Goal: Task Accomplishment & Management: Complete application form

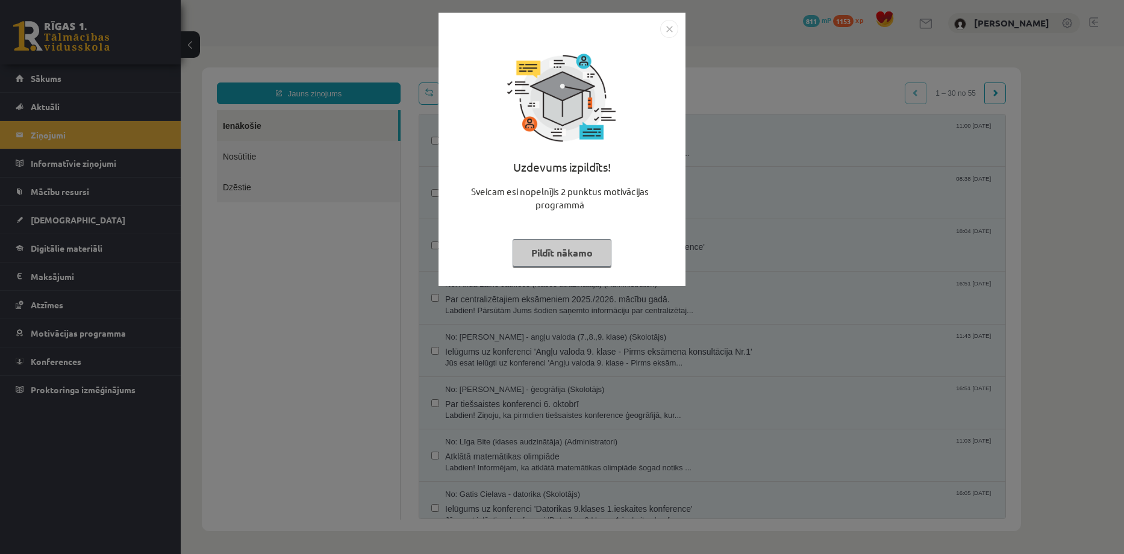
click at [670, 28] on img "Close" at bounding box center [669, 29] width 18 height 18
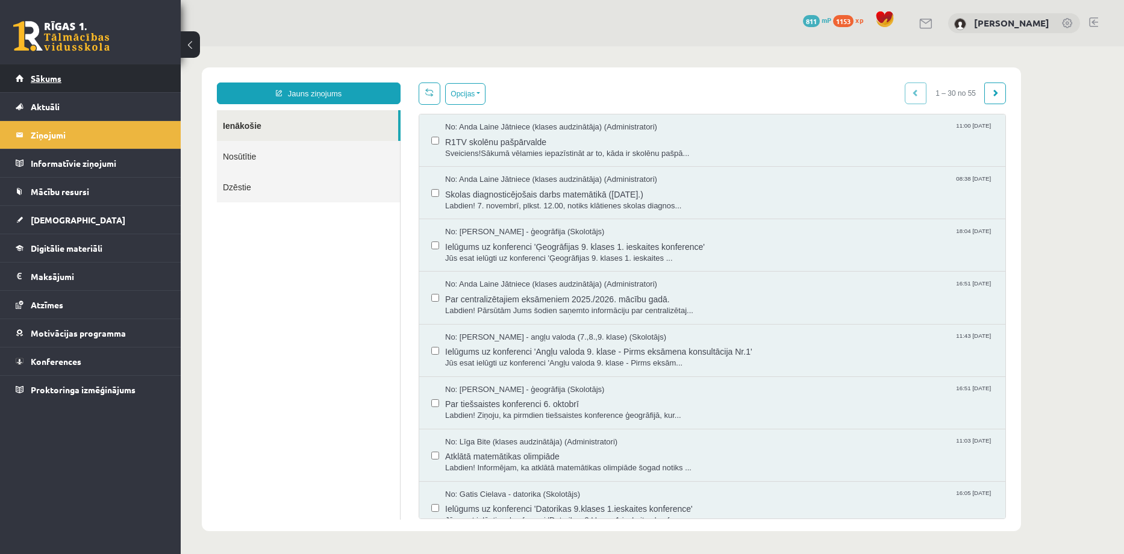
click at [42, 75] on span "Sākums" at bounding box center [46, 78] width 31 height 11
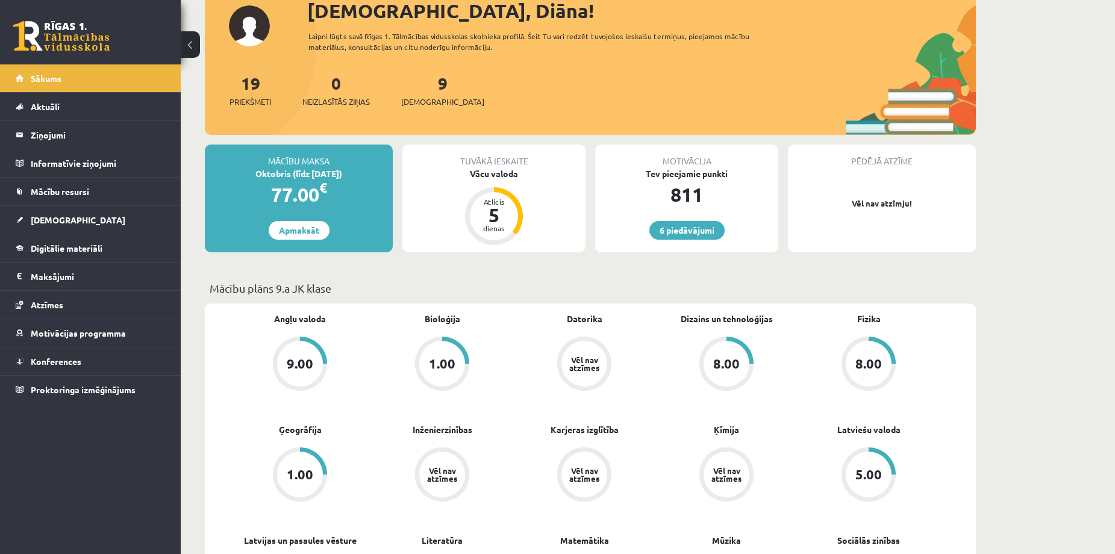
scroll to position [161, 0]
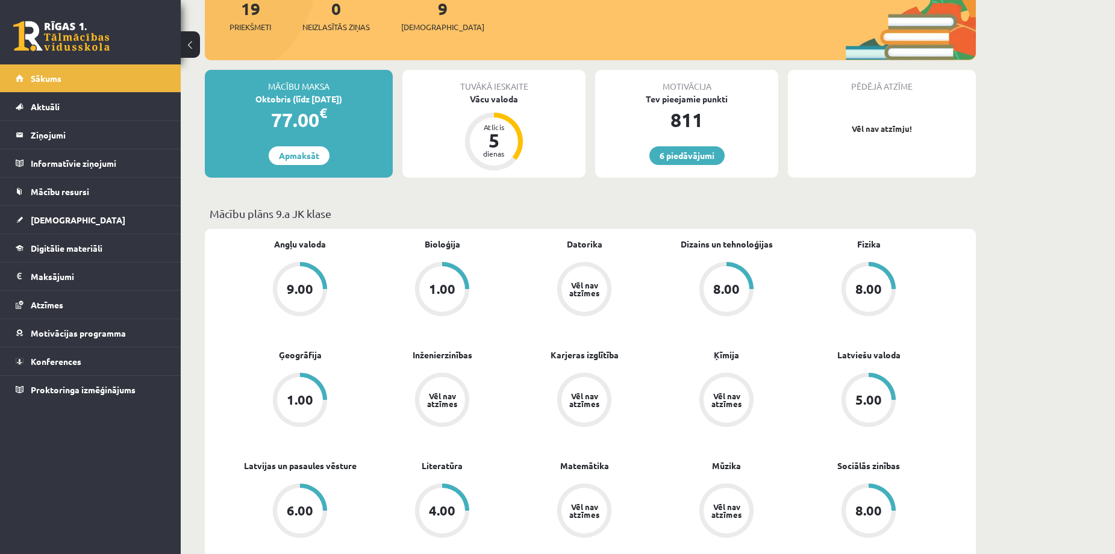
click at [306, 397] on div "1.00" at bounding box center [300, 399] width 26 height 13
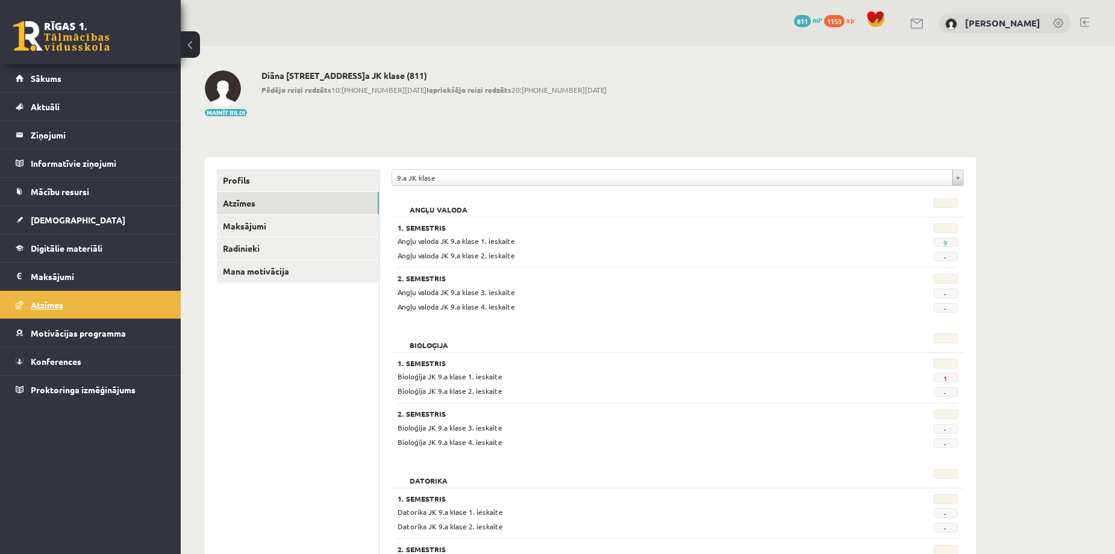
click at [75, 305] on link "Atzīmes" at bounding box center [91, 305] width 150 height 28
click at [57, 78] on span "Sākums" at bounding box center [46, 78] width 31 height 11
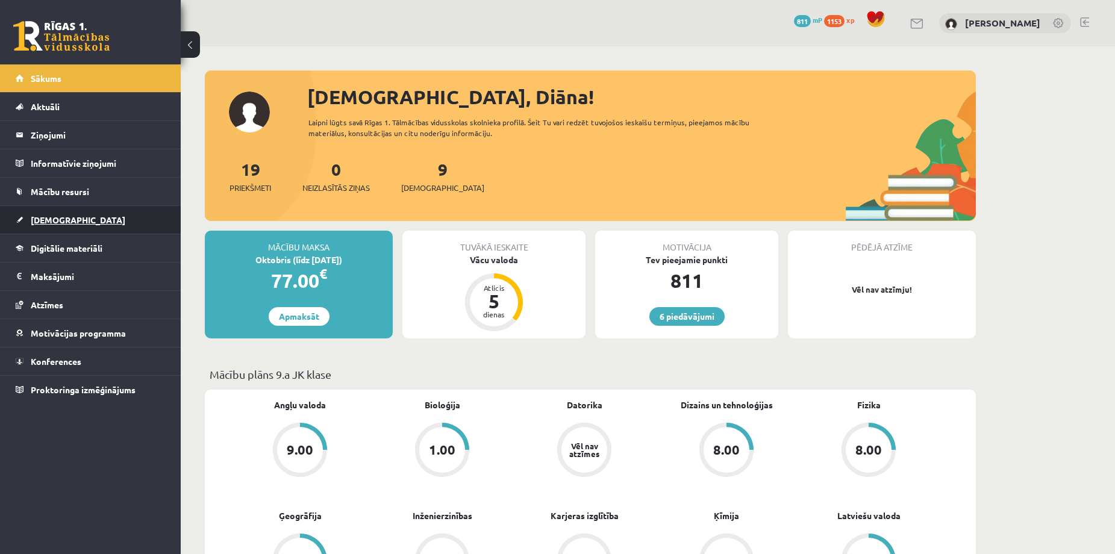
click at [54, 221] on span "[DEMOGRAPHIC_DATA]" at bounding box center [78, 219] width 95 height 11
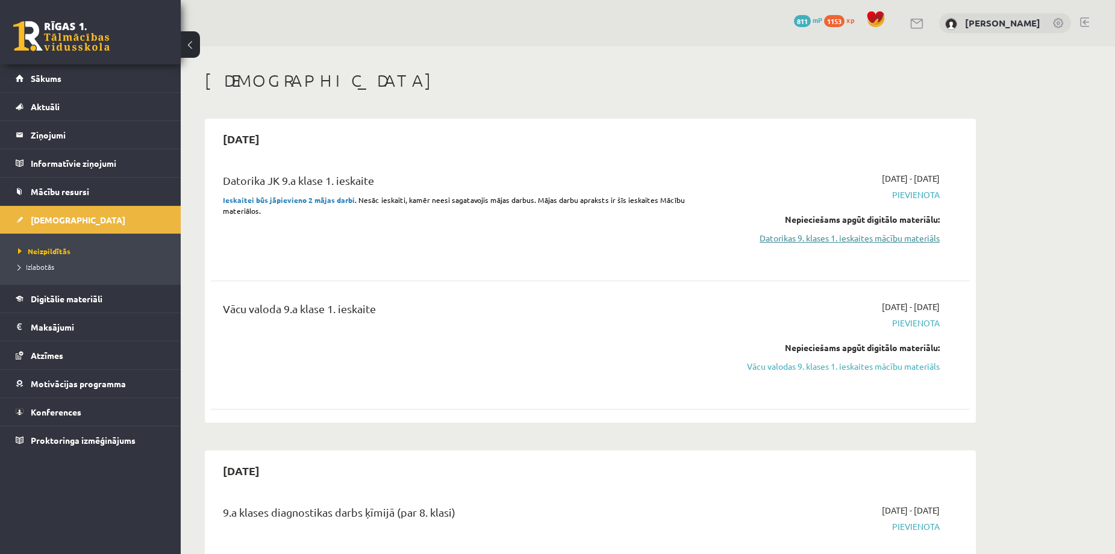
click at [824, 240] on link "Datorikas 9. klases 1. ieskaites mācību materiāls" at bounding box center [825, 238] width 227 height 13
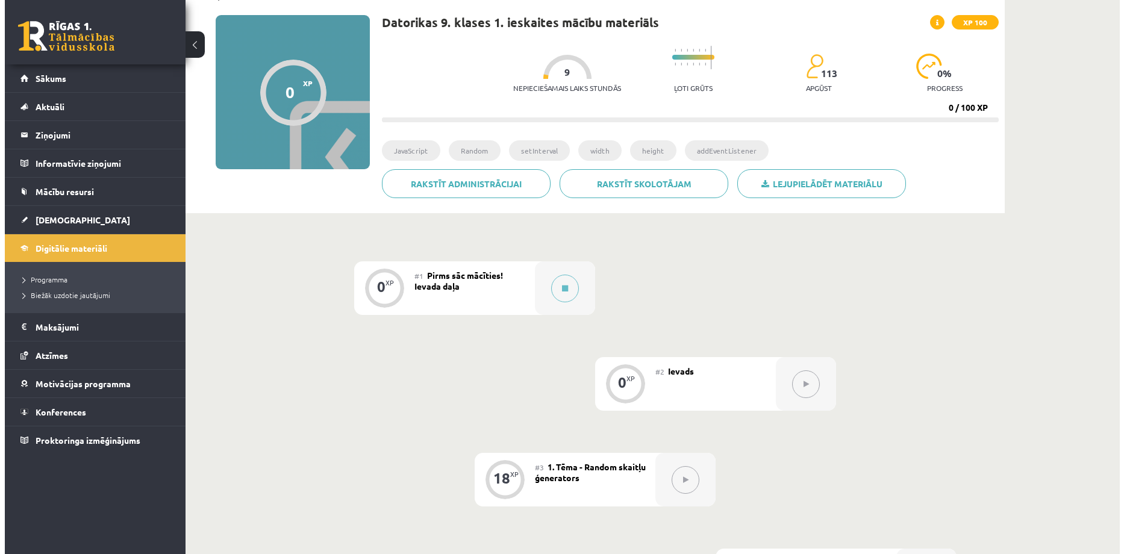
scroll to position [161, 0]
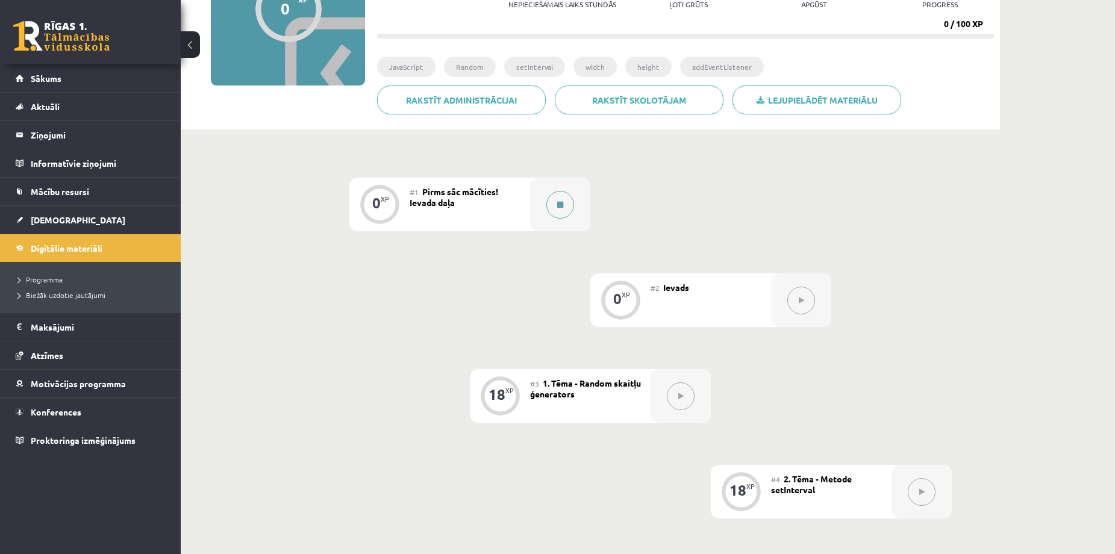
click at [564, 202] on button at bounding box center [560, 205] width 28 height 28
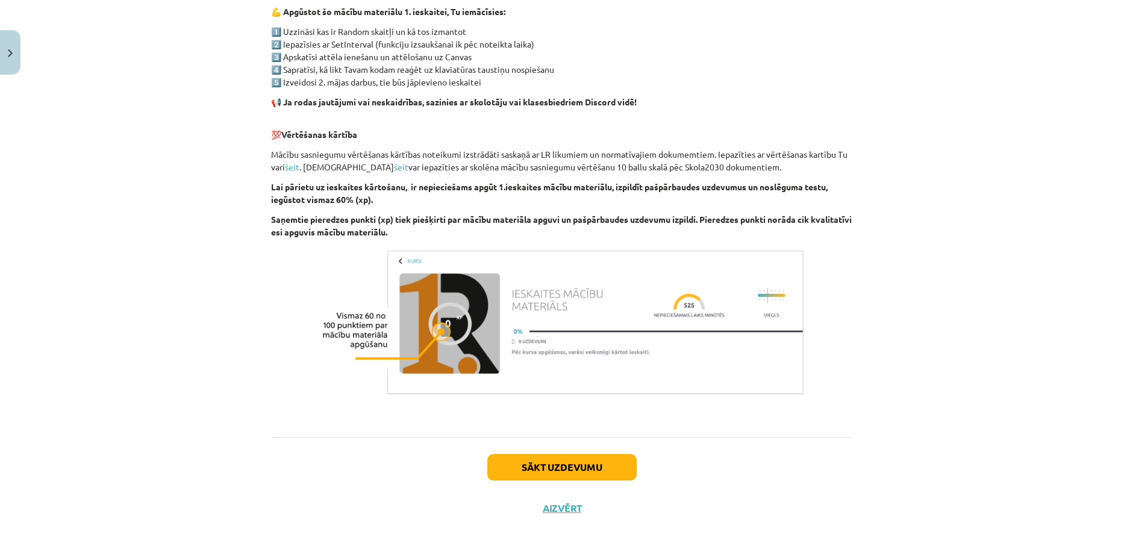
scroll to position [653, 0]
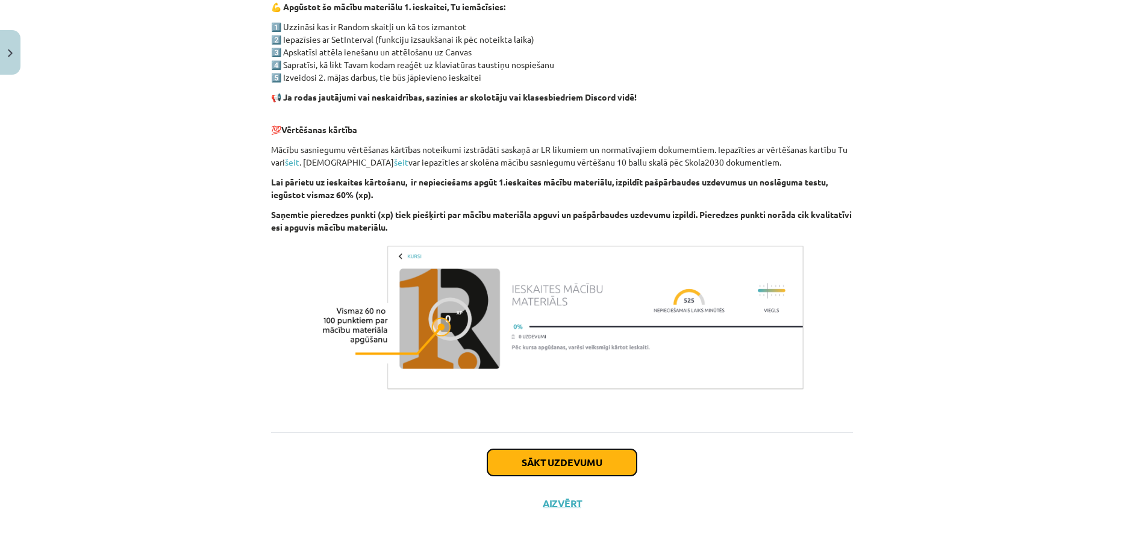
click at [597, 461] on button "Sākt uzdevumu" at bounding box center [561, 462] width 149 height 26
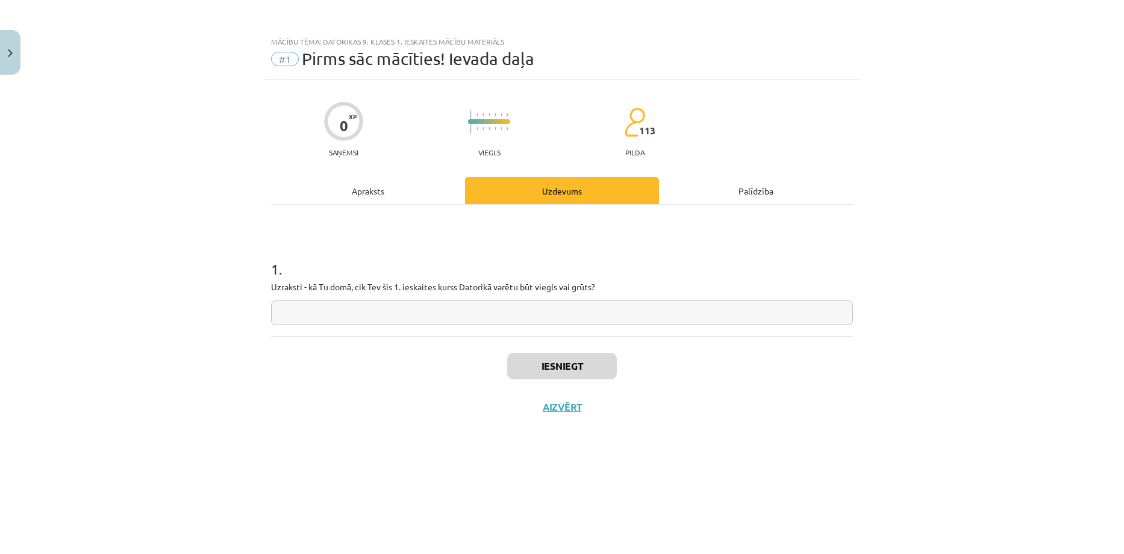
scroll to position [0, 0]
drag, startPoint x: 602, startPoint y: 284, endPoint x: 266, endPoint y: 285, distance: 336.6
click at [266, 285] on div "0 XP Saņemsi Viegls 113 pilda Apraksts Uzdevums Palīdzība 1 . Uzraksti - kā Tu …" at bounding box center [562, 302] width 596 height 444
copy p "Uzraksti - kā Tu domā, cik Tev šis 1. ieskaites kurss Datorikā varētu būt viegl…"
click at [131, 247] on div "Mācību tēma: Datorikas 9. klases 1. ieskaites mācību materiāls #1 Pirms sāc māc…" at bounding box center [562, 277] width 1124 height 554
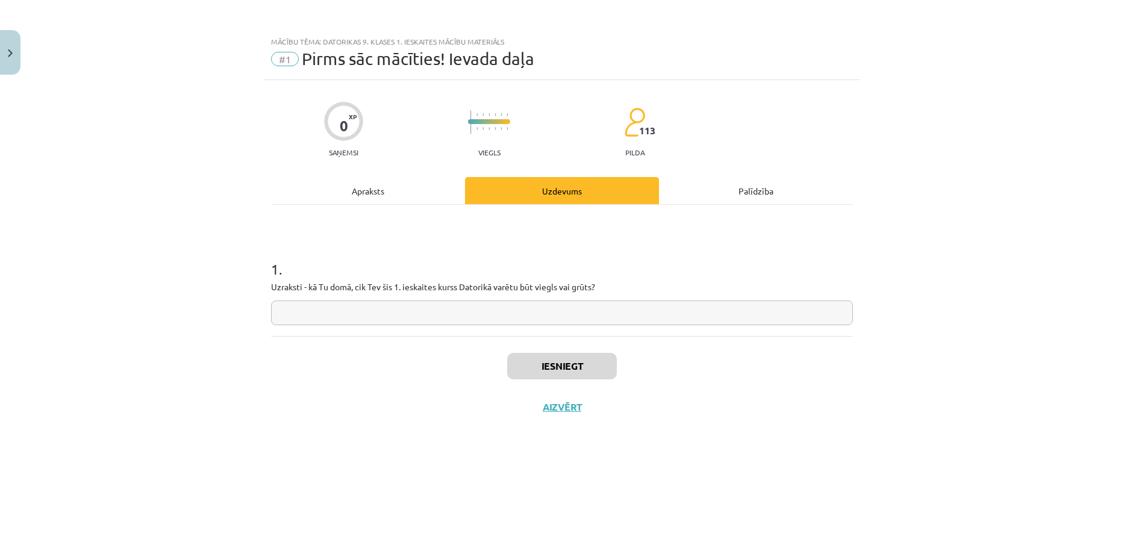
click at [378, 309] on input "text" at bounding box center [562, 312] width 582 height 25
paste input "**********"
type input "**********"
click at [580, 364] on button "Iesniegt" at bounding box center [562, 366] width 110 height 26
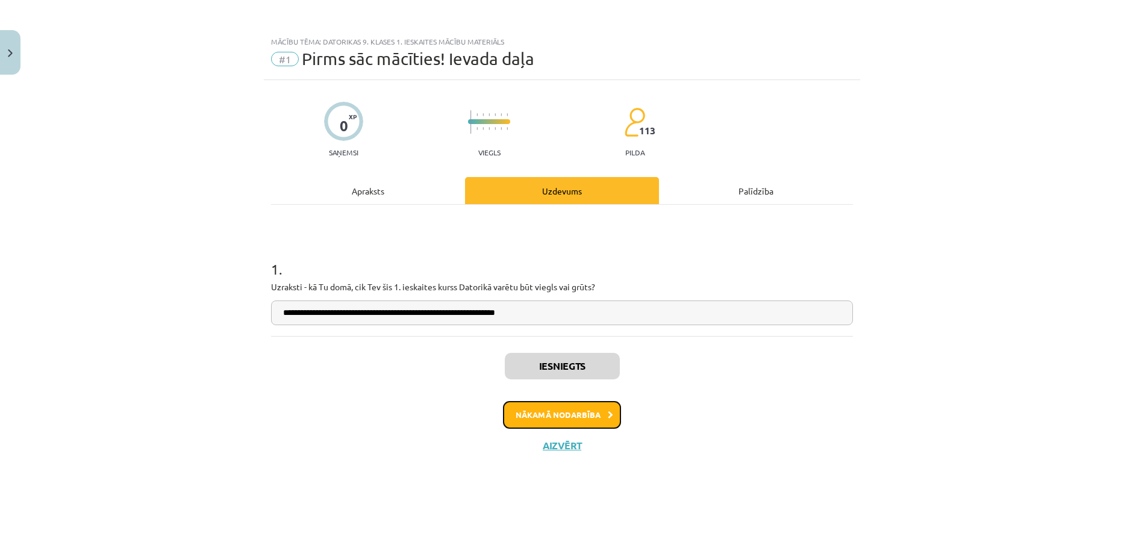
click at [589, 411] on button "Nākamā nodarbība" at bounding box center [562, 415] width 118 height 28
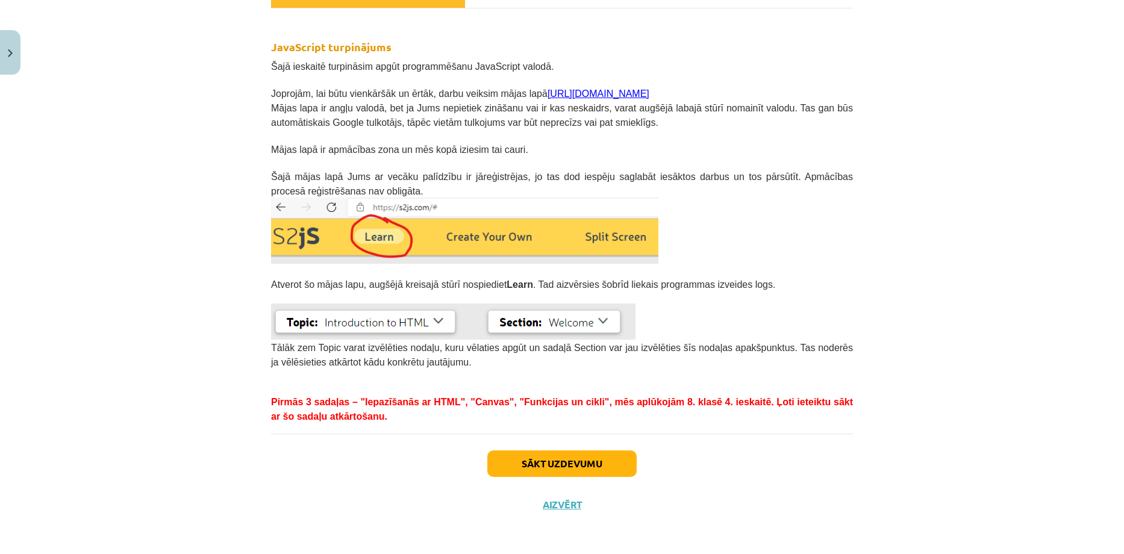
scroll to position [197, 0]
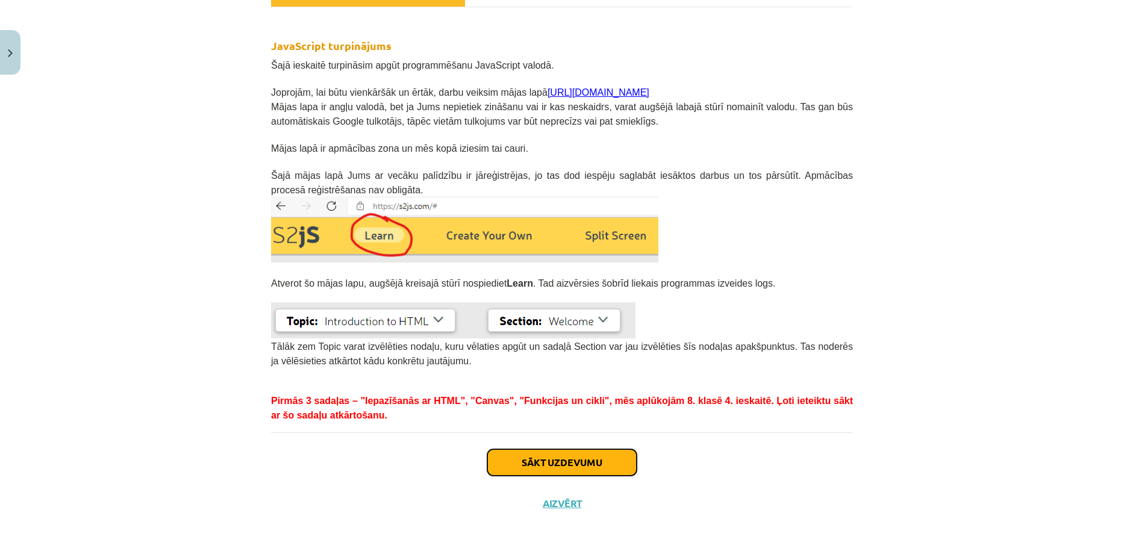
click at [561, 462] on button "Sākt uzdevumu" at bounding box center [561, 462] width 149 height 26
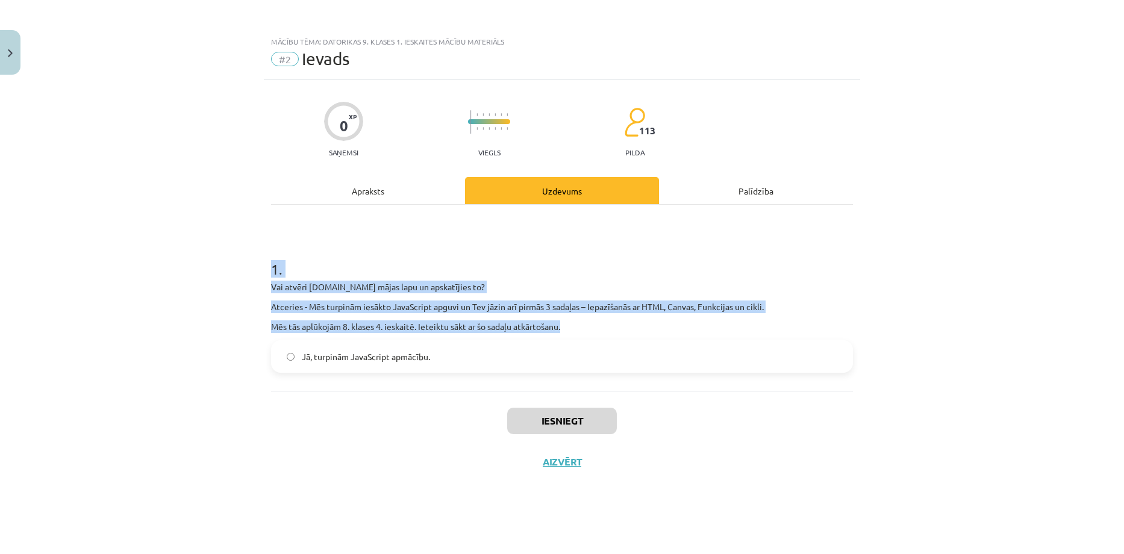
drag, startPoint x: 266, startPoint y: 238, endPoint x: 279, endPoint y: 337, distance: 99.0
click at [284, 340] on div "0 XP Saņemsi Viegls 113 pilda Apraksts Uzdevums Palīdzība 1 . Vai atvēri s2js.c…" at bounding box center [562, 302] width 596 height 444
click at [222, 328] on div "Mācību tēma: Datorikas 9. klases 1. ieskaites mācību materiāls #2 Ievads 0 XP S…" at bounding box center [562, 277] width 1124 height 554
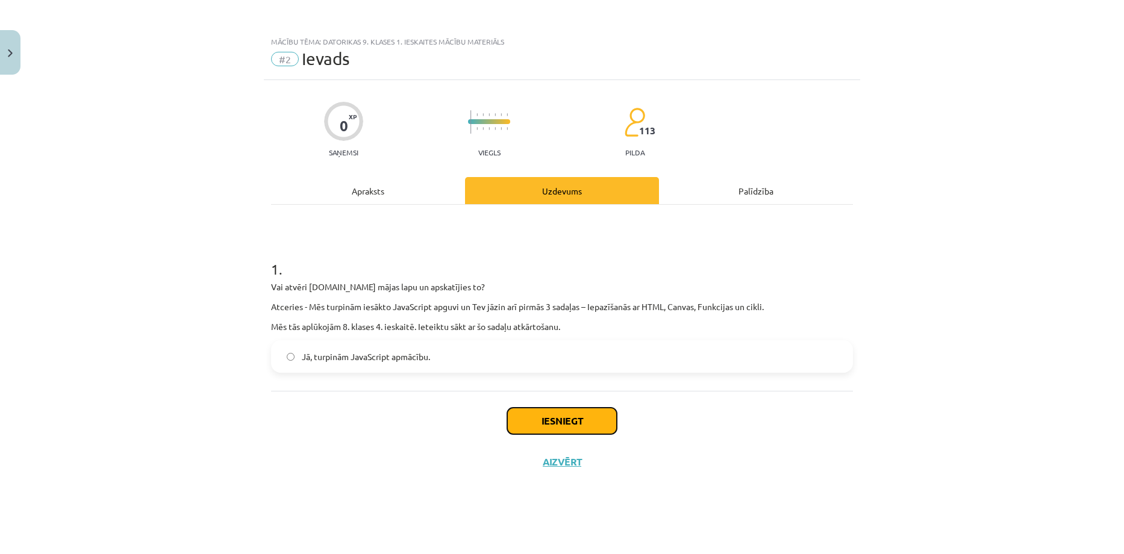
click at [558, 422] on button "Iesniegt" at bounding box center [562, 421] width 110 height 26
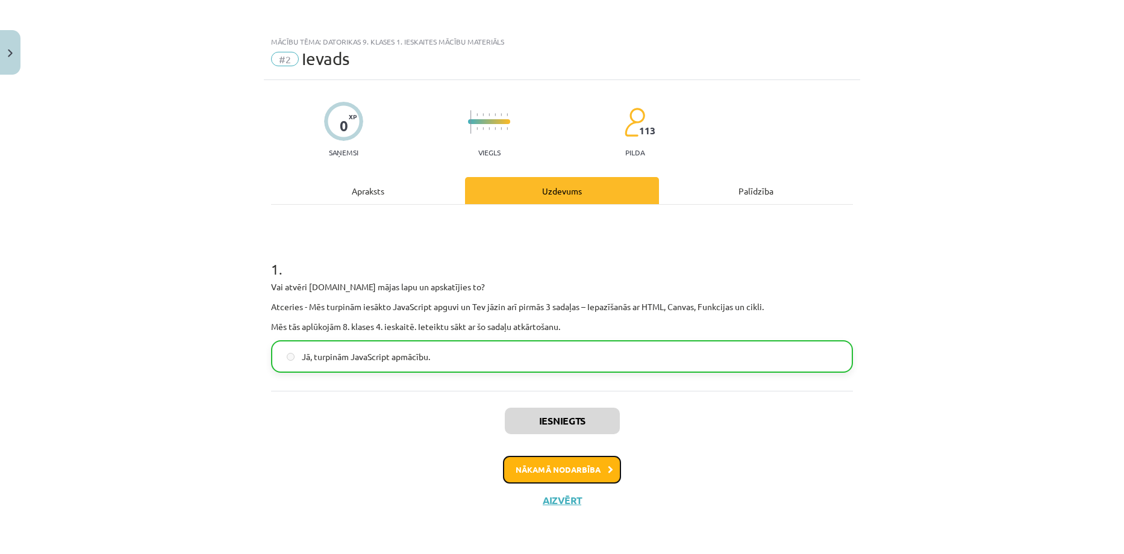
click at [515, 467] on button "Nākamā nodarbība" at bounding box center [562, 470] width 118 height 28
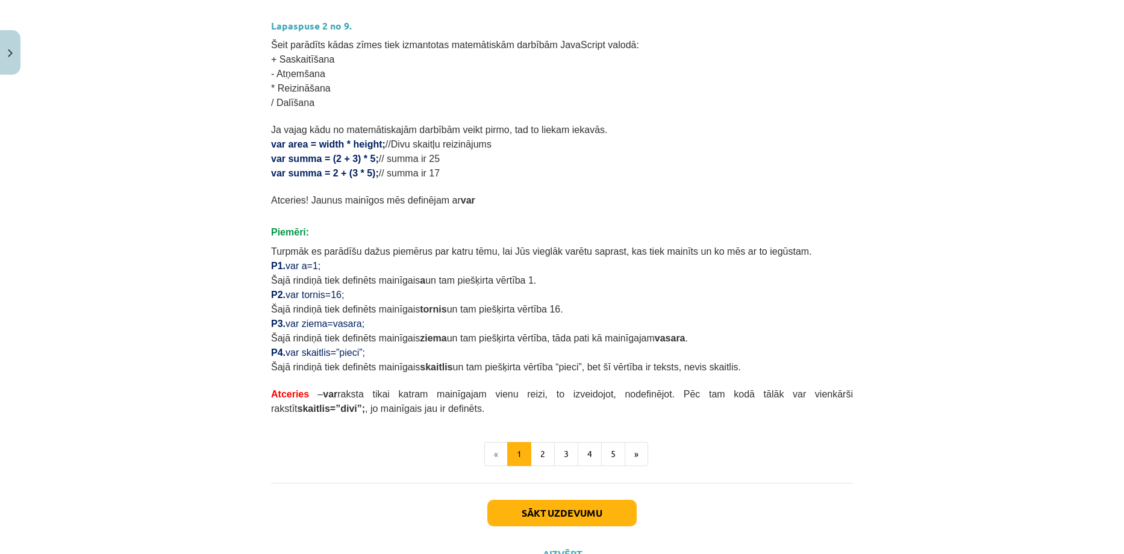
scroll to position [623, 0]
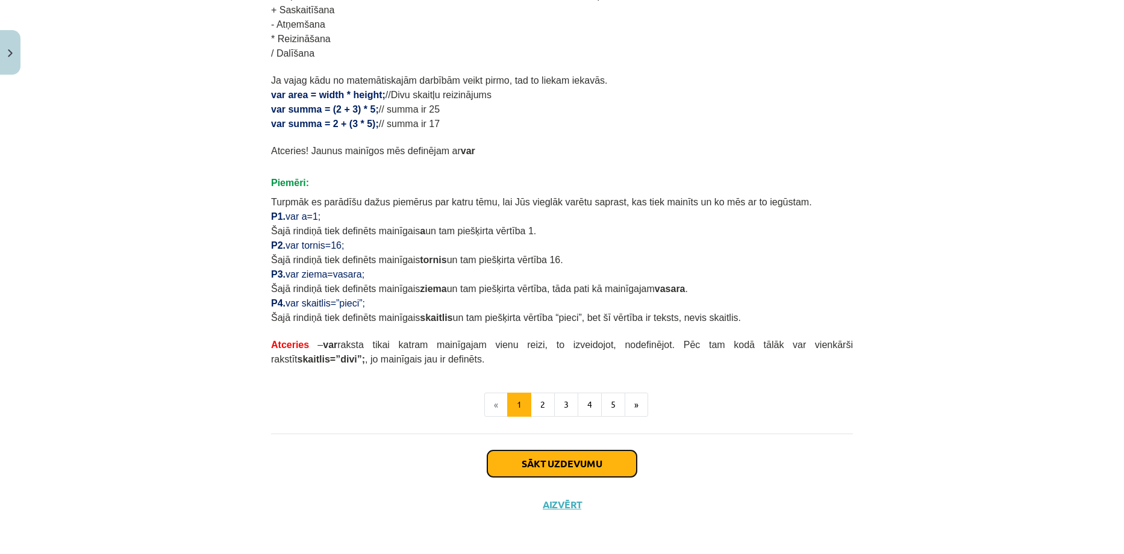
click at [539, 465] on button "Sākt uzdevumu" at bounding box center [561, 463] width 149 height 26
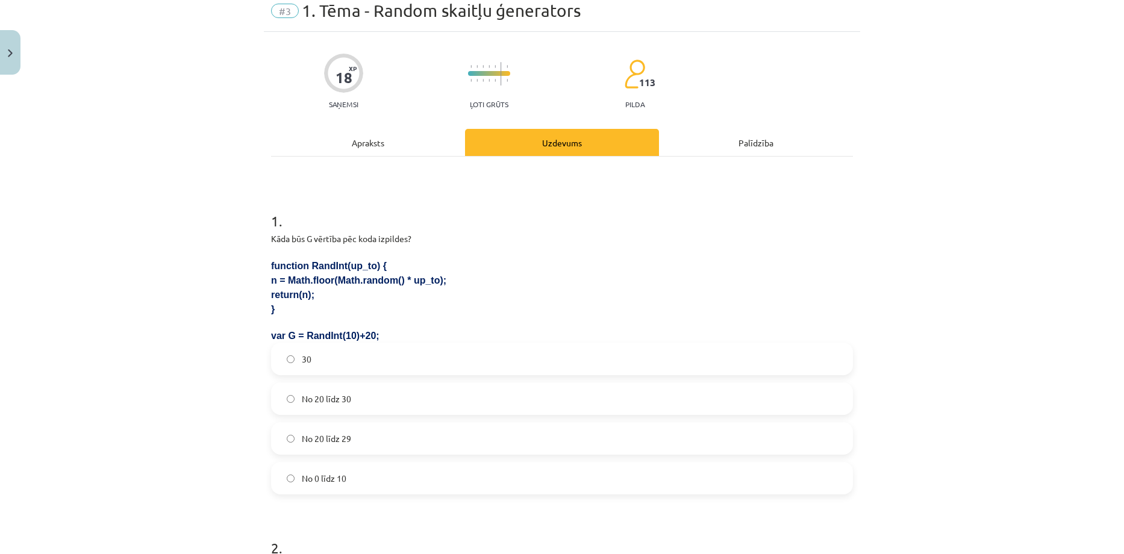
scroll to position [30, 0]
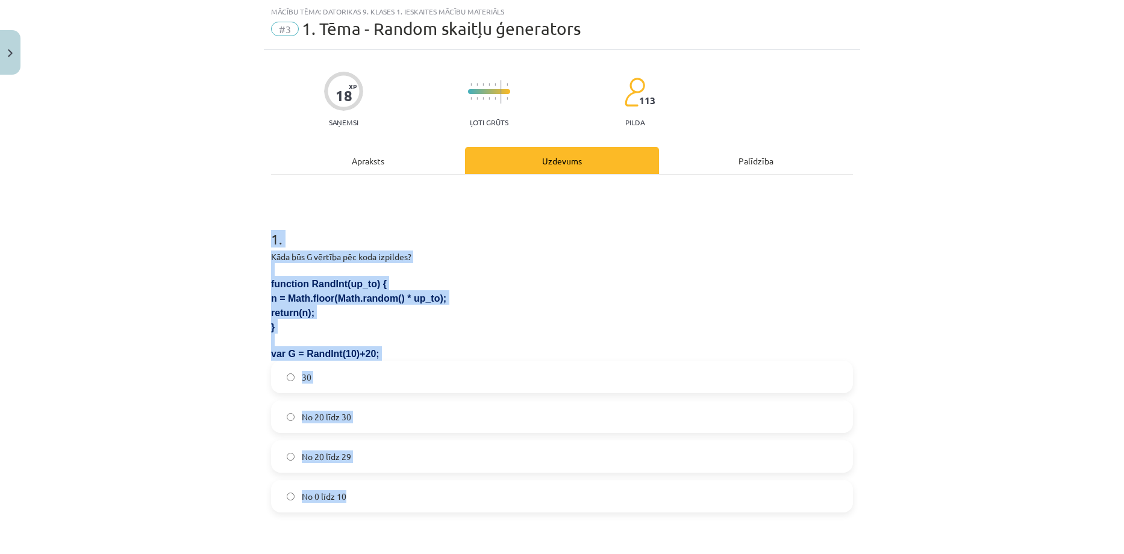
drag, startPoint x: 262, startPoint y: 226, endPoint x: 396, endPoint y: 491, distance: 296.7
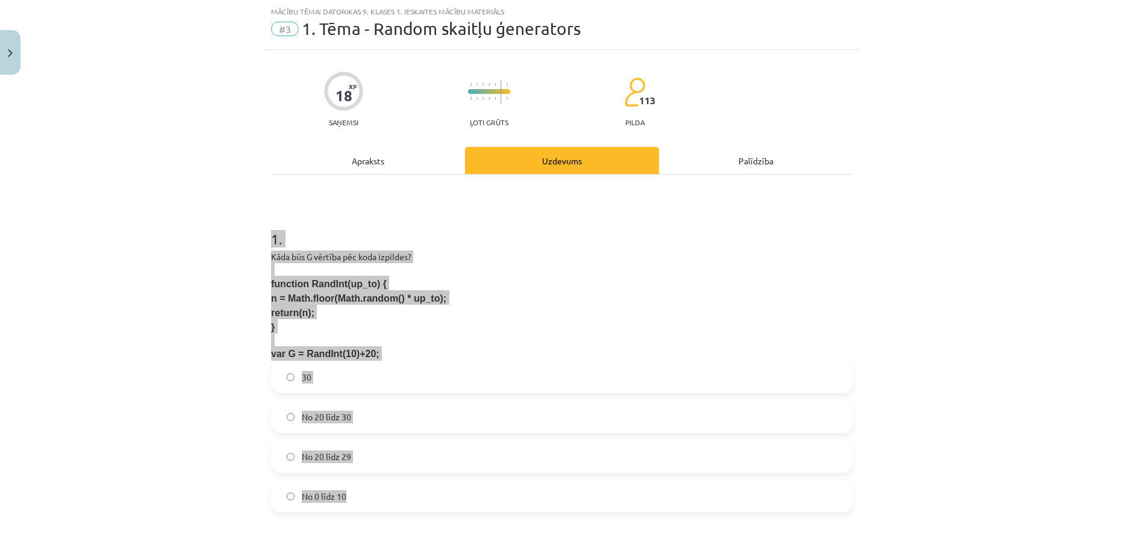
copy div "1 . Kāda būs G vērtība pēc koda izpildes? function RandInt(up_to) { n = Math.fl…"
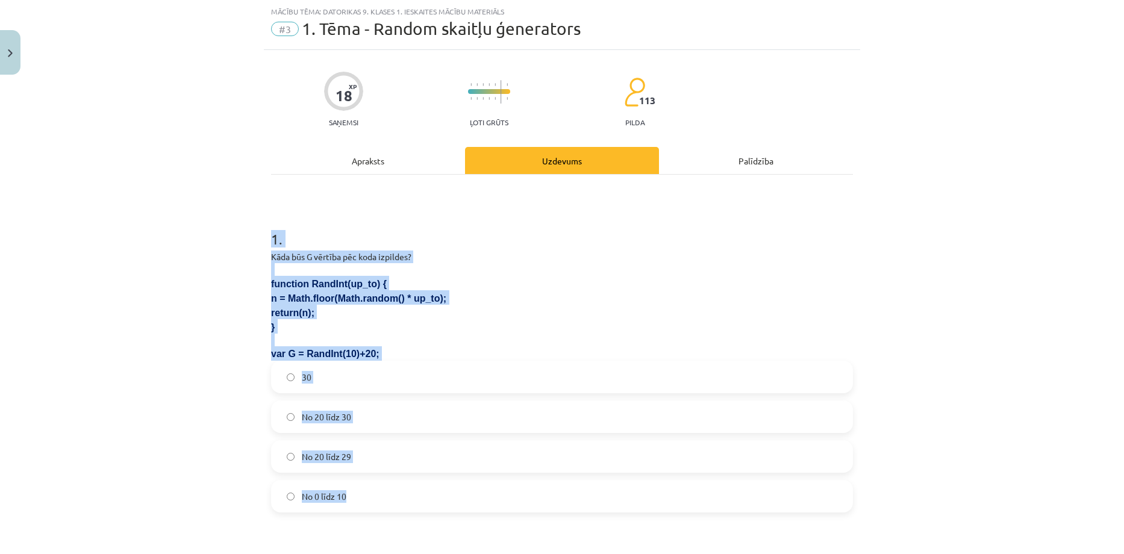
click at [222, 365] on div "Mācību tēma: Datorikas 9. klases 1. ieskaites mācību materiāls #3 1. Tēma - Ran…" at bounding box center [562, 277] width 1124 height 554
click at [201, 367] on div "Mācību tēma: Datorikas 9. klases 1. ieskaites mācību materiāls #3 1. Tēma - Ran…" at bounding box center [562, 277] width 1124 height 554
click at [190, 365] on div "Mācību tēma: Datorikas 9. klases 1. ieskaites mācību materiāls #3 1. Tēma - Ran…" at bounding box center [562, 277] width 1124 height 554
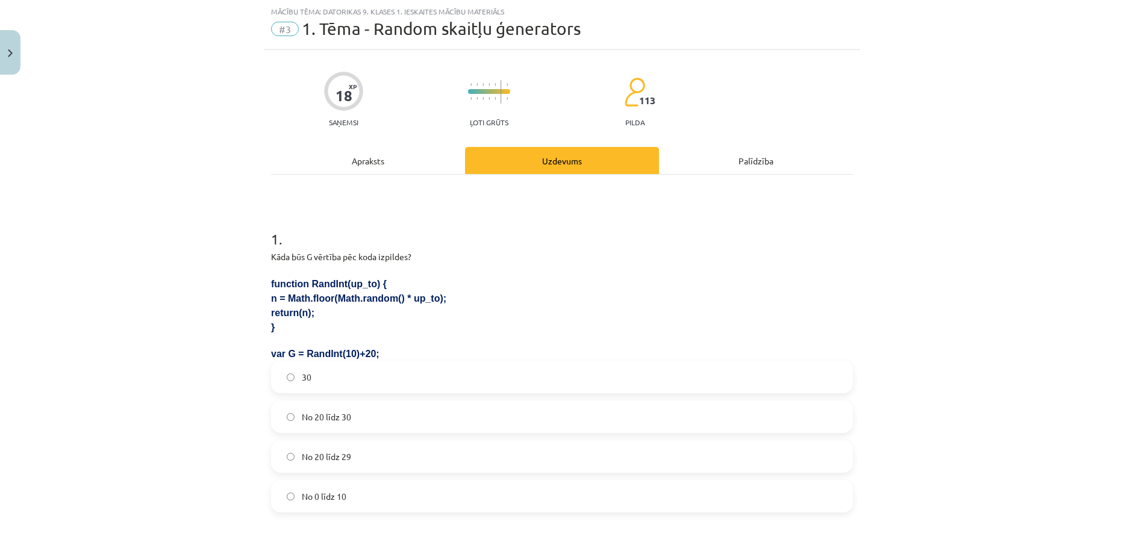
click at [190, 365] on div "Mācību tēma: Datorikas 9. klases 1. ieskaites mācību materiāls #3 1. Tēma - Ran…" at bounding box center [562, 277] width 1124 height 554
click at [239, 431] on div "Mācību tēma: Datorikas 9. klases 1. ieskaites mācību materiāls #3 1. Tēma - Ran…" at bounding box center [562, 277] width 1124 height 554
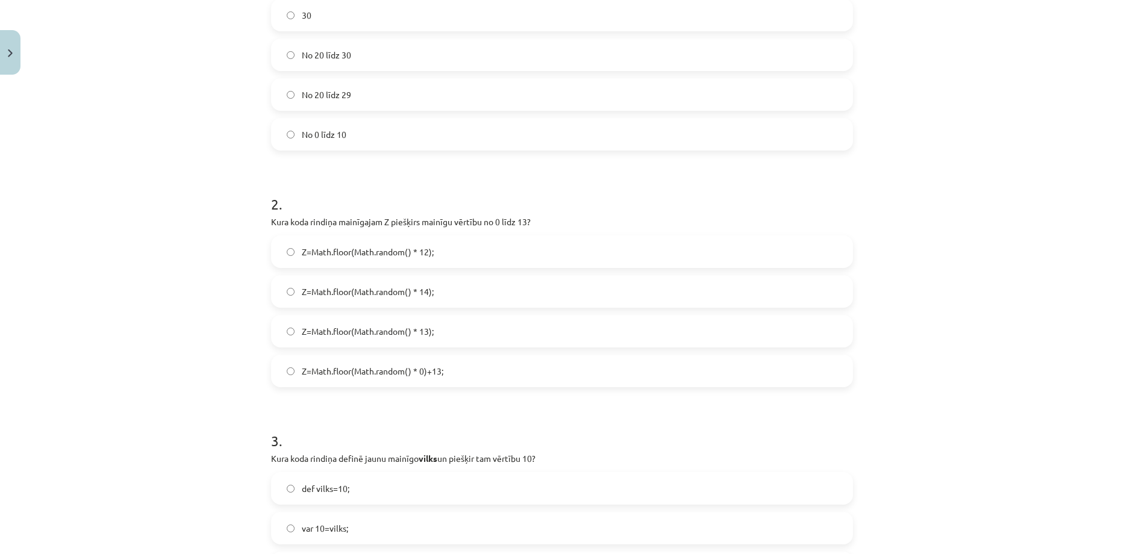
scroll to position [432, 0]
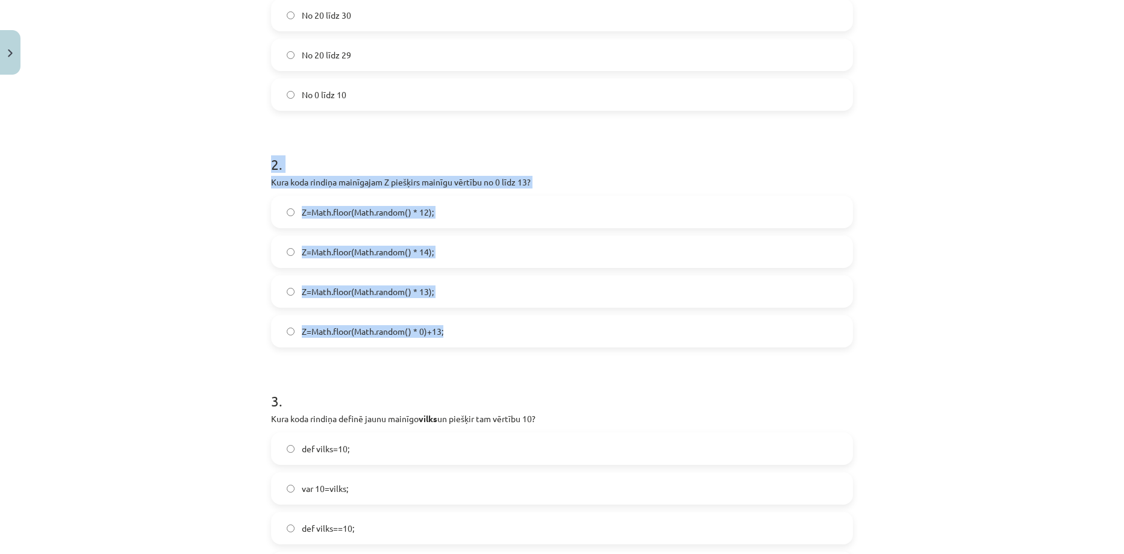
drag, startPoint x: 253, startPoint y: 143, endPoint x: 470, endPoint y: 329, distance: 285.6
click at [470, 329] on div "Mācību tēma: Datorikas 9. klases 1. ieskaites mācību materiāls #3 1. Tēma - Ran…" at bounding box center [562, 277] width 1124 height 554
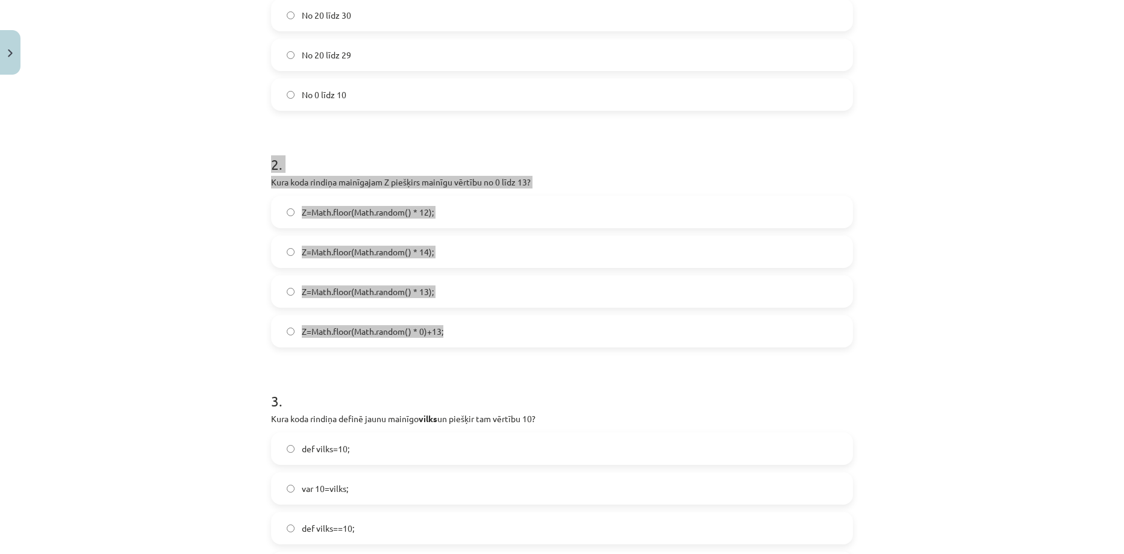
copy div "2 . Kura koda rindiņa mainīgajam Z piešķirs mainīgu vērtību no 0 līdz 13? Z=Mat…"
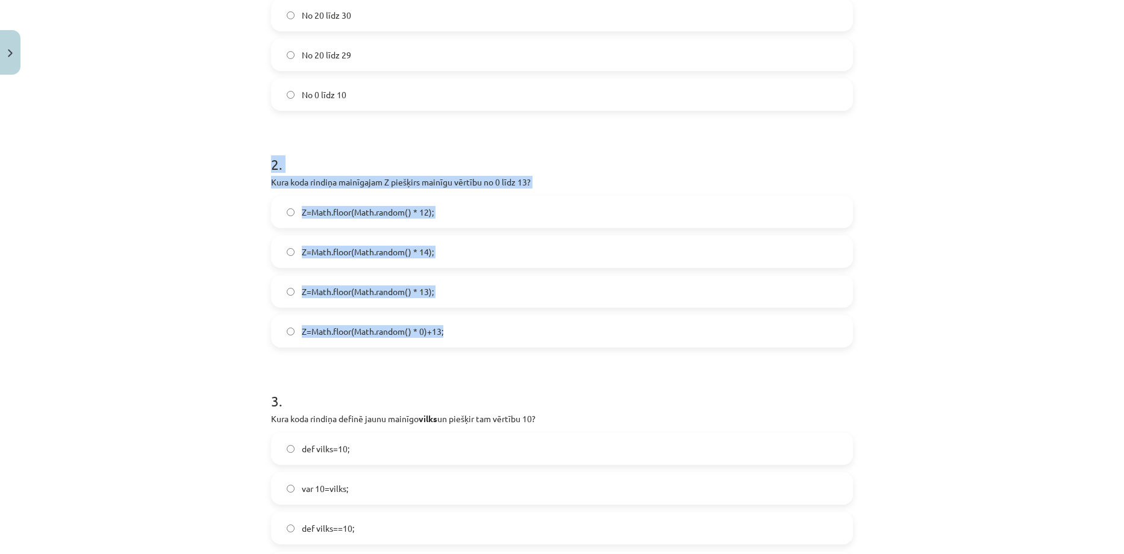
click at [197, 214] on div "Mācību tēma: Datorikas 9. klases 1. ieskaites mācību materiāls #3 1. Tēma - Ran…" at bounding box center [562, 277] width 1124 height 554
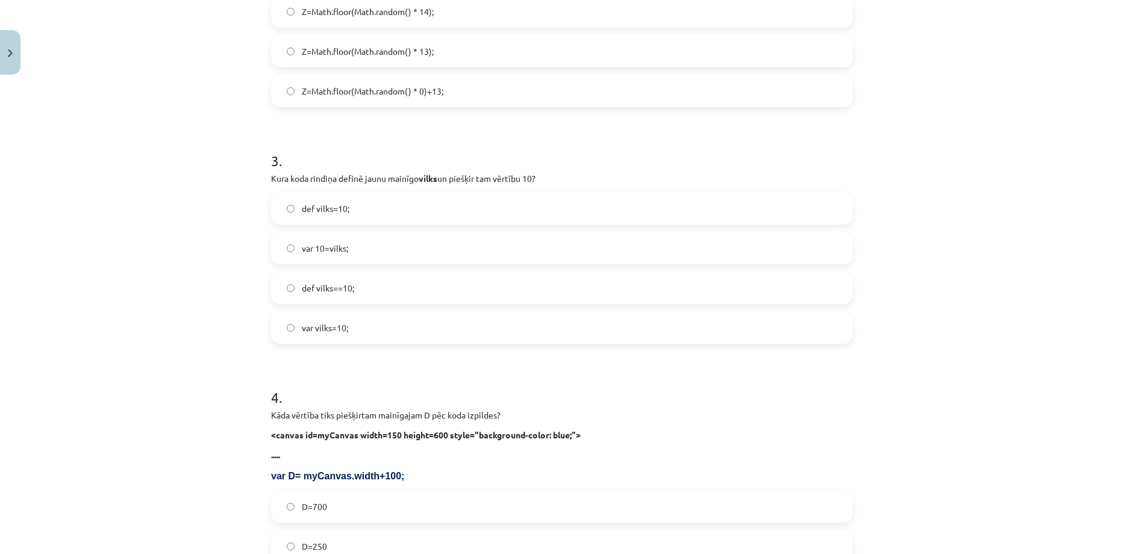
scroll to position [673, 0]
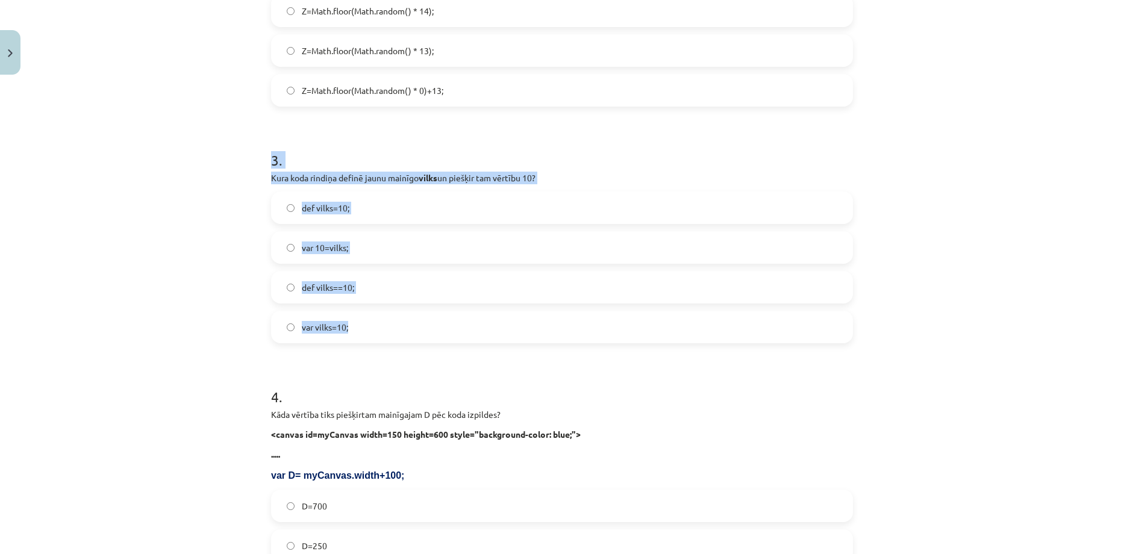
drag, startPoint x: 251, startPoint y: 140, endPoint x: 393, endPoint y: 326, distance: 233.6
click at [400, 328] on div "Mācību tēma: Datorikas 9. klases 1. ieskaites mācību materiāls #3 1. Tēma - Ran…" at bounding box center [562, 277] width 1124 height 554
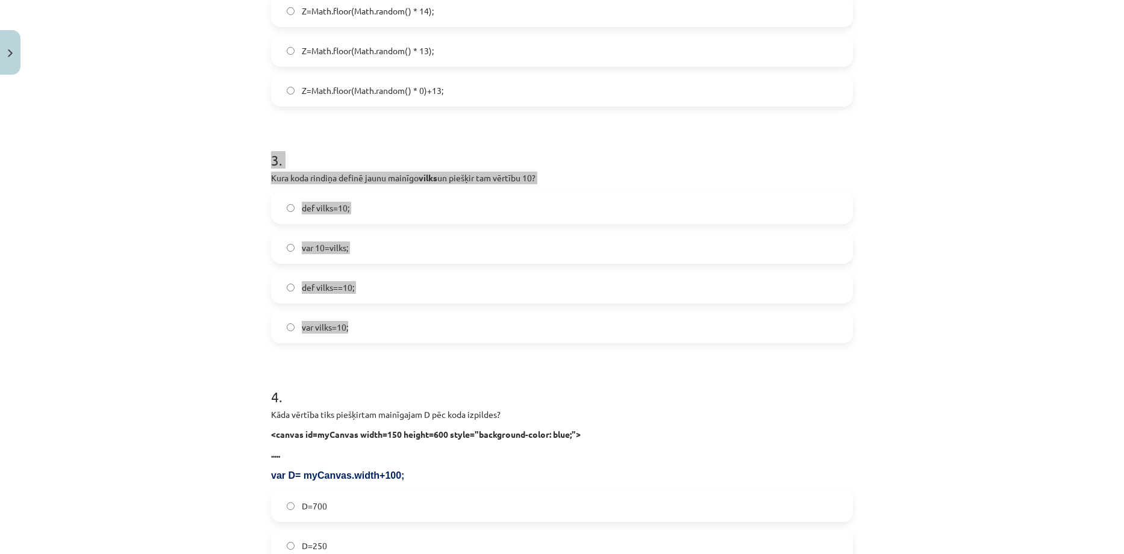
copy div "3 . Kura koda rindiņa definē jaunu mainīgo vilks un piešķir tam vērtību 10? def…"
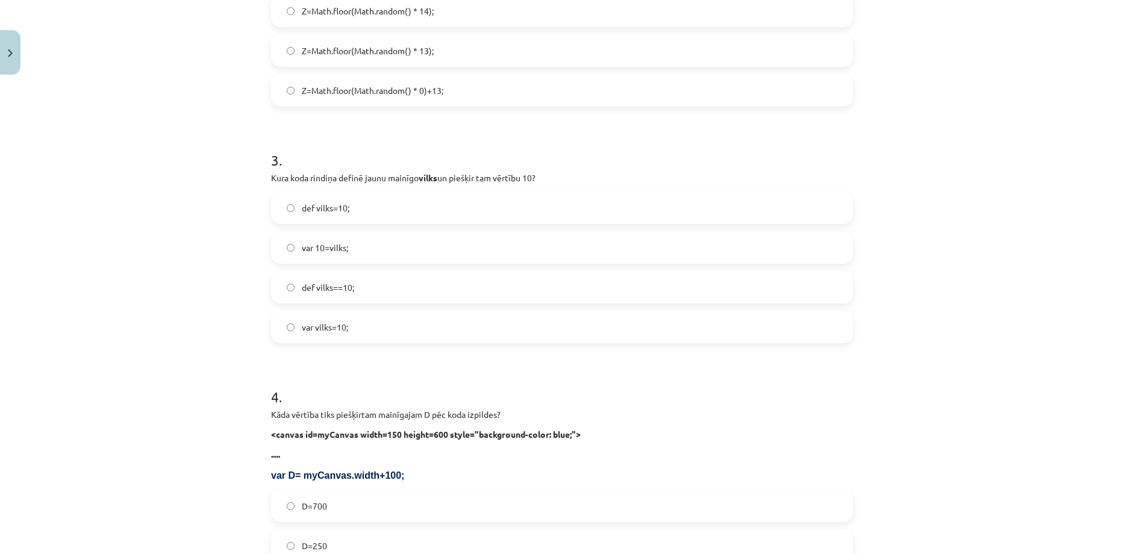
click at [214, 375] on div "Mācību tēma: Datorikas 9. klases 1. ieskaites mācību materiāls #3 1. Tēma - Ran…" at bounding box center [562, 277] width 1124 height 554
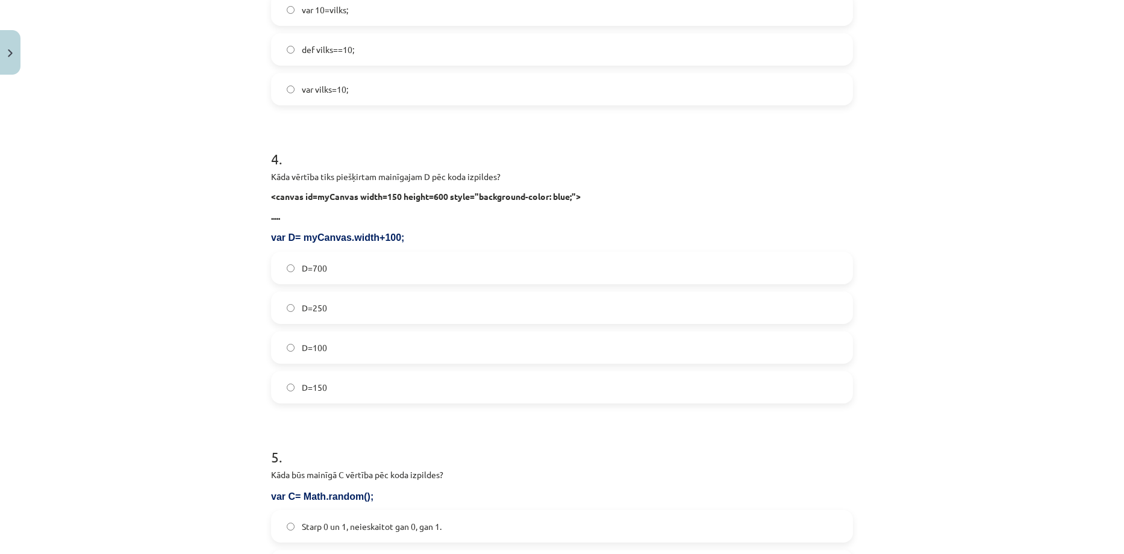
scroll to position [913, 0]
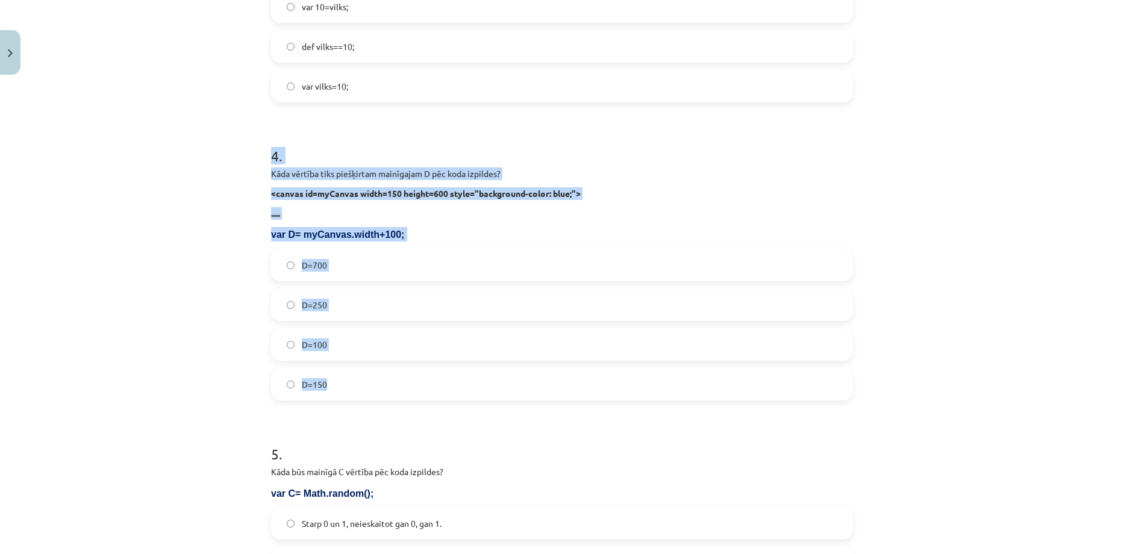
drag, startPoint x: 258, startPoint y: 143, endPoint x: 381, endPoint y: 382, distance: 268.8
click at [381, 382] on div "Mācību tēma: Datorikas 9. klases 1. ieskaites mācību materiāls #3 1. Tēma - Ran…" at bounding box center [562, 277] width 1124 height 554
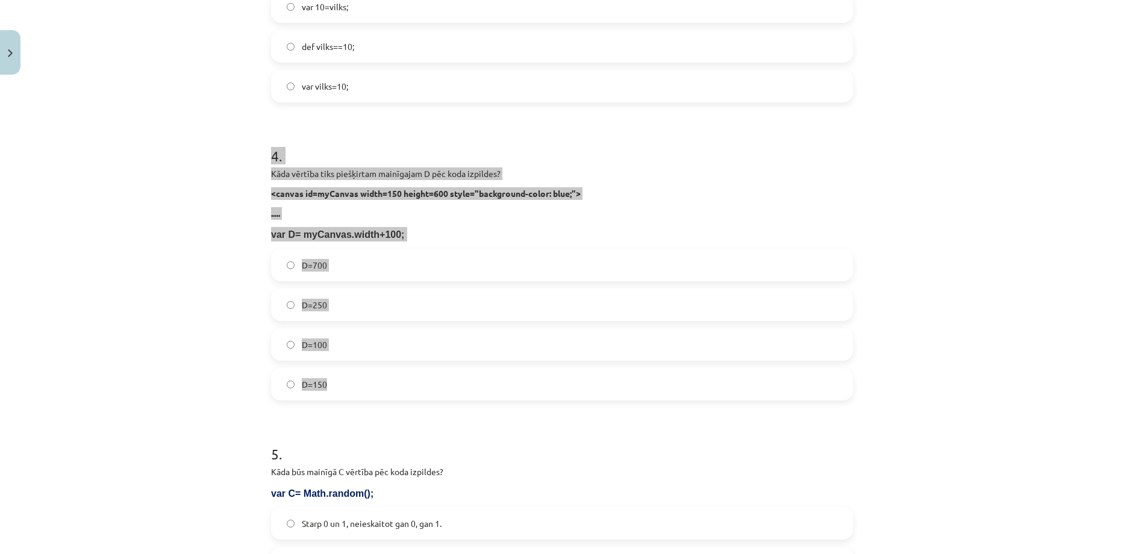
copy div "4 . Kāda vērtība tiks piešķirtam mainīgajam D pēc koda izpildes? <canvas id=myC…"
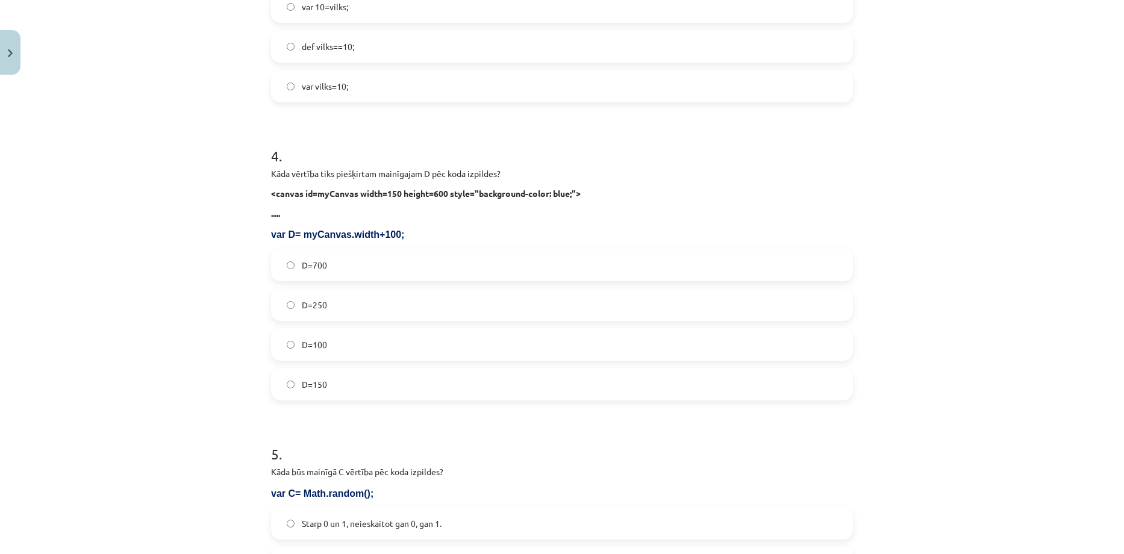
click at [207, 441] on div "Mācību tēma: Datorikas 9. klases 1. ieskaites mācību materiāls #3 1. Tēma - Ran…" at bounding box center [562, 277] width 1124 height 554
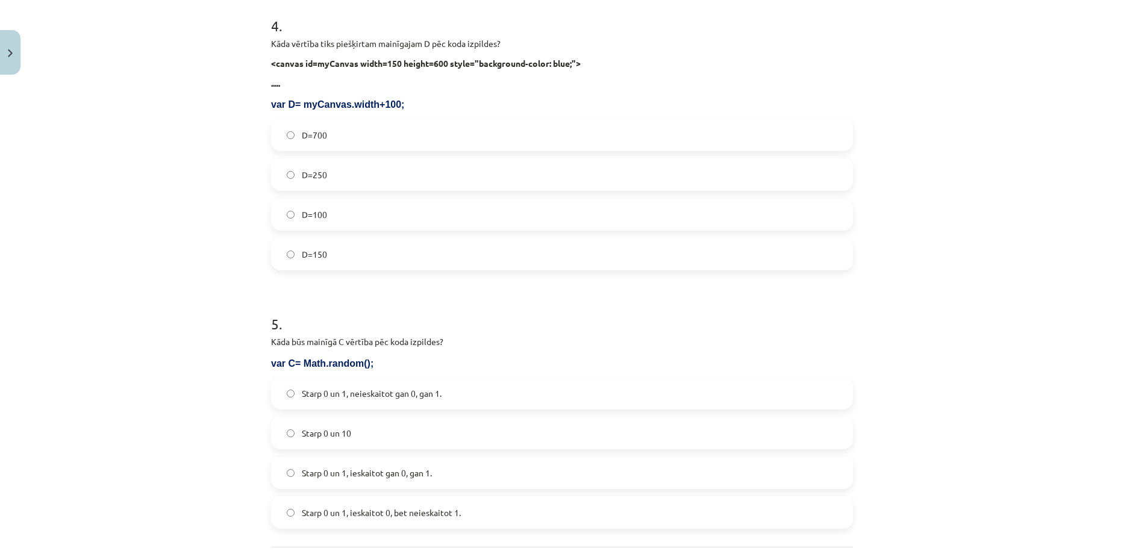
scroll to position [1074, 0]
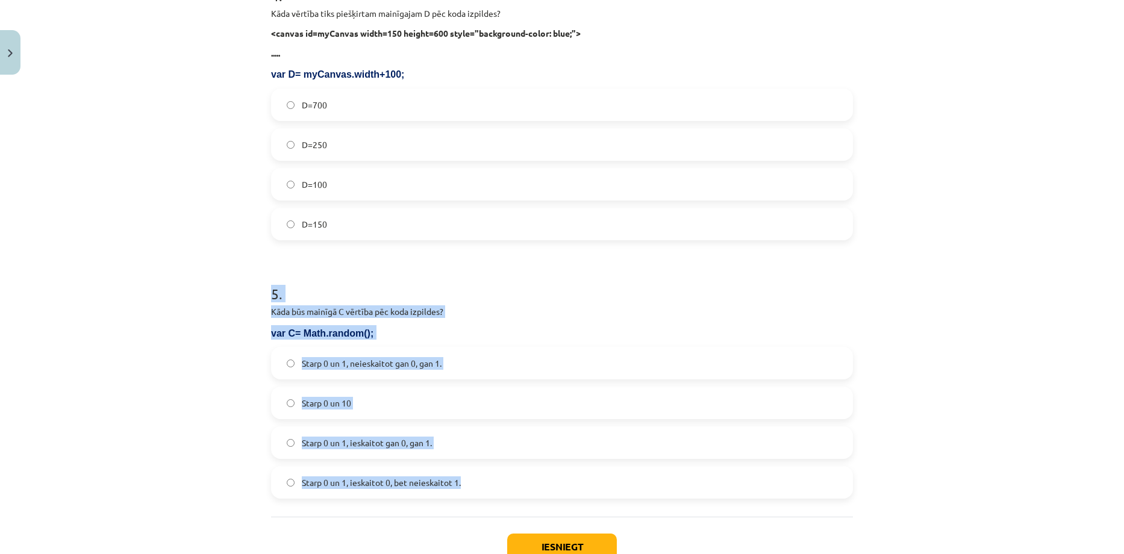
drag, startPoint x: 258, startPoint y: 283, endPoint x: 467, endPoint y: 479, distance: 285.8
click at [467, 479] on div "Mācību tēma: Datorikas 9. klases 1. ieskaites mācību materiāls #3 1. Tēma - Ran…" at bounding box center [562, 277] width 1124 height 554
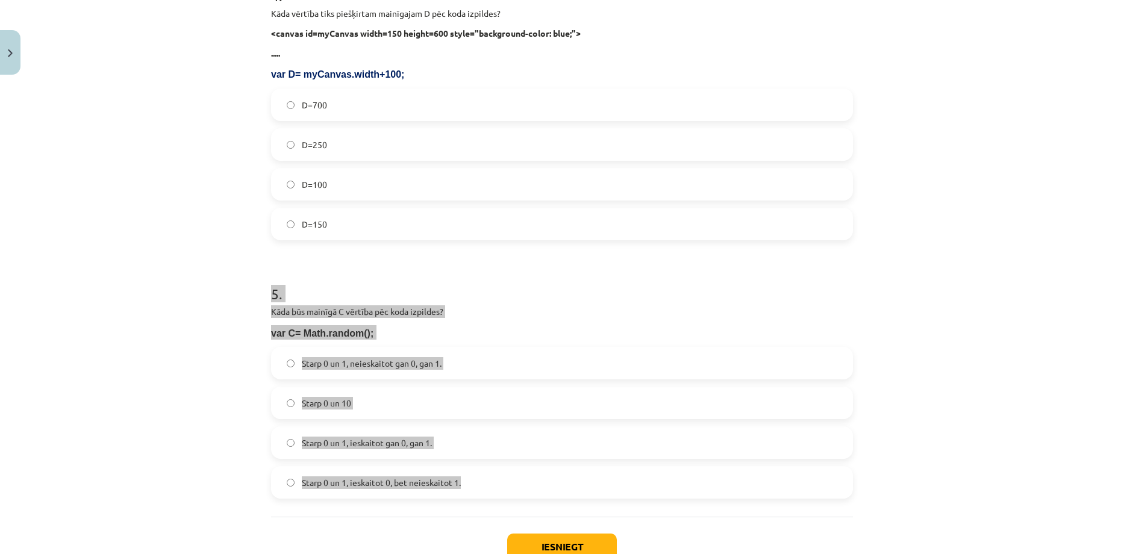
copy div "5 . Kāda būs mainīgā C vērtība pēc koda izpildes? var C= Math.random(); Starp 0…"
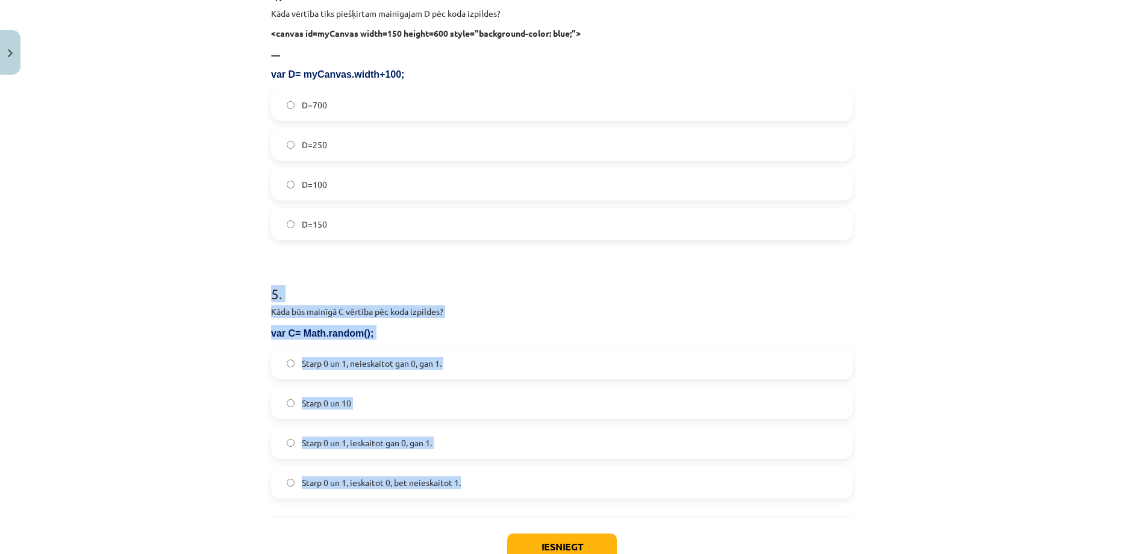
click at [184, 324] on div "Mācību tēma: Datorikas 9. klases 1. ieskaites mācību materiāls #3 1. Tēma - Ran…" at bounding box center [562, 277] width 1124 height 554
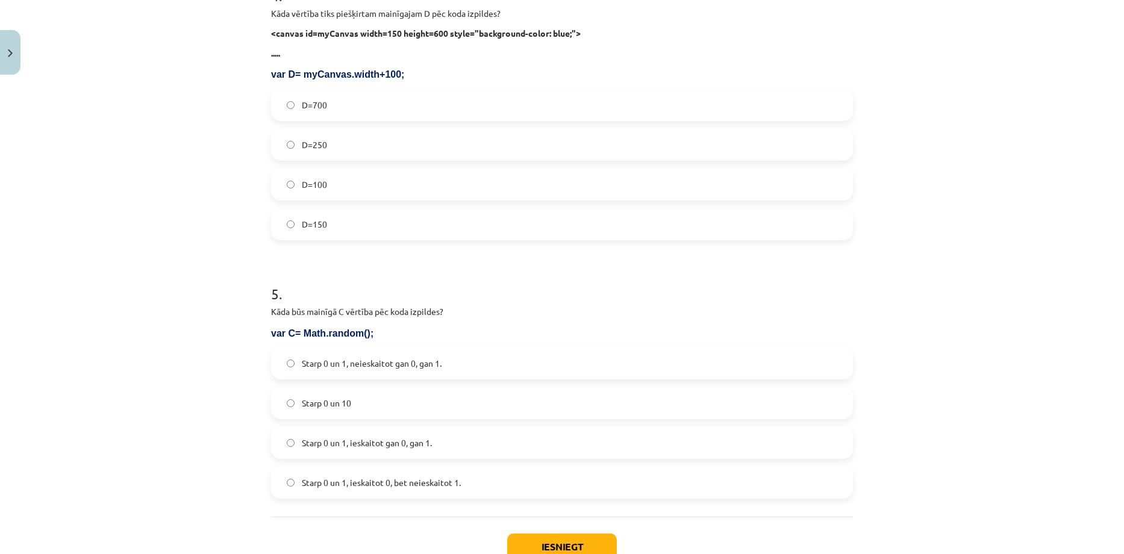
click at [287, 437] on label "Starp 0 un 1, ieskaitot gan 0, gan 1." at bounding box center [561, 443] width 579 height 30
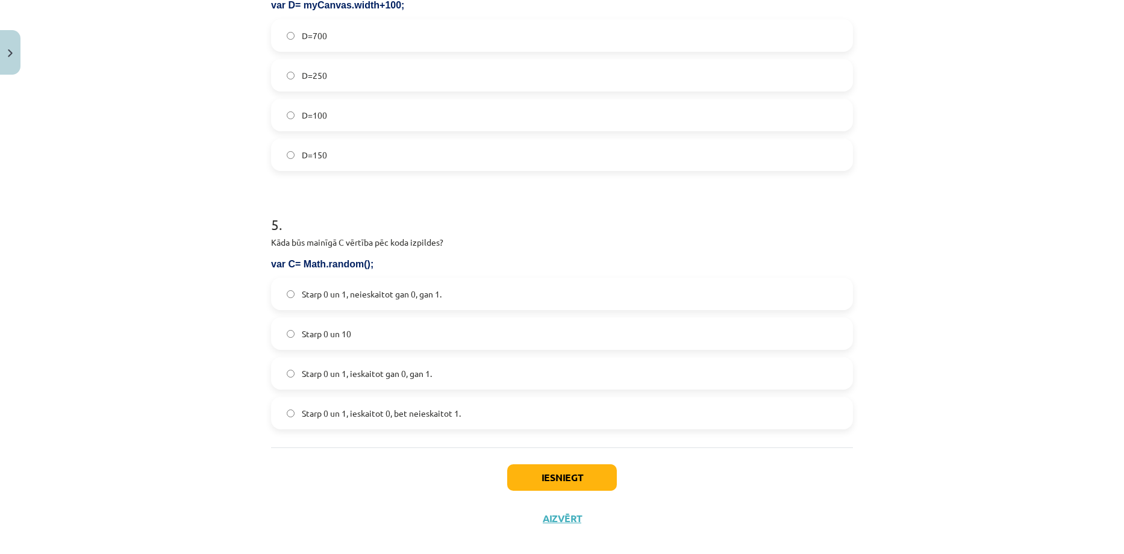
scroll to position [1158, 0]
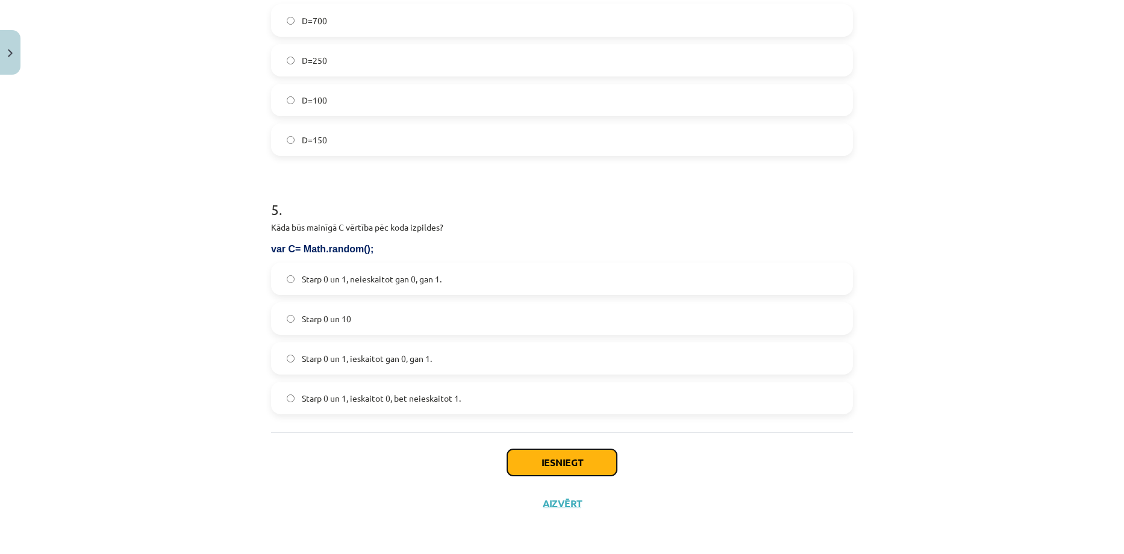
click at [547, 463] on button "Iesniegt" at bounding box center [562, 462] width 110 height 26
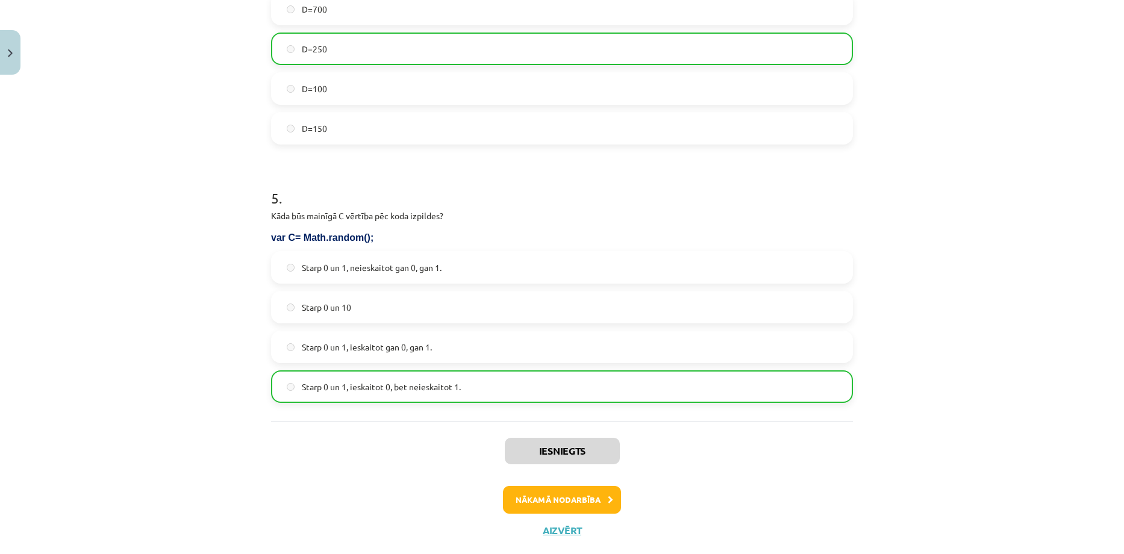
scroll to position [1196, 0]
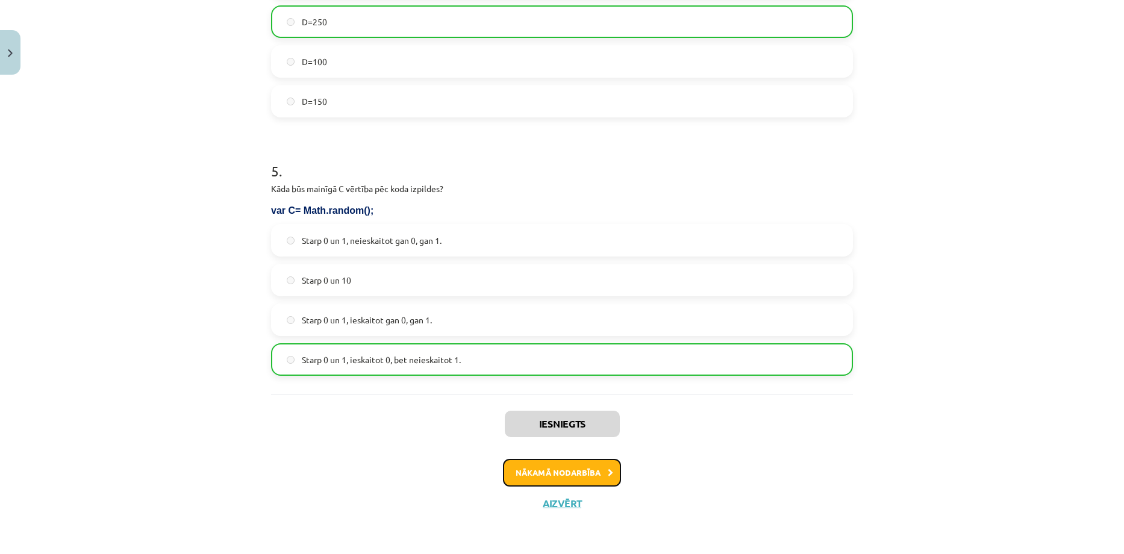
click at [527, 474] on button "Nākamā nodarbība" at bounding box center [562, 473] width 118 height 28
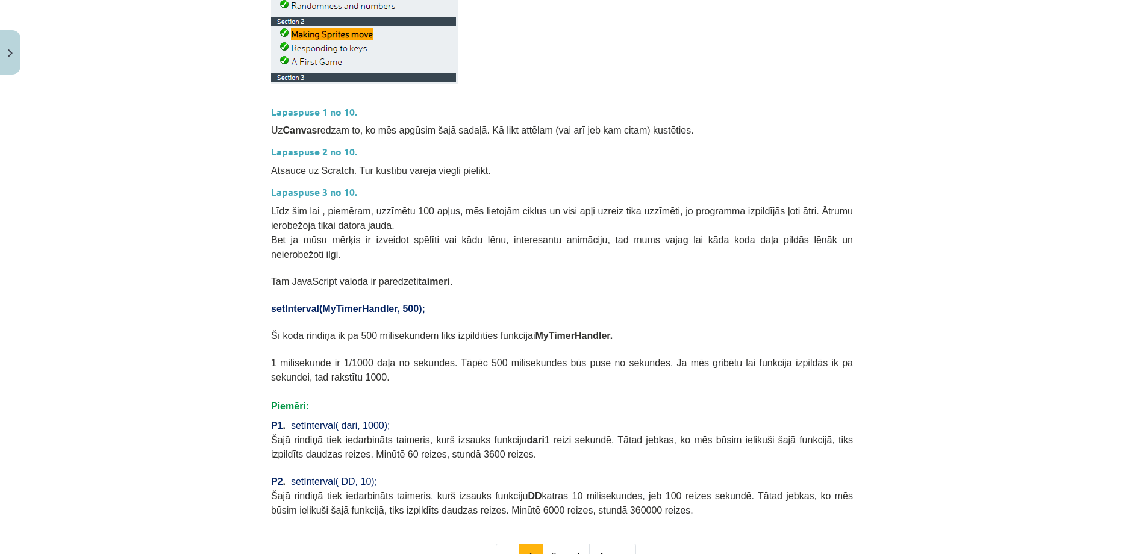
scroll to position [424, 0]
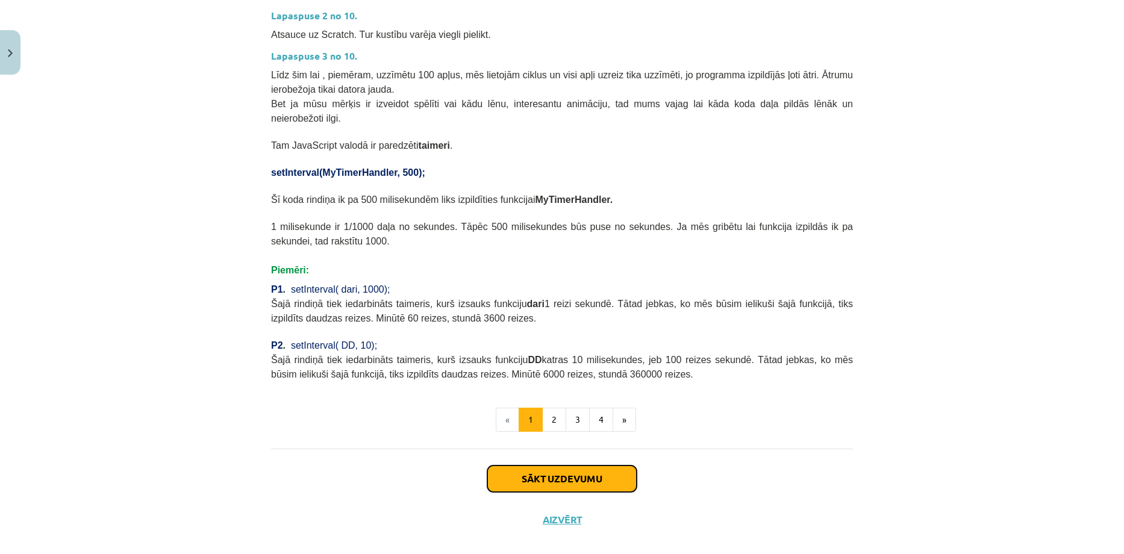
click at [538, 465] on button "Sākt uzdevumu" at bounding box center [561, 478] width 149 height 26
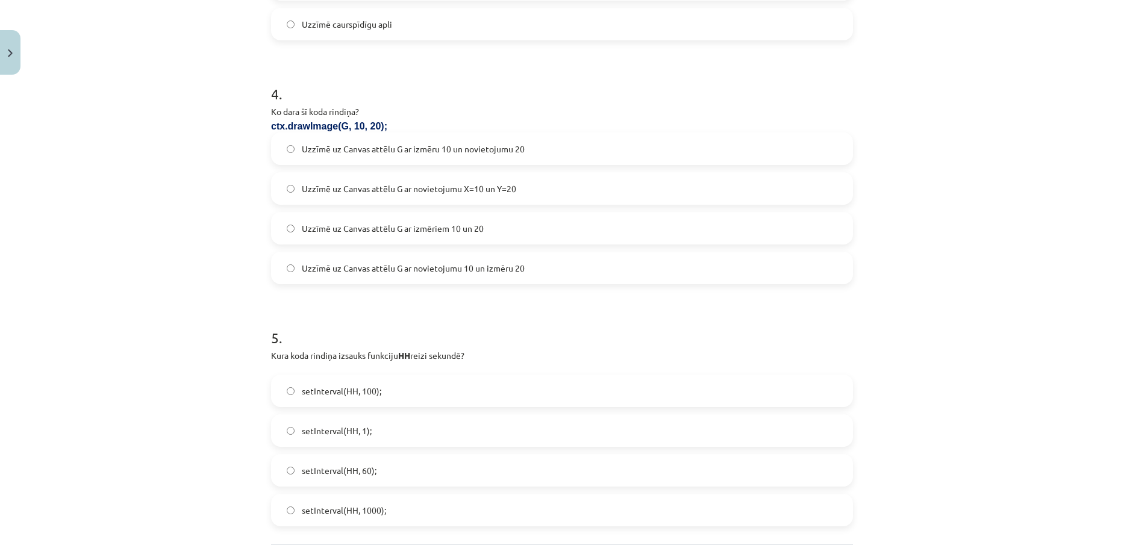
scroll to position [1048, 0]
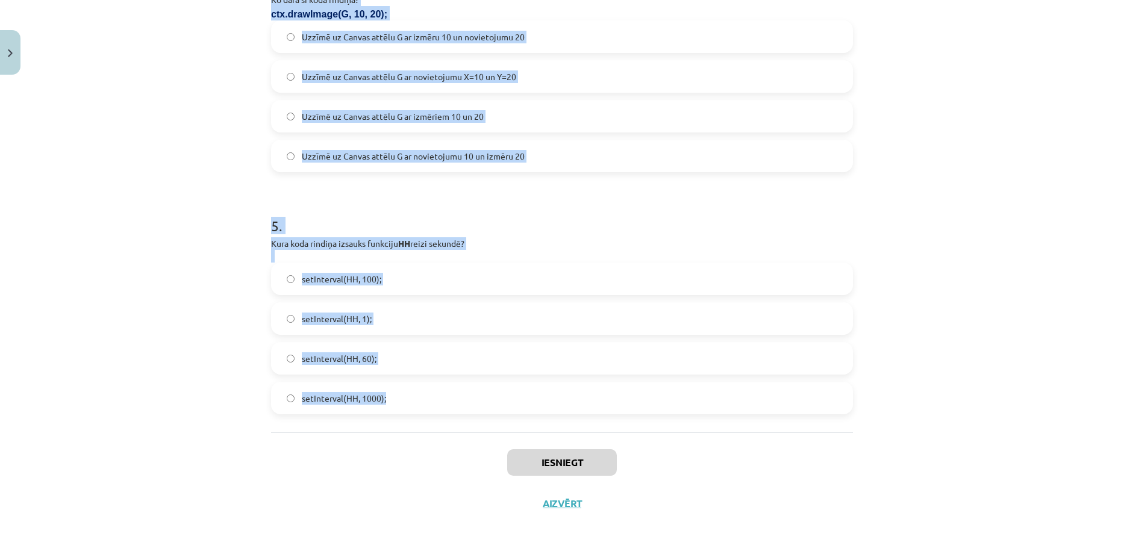
drag, startPoint x: 265, startPoint y: 229, endPoint x: 437, endPoint y: 406, distance: 247.0
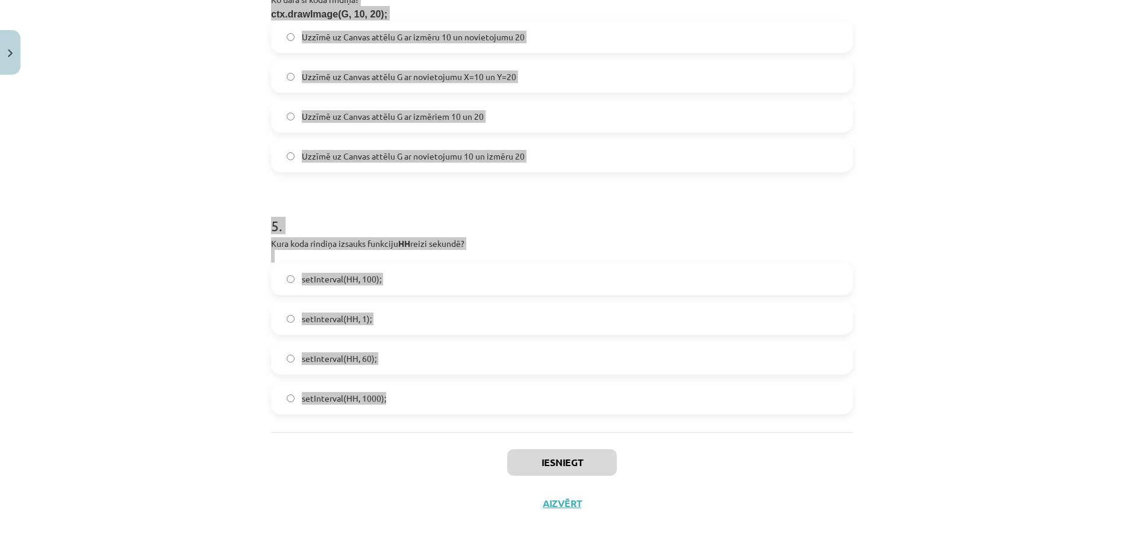
copy form "1 . Kurš attēla stūris ir piesaistes punkts, kad norāda tā atrašānās vietu Canv…"
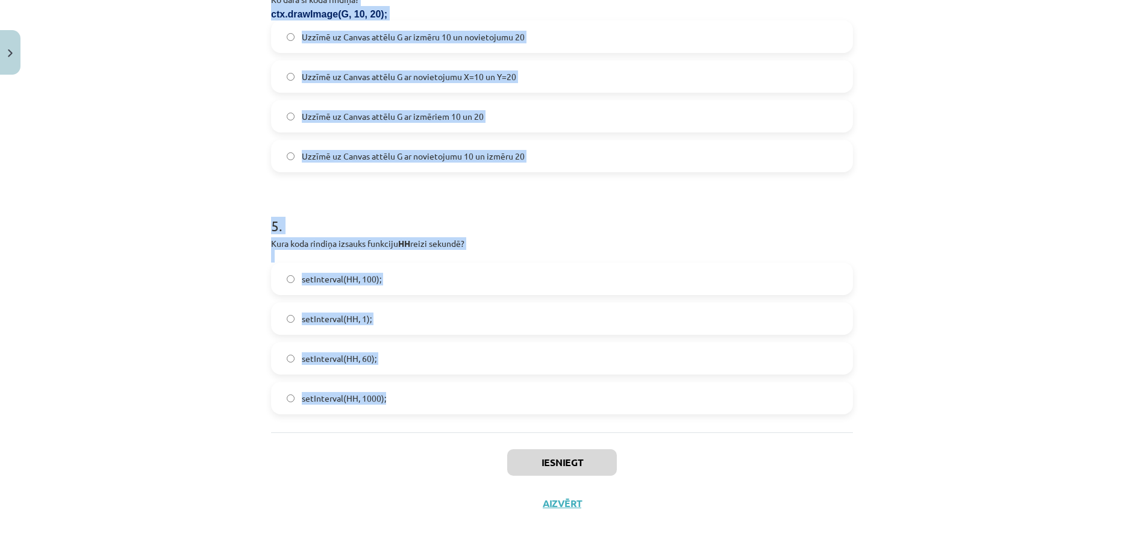
click at [183, 154] on div "Mācību tēma: Datorikas 9. klases 1. ieskaites mācību materiāls #4 2. Tēma - Met…" at bounding box center [562, 277] width 1124 height 554
click at [183, 163] on div "Mācību tēma: Datorikas 9. klases 1. ieskaites mācību materiāls #4 2. Tēma - Met…" at bounding box center [562, 277] width 1124 height 554
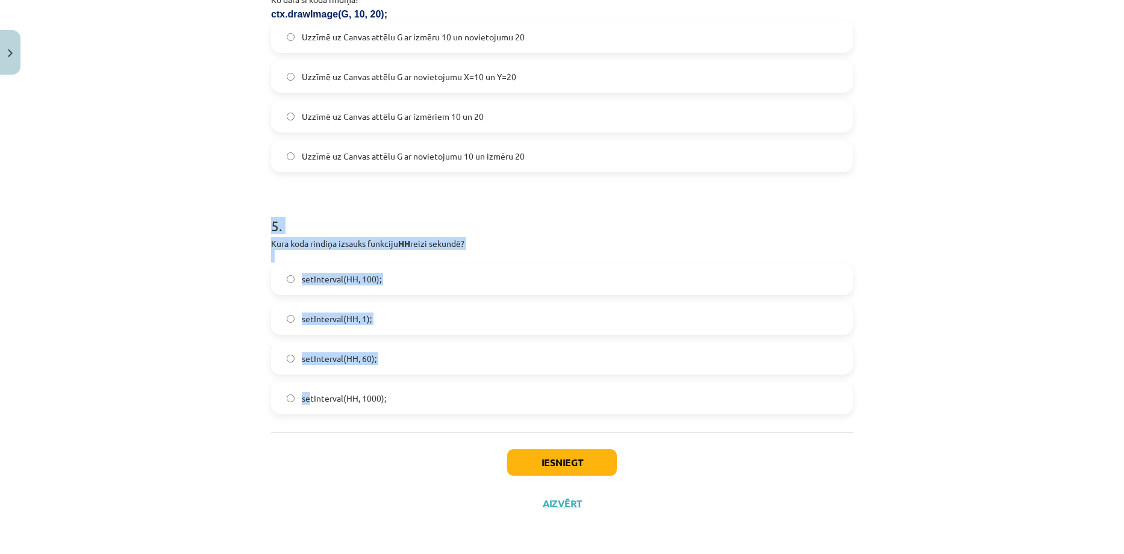
drag, startPoint x: 257, startPoint y: 240, endPoint x: 306, endPoint y: 404, distance: 170.9
click at [306, 404] on div "Mācību tēma: Datorikas 9. klases 1. ieskaites mācību materiāls #4 2. Tēma - Met…" at bounding box center [562, 277] width 1124 height 554
click at [234, 412] on div "Mācību tēma: Datorikas 9. klases 1. ieskaites mācību materiāls #4 2. Tēma - Met…" at bounding box center [562, 277] width 1124 height 554
click at [233, 412] on div "Mācību tēma: Datorikas 9. klases 1. ieskaites mācību materiāls #4 2. Tēma - Met…" at bounding box center [562, 277] width 1124 height 554
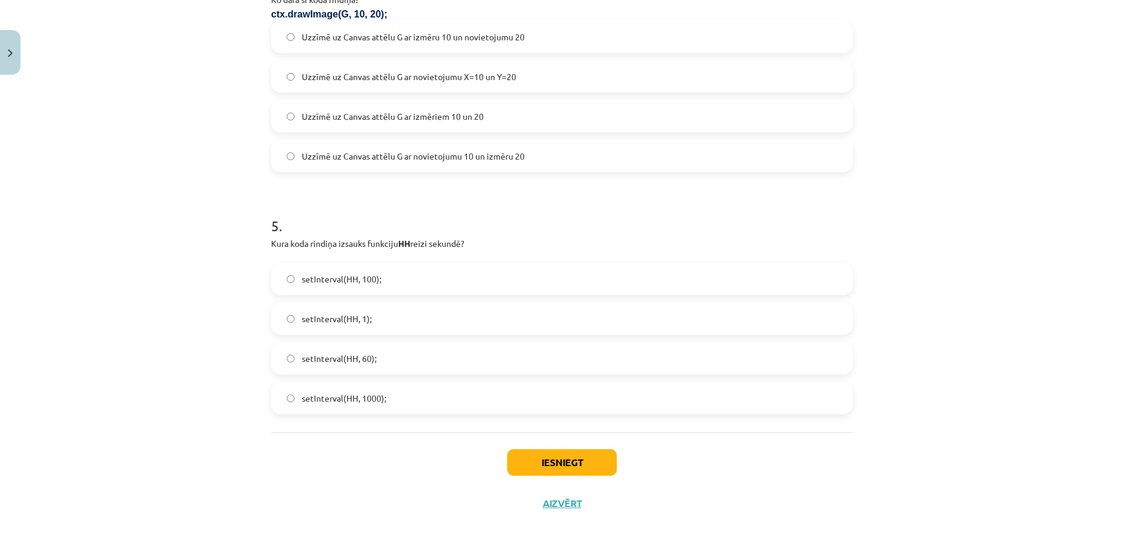
click at [232, 409] on div "Mācību tēma: Datorikas 9. klases 1. ieskaites mācību materiāls #4 2. Tēma - Met…" at bounding box center [562, 277] width 1124 height 554
click at [531, 460] on button "Iesniegt" at bounding box center [562, 462] width 110 height 26
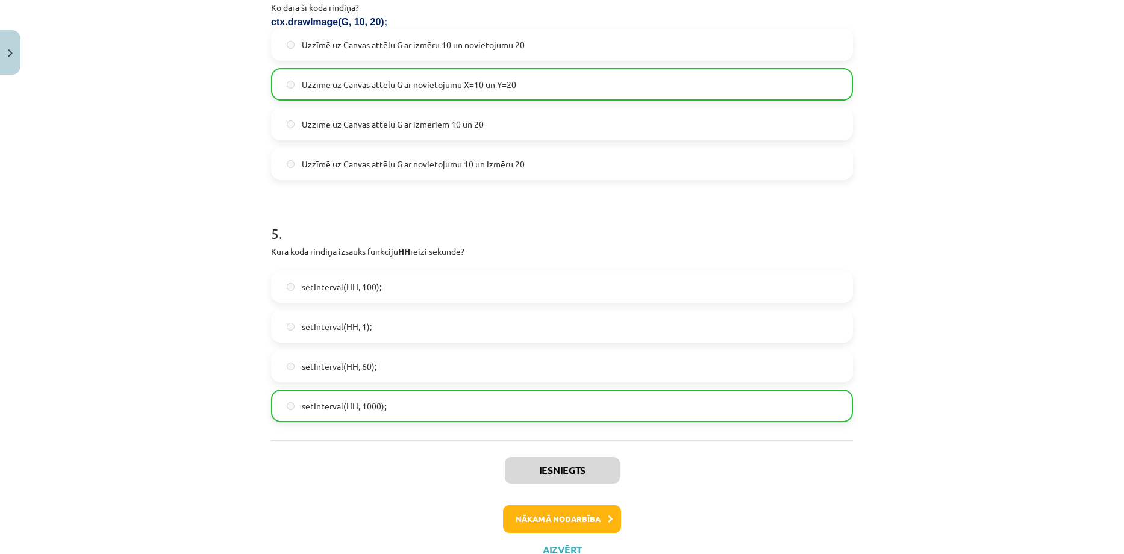
scroll to position [1086, 0]
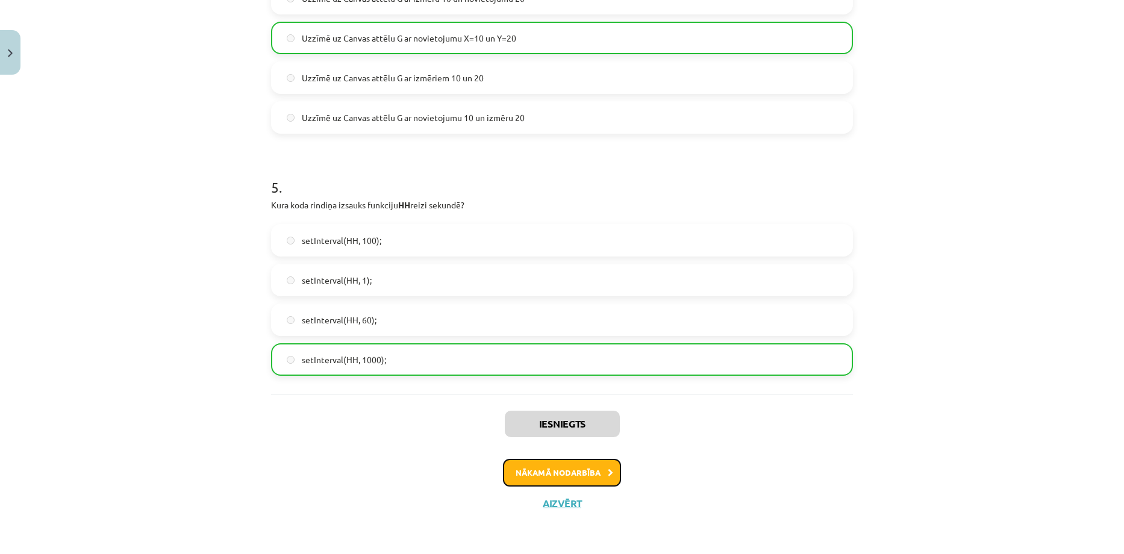
click at [552, 474] on button "Nākamā nodarbība" at bounding box center [562, 473] width 118 height 28
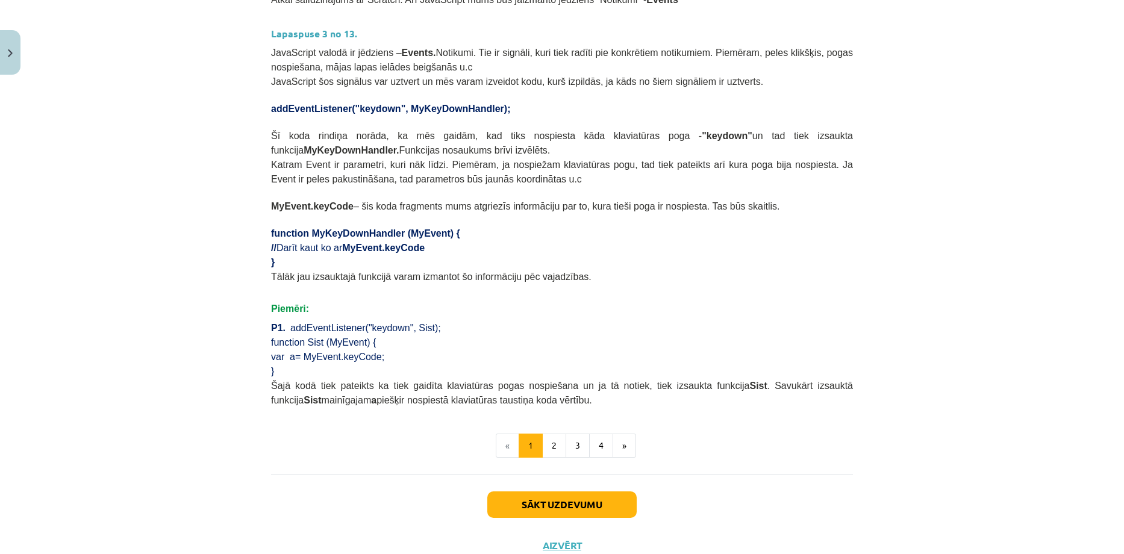
scroll to position [606, 0]
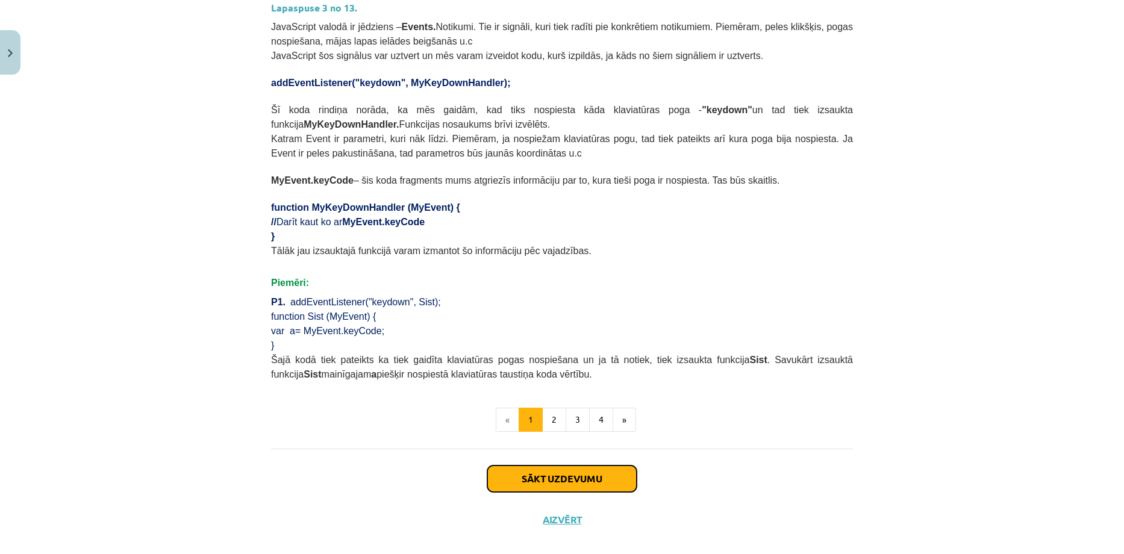
click at [533, 465] on button "Sākt uzdevumu" at bounding box center [561, 478] width 149 height 26
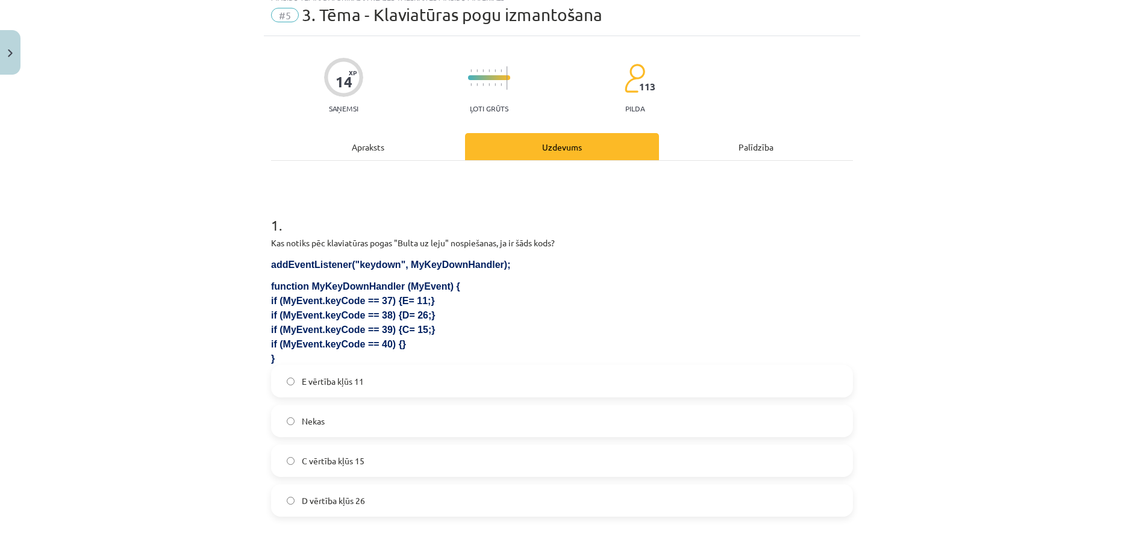
scroll to position [30, 0]
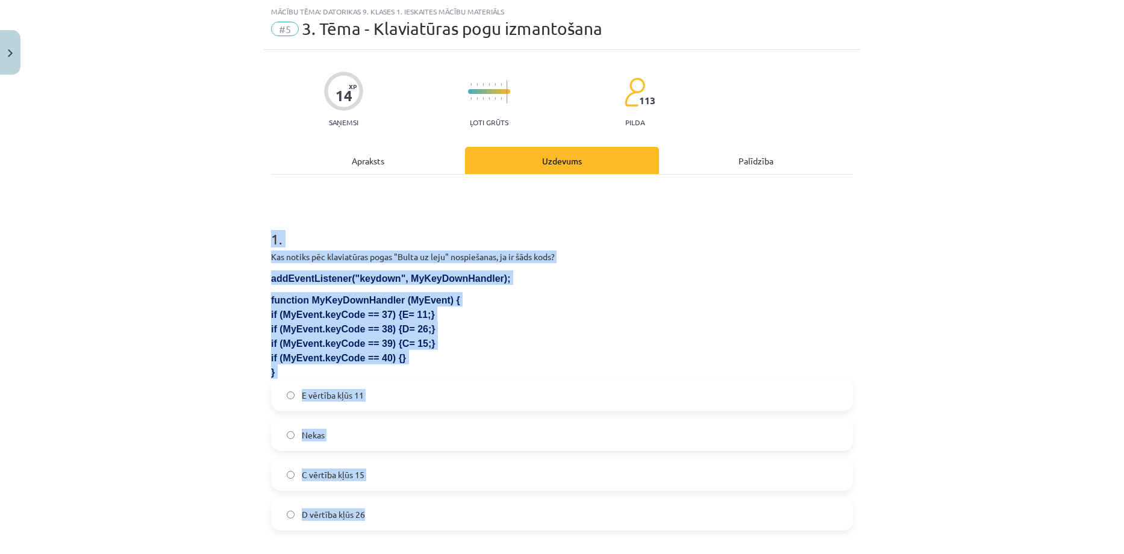
drag, startPoint x: 253, startPoint y: 219, endPoint x: 408, endPoint y: 517, distance: 335.3
click at [408, 517] on div "Mācību tēma: Datorikas 9. klases 1. ieskaites mācību materiāls #5 3. Tēma - Kla…" at bounding box center [562, 277] width 1124 height 554
drag, startPoint x: 408, startPoint y: 323, endPoint x: 134, endPoint y: 330, distance: 274.1
click at [132, 331] on div "Mācību tēma: Datorikas 9. klases 1. ieskaites mācību materiāls #5 3. Tēma - Kla…" at bounding box center [562, 277] width 1124 height 554
drag, startPoint x: 245, startPoint y: 222, endPoint x: 393, endPoint y: 506, distance: 320.7
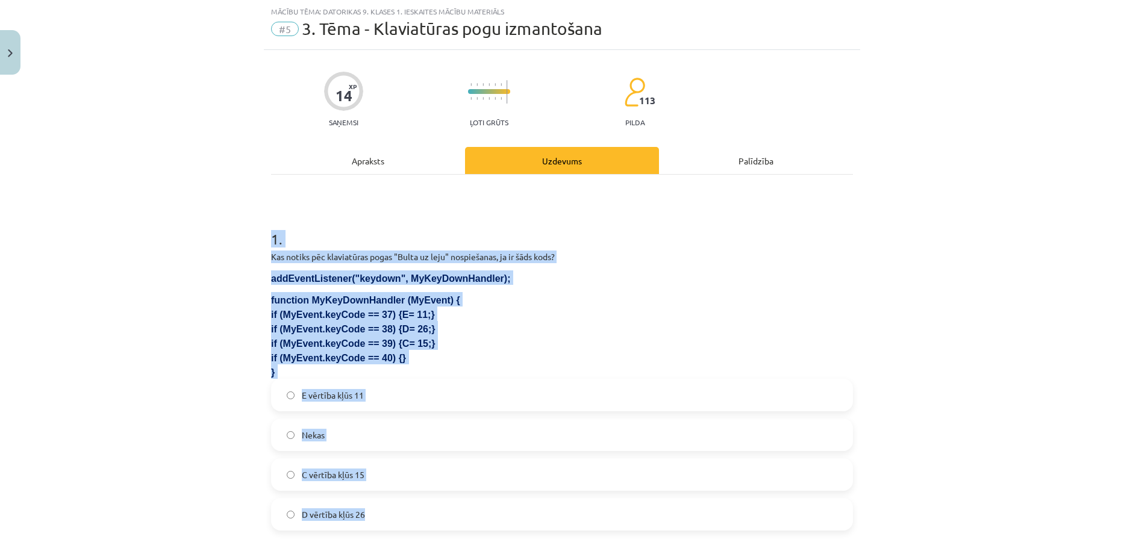
click at [395, 507] on div "Mācību tēma: Datorikas 9. klases 1. ieskaites mācību materiāls #5 3. Tēma - Kla…" at bounding box center [562, 277] width 1124 height 554
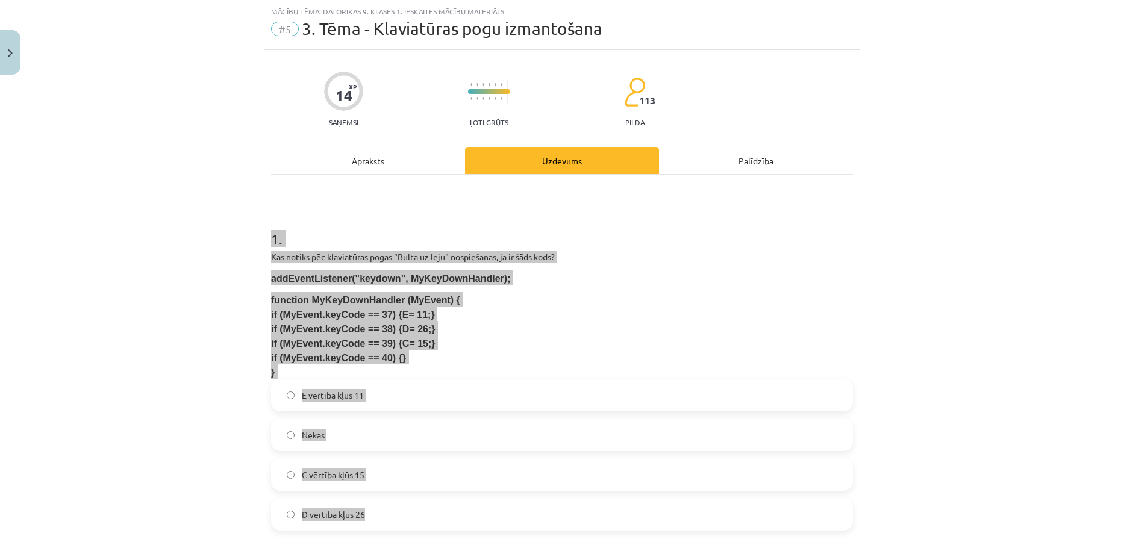
copy div "1 . Kas notiks pēc klaviatūras pogas "Bulta uz leju" nospiešanas, ja ir šāds ko…"
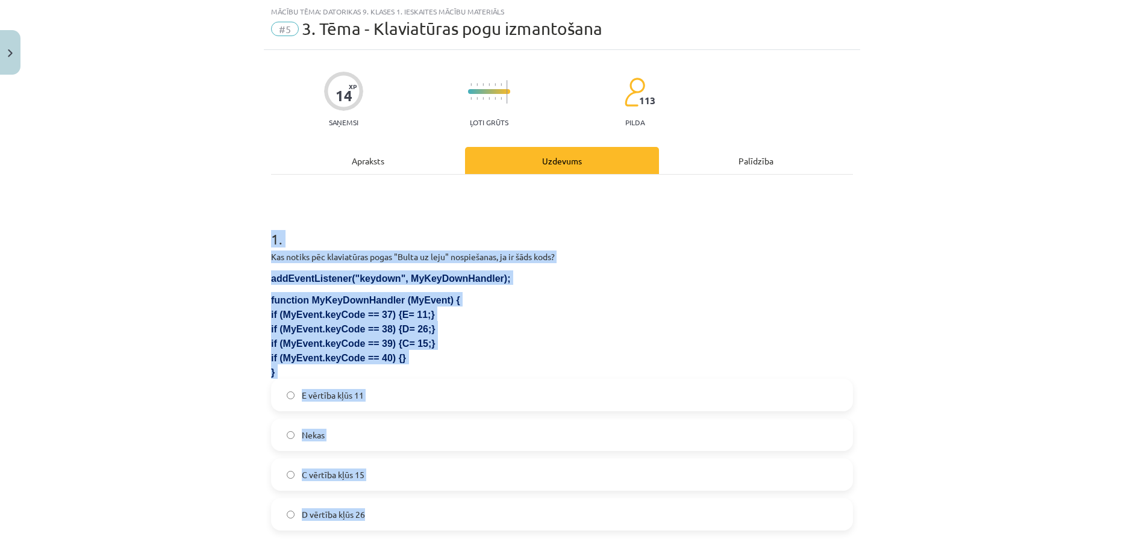
drag, startPoint x: 182, startPoint y: 324, endPoint x: 190, endPoint y: 330, distance: 9.4
click at [182, 325] on div "Mācību tēma: Datorikas 9. klases 1. ieskaites mācību materiāls #5 3. Tēma - Kla…" at bounding box center [562, 277] width 1124 height 554
click at [204, 346] on div "Mācību tēma: Datorikas 9. klases 1. ieskaites mācību materiāls #5 3. Tēma - Kla…" at bounding box center [562, 277] width 1124 height 554
click at [203, 347] on div "Mācību tēma: Datorikas 9. klases 1. ieskaites mācību materiāls #5 3. Tēma - Kla…" at bounding box center [562, 277] width 1124 height 554
click at [196, 349] on div "Mācību tēma: Datorikas 9. klases 1. ieskaites mācību materiāls #5 3. Tēma - Kla…" at bounding box center [562, 277] width 1124 height 554
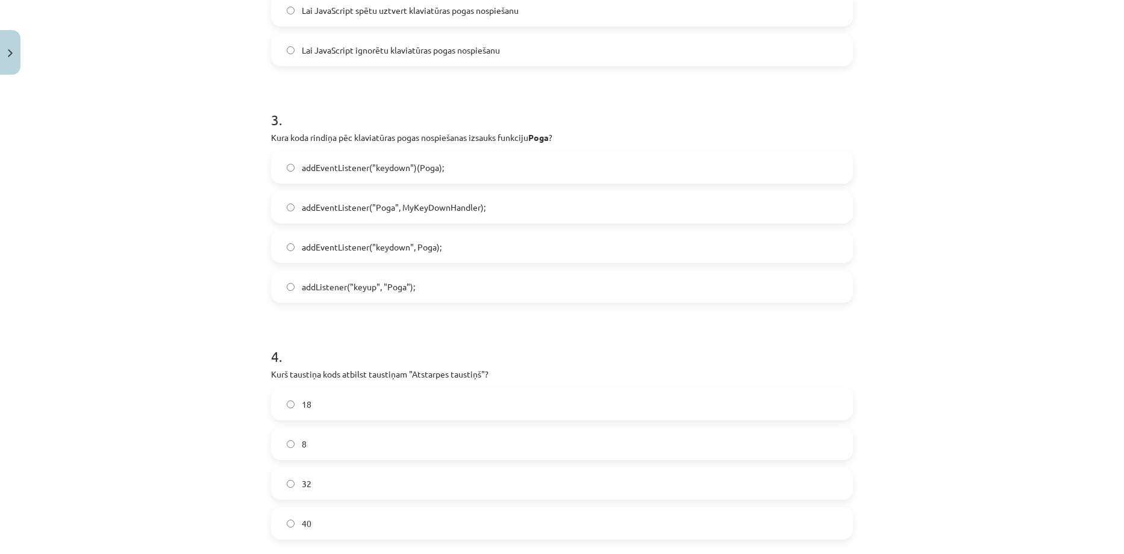
scroll to position [880, 0]
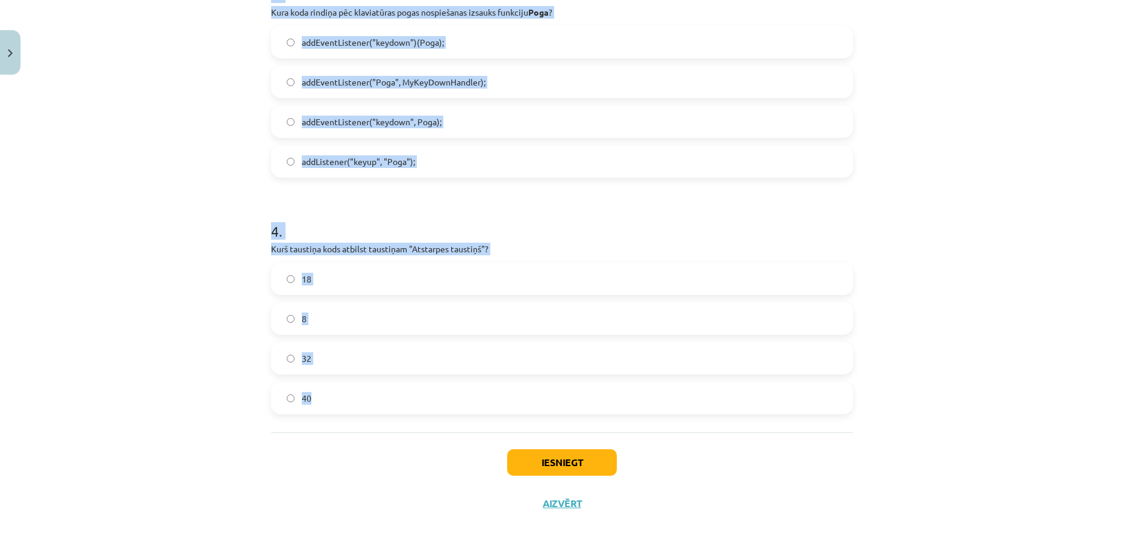
drag, startPoint x: 253, startPoint y: 217, endPoint x: 438, endPoint y: 389, distance: 252.2
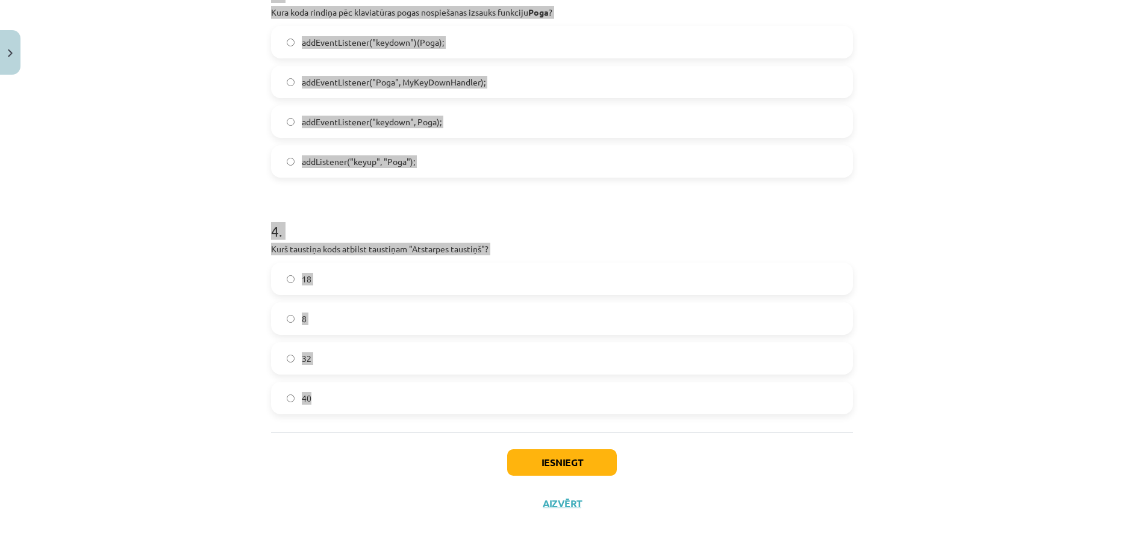
copy form "2 . Ko kodā dod šī rindiņa? Kāpēc to jāiekopē kodā, ja lieto addEventListener? …"
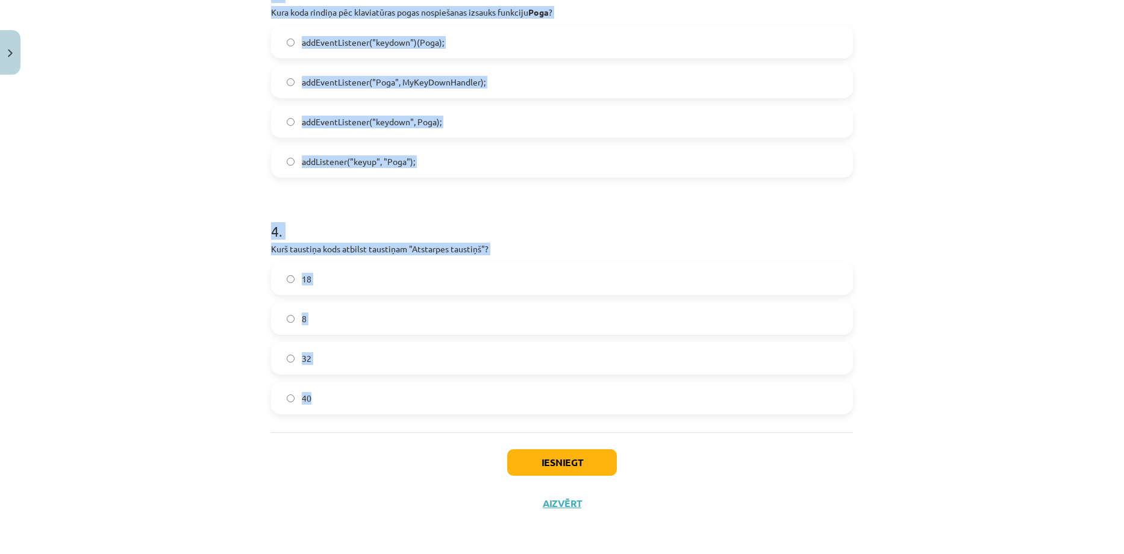
click at [200, 185] on div "Mācību tēma: Datorikas 9. klases 1. ieskaites mācību materiāls #5 3. Tēma - Kla…" at bounding box center [562, 277] width 1124 height 554
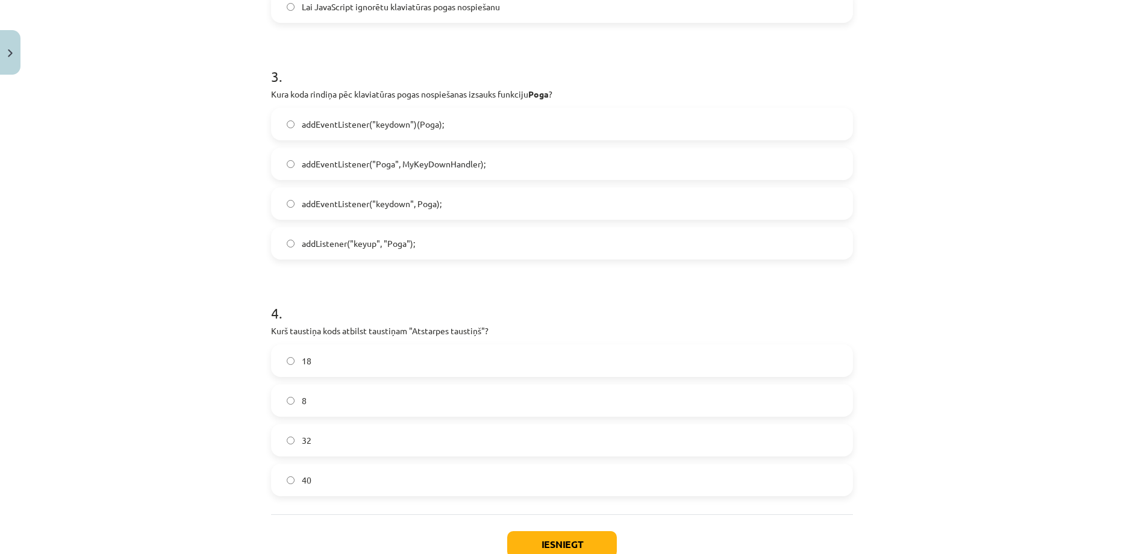
scroll to position [799, 0]
click at [523, 542] on button "Iesniegt" at bounding box center [562, 543] width 110 height 26
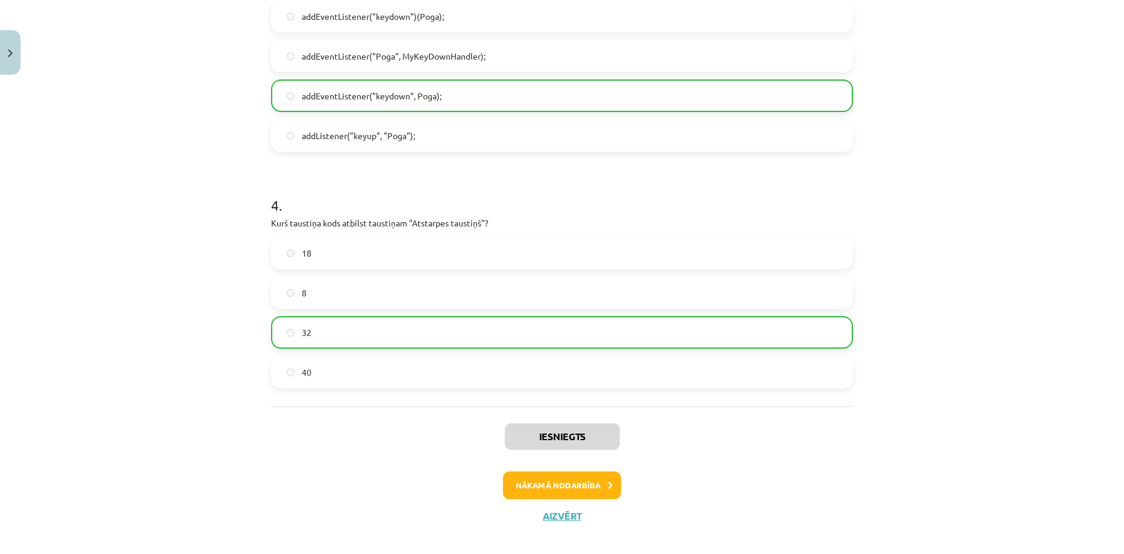
scroll to position [918, 0]
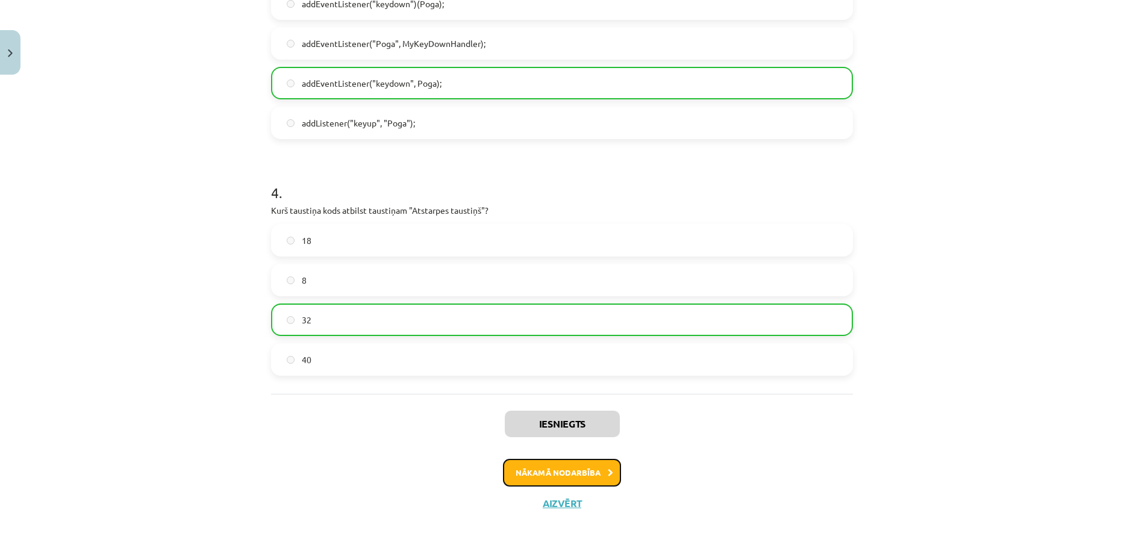
click at [573, 471] on button "Nākamā nodarbība" at bounding box center [562, 473] width 118 height 28
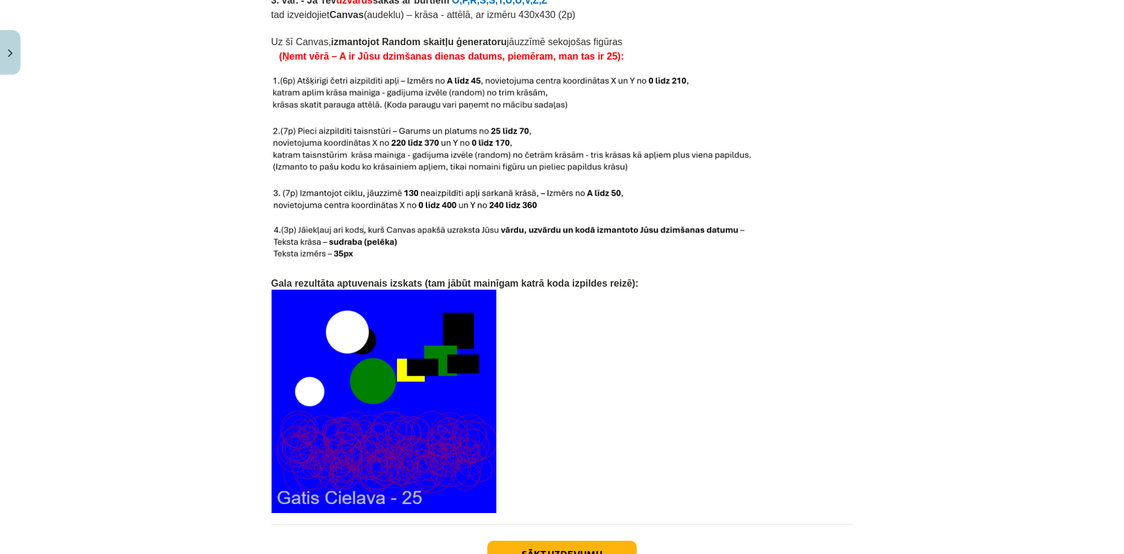
scroll to position [2453, 0]
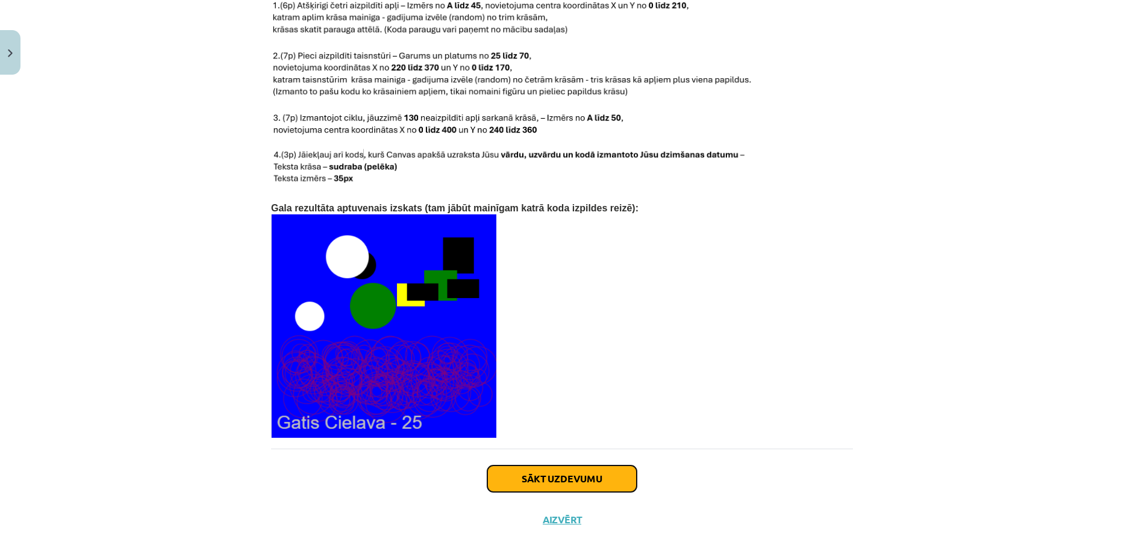
click at [531, 465] on button "Sākt uzdevumu" at bounding box center [561, 478] width 149 height 26
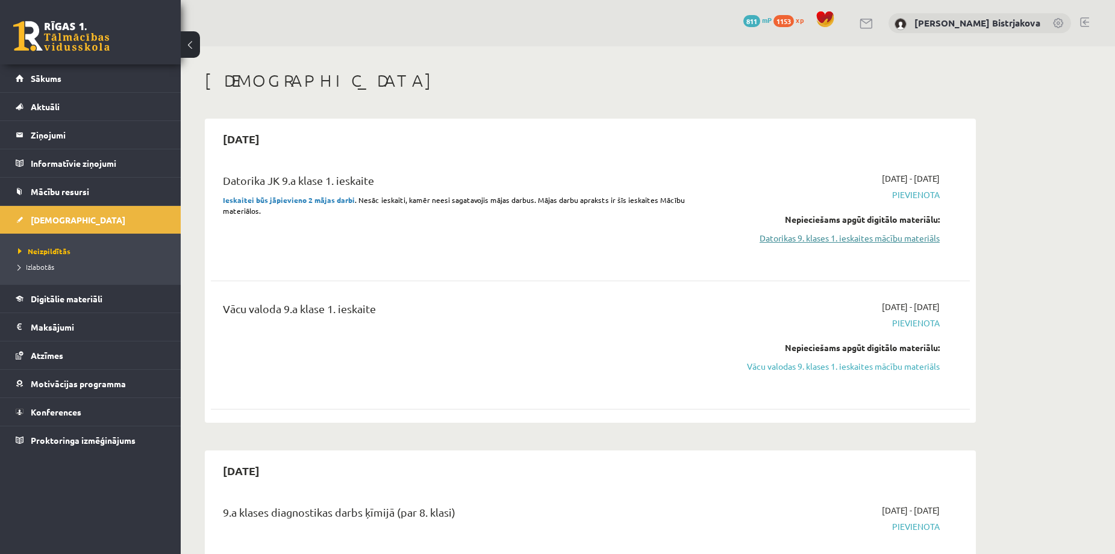
click at [804, 239] on link "Datorikas 9. klases 1. ieskaites mācību materiāls" at bounding box center [825, 238] width 227 height 13
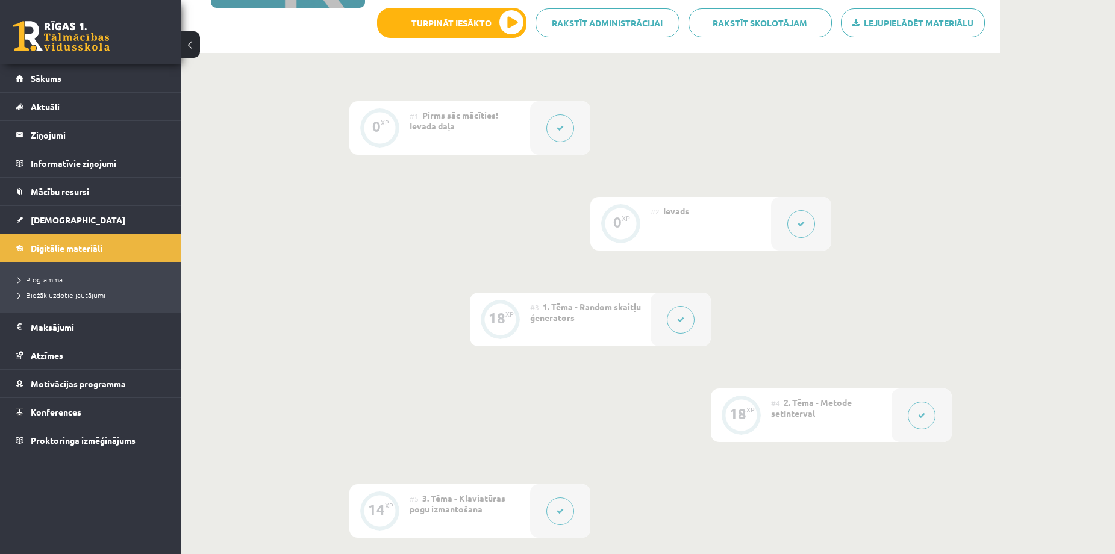
scroll to position [161, 0]
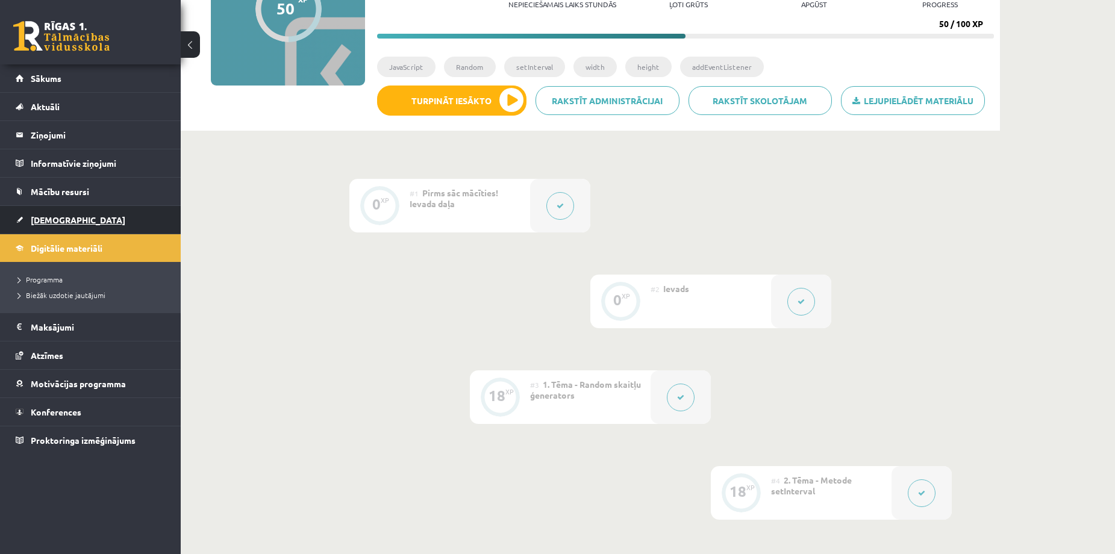
click at [57, 222] on span "[DEMOGRAPHIC_DATA]" at bounding box center [78, 219] width 95 height 11
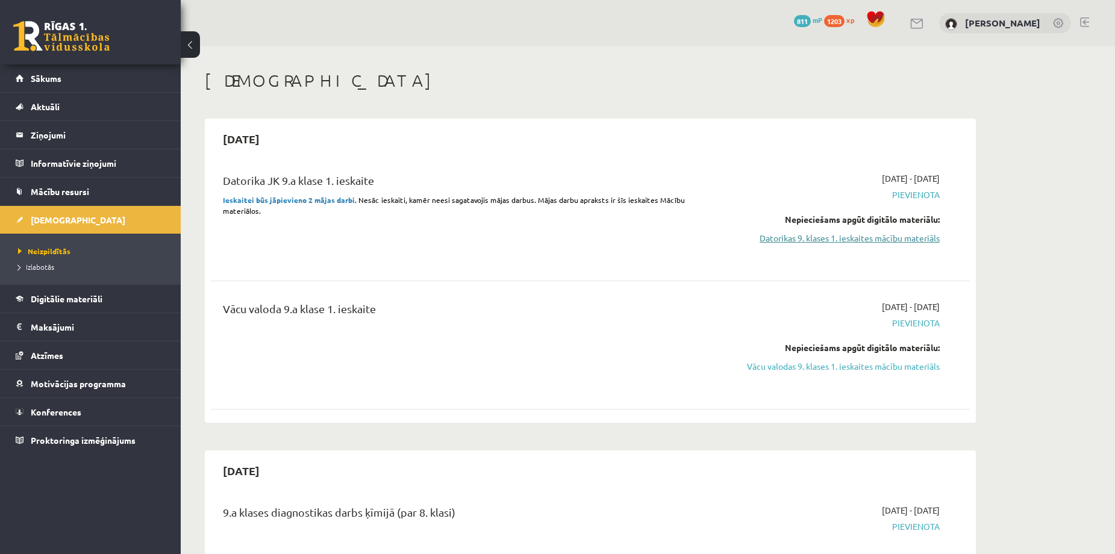
click at [912, 238] on link "Datorikas 9. klases 1. ieskaites mācību materiāls" at bounding box center [825, 238] width 227 height 13
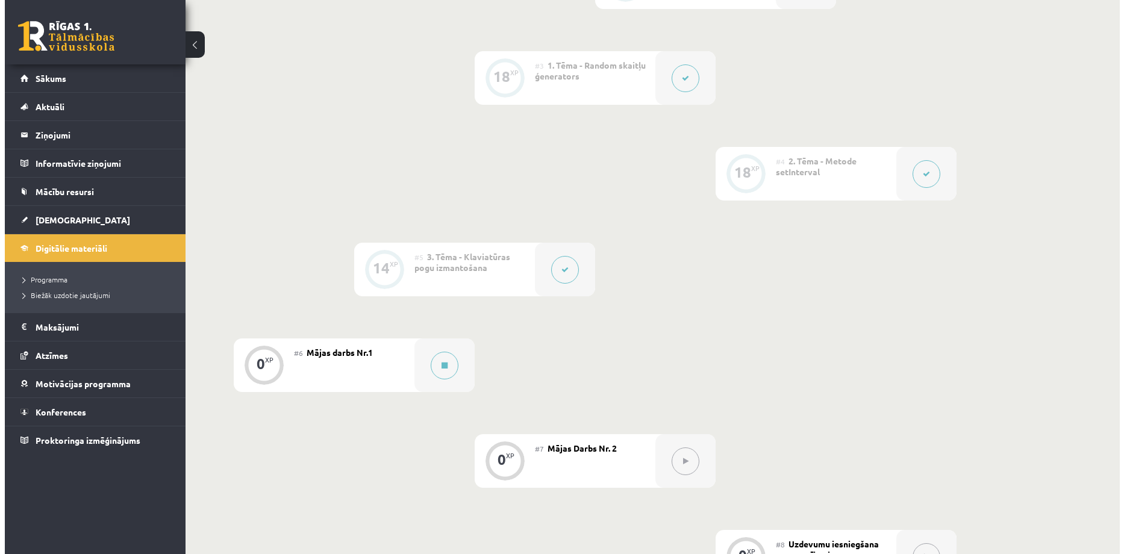
scroll to position [482, 0]
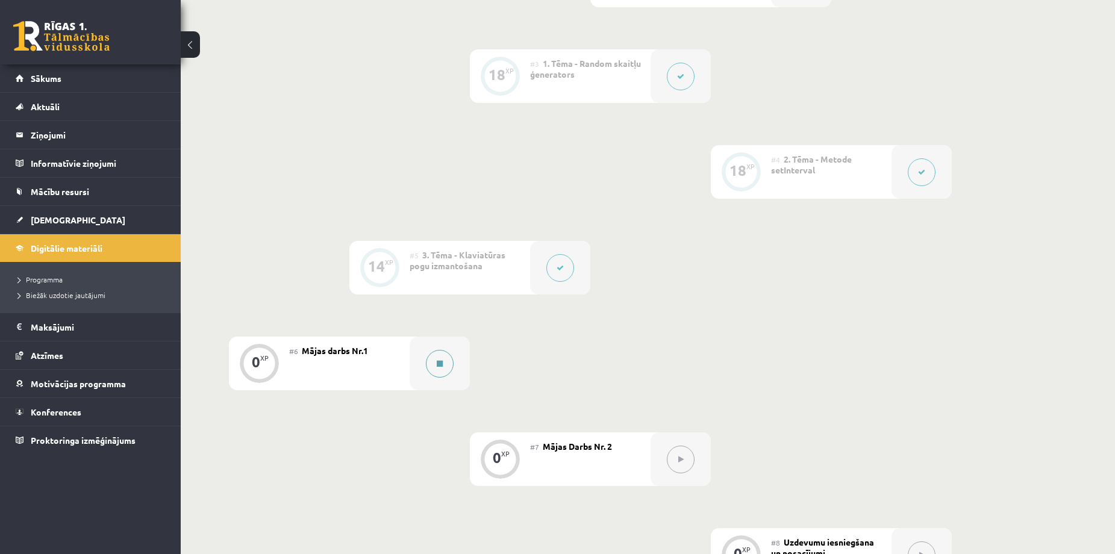
click at [440, 364] on icon at bounding box center [440, 363] width 6 height 7
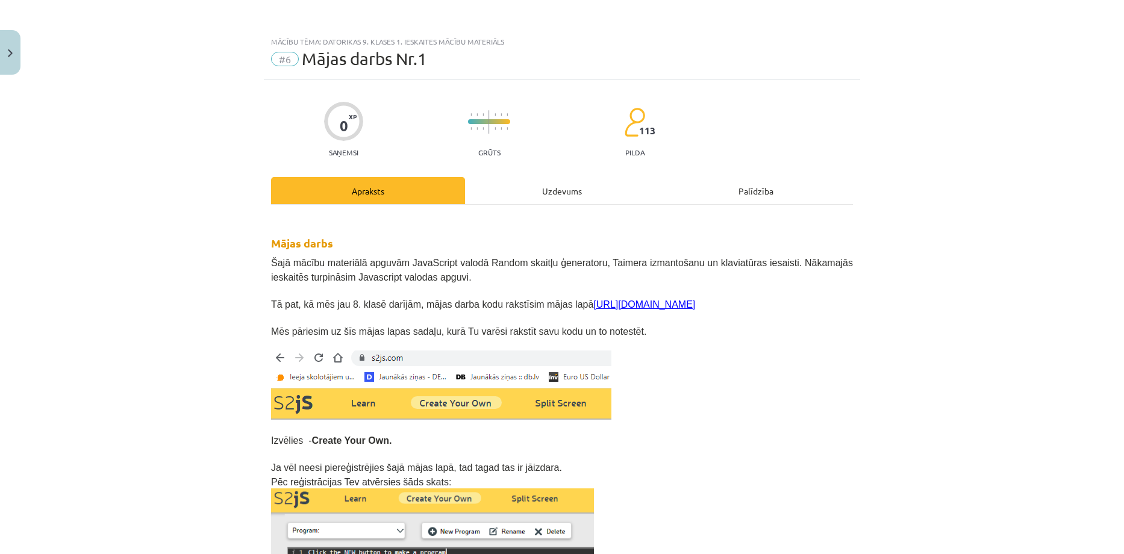
click at [606, 305] on link "[URL][DOMAIN_NAME]" at bounding box center [644, 304] width 102 height 10
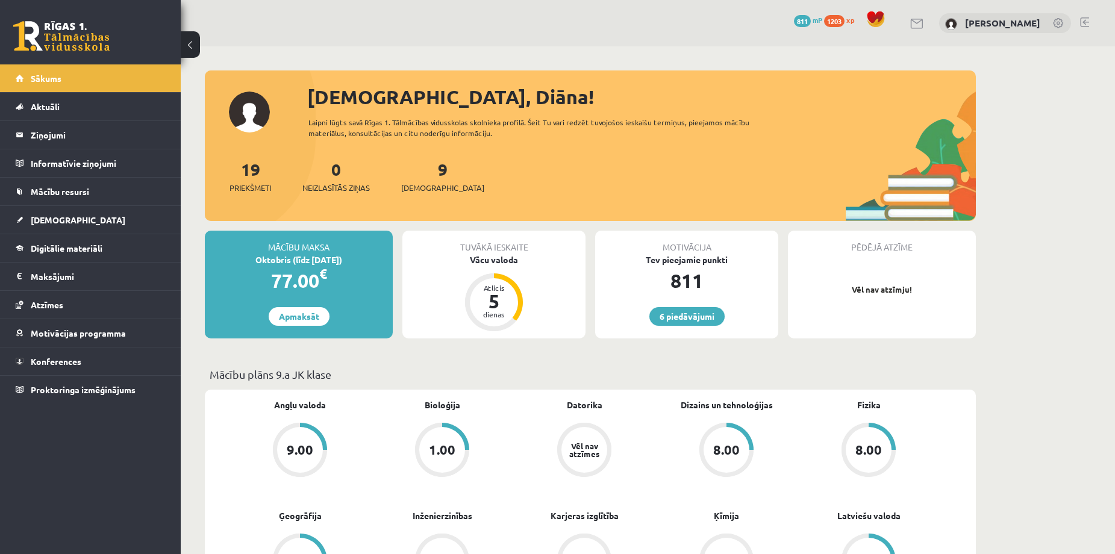
click at [487, 247] on div "Tuvākā ieskaite" at bounding box center [493, 242] width 183 height 23
click at [423, 167] on link "9 Ieskaites" at bounding box center [442, 176] width 83 height 36
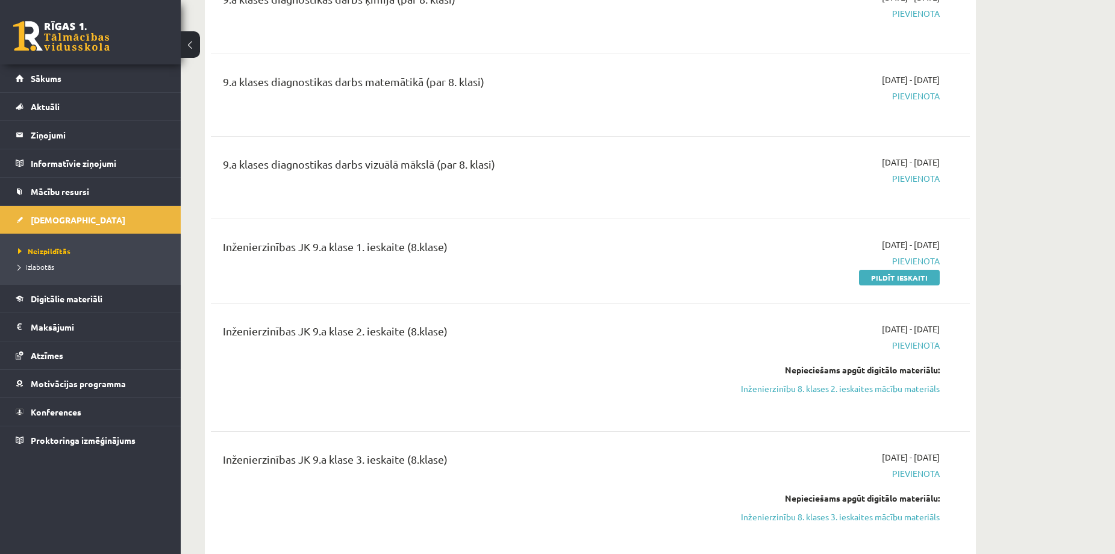
scroll to position [482, 0]
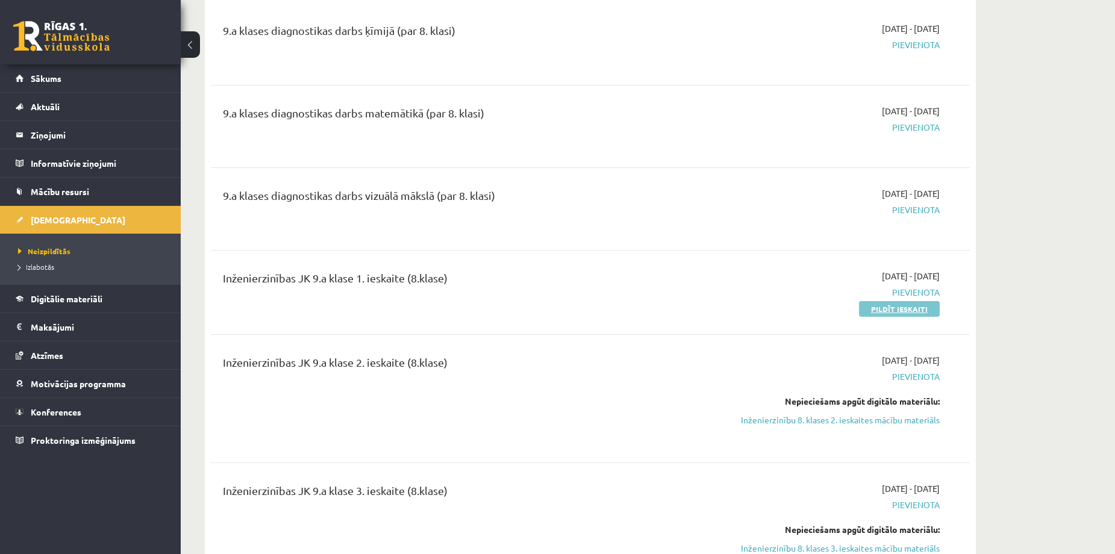
click at [898, 309] on link "Pildīt ieskaiti" at bounding box center [899, 309] width 81 height 16
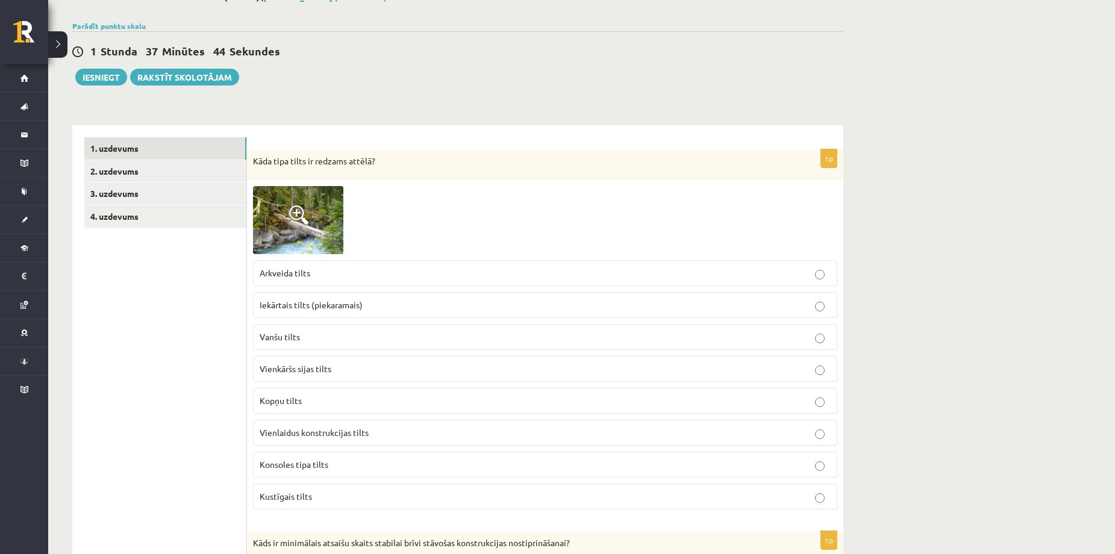
scroll to position [80, 0]
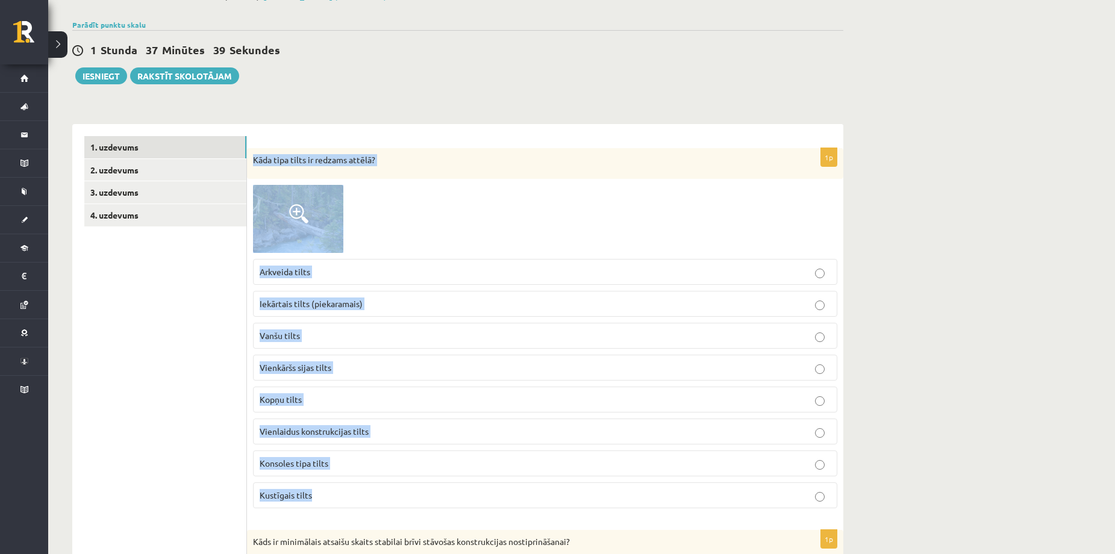
drag, startPoint x: 253, startPoint y: 142, endPoint x: 351, endPoint y: 500, distance: 370.9
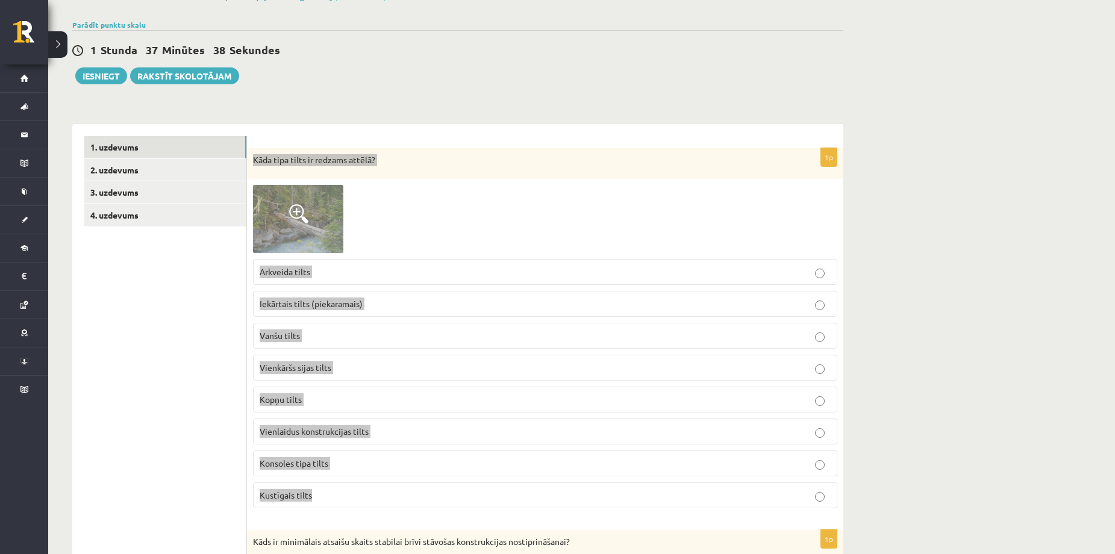
copy div "Kāda tipa tilts ir redzams attēlā? Arkveida tilts Iekārtais tilts (piekaramais)…"
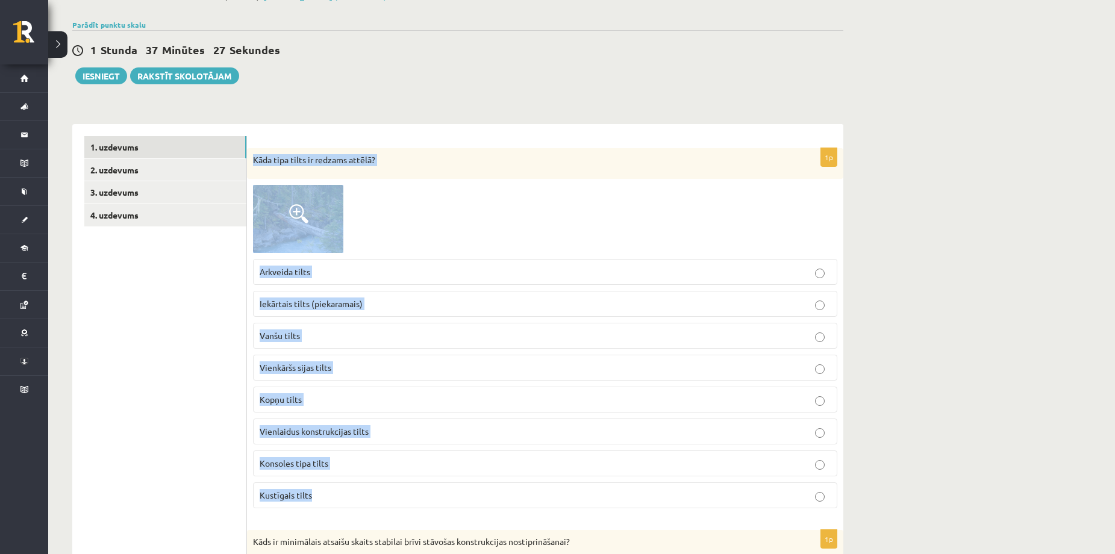
drag, startPoint x: 414, startPoint y: 201, endPoint x: 374, endPoint y: 210, distance: 41.2
click at [414, 202] on div at bounding box center [545, 218] width 584 height 67
click at [362, 214] on div at bounding box center [545, 218] width 584 height 67
drag, startPoint x: 291, startPoint y: 214, endPoint x: 306, endPoint y: 218, distance: 16.1
click at [291, 215] on span at bounding box center [298, 213] width 19 height 19
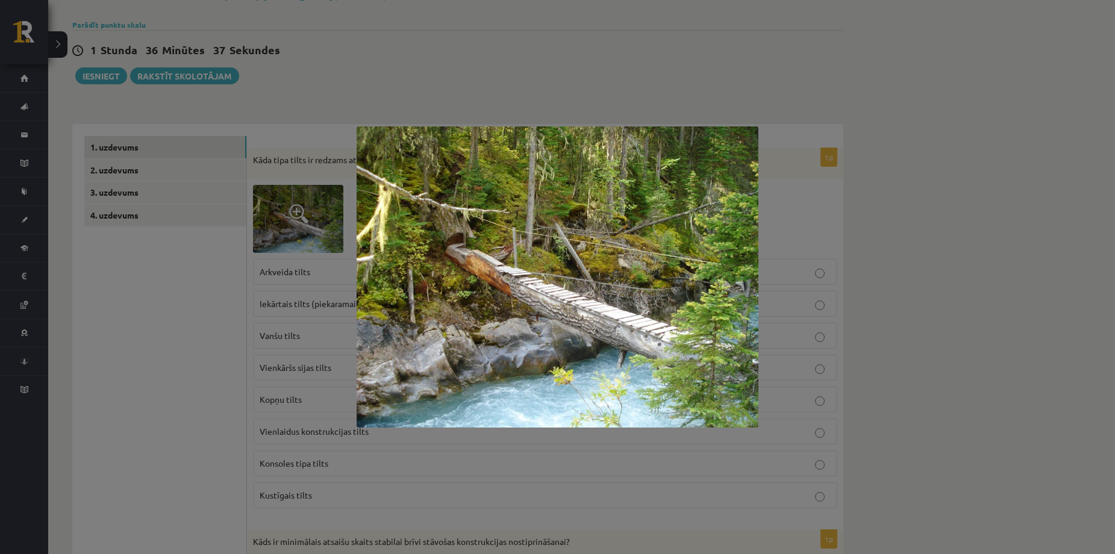
drag, startPoint x: 645, startPoint y: 55, endPoint x: 642, endPoint y: 66, distance: 11.8
click at [645, 55] on div at bounding box center [557, 277] width 1115 height 554
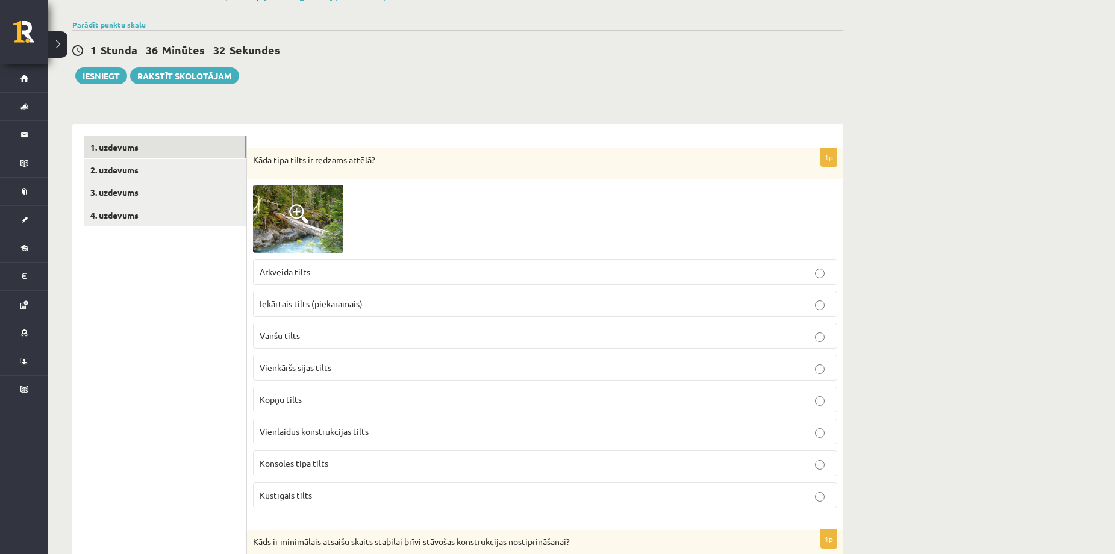
click at [303, 202] on img at bounding box center [298, 218] width 90 height 67
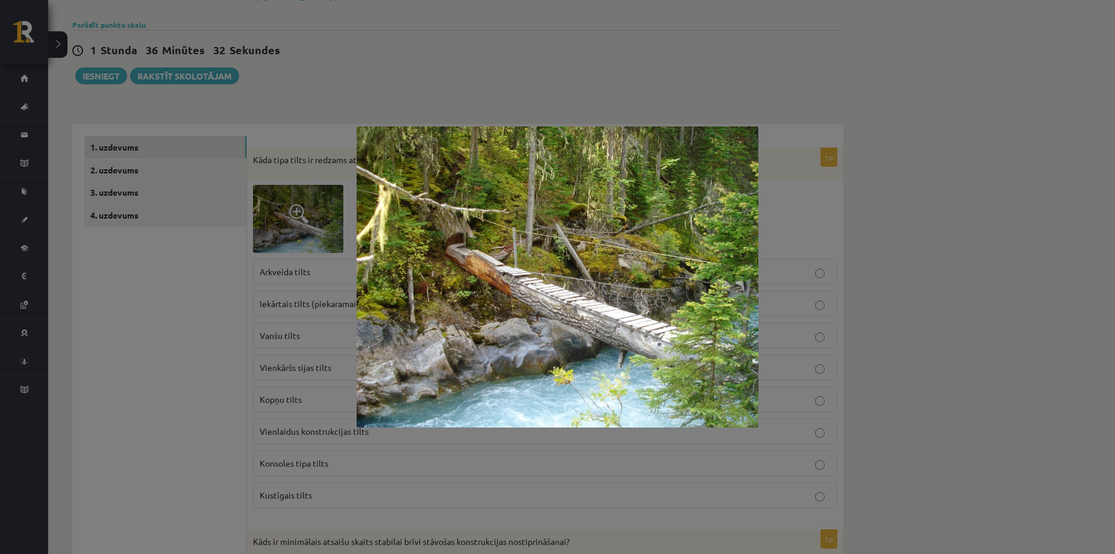
click at [517, 263] on img at bounding box center [557, 276] width 402 height 301
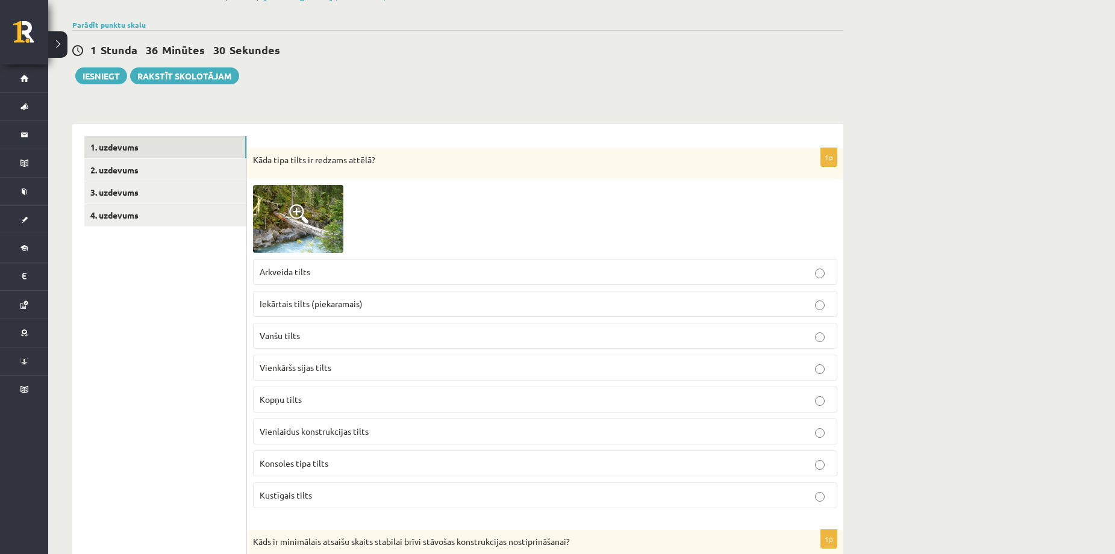
drag, startPoint x: 285, startPoint y: 210, endPoint x: 345, endPoint y: 252, distance: 73.0
click at [285, 211] on img at bounding box center [298, 218] width 90 height 67
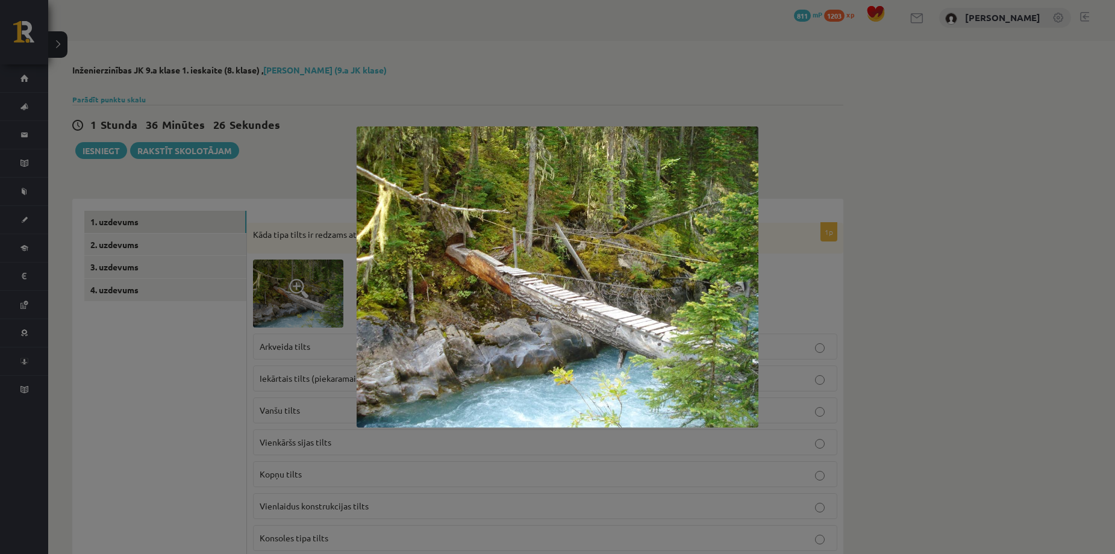
scroll to position [0, 0]
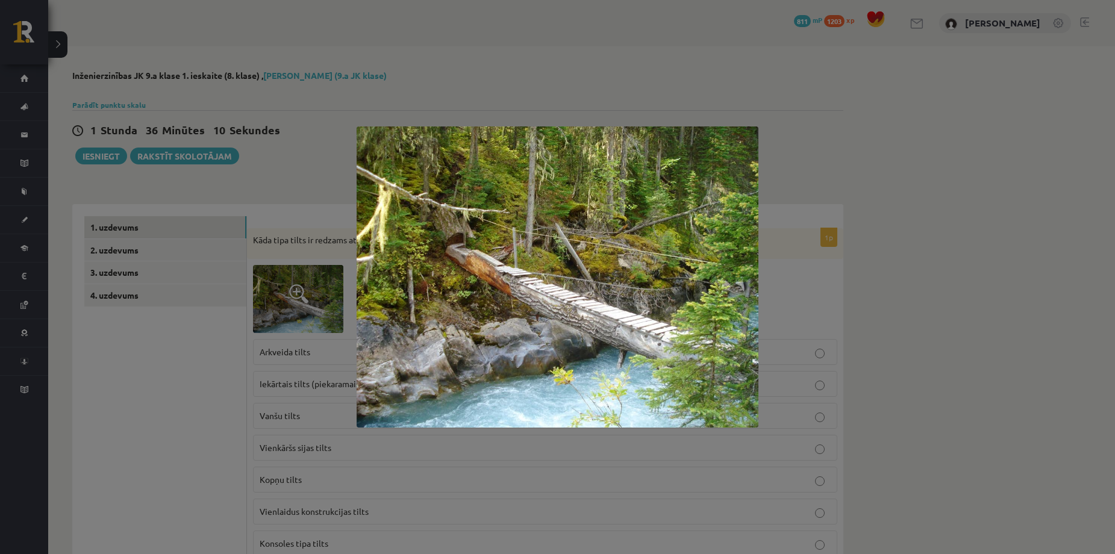
click at [223, 175] on div at bounding box center [557, 277] width 1115 height 554
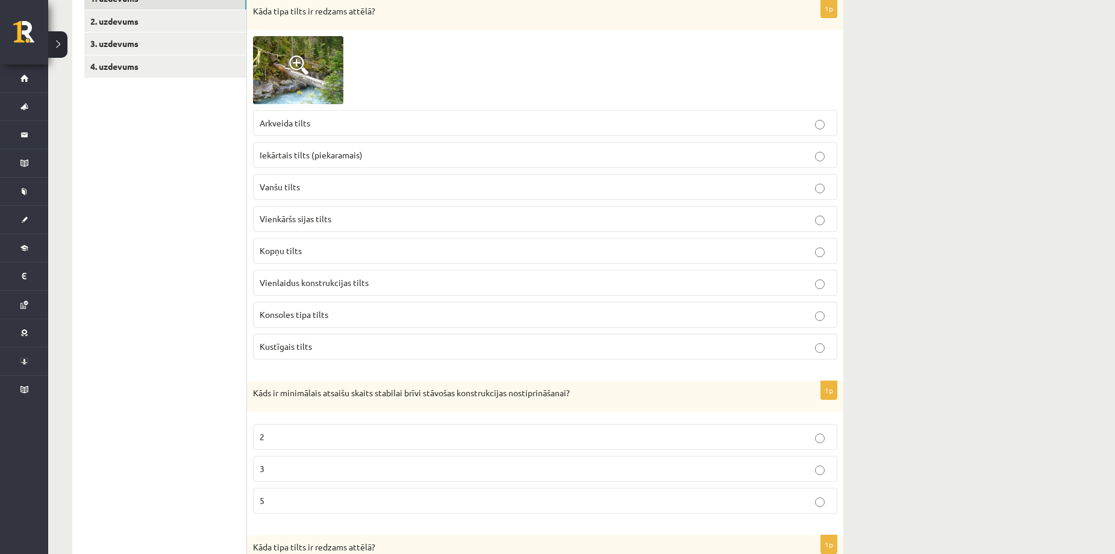
scroll to position [241, 0]
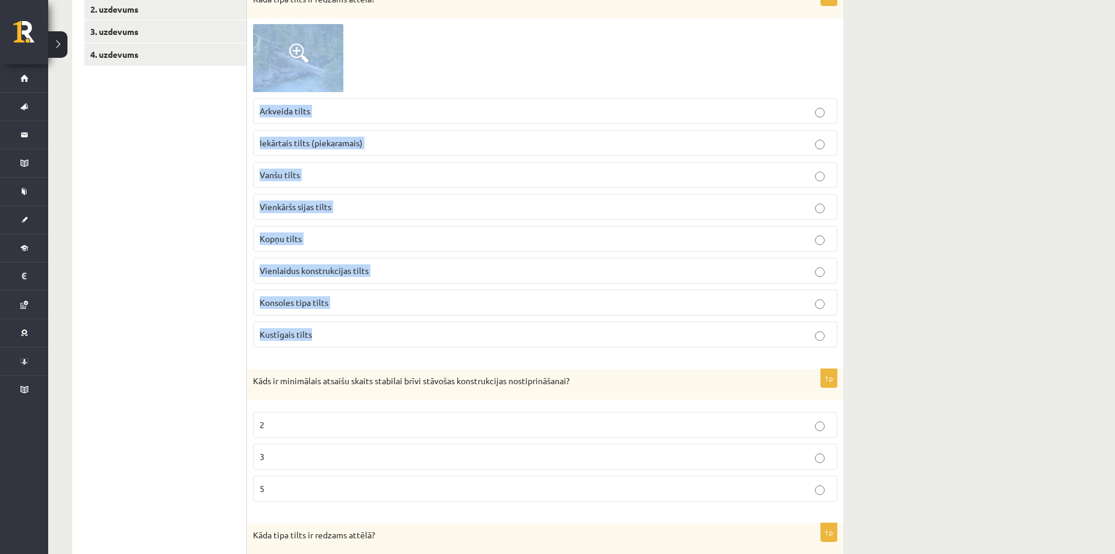
drag, startPoint x: 251, startPoint y: 24, endPoint x: 681, endPoint y: 349, distance: 539.0
click at [681, 349] on div "1p Kāda tipa tilts ir redzams attēlā? Arkveida tilts Iekārtais tilts (piekarama…" at bounding box center [545, 172] width 596 height 370
copy div "Arkveida tilts Iekārtais tilts (piekaramais) Vanšu tilts Vienkāršs sijas tilts …"
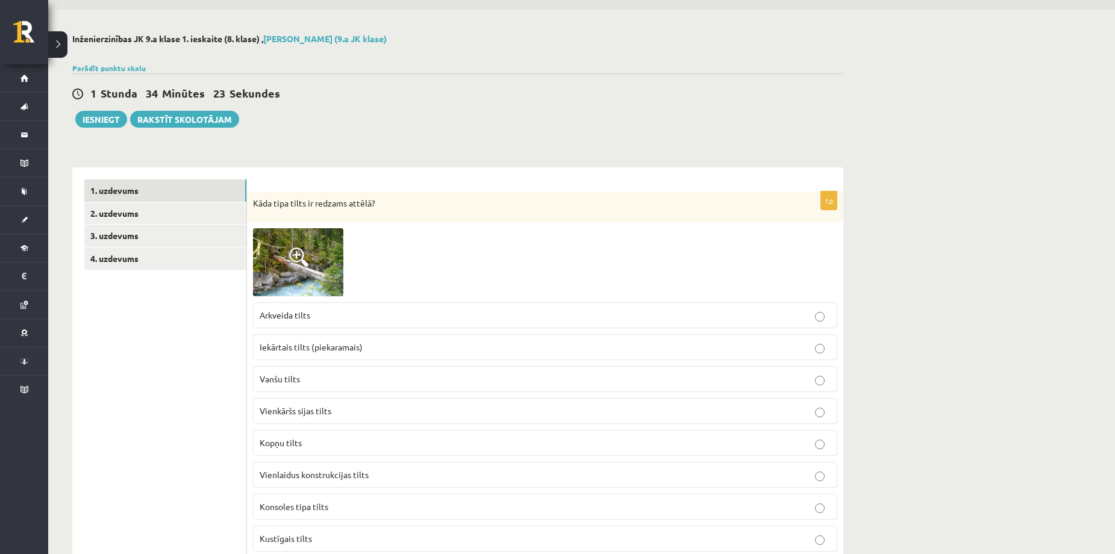
scroll to position [0, 0]
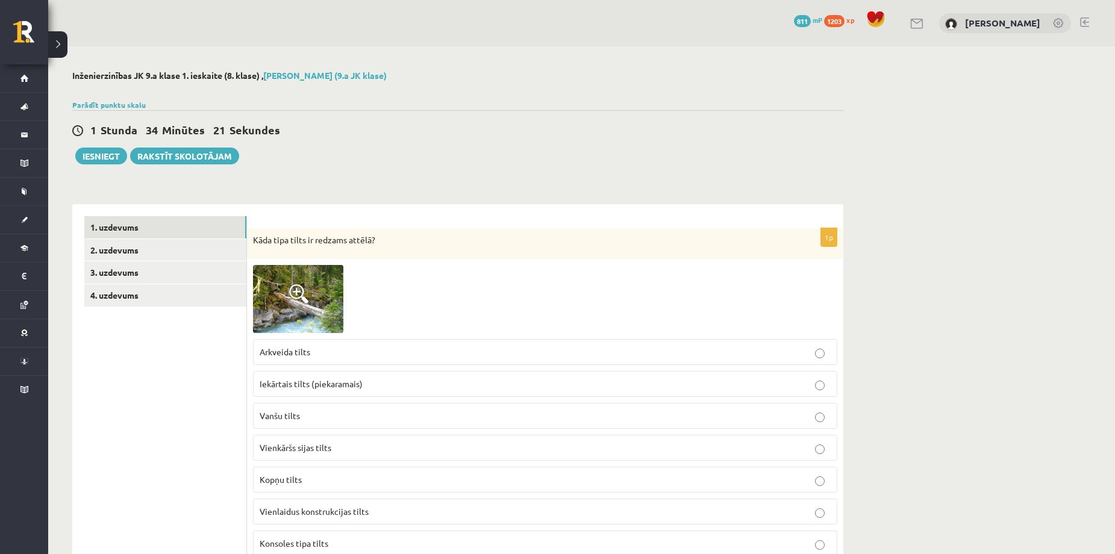
click at [298, 294] on span at bounding box center [298, 293] width 19 height 19
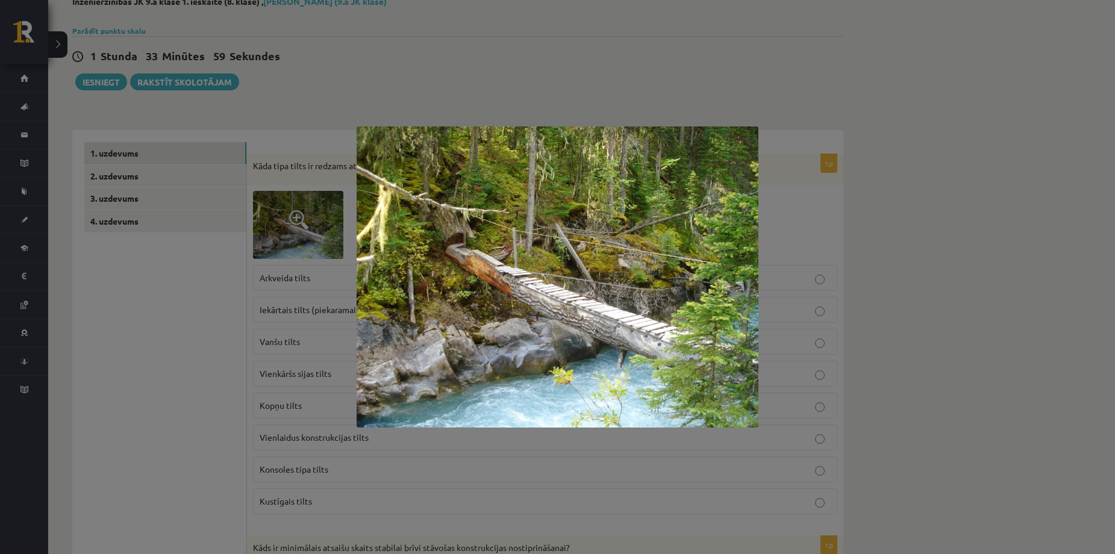
scroll to position [80, 0]
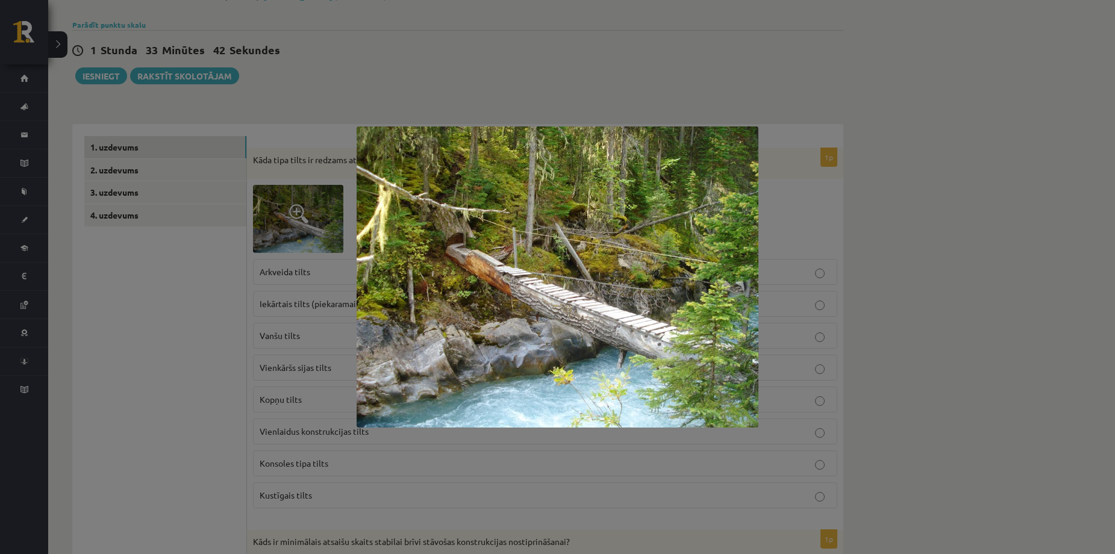
click at [184, 304] on div at bounding box center [557, 277] width 1115 height 554
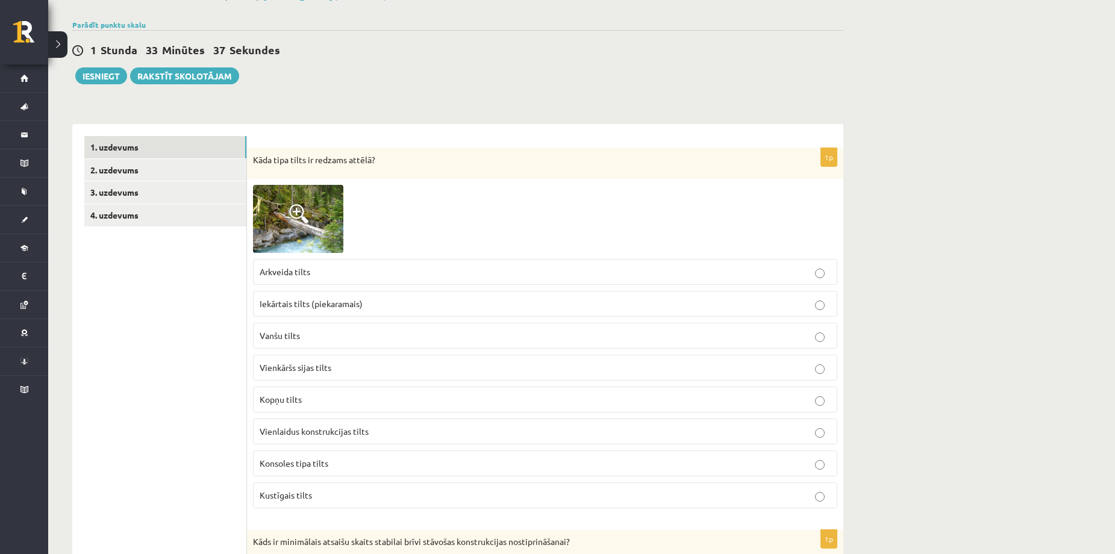
click at [295, 210] on span at bounding box center [298, 213] width 19 height 19
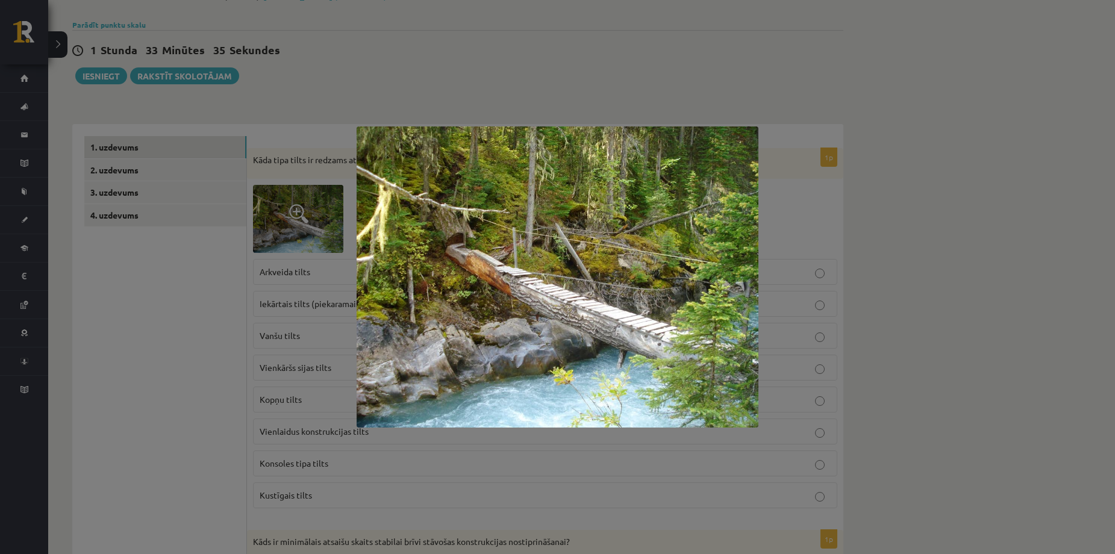
click at [473, 267] on img at bounding box center [557, 276] width 402 height 301
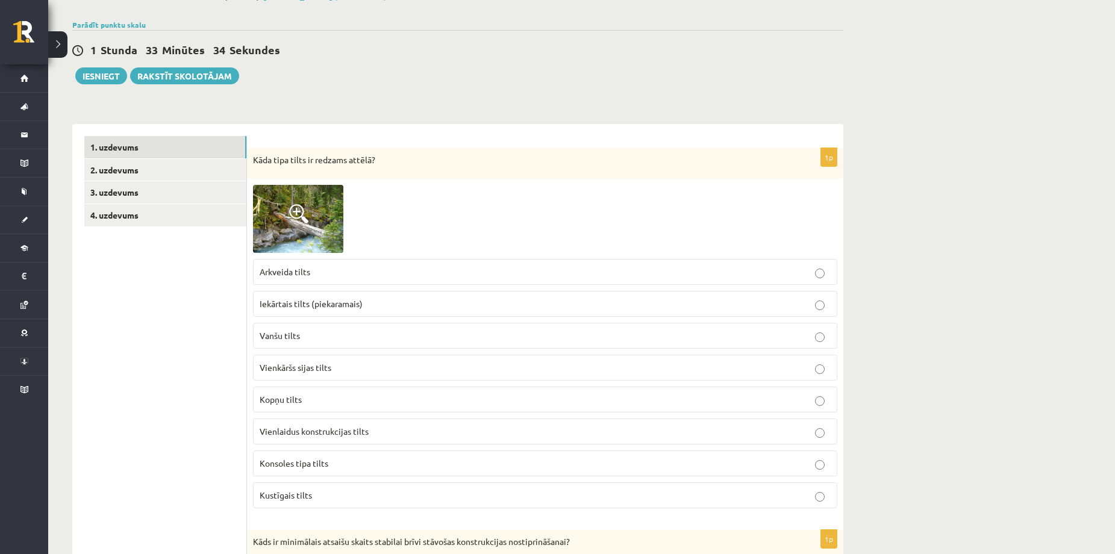
click at [326, 226] on img at bounding box center [298, 218] width 90 height 67
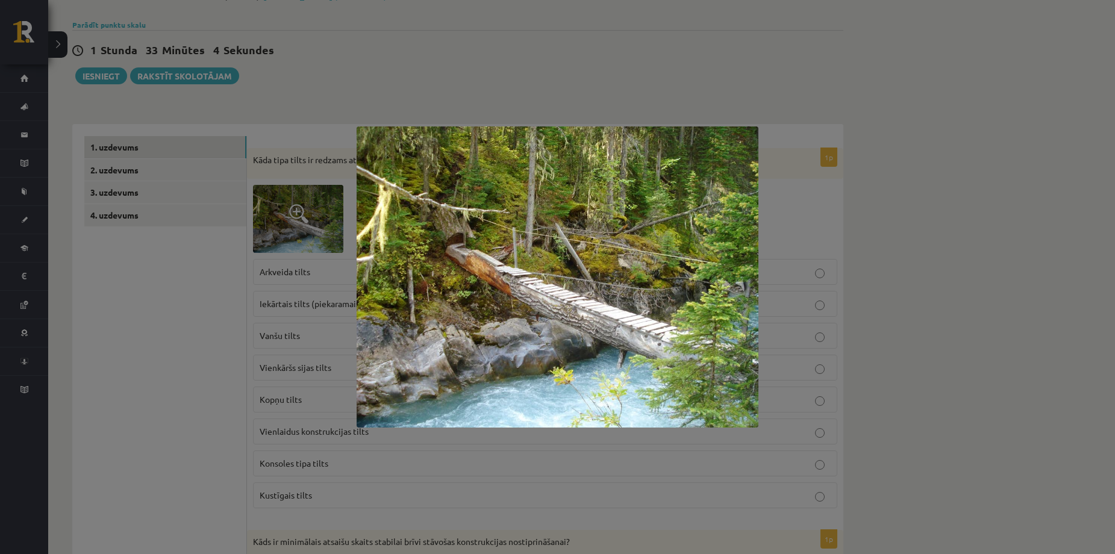
click at [492, 255] on img at bounding box center [557, 276] width 402 height 301
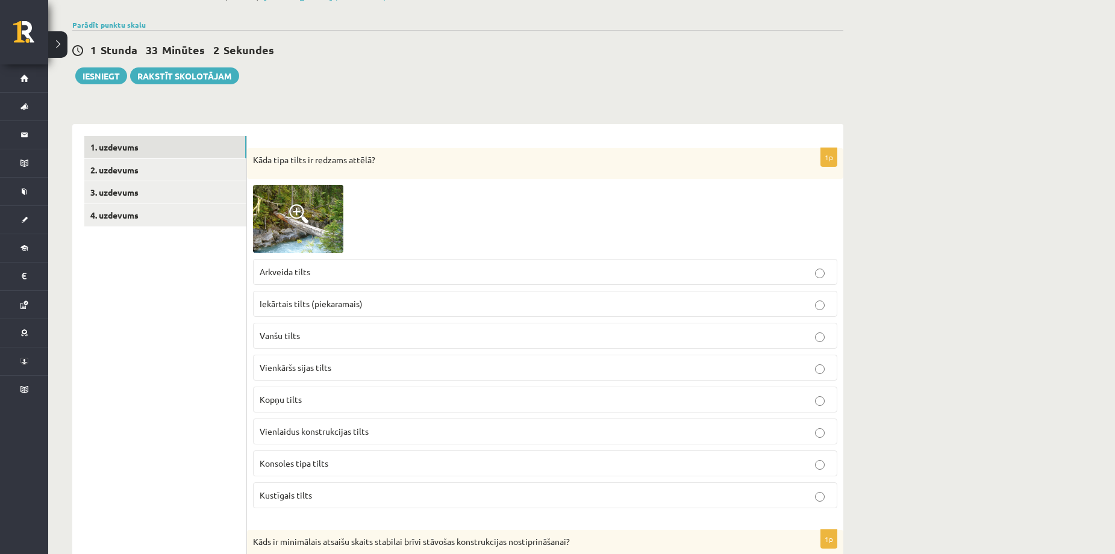
click at [316, 228] on img at bounding box center [298, 218] width 90 height 67
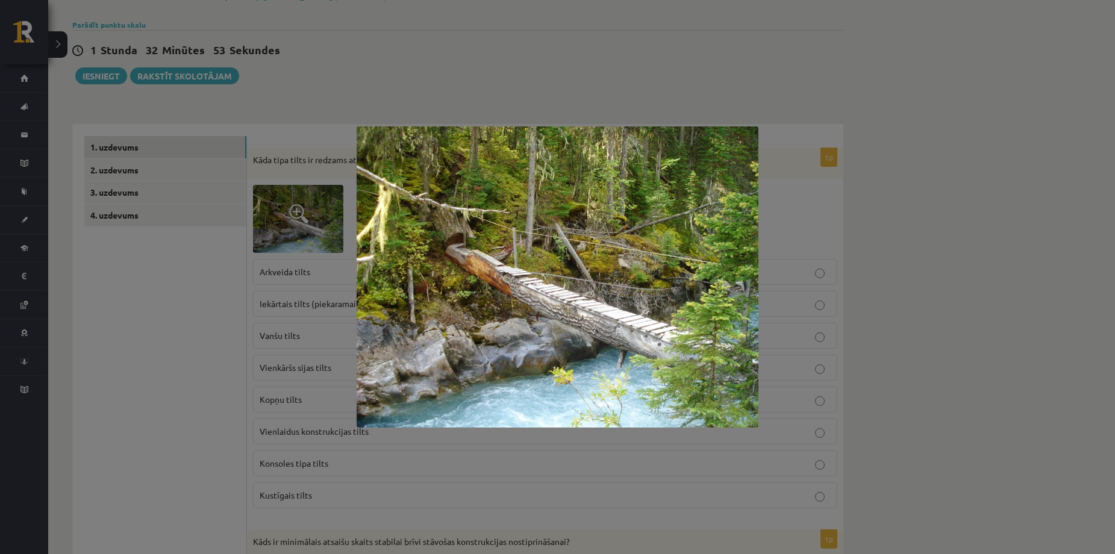
click at [560, 61] on div at bounding box center [557, 277] width 1115 height 554
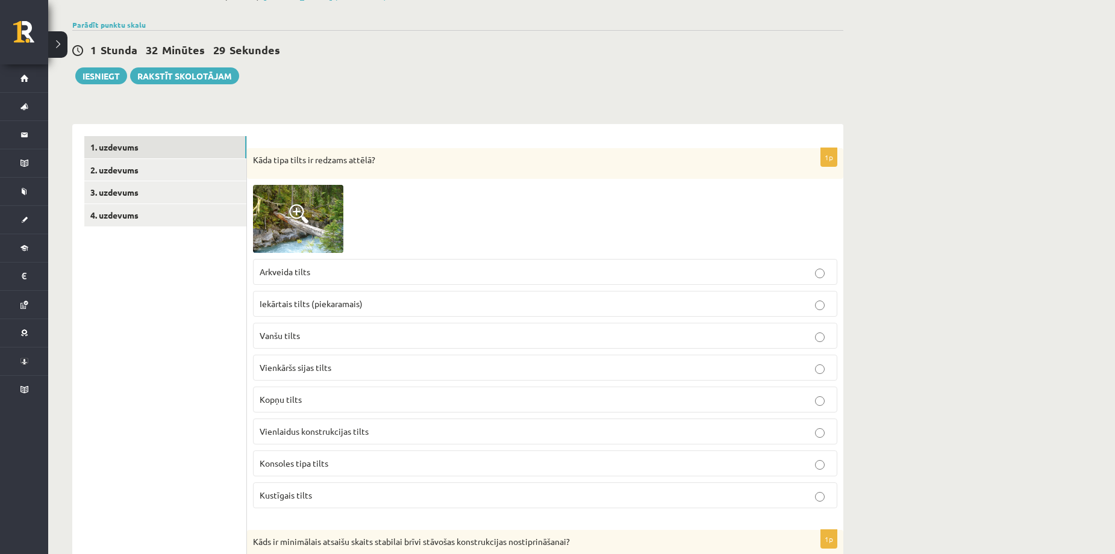
click at [314, 222] on img at bounding box center [298, 218] width 90 height 67
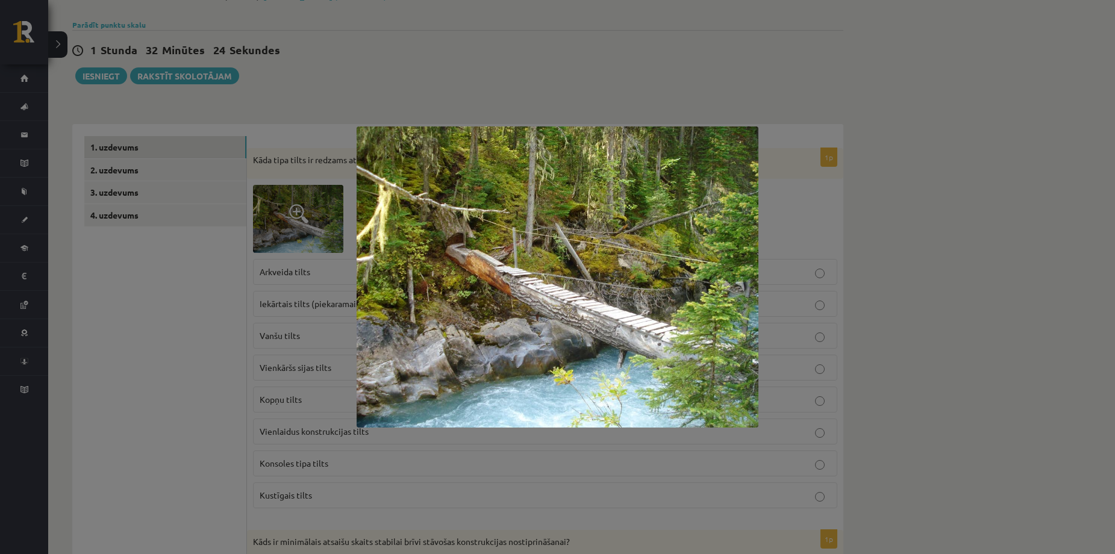
drag, startPoint x: 620, startPoint y: 57, endPoint x: 616, endPoint y: 65, distance: 9.4
click at [619, 61] on div at bounding box center [557, 277] width 1115 height 554
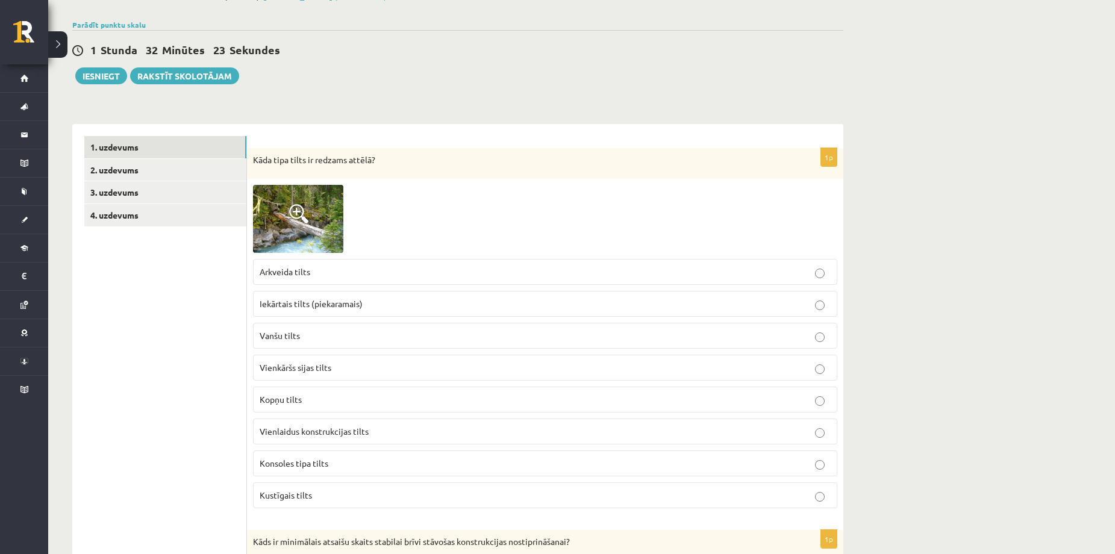
click at [308, 214] on link at bounding box center [298, 218] width 90 height 67
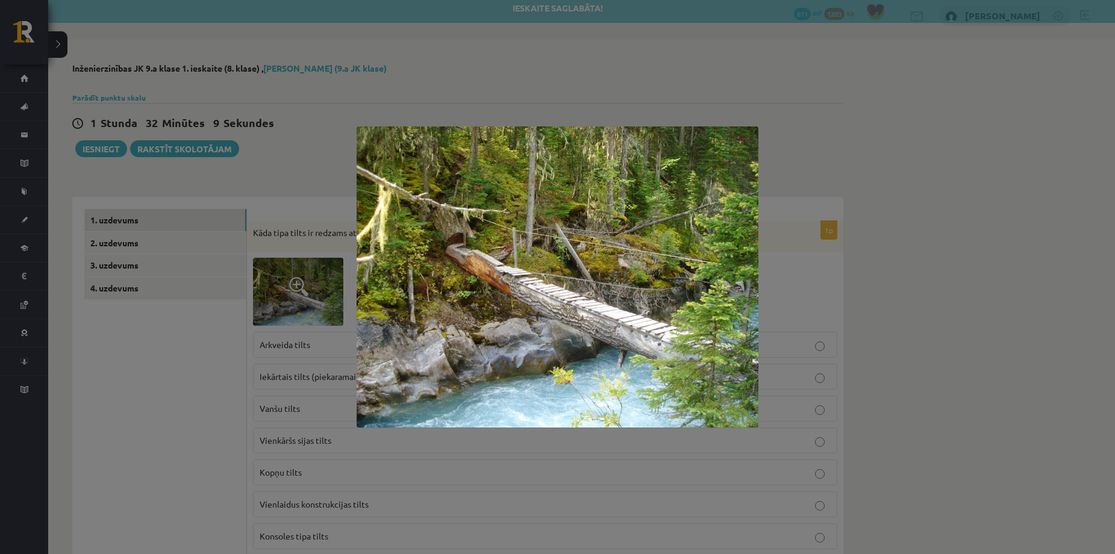
scroll to position [0, 0]
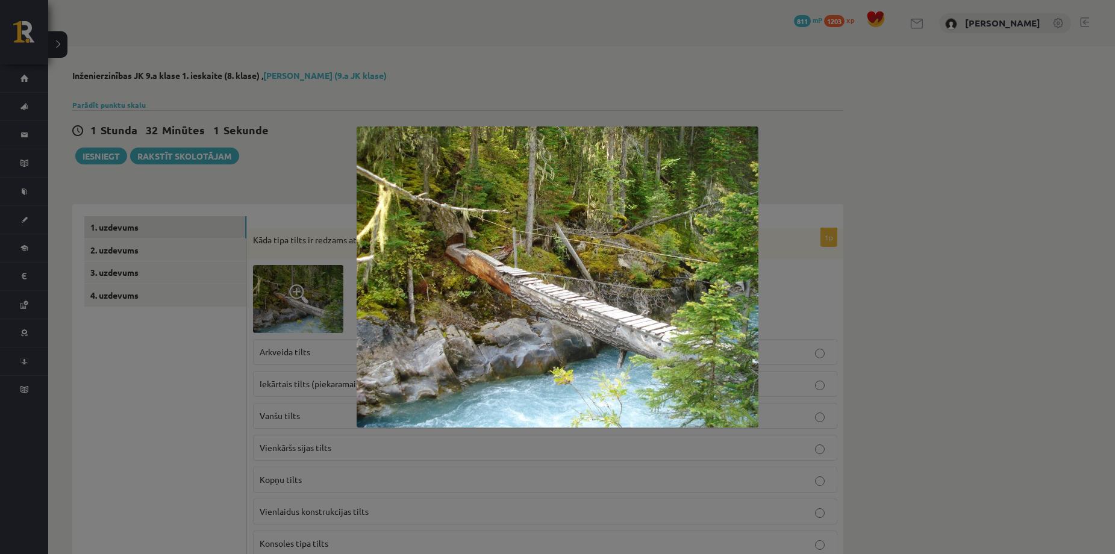
click at [849, 154] on div at bounding box center [557, 277] width 1115 height 554
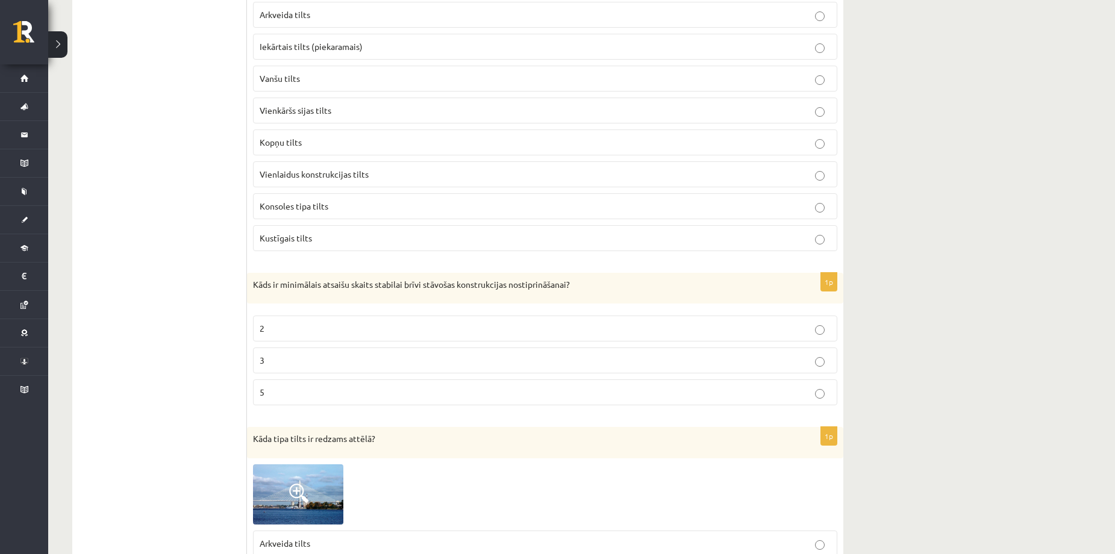
scroll to position [402, 0]
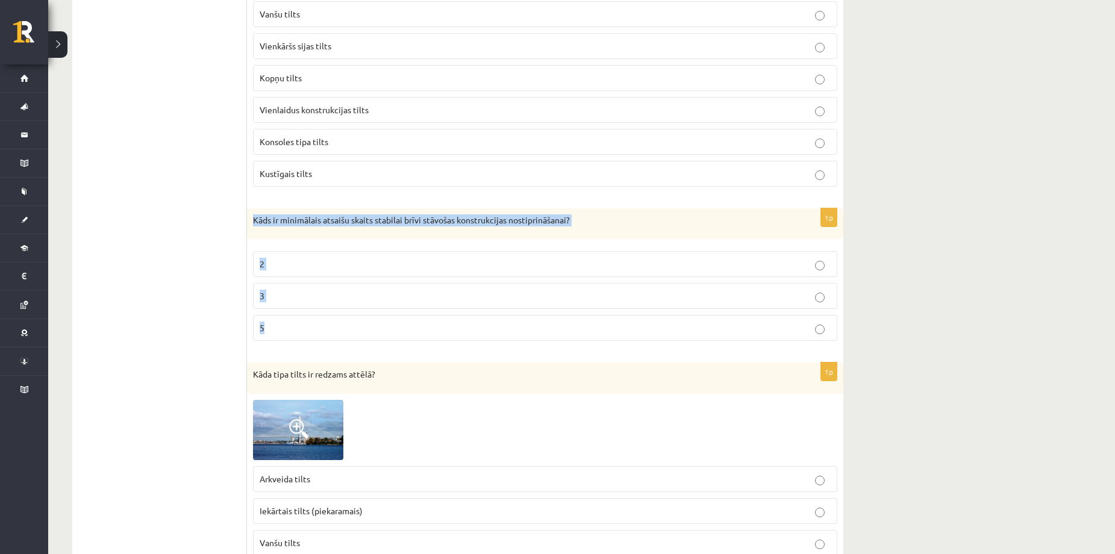
drag, startPoint x: 258, startPoint y: 256, endPoint x: 441, endPoint y: 329, distance: 197.8
copy div "Kāds ir minimālais atsaišu skaits stabilai brīvi stāvošas konstrukcijas nostipr…"
drag, startPoint x: 168, startPoint y: 322, endPoint x: 188, endPoint y: 323, distance: 20.0
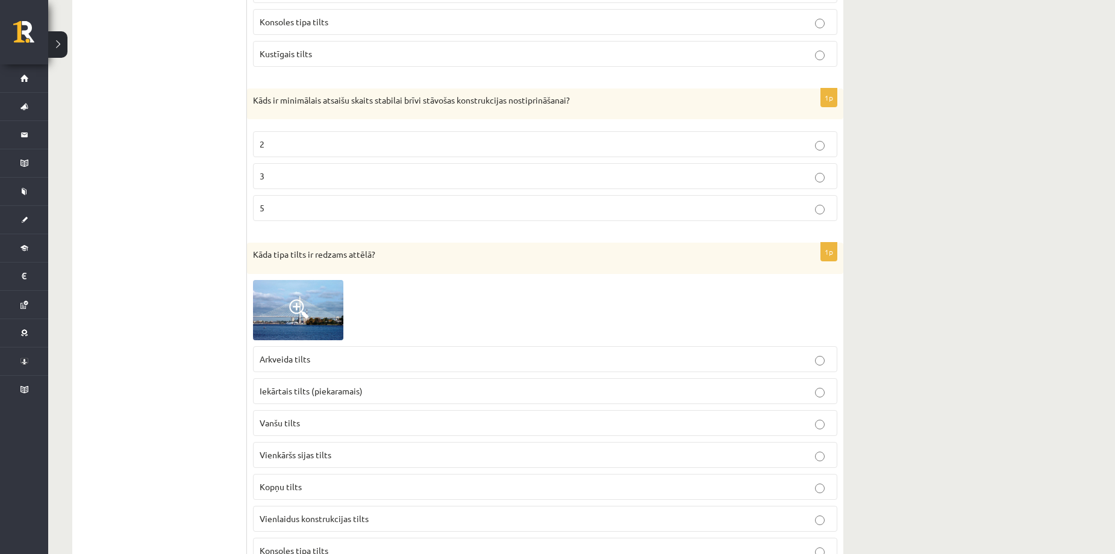
scroll to position [562, 0]
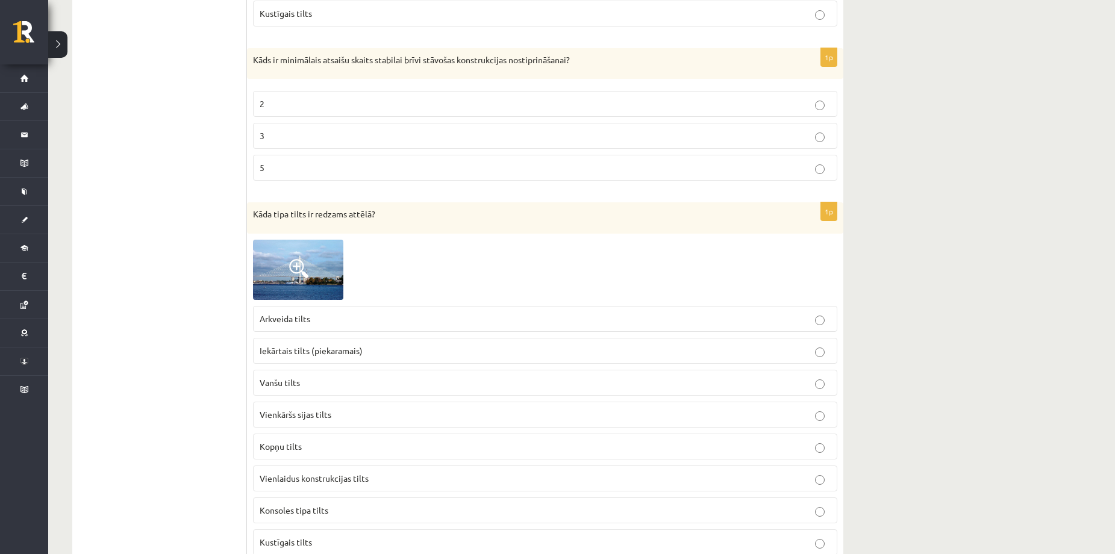
click at [312, 272] on img at bounding box center [298, 270] width 90 height 60
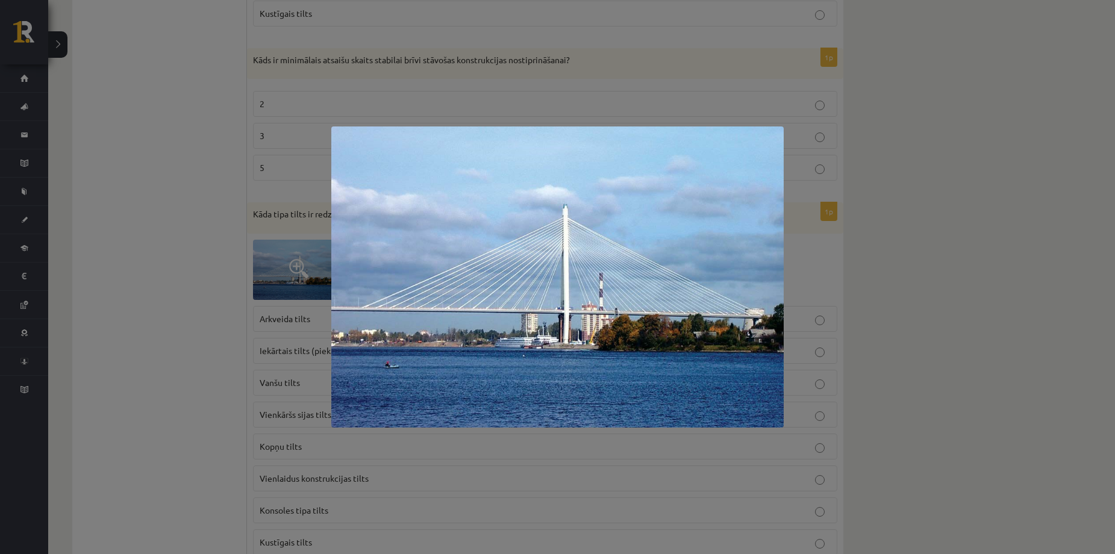
click at [226, 229] on div at bounding box center [557, 277] width 1115 height 554
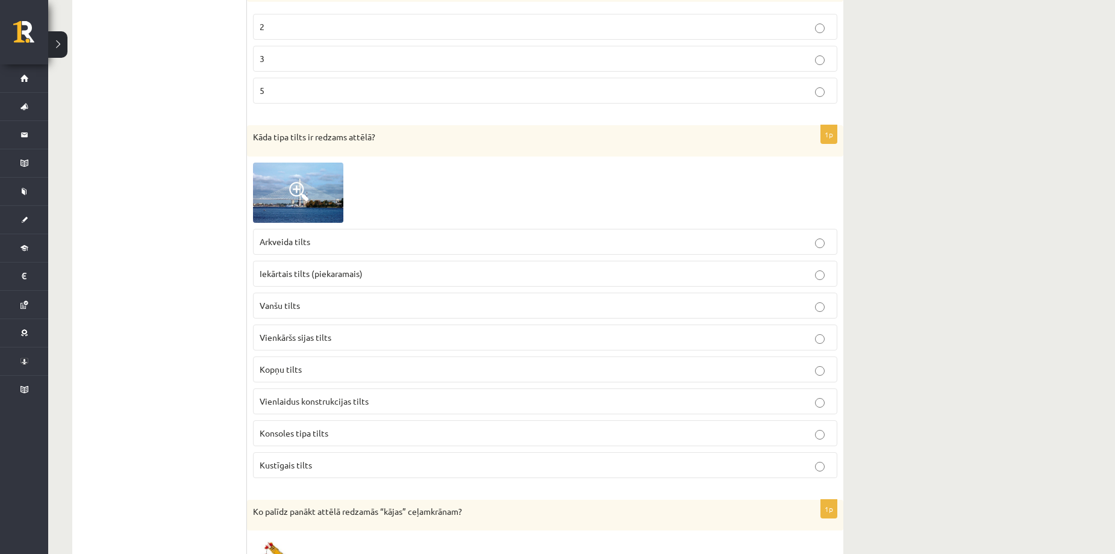
scroll to position [642, 0]
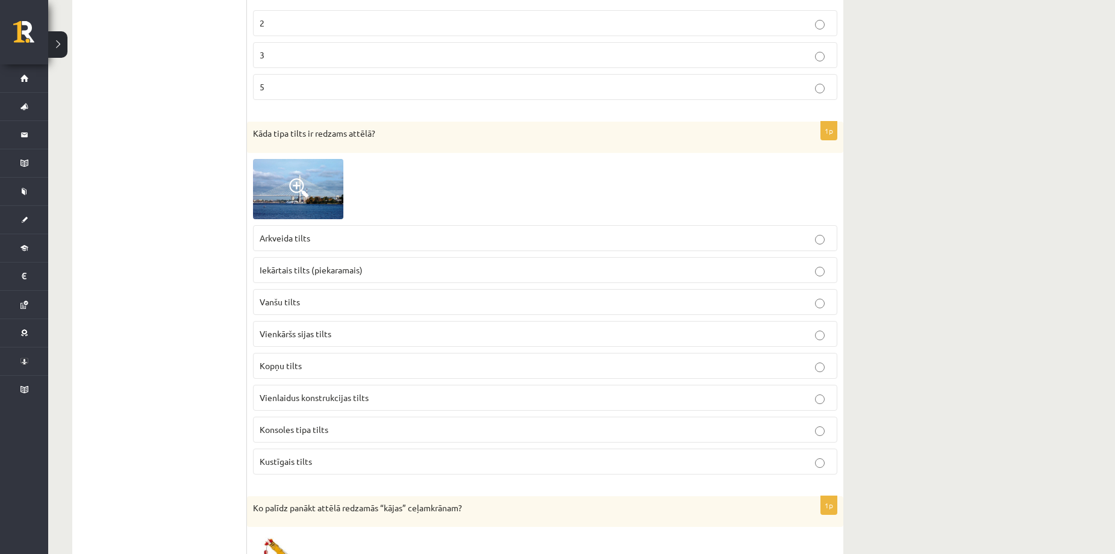
click at [306, 179] on span at bounding box center [298, 187] width 19 height 19
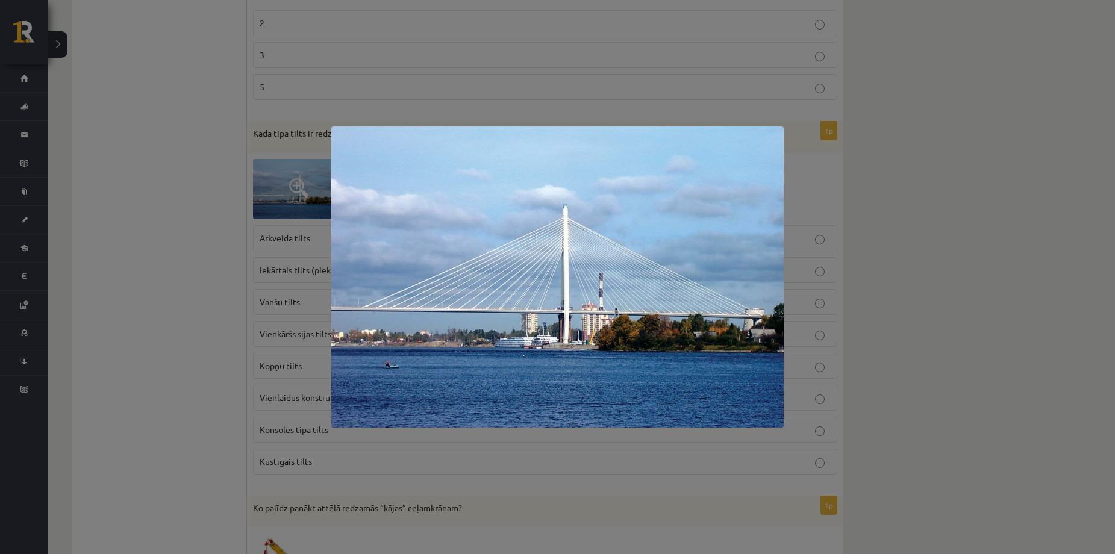
drag, startPoint x: 1004, startPoint y: 299, endPoint x: 923, endPoint y: 316, distance: 82.4
click at [989, 306] on div at bounding box center [557, 277] width 1115 height 554
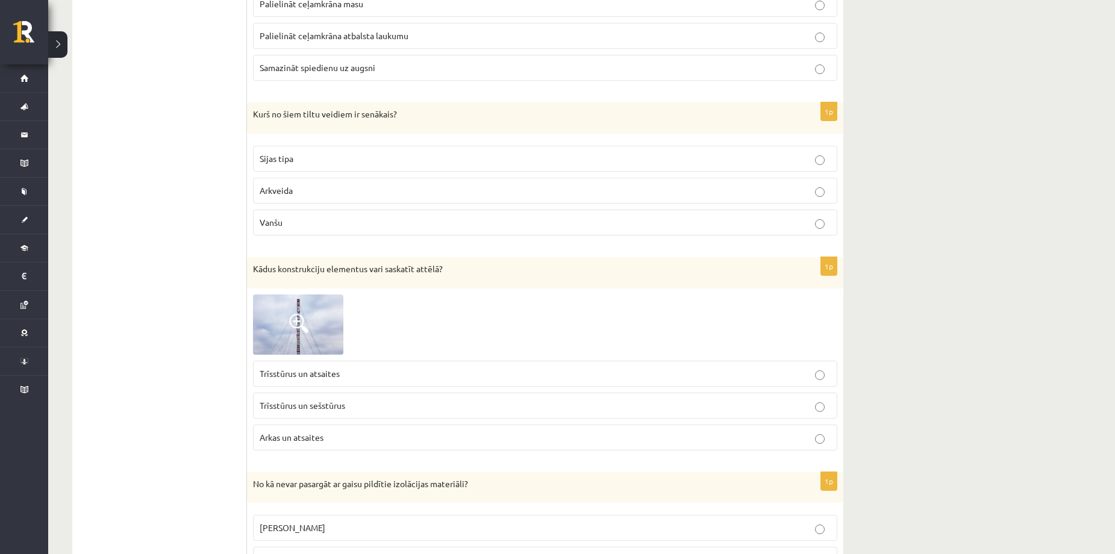
scroll to position [1284, 0]
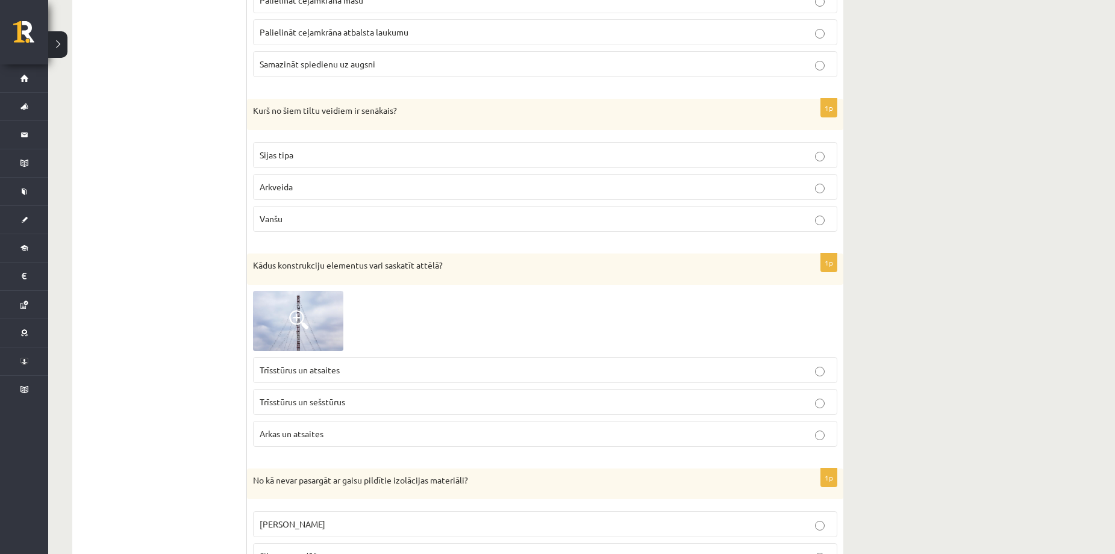
click at [307, 320] on span at bounding box center [298, 319] width 19 height 19
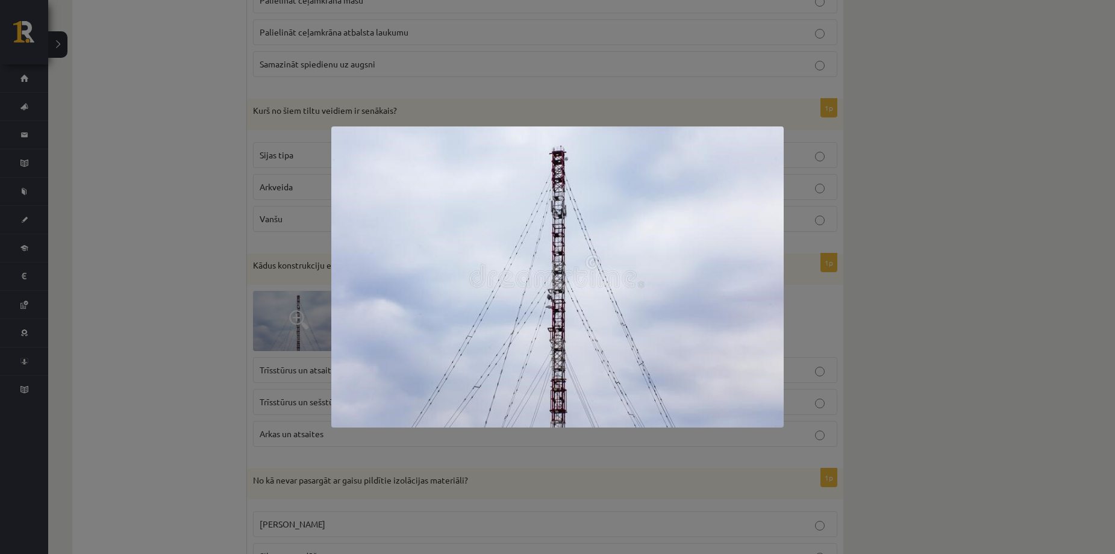
click at [925, 314] on div at bounding box center [557, 277] width 1115 height 554
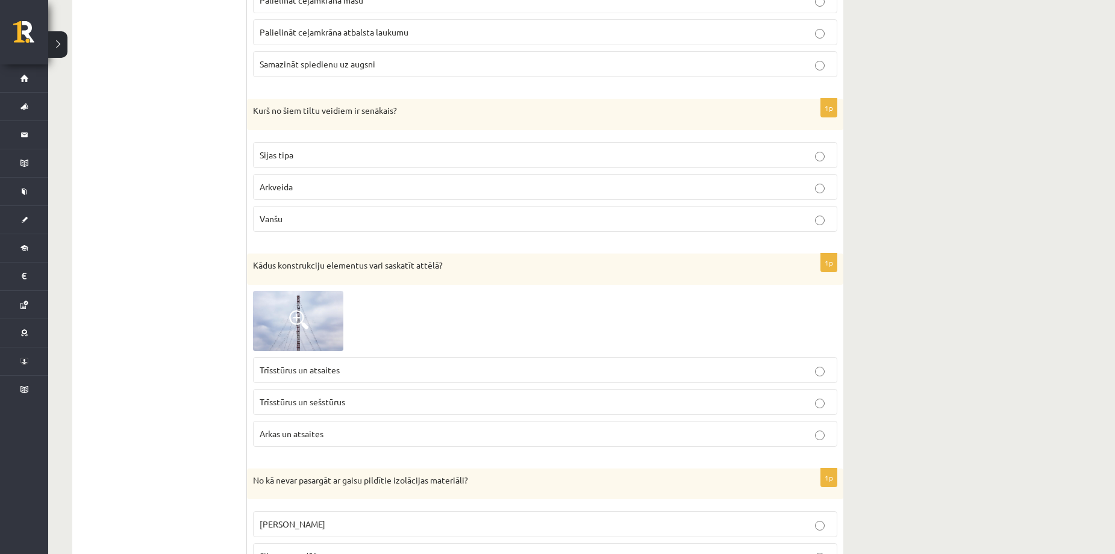
click at [325, 311] on img at bounding box center [298, 321] width 90 height 60
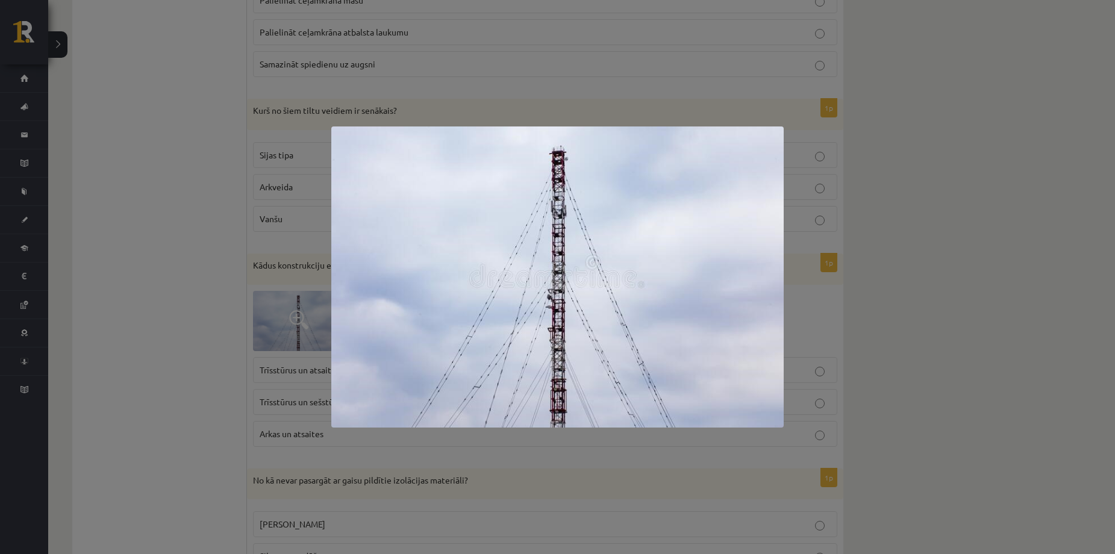
click at [912, 334] on div at bounding box center [557, 277] width 1115 height 554
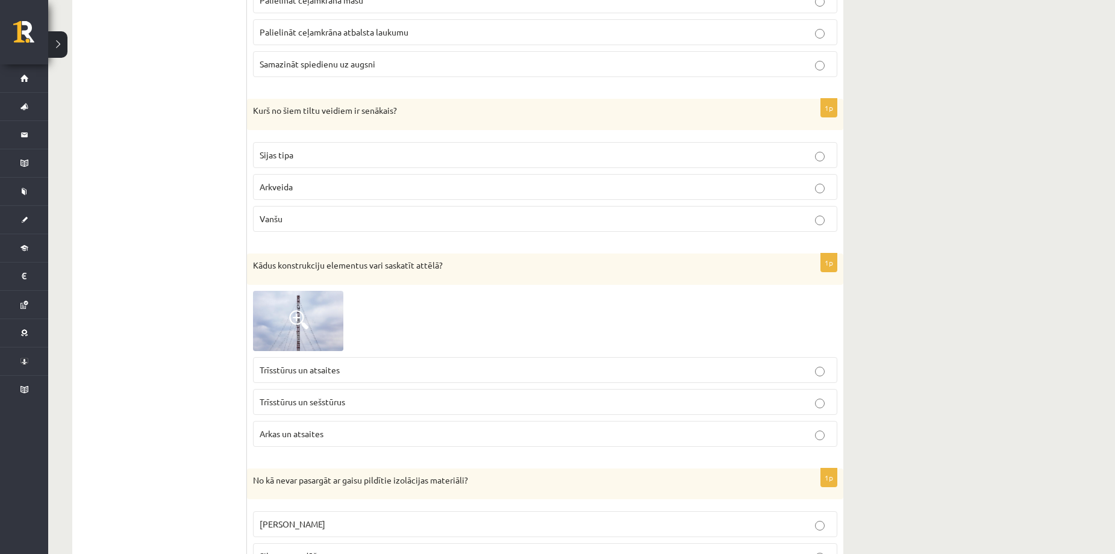
click at [305, 316] on span at bounding box center [298, 319] width 19 height 19
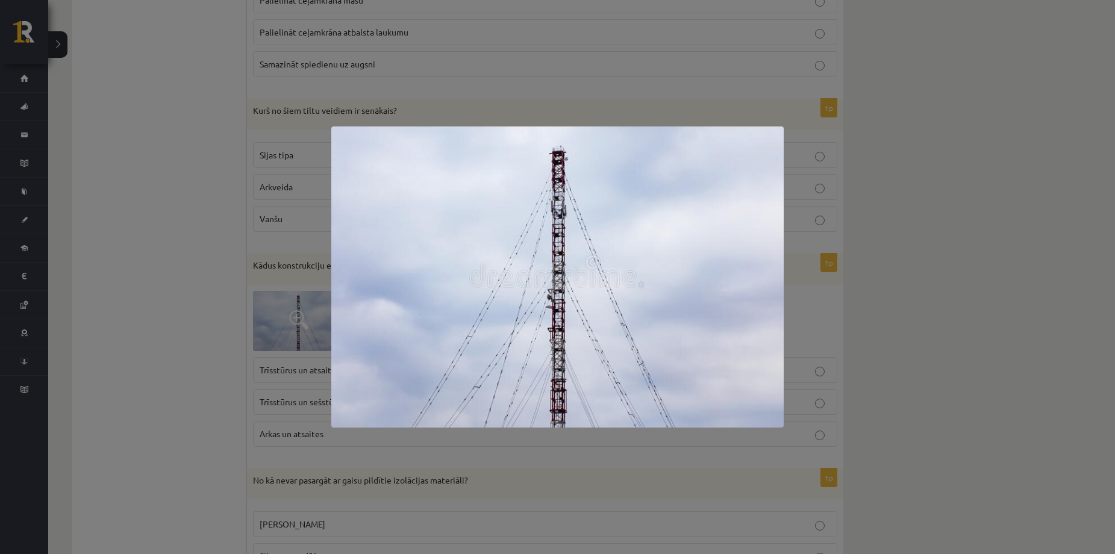
click at [274, 439] on div at bounding box center [557, 277] width 1115 height 554
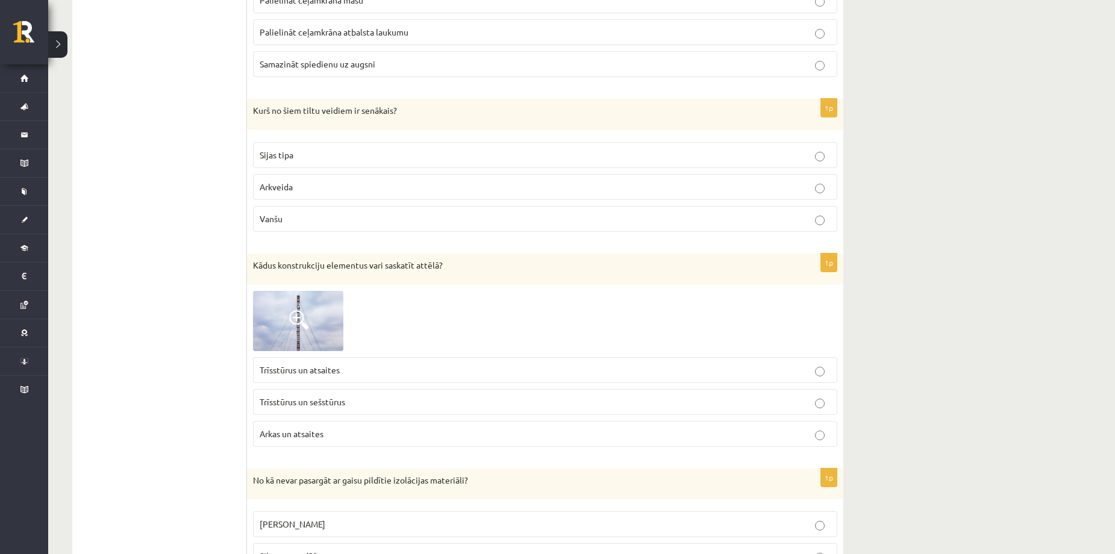
click at [187, 306] on ul "1. uzdevums 2. uzdevums 3. uzdevums 4. uzdevums" at bounding box center [165, 363] width 163 height 2863
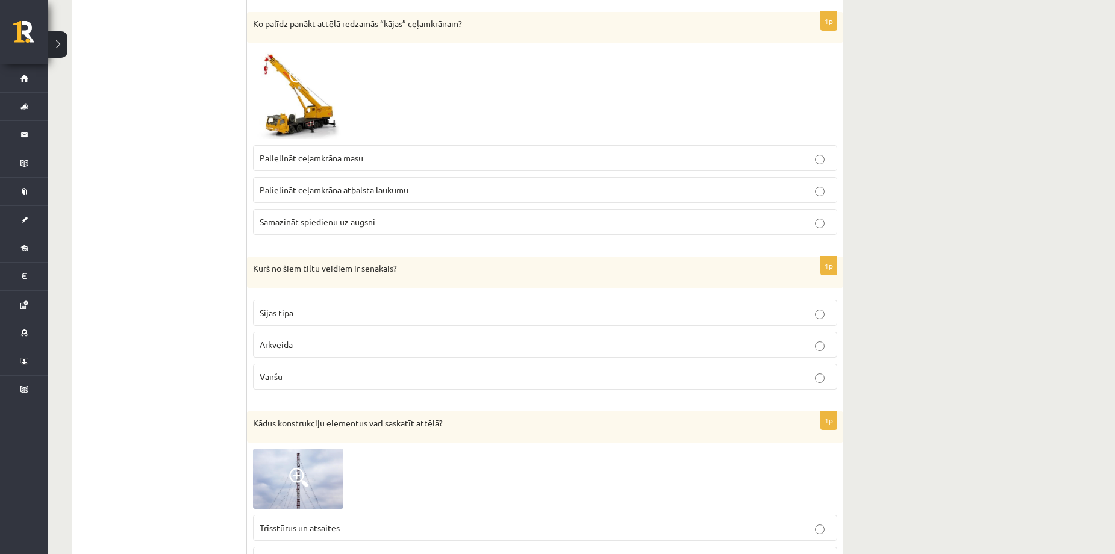
scroll to position [1124, 0]
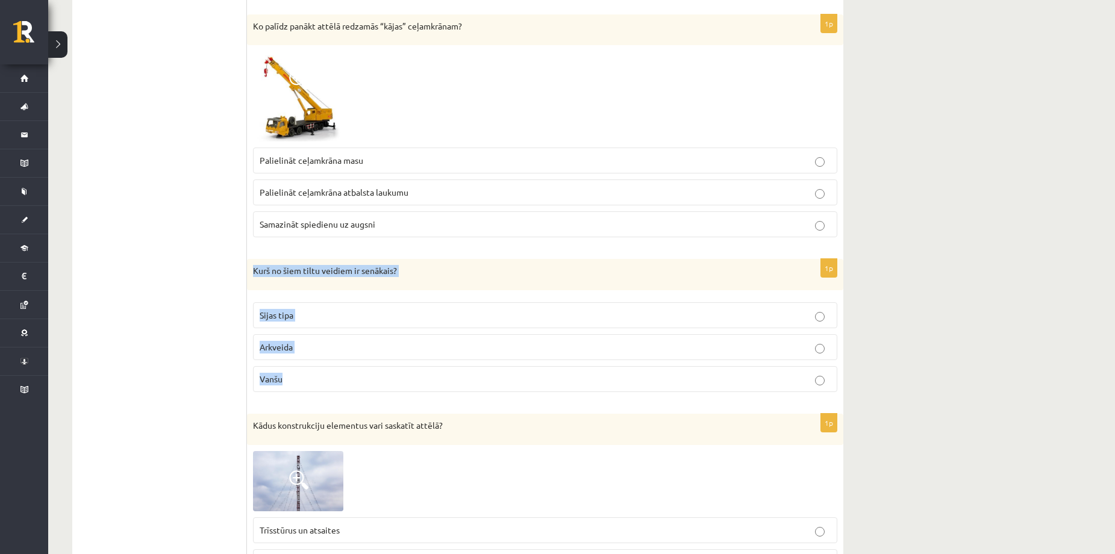
drag, startPoint x: 253, startPoint y: 252, endPoint x: 426, endPoint y: 381, distance: 215.6
click at [425, 382] on div "1p Kāda tipa tilts ir redzams attēlā? Arkveida tilts Iekārtais tilts (piekarama…" at bounding box center [545, 523] width 596 height 2887
copy div "Kurš no šiem tiltu veidiem ir senākais? Sijas tipa Arkveida Vanšu"
click at [210, 339] on ul "1. uzdevums 2. uzdevums 3. uzdevums 4. uzdevums" at bounding box center [165, 523] width 163 height 2863
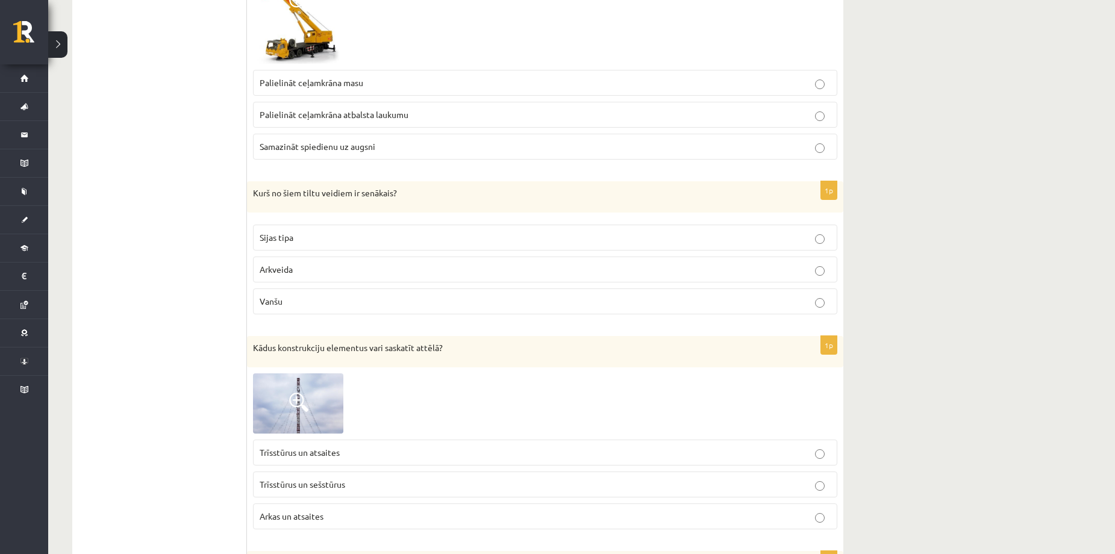
scroll to position [1204, 0]
click at [296, 397] on span at bounding box center [298, 399] width 19 height 19
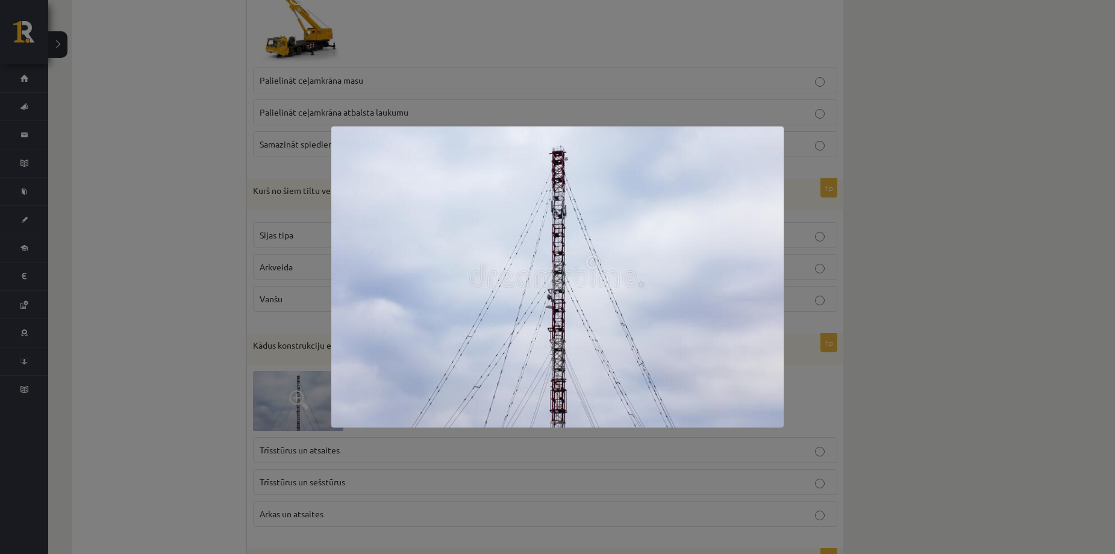
click at [972, 411] on div at bounding box center [557, 277] width 1115 height 554
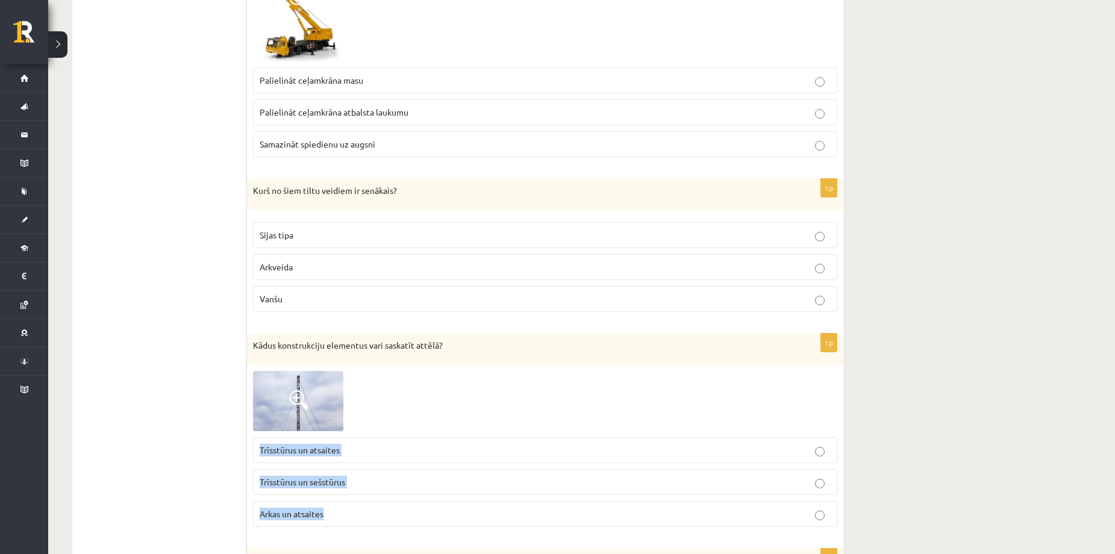
drag, startPoint x: 258, startPoint y: 438, endPoint x: 358, endPoint y: 526, distance: 133.5
click at [358, 526] on fieldset "Trīsstūrus un atsaites Trīsstūrus un sešstūrus Arkas un atsaites" at bounding box center [545, 480] width 584 height 99
click at [305, 403] on span at bounding box center [298, 399] width 19 height 19
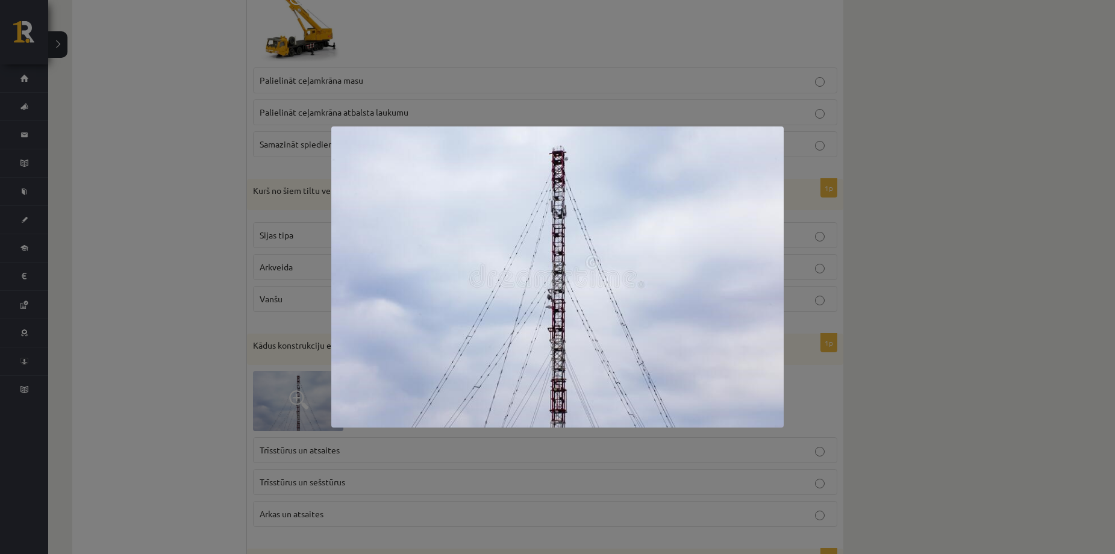
click at [1096, 222] on div at bounding box center [557, 277] width 1115 height 554
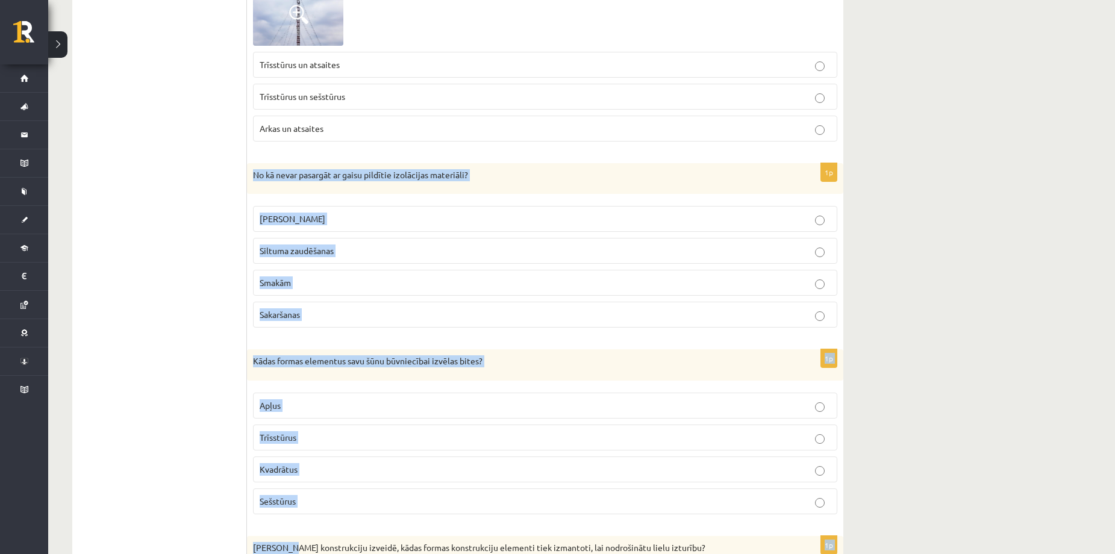
scroll to position [1661, 0]
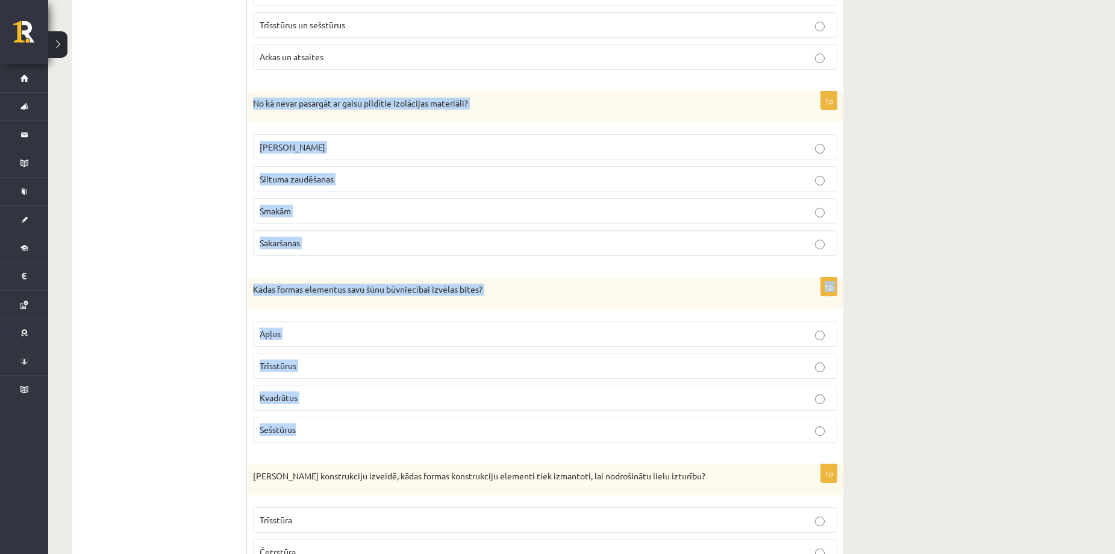
drag, startPoint x: 254, startPoint y: 219, endPoint x: 347, endPoint y: 428, distance: 228.6
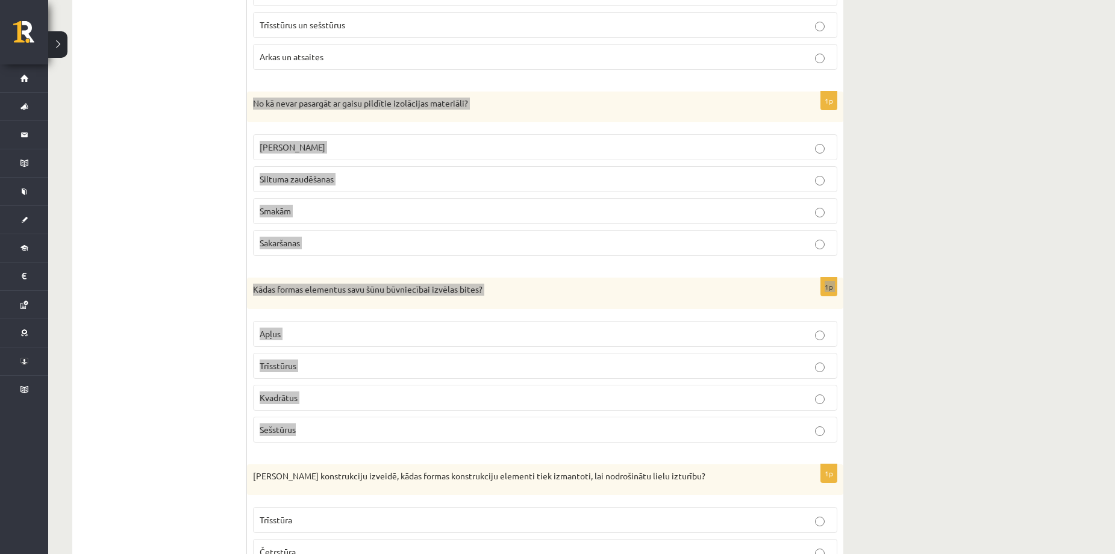
copy form "No kā nevar pasargāt ar gaisu pildītie izolācijas materiāli? Trokšņa Siltuma za…"
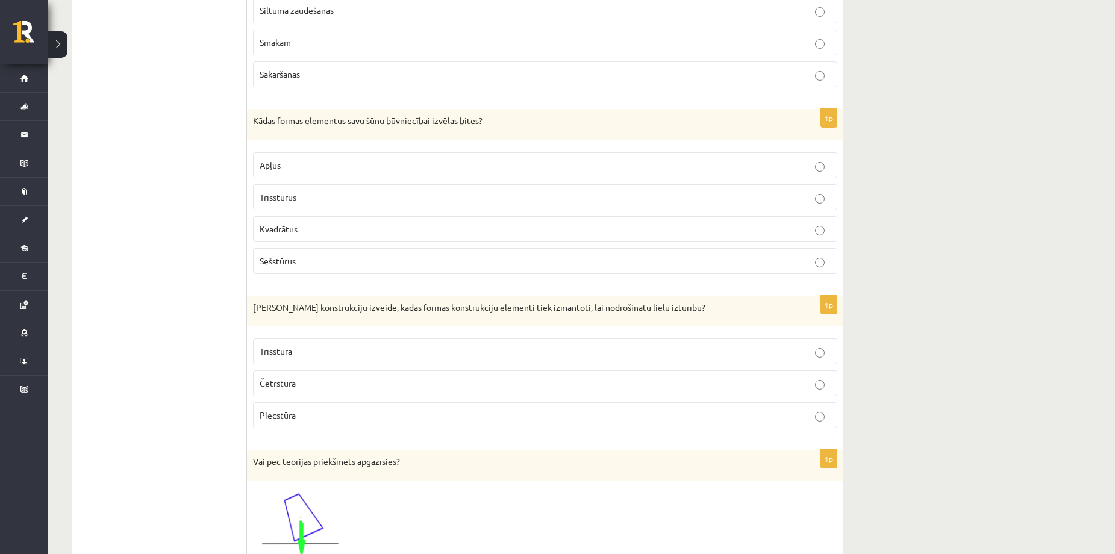
scroll to position [1902, 0]
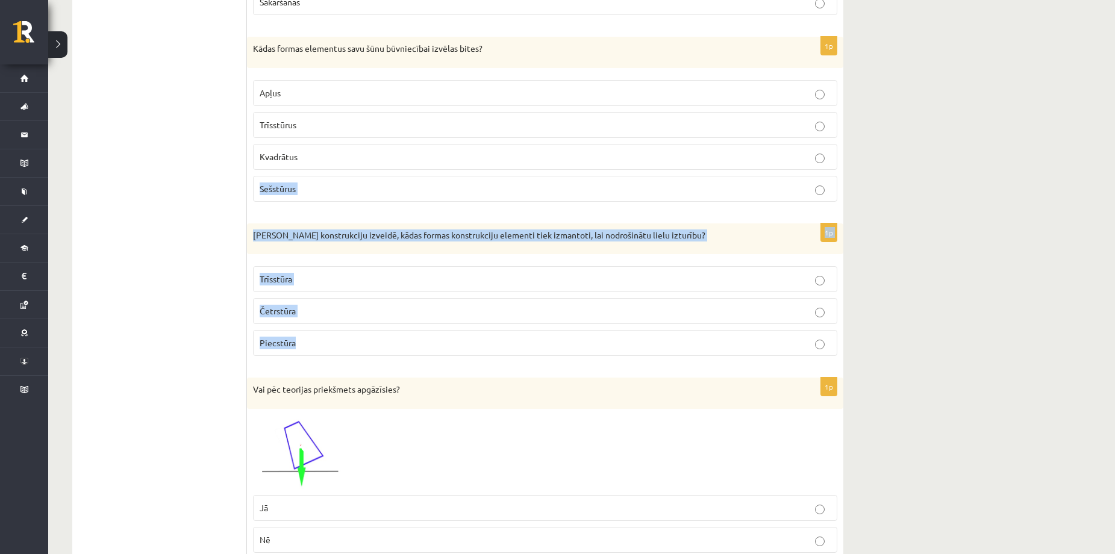
drag, startPoint x: 256, startPoint y: 208, endPoint x: 431, endPoint y: 359, distance: 231.4
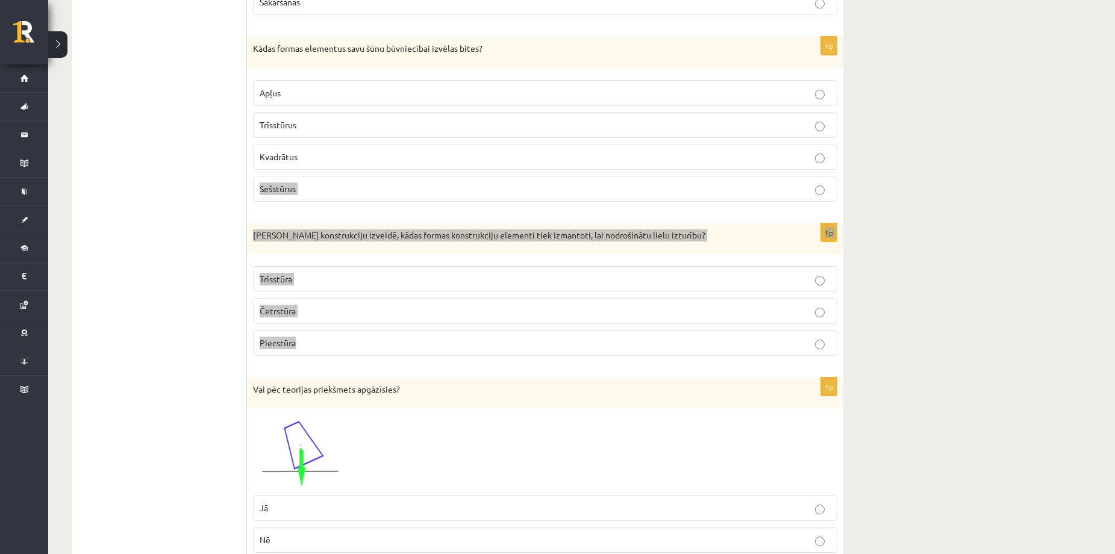
copy form "Sešstūrus 1p Drošu konstrukciju izveidē, kādas formas konstrukciju elementi tie…"
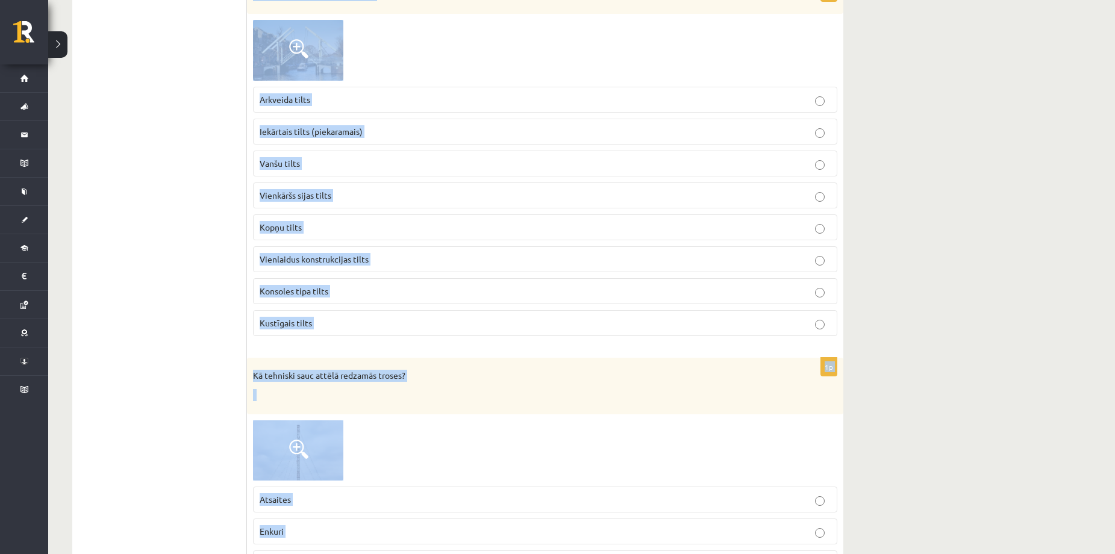
scroll to position [2562, 0]
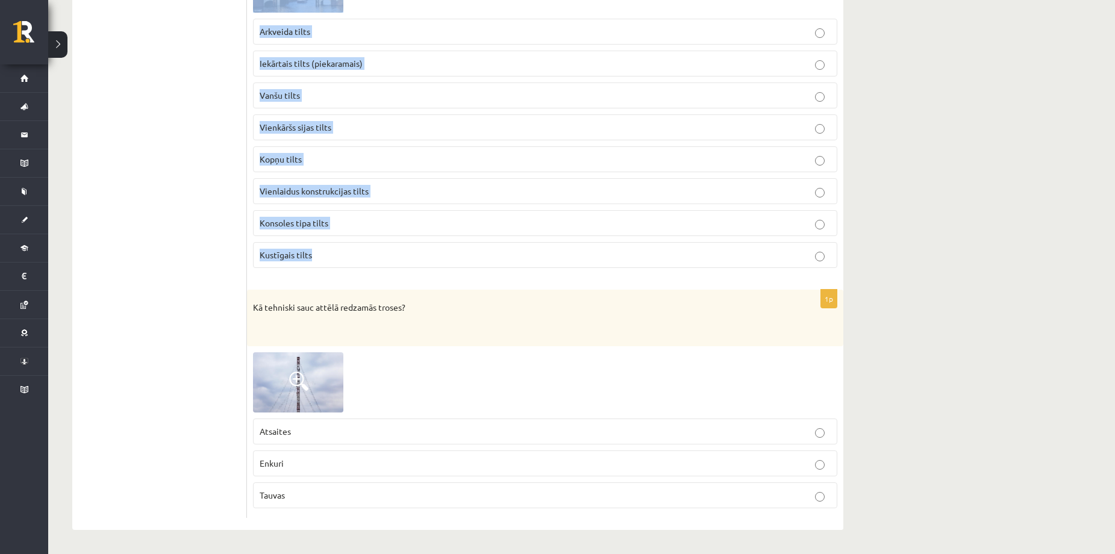
drag, startPoint x: 248, startPoint y: 248, endPoint x: 357, endPoint y: 265, distance: 110.3
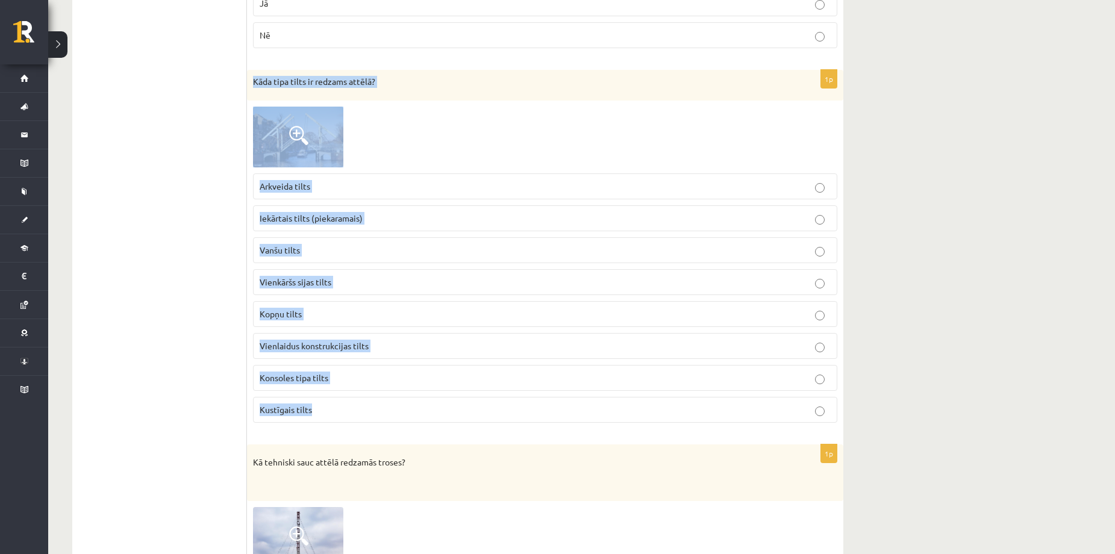
scroll to position [2401, 0]
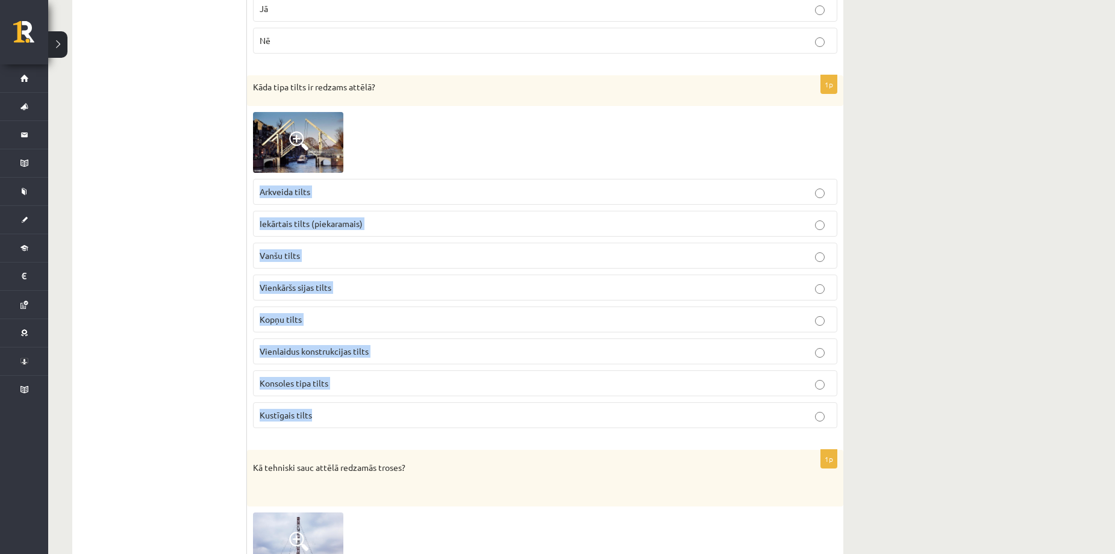
drag, startPoint x: 250, startPoint y: 179, endPoint x: 354, endPoint y: 404, distance: 247.6
click at [354, 404] on div "1p Kāda tipa tilts ir redzams attēlā? Arkveida tilts Iekārtais tilts (piekarama…" at bounding box center [545, 256] width 596 height 362
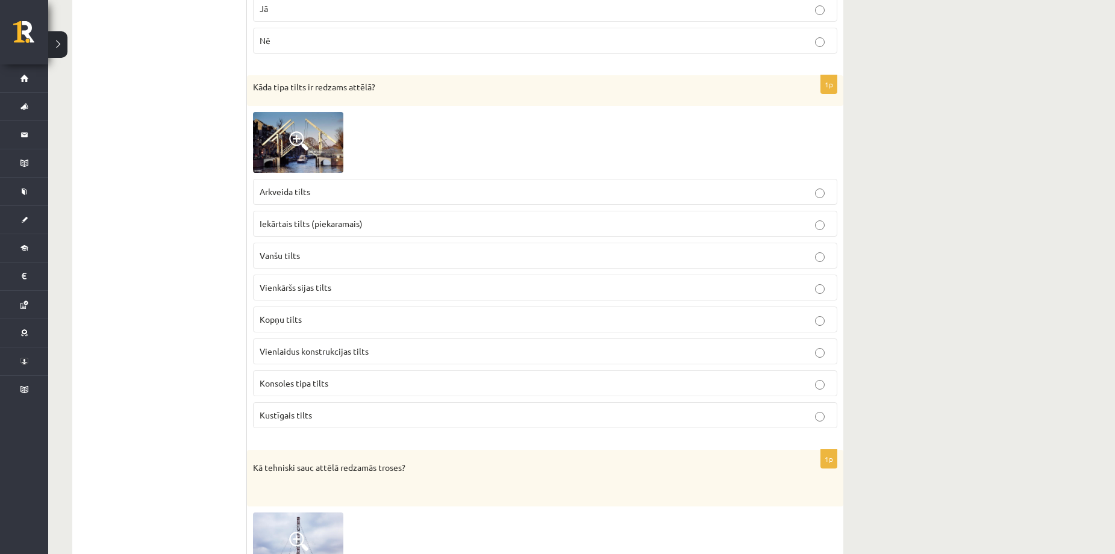
click at [296, 144] on span at bounding box center [298, 140] width 19 height 19
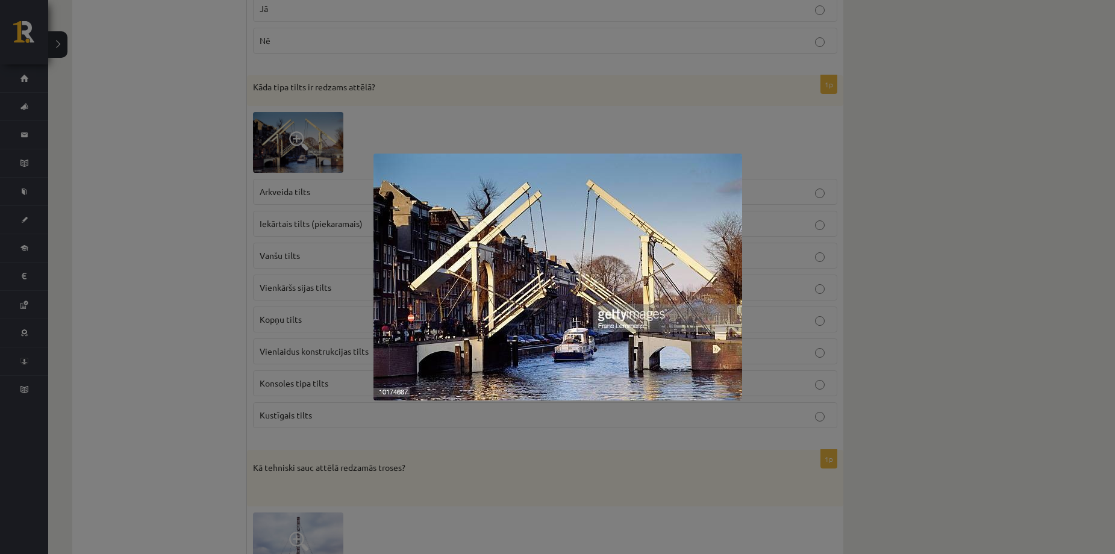
click at [169, 232] on div at bounding box center [557, 277] width 1115 height 554
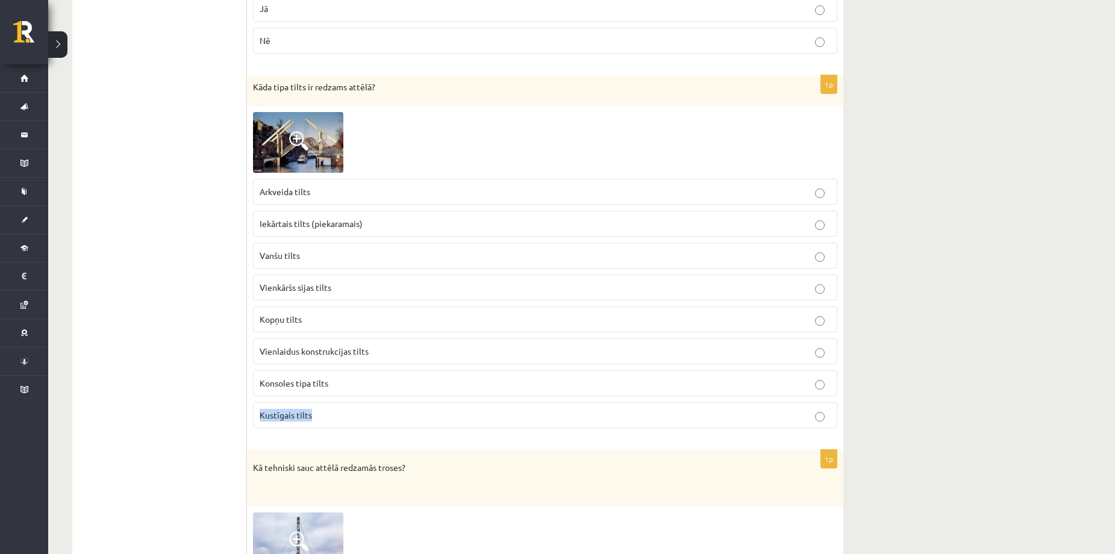
drag, startPoint x: 326, startPoint y: 417, endPoint x: 250, endPoint y: 411, distance: 76.1
click at [250, 411] on div "1p Kāda tipa tilts ir redzams attēlā? Arkveida tilts Iekārtais tilts (piekarama…" at bounding box center [545, 256] width 596 height 362
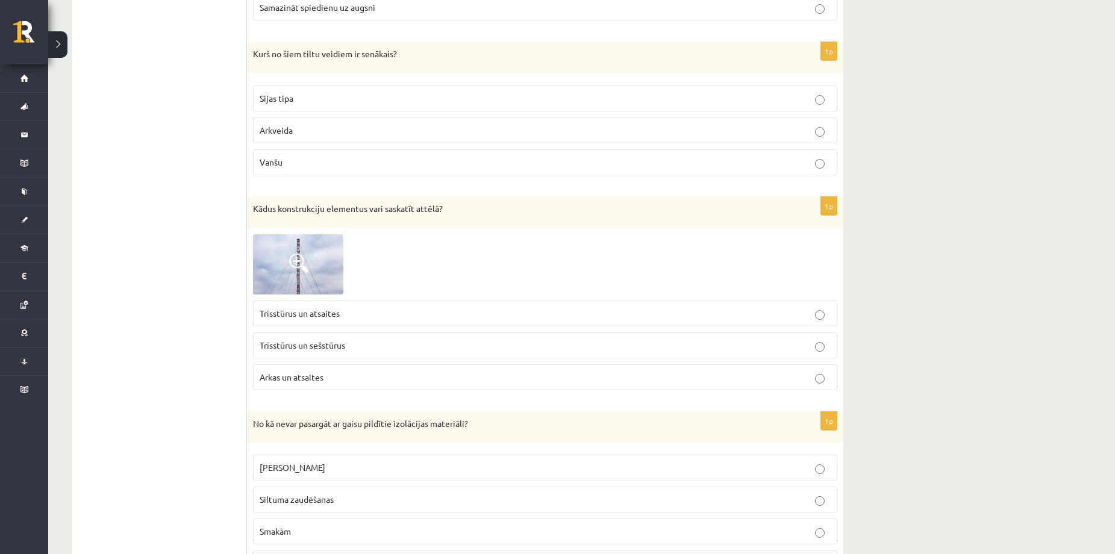
scroll to position [1277, 0]
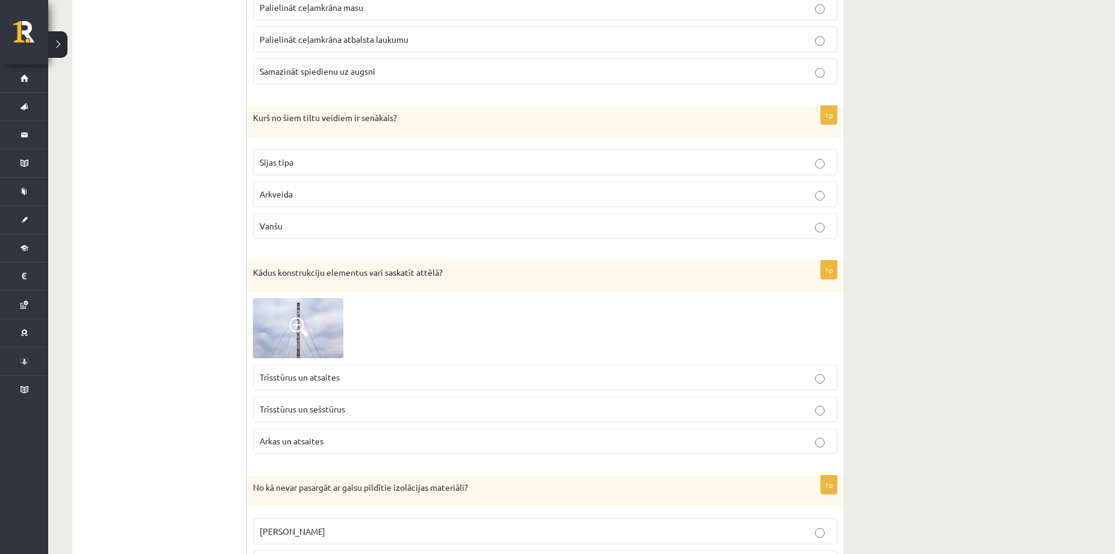
click at [300, 323] on span at bounding box center [298, 326] width 19 height 19
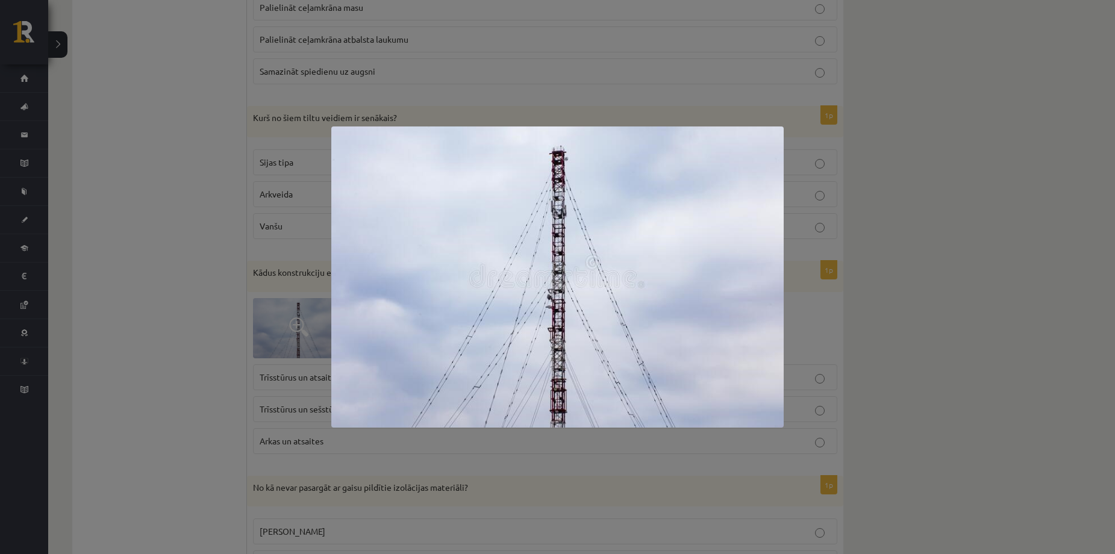
click at [266, 332] on div at bounding box center [557, 277] width 1115 height 554
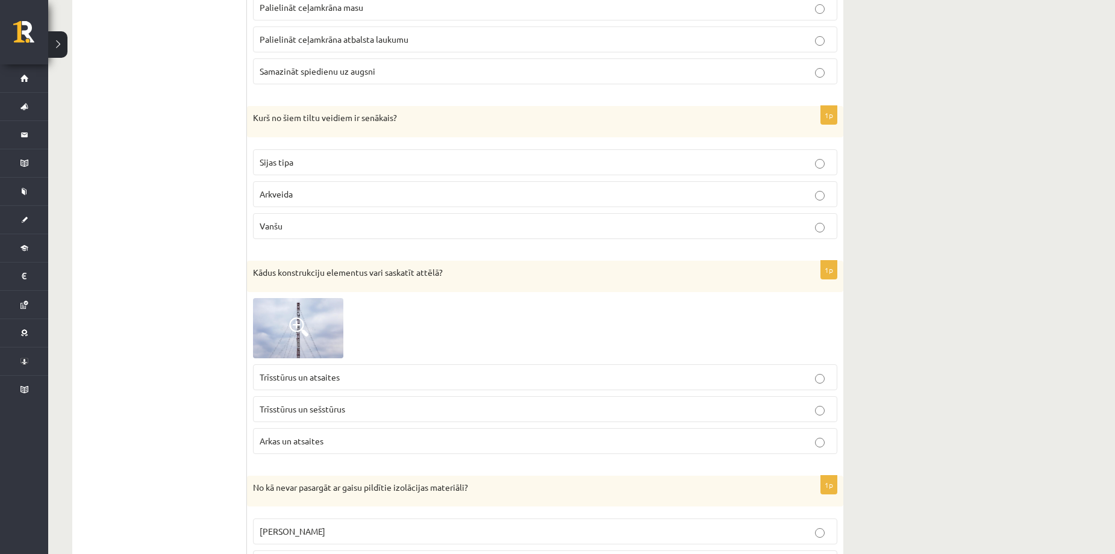
click at [204, 431] on ul "1. uzdevums 2. uzdevums 3. uzdevums 4. uzdevums" at bounding box center [165, 370] width 163 height 2863
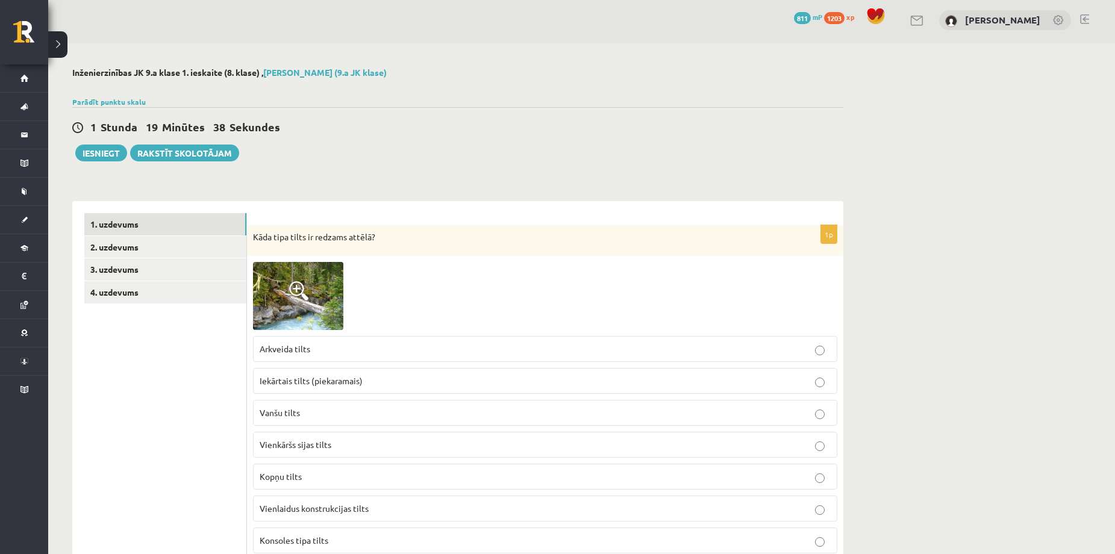
scroll to position [0, 0]
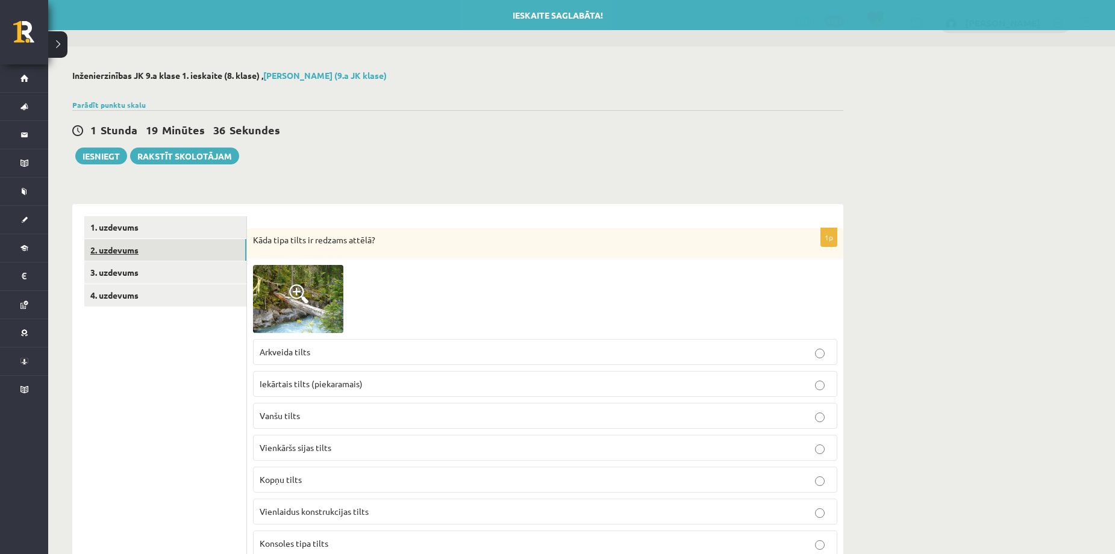
click at [116, 249] on link "2. uzdevums" at bounding box center [165, 250] width 162 height 22
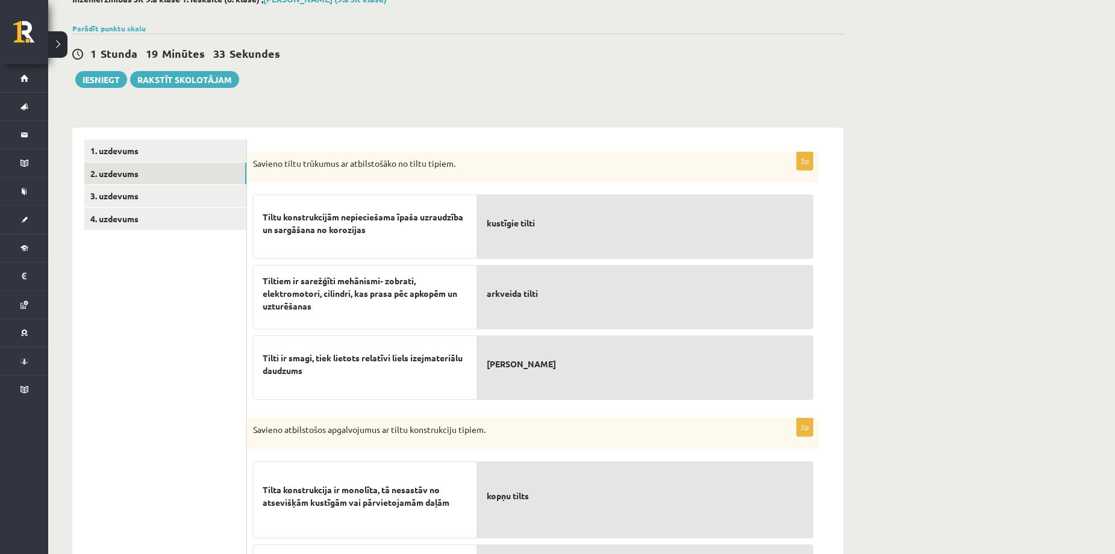
scroll to position [80, 0]
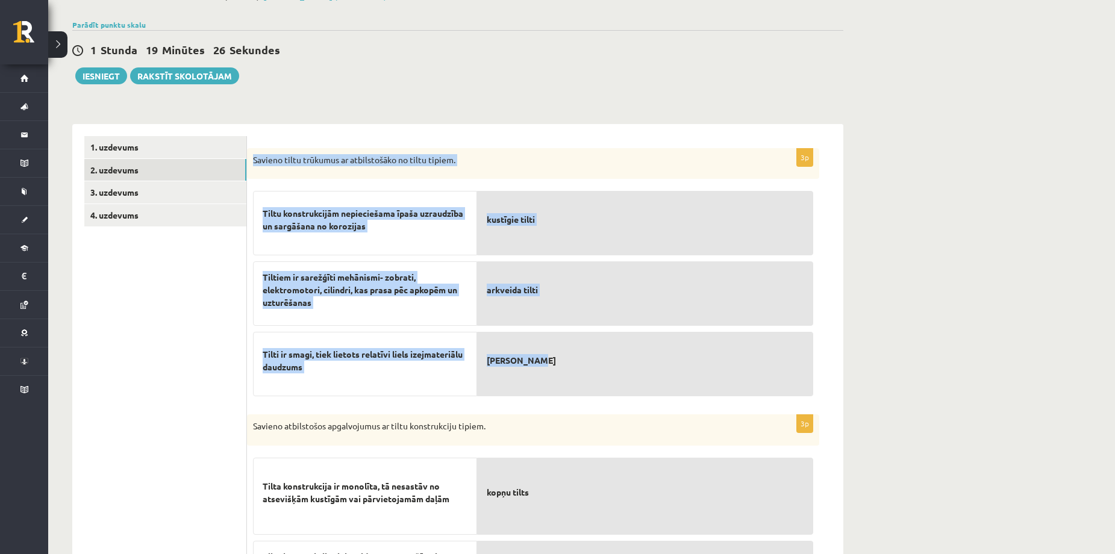
drag, startPoint x: 254, startPoint y: 132, endPoint x: 594, endPoint y: 370, distance: 414.2
click at [594, 370] on div "3p Savieno tiltu trūkumus ar atbilstošāko no tiltu tipiem. Tiltu konstrukcijām …" at bounding box center [545, 539] width 596 height 831
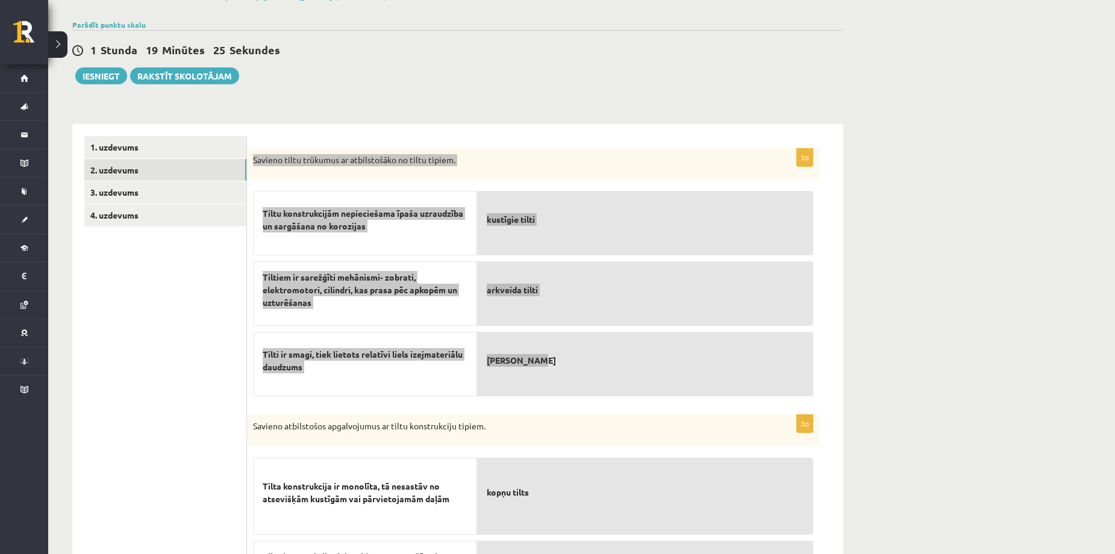
copy div "Savieno tiltu trūkumus ar atbilstošāko no tiltu tipiem. Tiltu konstrukcijām nep…"
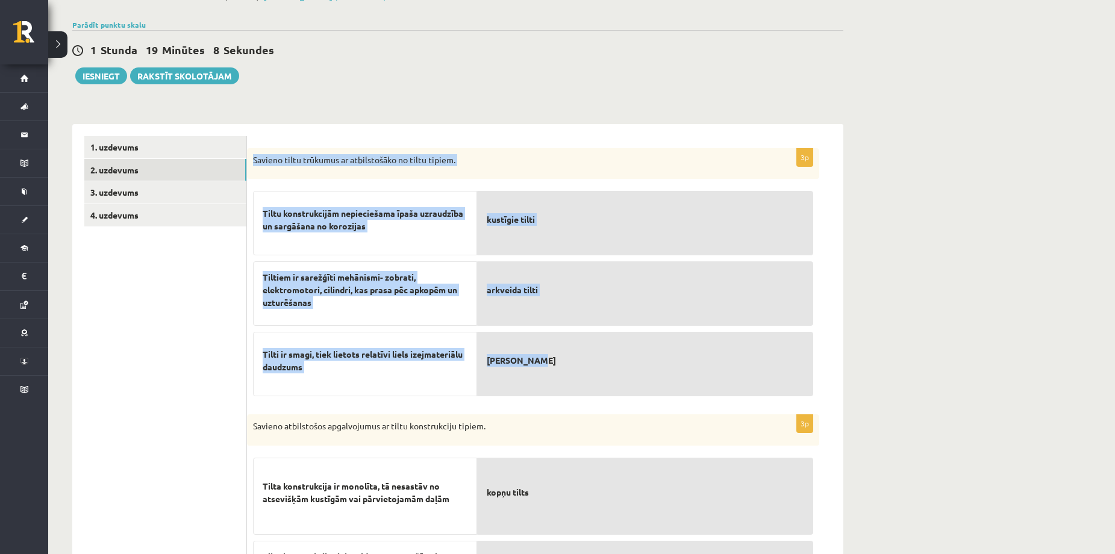
click at [484, 102] on div "**********" at bounding box center [457, 472] width 819 height 1013
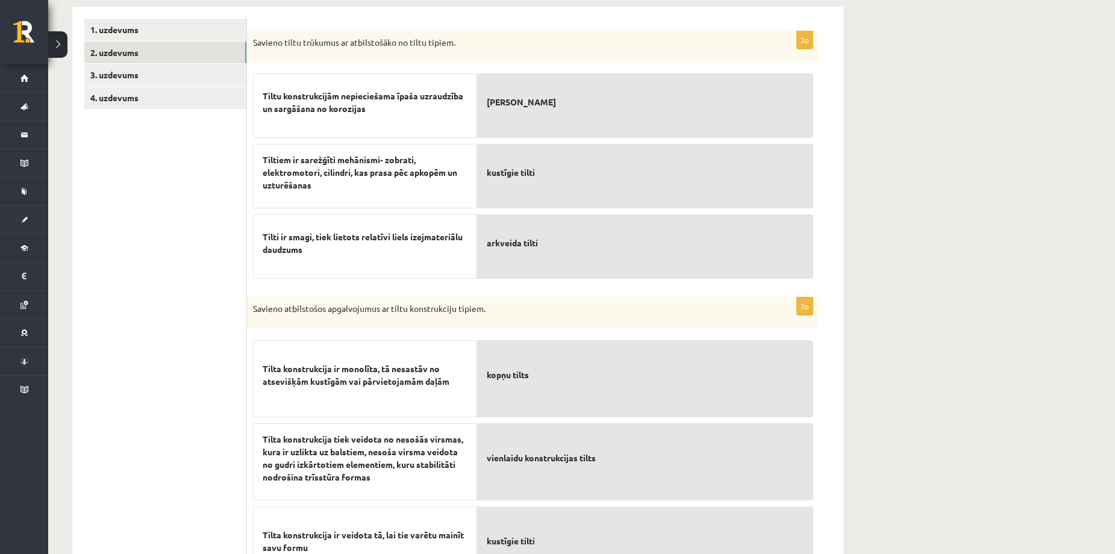
scroll to position [321, 0]
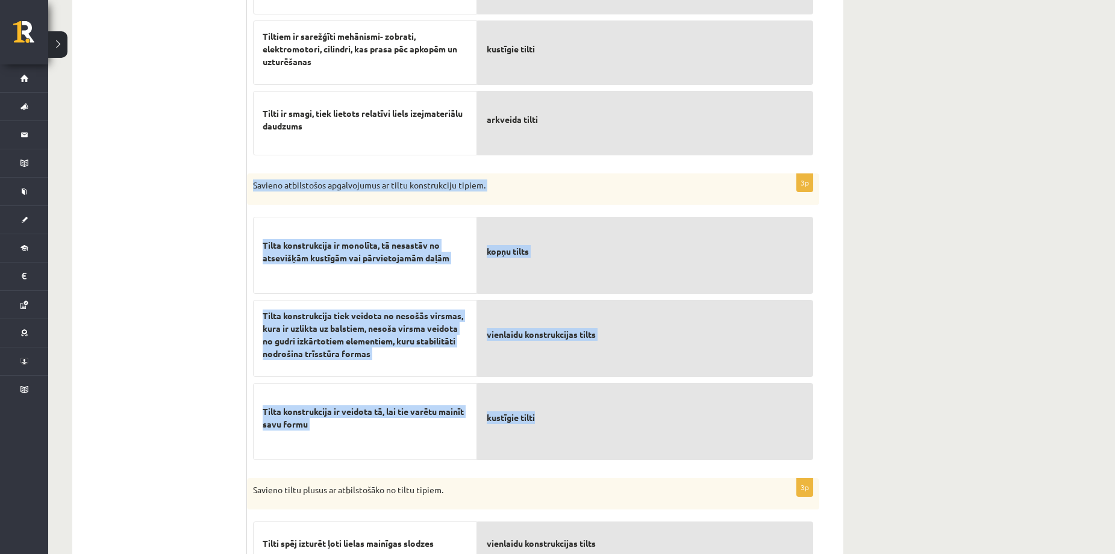
drag, startPoint x: 247, startPoint y: 167, endPoint x: 573, endPoint y: 440, distance: 425.3
click at [573, 440] on div "3p Savieno tiltu trūkumus ar atbilstošāko no tiltu tipiem. Tiltu konstrukcijām …" at bounding box center [545, 298] width 596 height 831
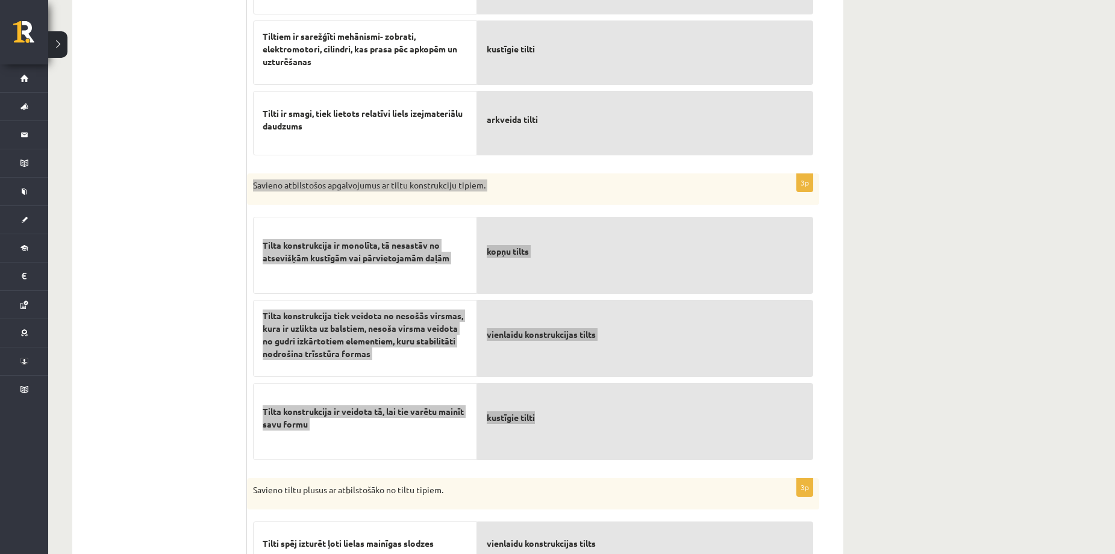
copy div "Savieno atbilstošos apgalvojumus ar tiltu konstrukciju tipiem. Tilta konstrukci…"
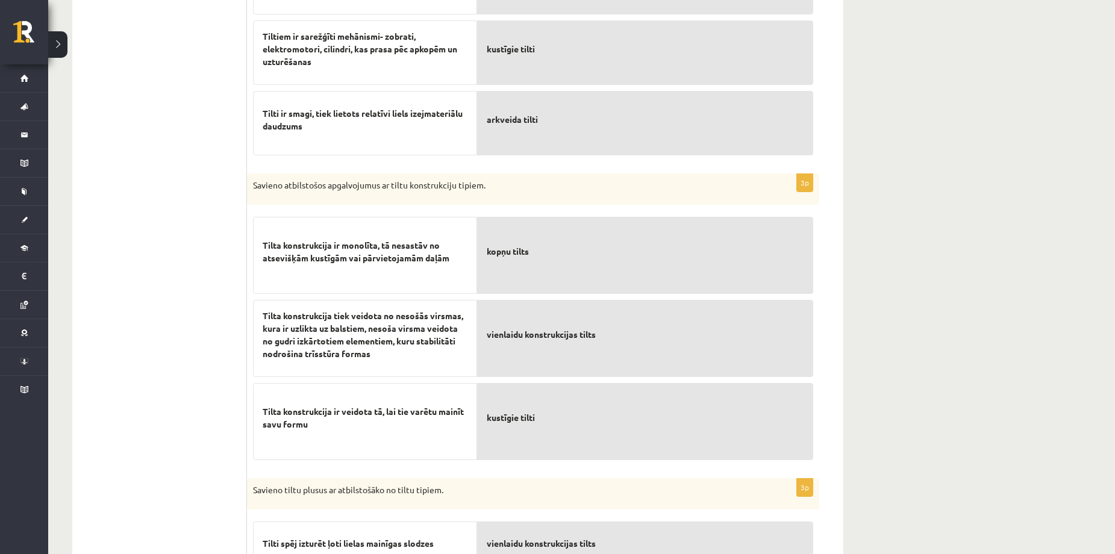
click at [193, 128] on ul "1. uzdevums 2. uzdevums 3. uzdevums 4. uzdevums" at bounding box center [165, 298] width 163 height 807
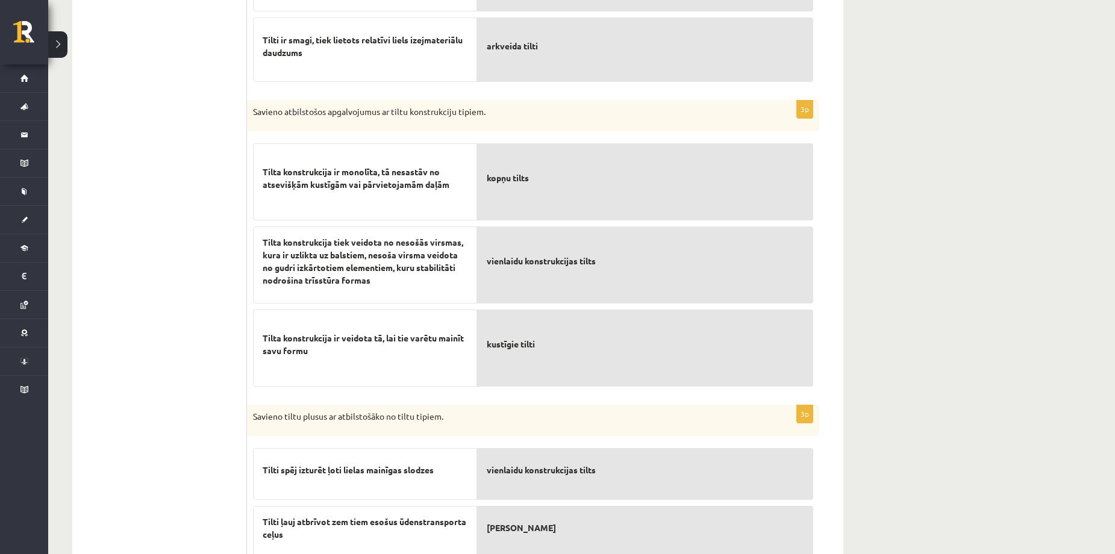
scroll to position [402, 0]
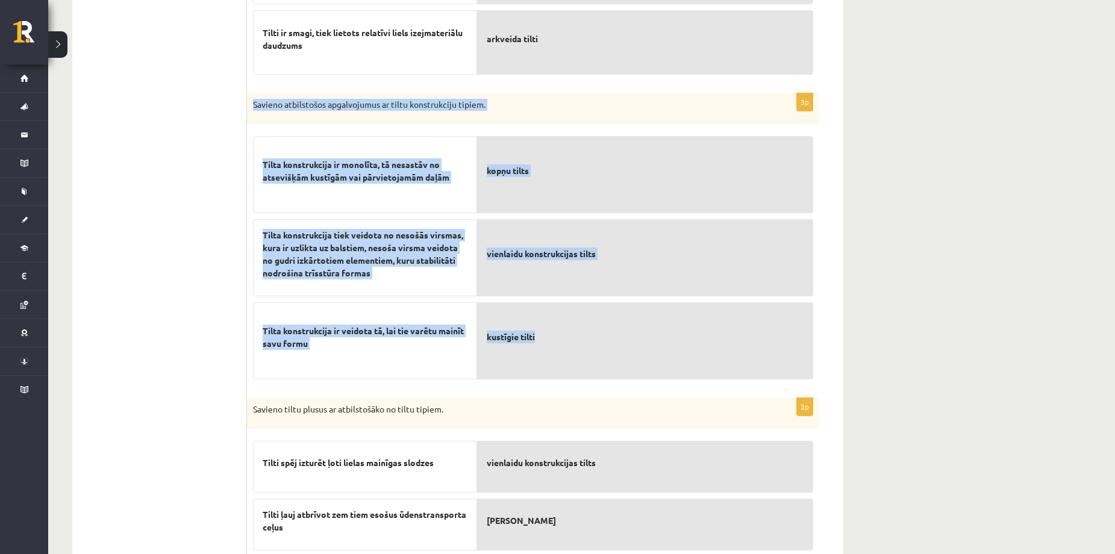
drag, startPoint x: 251, startPoint y: 86, endPoint x: 576, endPoint y: 344, distance: 414.8
click at [575, 346] on div "3p Savieno tiltu trūkumus ar atbilstošāko no tiltu tipiem. Tiltu konstrukcijām …" at bounding box center [545, 218] width 596 height 831
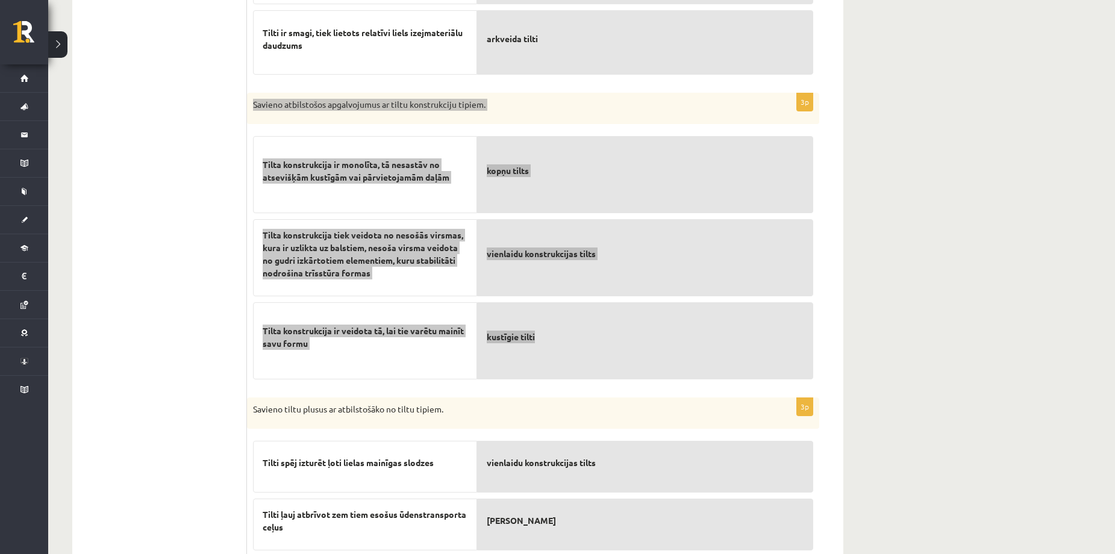
copy div "Savieno atbilstošos apgalvojumus ar tiltu konstrukciju tipiem. Tilta konstrukci…"
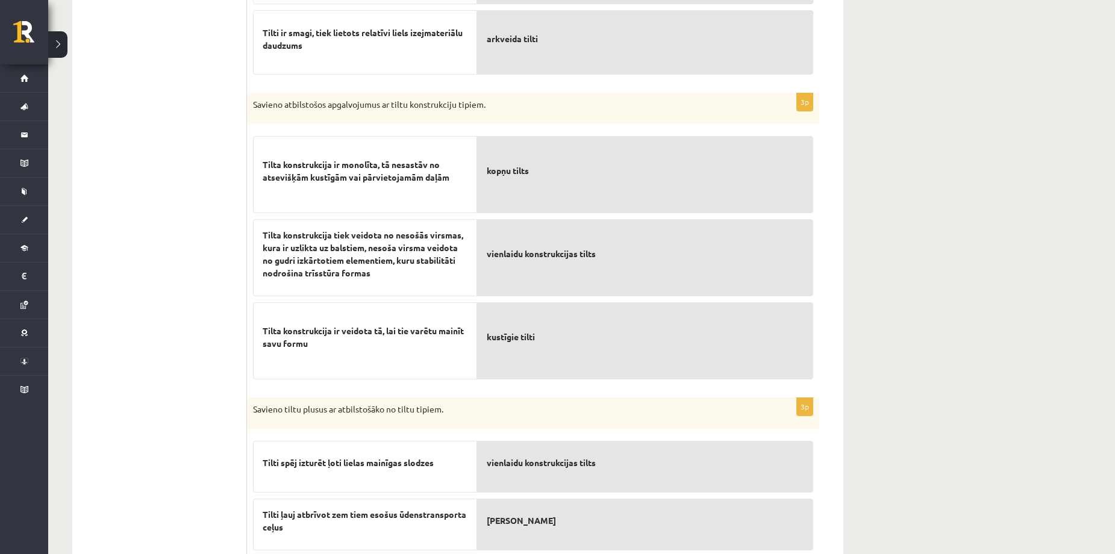
click at [217, 169] on ul "1. uzdevums 2. uzdevums 3. uzdevums 4. uzdevums" at bounding box center [165, 218] width 163 height 807
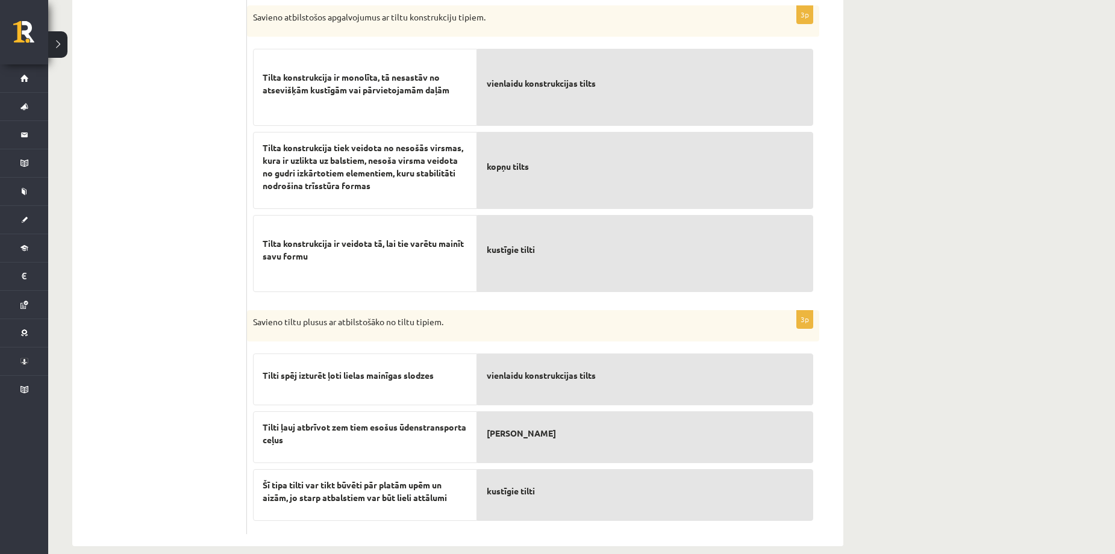
scroll to position [506, 0]
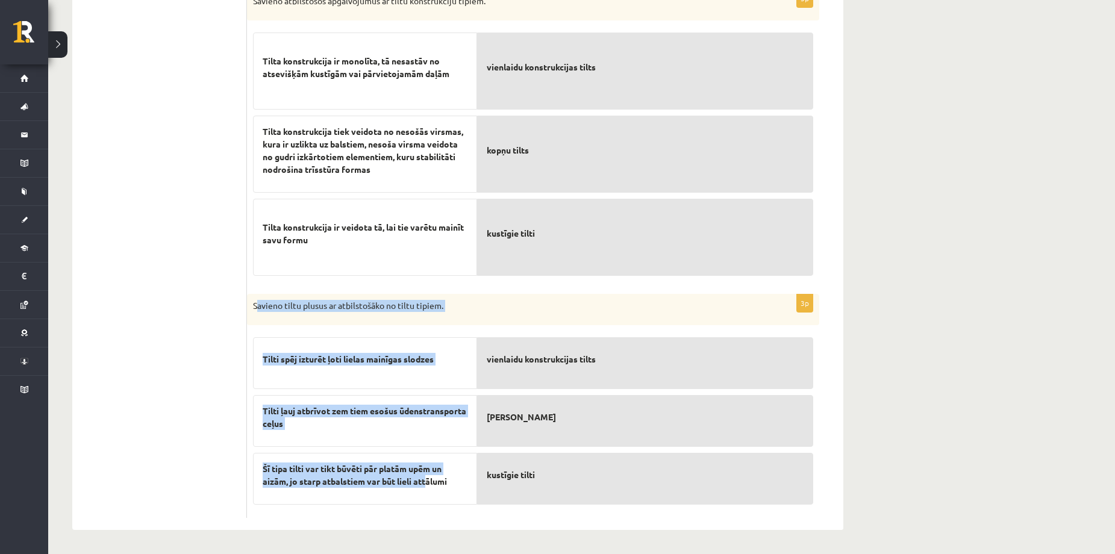
drag, startPoint x: 257, startPoint y: 289, endPoint x: 398, endPoint y: 485, distance: 241.5
click at [423, 483] on div "3p Savieno tiltu trūkumus ar atbilstošāko no tiltu tipiem. Tiltu konstrukcijām …" at bounding box center [545, 114] width 596 height 831
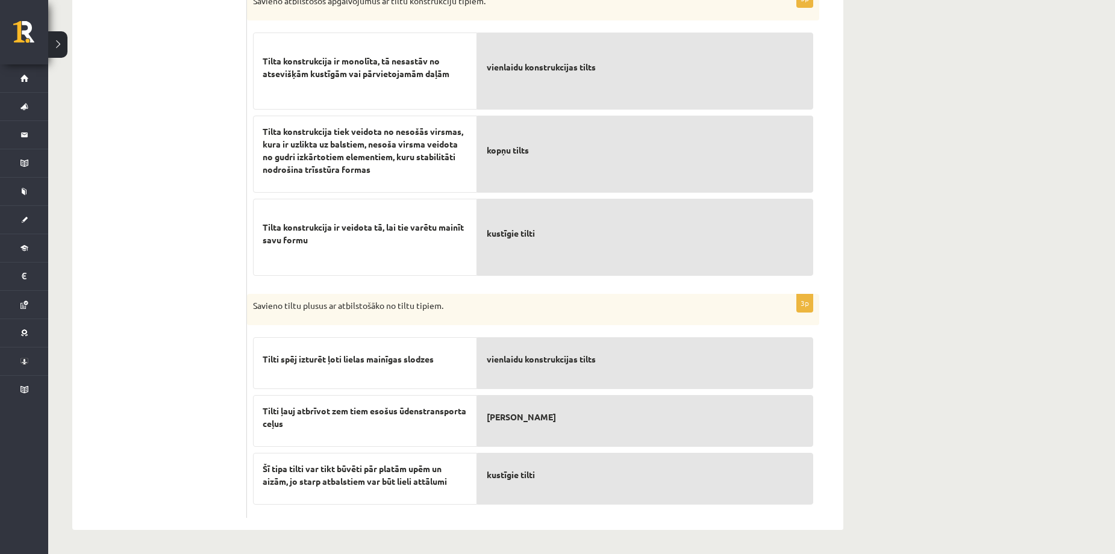
drag, startPoint x: 184, startPoint y: 428, endPoint x: 208, endPoint y: 393, distance: 42.3
click at [184, 422] on ul "1. uzdevums 2. uzdevums 3. uzdevums 4. uzdevums" at bounding box center [165, 114] width 163 height 807
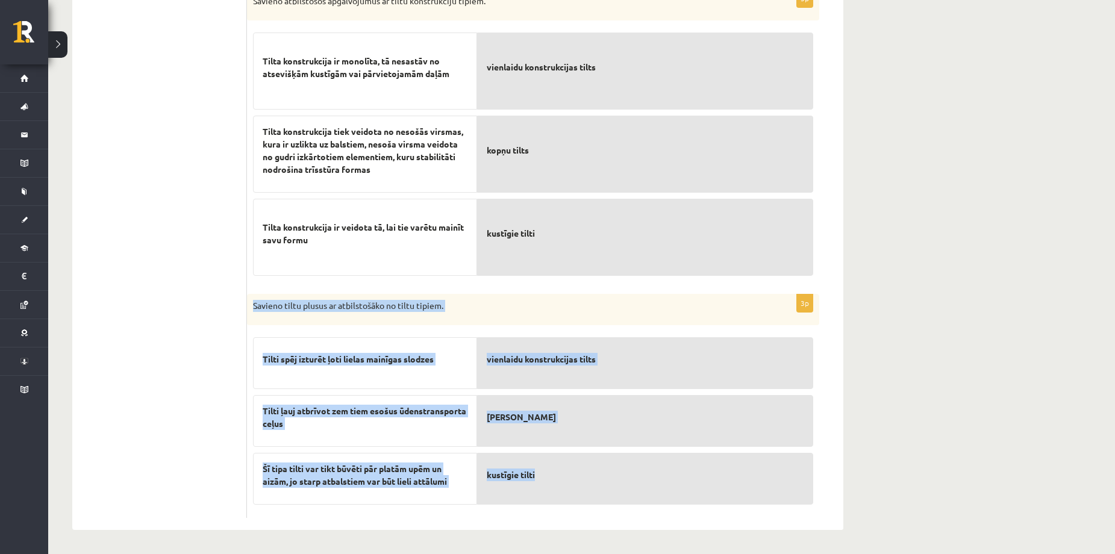
drag, startPoint x: 252, startPoint y: 287, endPoint x: 568, endPoint y: 491, distance: 376.1
click at [567, 491] on div "3p Savieno tiltu trūkumus ar atbilstošāko no tiltu tipiem. Tiltu konstrukcijām …" at bounding box center [545, 114] width 596 height 831
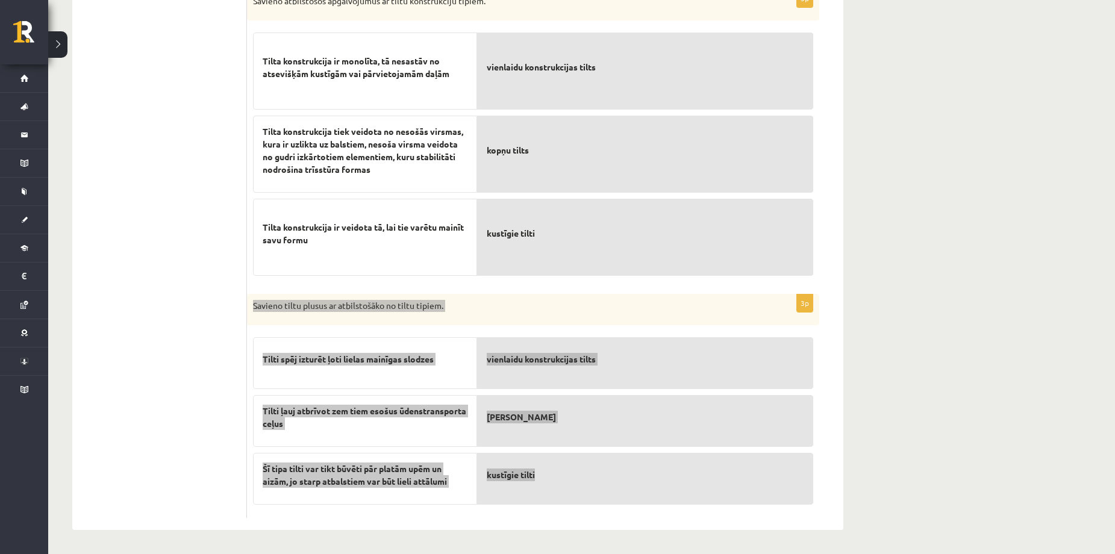
copy div "Savieno tiltu plusus ar atbilstošāko no tiltu tipiem. Tilti spēj izturēt ļoti l…"
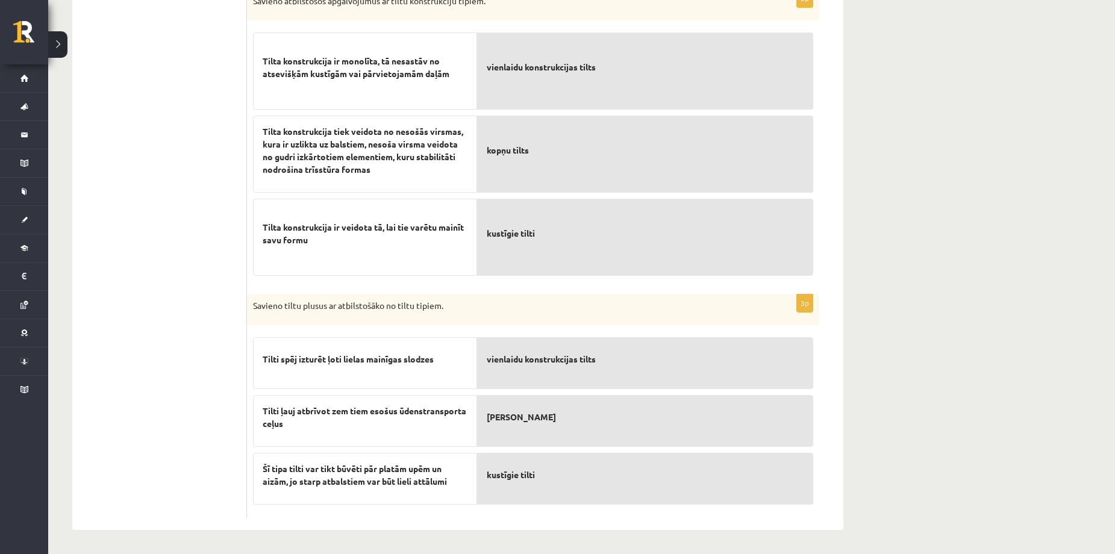
click at [194, 248] on ul "1. uzdevums 2. uzdevums 3. uzdevums 4. uzdevums" at bounding box center [165, 114] width 163 height 807
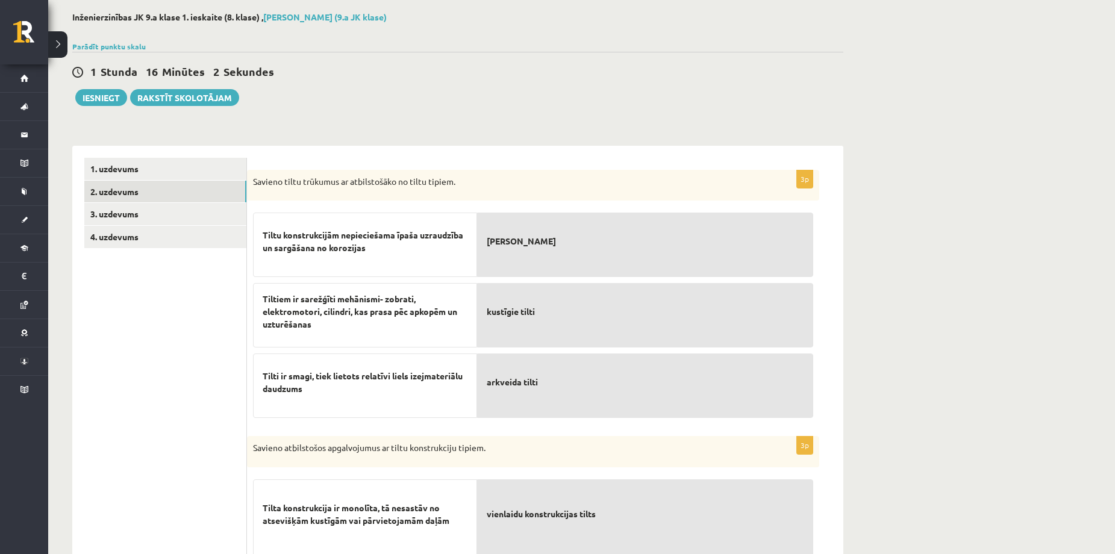
scroll to position [0, 0]
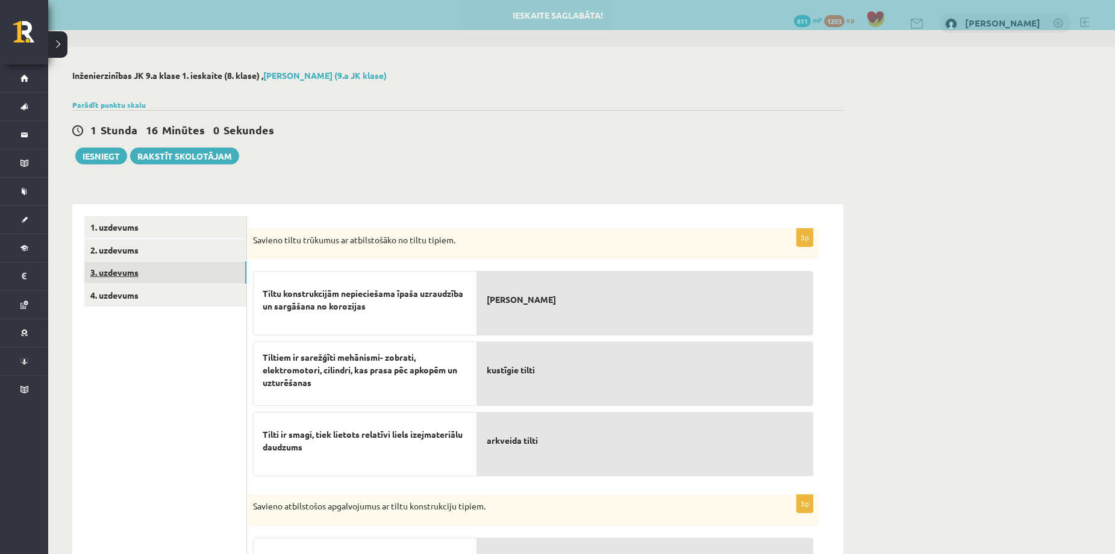
click at [127, 270] on link "3. uzdevums" at bounding box center [165, 272] width 162 height 22
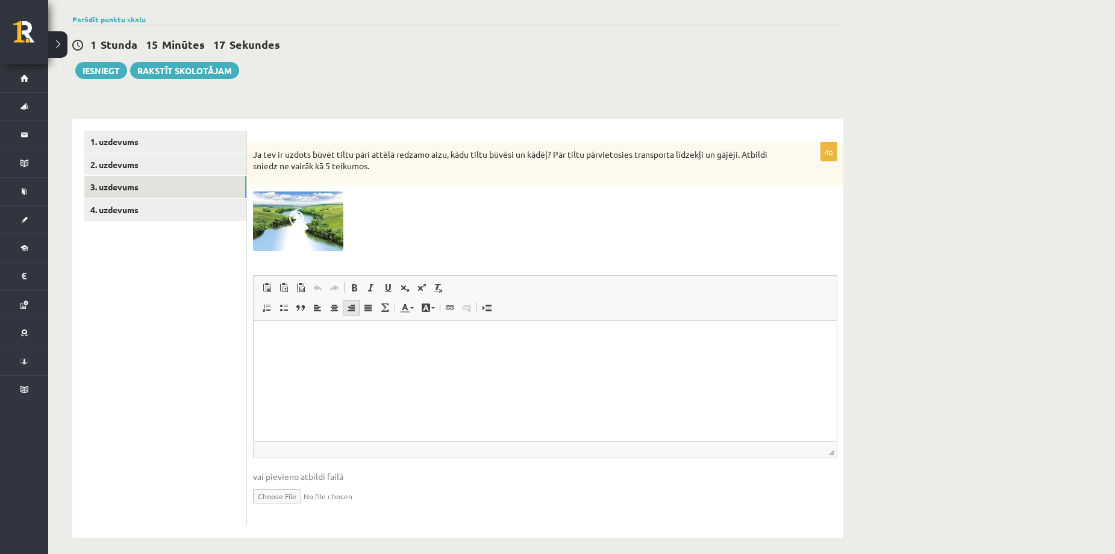
scroll to position [95, 0]
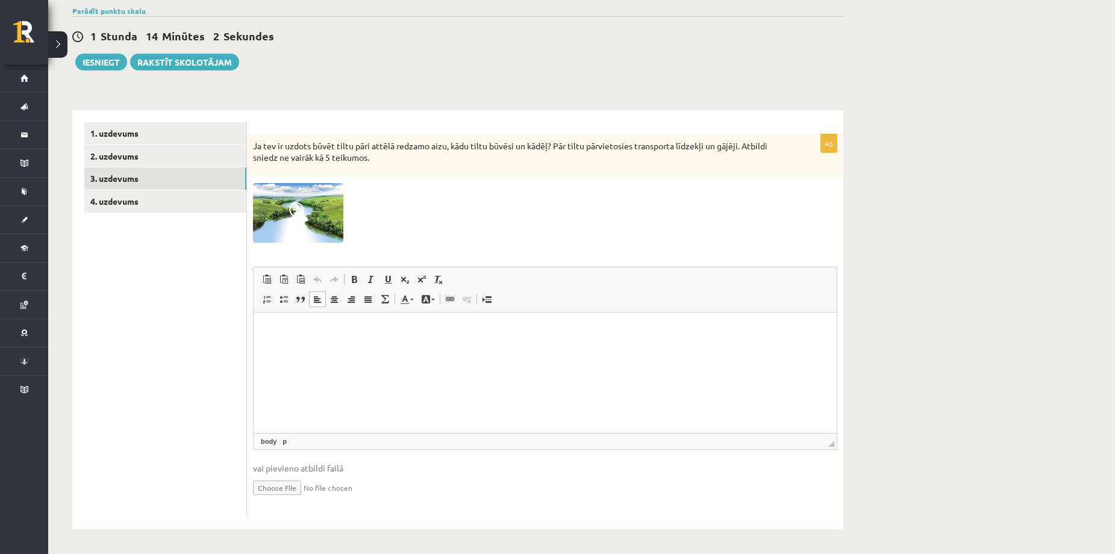
click at [360, 349] on html at bounding box center [544, 330] width 583 height 37
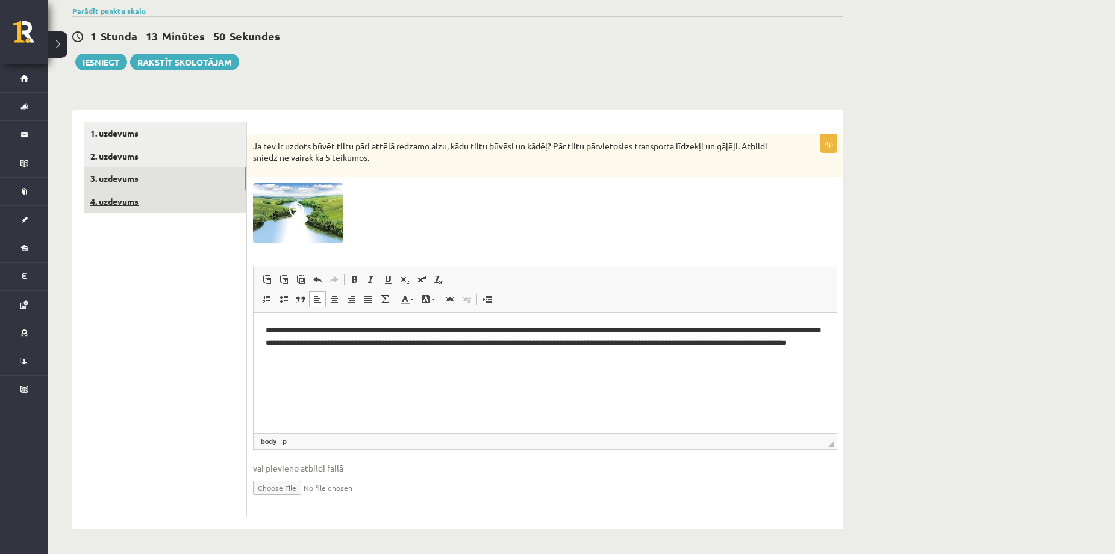
click at [126, 199] on link "4. uzdevums" at bounding box center [165, 201] width 162 height 22
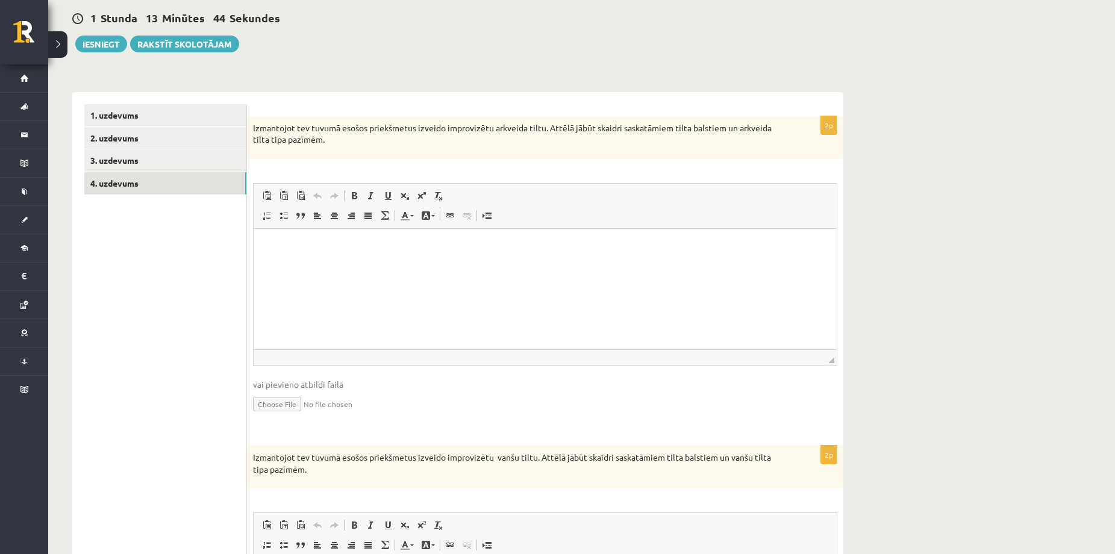
scroll to position [117, 0]
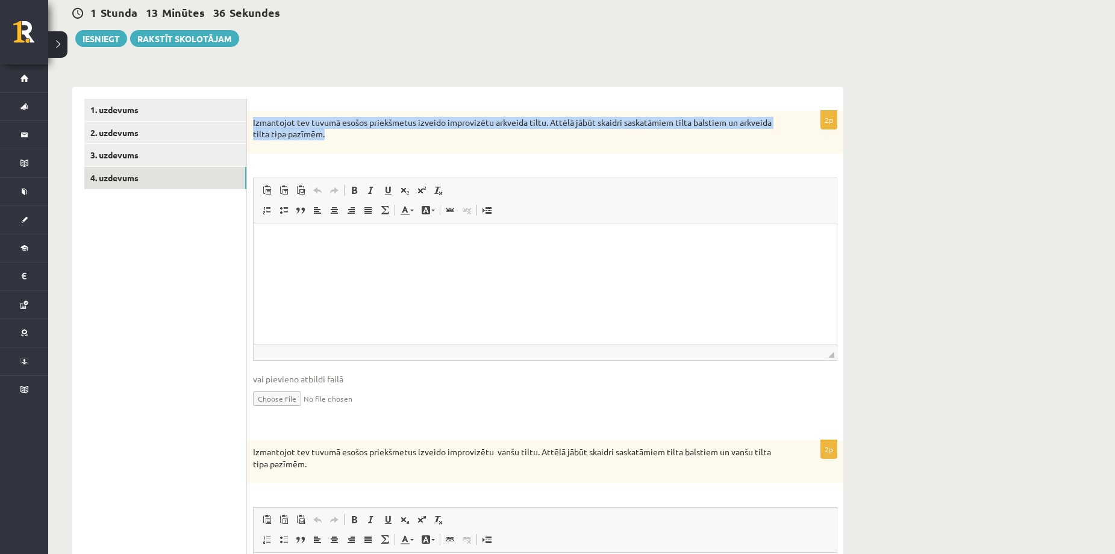
drag, startPoint x: 253, startPoint y: 122, endPoint x: 347, endPoint y: 137, distance: 94.5
click at [347, 137] on p "Izmantojot tev tuvumā esošos priekšmetus izveido improvizētu arkveida tiltu. At…" at bounding box center [515, 128] width 524 height 23
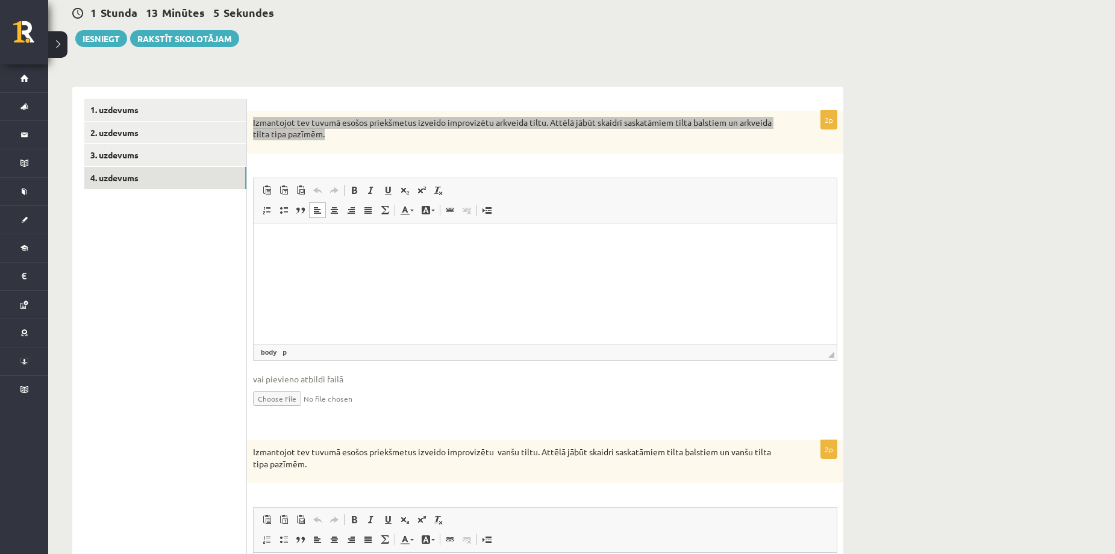
click at [346, 260] on html at bounding box center [544, 241] width 583 height 37
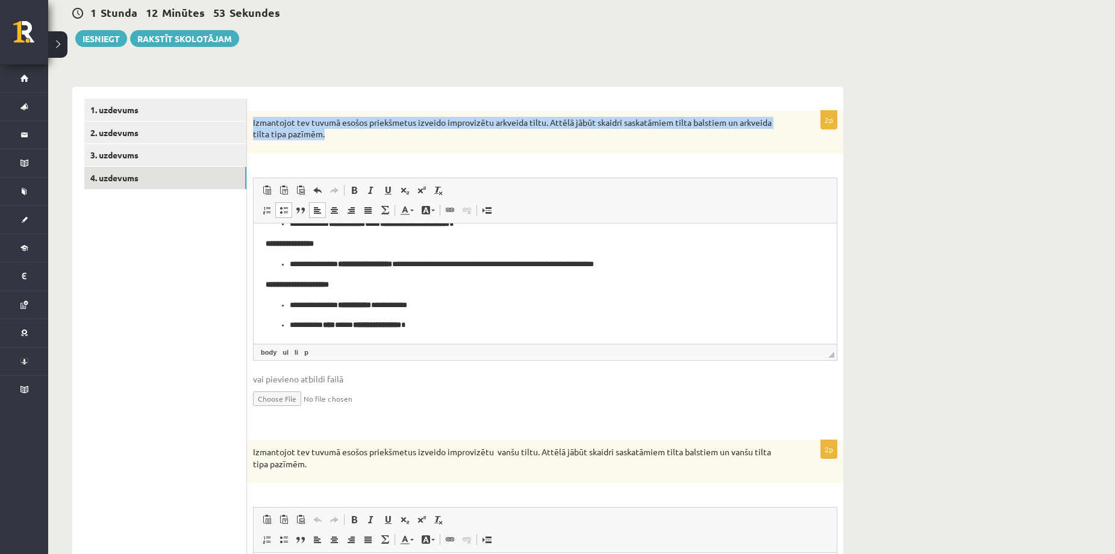
click at [341, 134] on p "Izmantojot tev tuvumā esošos priekšmetus izveido improvizētu arkveida tiltu. At…" at bounding box center [515, 128] width 524 height 23
drag, startPoint x: 251, startPoint y: 123, endPoint x: 380, endPoint y: 158, distance: 133.7
click at [380, 158] on div "2p Izmantojot tev tuvumā esošos priekšmetus izveido improvizētu arkveida tiltu.…" at bounding box center [545, 269] width 596 height 317
drag, startPoint x: 503, startPoint y: 110, endPoint x: 394, endPoint y: 140, distance: 113.6
click at [418, 137] on p "Izmantojot tev tuvumā esošos priekšmetus izveido improvizētu arkveida tiltu. At…" at bounding box center [515, 128] width 524 height 23
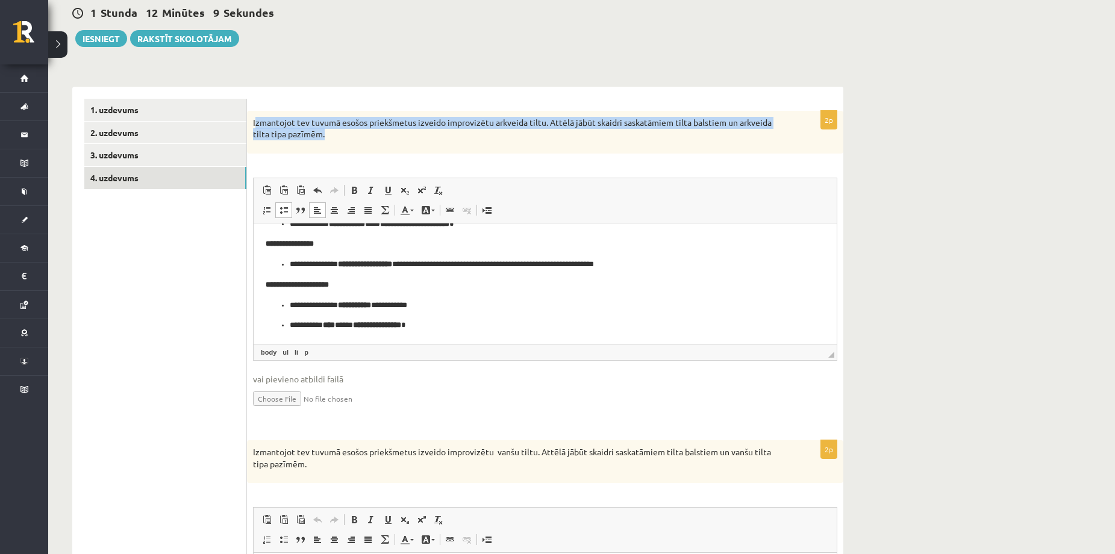
drag, startPoint x: 255, startPoint y: 118, endPoint x: 342, endPoint y: 148, distance: 91.6
click at [342, 148] on div "Izmantojot tev tuvumā esošos priekšmetus izveido improvizētu arkveida tiltu. At…" at bounding box center [545, 132] width 596 height 43
click at [343, 147] on div "Izmantojot tev tuvumā esošos priekšmetus izveido improvizētu arkveida tiltu. At…" at bounding box center [545, 132] width 596 height 43
drag, startPoint x: 255, startPoint y: 121, endPoint x: 329, endPoint y: 145, distance: 77.1
click at [329, 145] on div "Izmantojot tev tuvumā esošos priekšmetus izveido improvizētu arkveida tiltu. At…" at bounding box center [545, 132] width 596 height 43
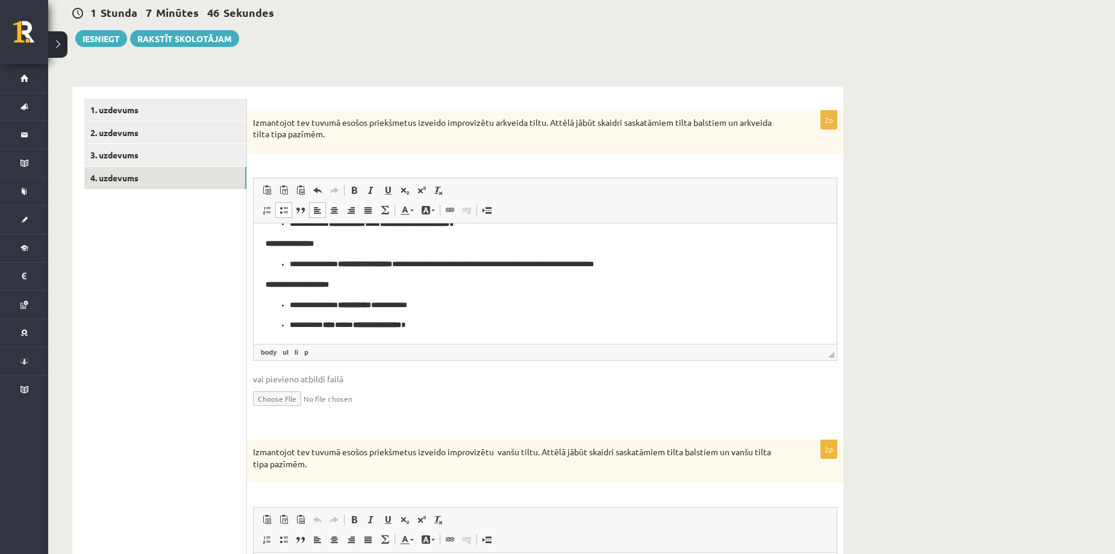
click at [507, 382] on span "vai pievieno atbildi failā" at bounding box center [545, 379] width 584 height 13
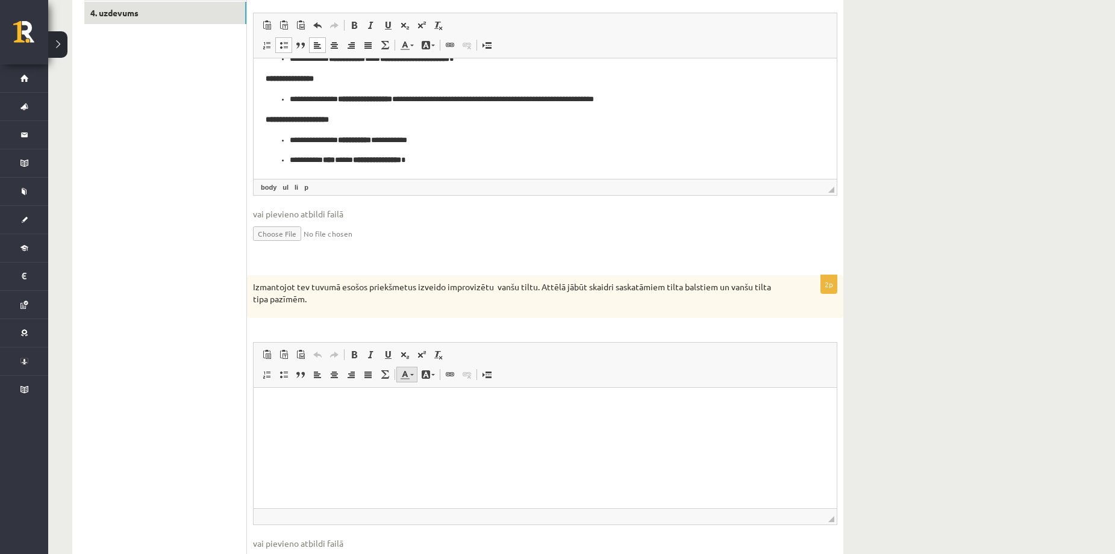
scroll to position [278, 0]
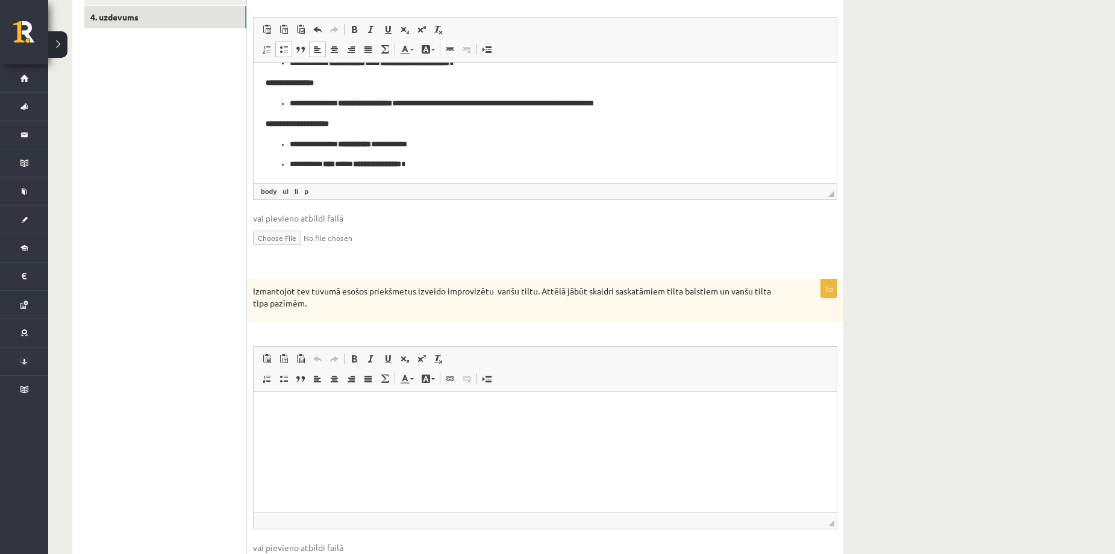
click at [500, 133] on body "**********" at bounding box center [545, 67] width 559 height 208
click at [527, 158] on p "**********" at bounding box center [541, 164] width 502 height 13
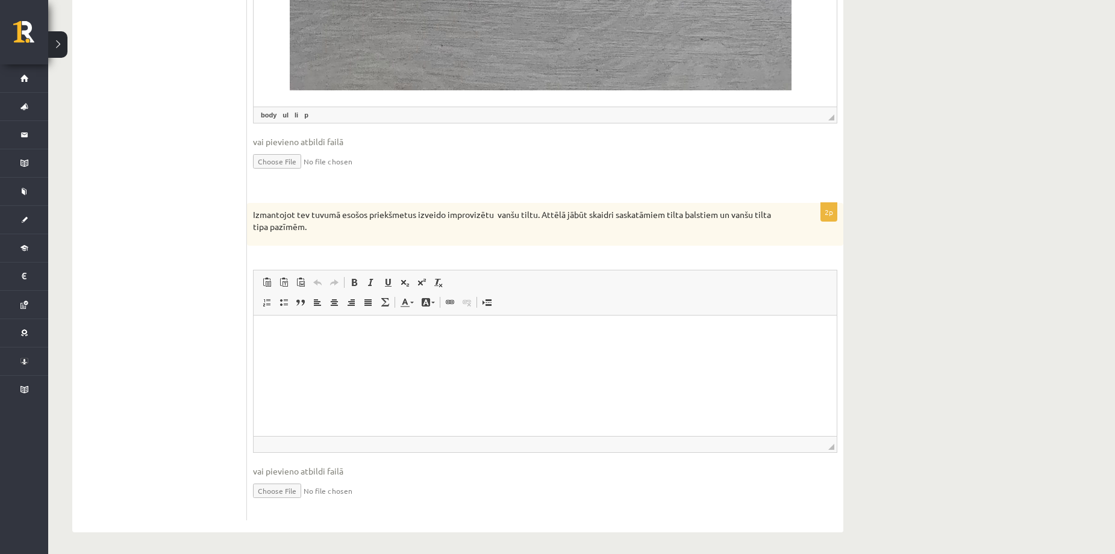
scroll to position [358, 0]
click at [406, 349] on html at bounding box center [544, 330] width 583 height 37
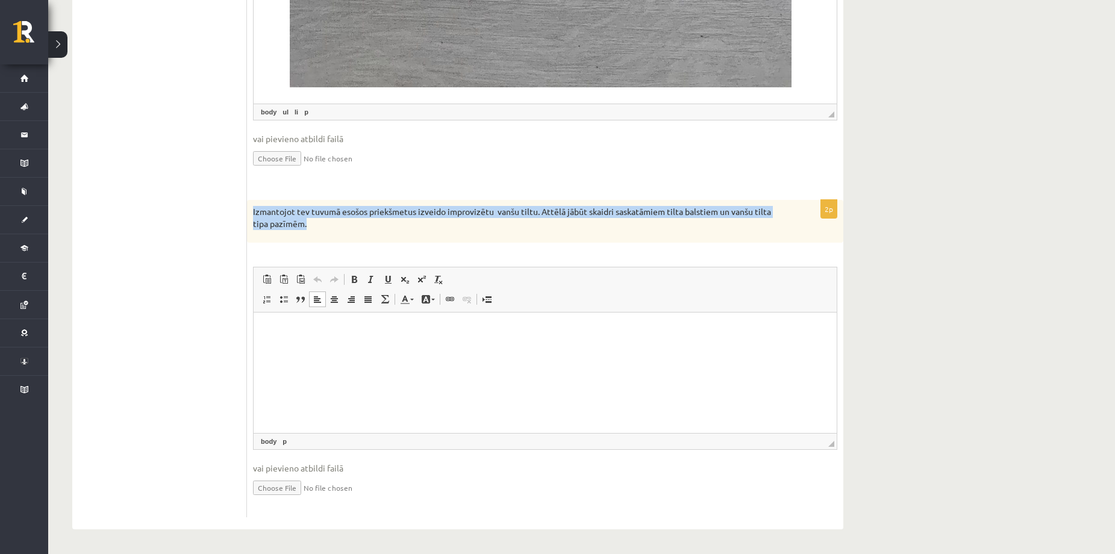
drag, startPoint x: 312, startPoint y: 228, endPoint x: 251, endPoint y: 204, distance: 66.0
click at [251, 204] on div "Izmantojot tev tuvumā esošos priekšmetus izveido improvizētu vanšu tiltu. Attēl…" at bounding box center [545, 221] width 596 height 43
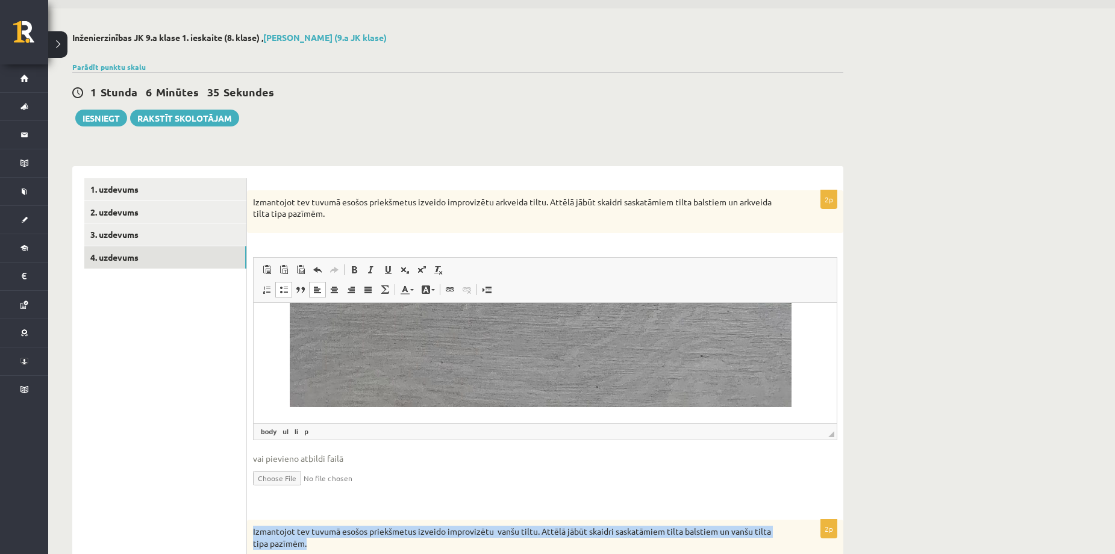
scroll to position [37, 0]
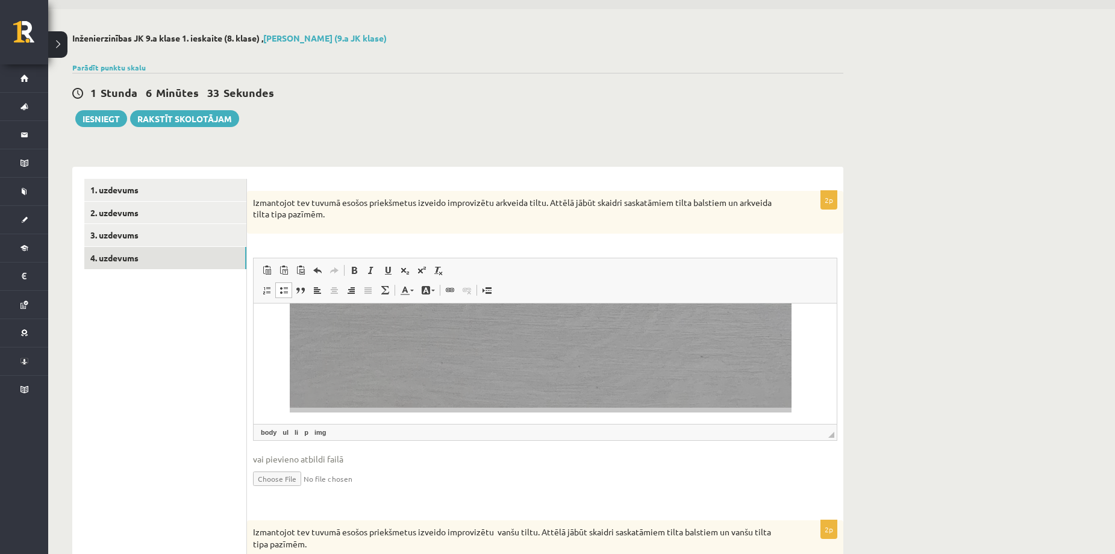
drag, startPoint x: 907, startPoint y: 426, endPoint x: 885, endPoint y: 421, distance: 22.1
click at [906, 426] on div "**********" at bounding box center [581, 441] width 1066 height 865
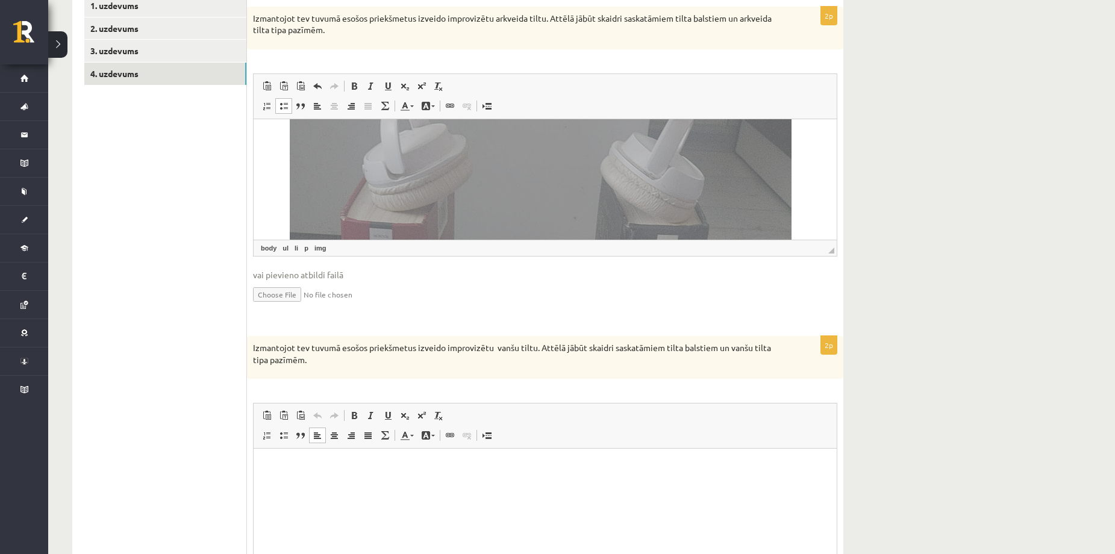
scroll to position [278, 0]
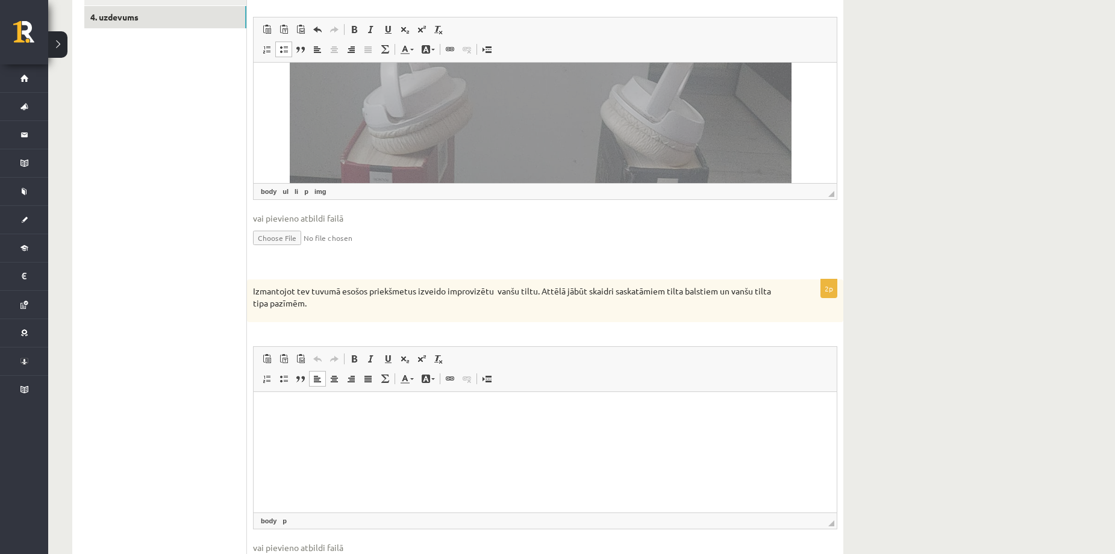
click at [434, 425] on html at bounding box center [544, 410] width 583 height 37
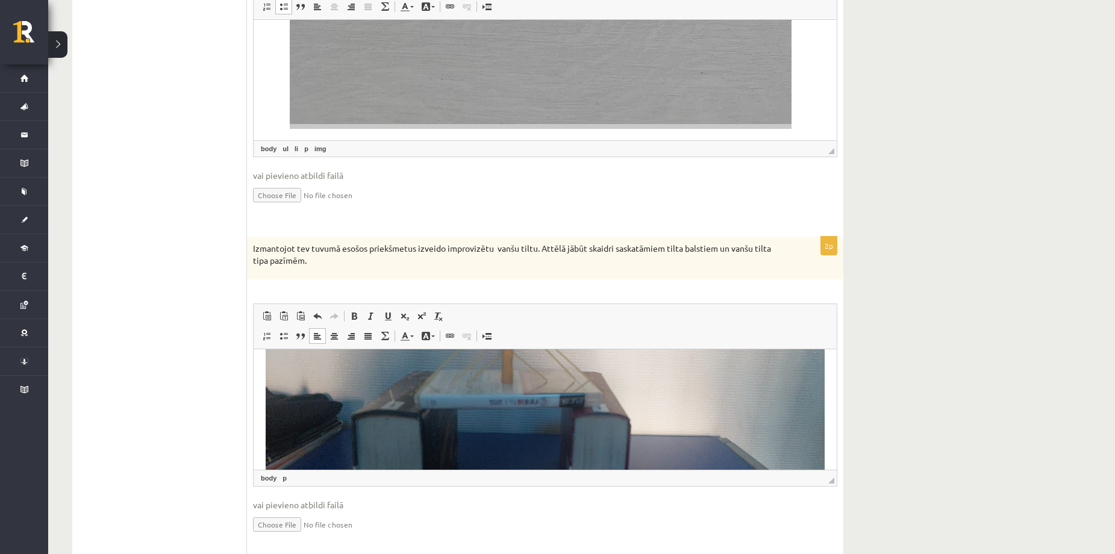
scroll to position [80, 0]
click at [476, 397] on img "Визуальный текстовый редактор, wiswyg-editor-user-answer-47433847007260" at bounding box center [545, 438] width 559 height 314
click at [210, 409] on ul "1. uzdevums 2. uzdevums 3. uzdevums 4. uzdevums" at bounding box center [165, 224] width 163 height 659
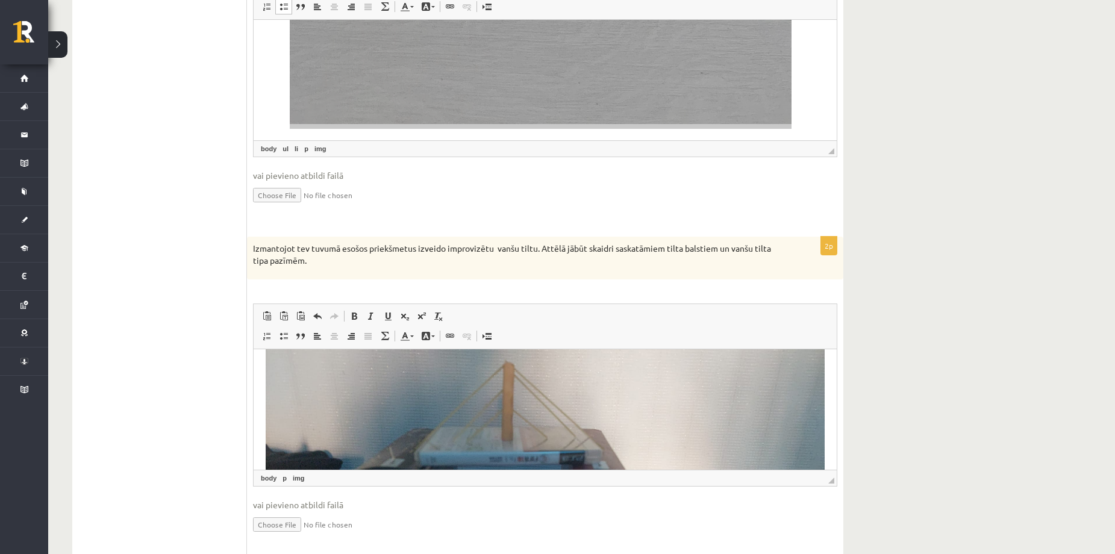
scroll to position [0, 0]
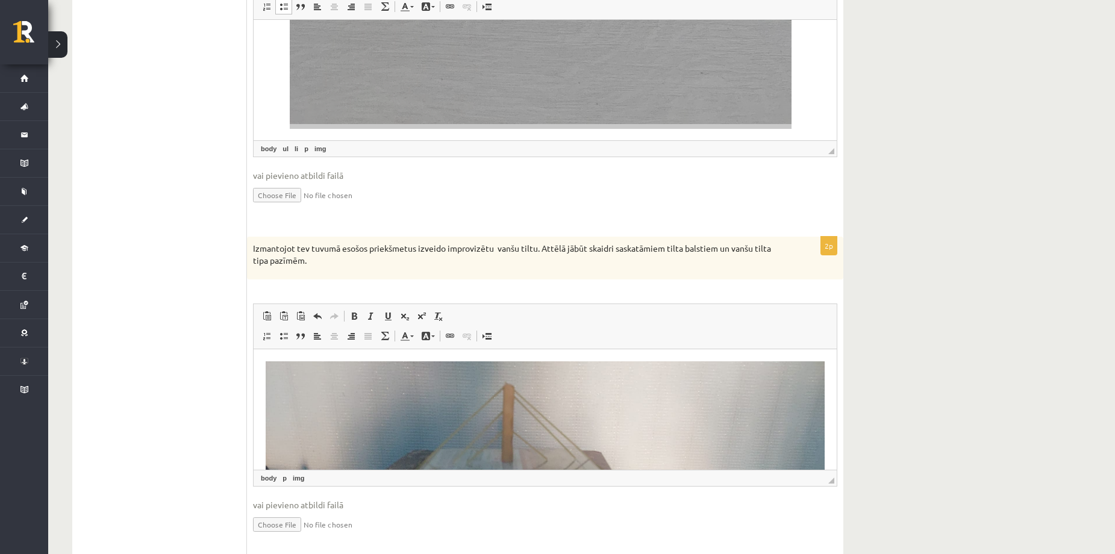
click at [452, 405] on img "Визуальный текстовый редактор, wiswyg-editor-user-answer-47433847007260" at bounding box center [545, 518] width 559 height 314
click at [1021, 400] on div "**********" at bounding box center [581, 157] width 1066 height 865
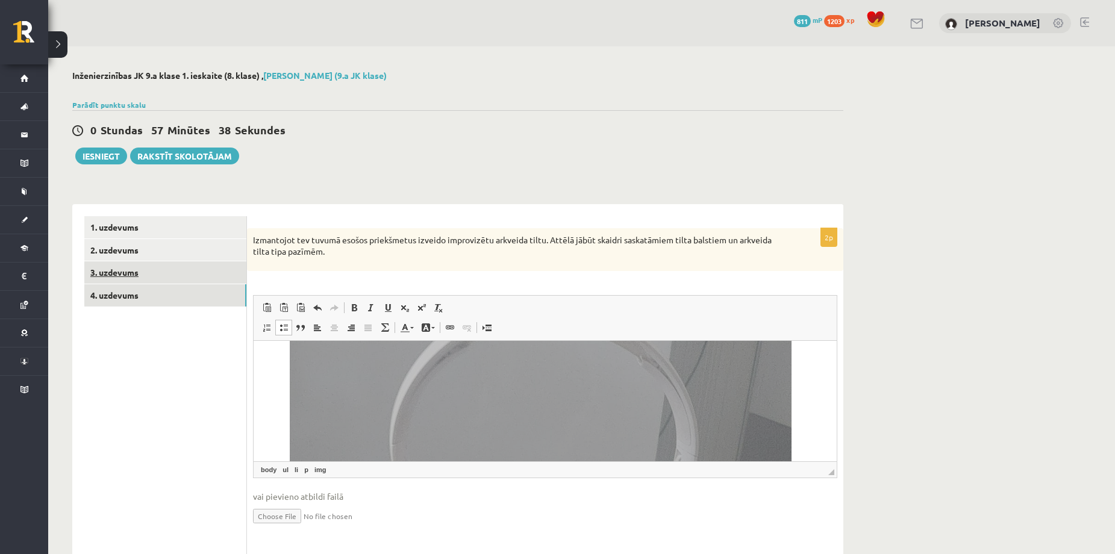
click at [124, 273] on link "3. uzdevums" at bounding box center [165, 272] width 162 height 22
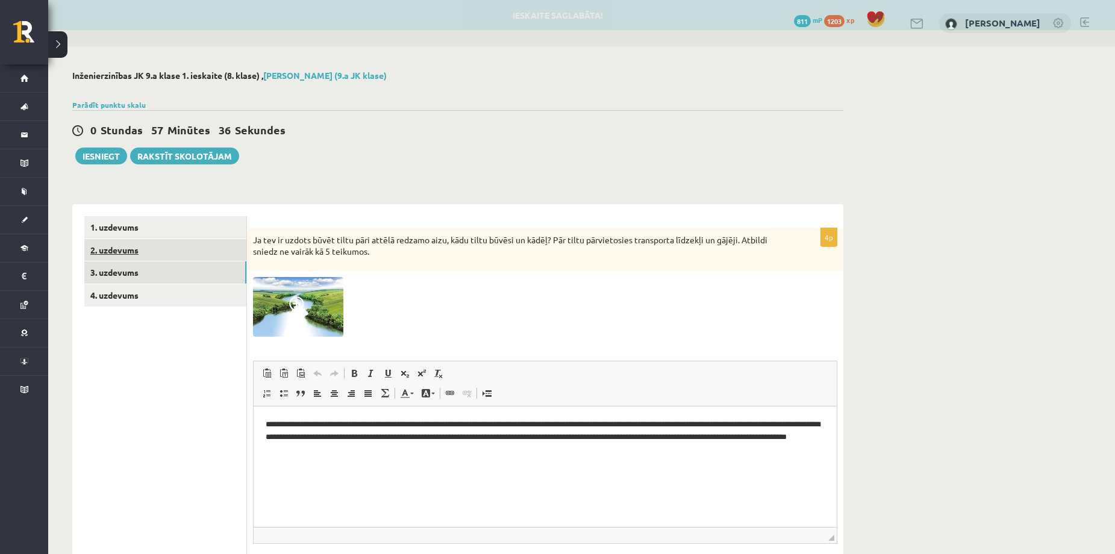
click at [123, 247] on link "2. uzdevums" at bounding box center [165, 250] width 162 height 22
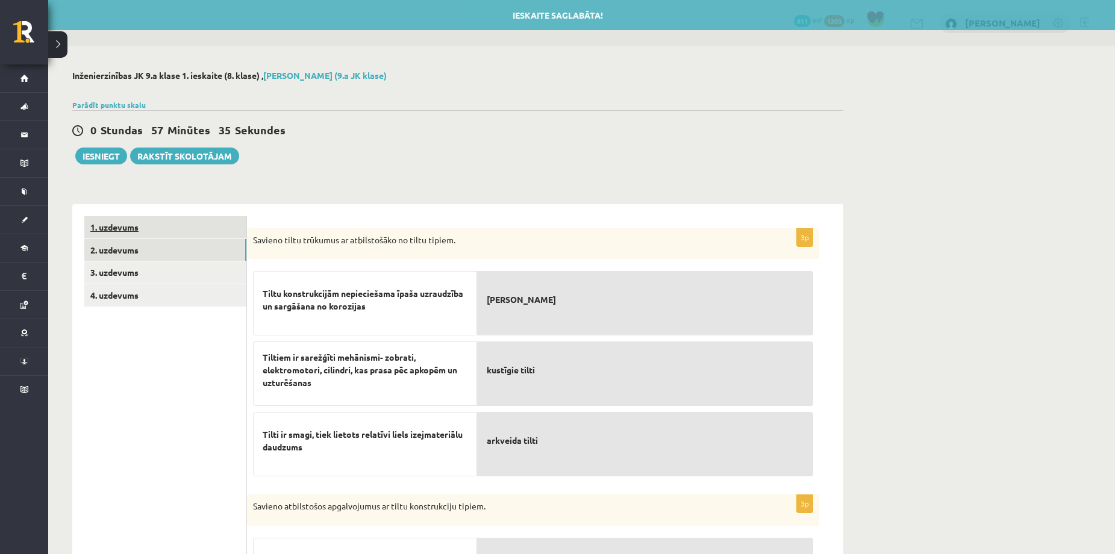
click at [120, 225] on link "1. uzdevums" at bounding box center [165, 227] width 162 height 22
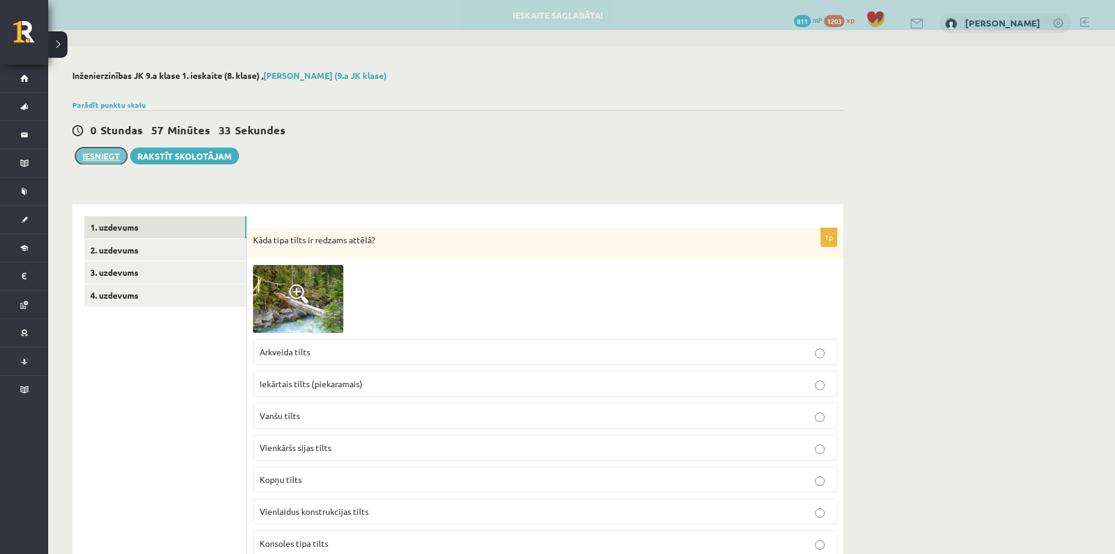
click at [98, 154] on button "Iesniegt" at bounding box center [101, 156] width 52 height 17
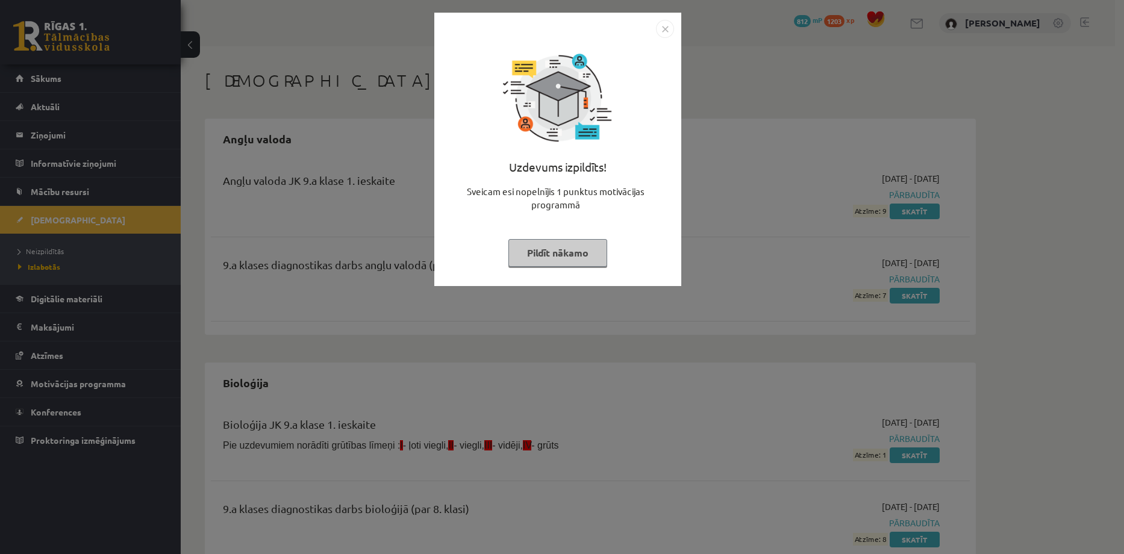
click at [582, 253] on button "Pildīt nākamo" at bounding box center [557, 253] width 99 height 28
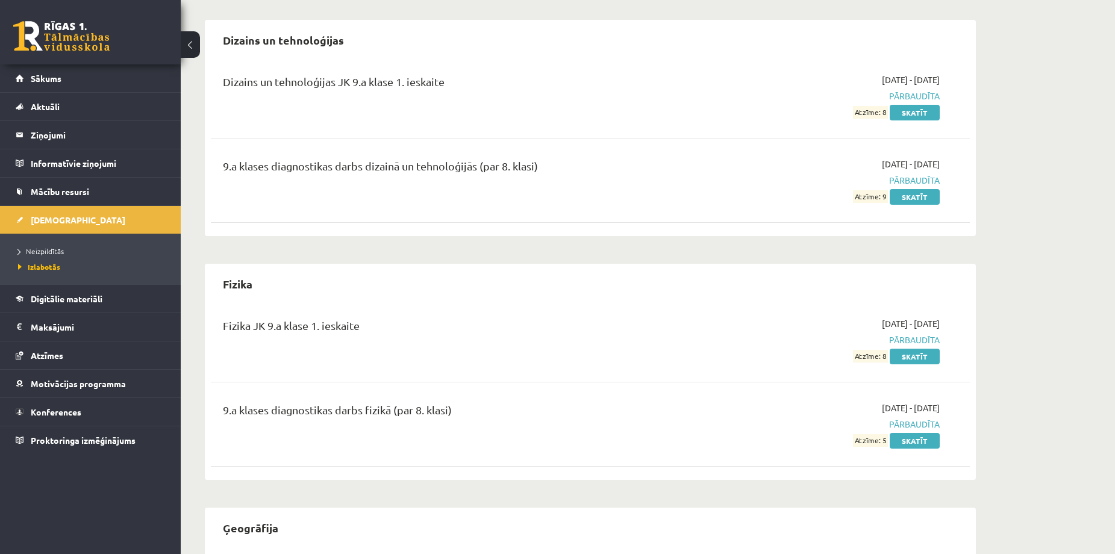
scroll to position [803, 0]
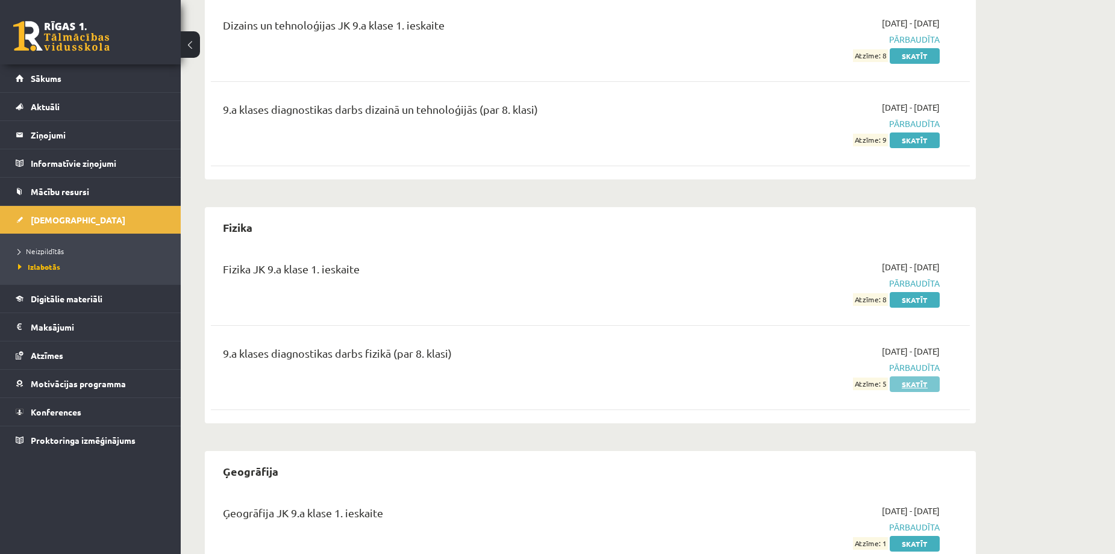
click at [924, 380] on link "Skatīt" at bounding box center [914, 384] width 50 height 16
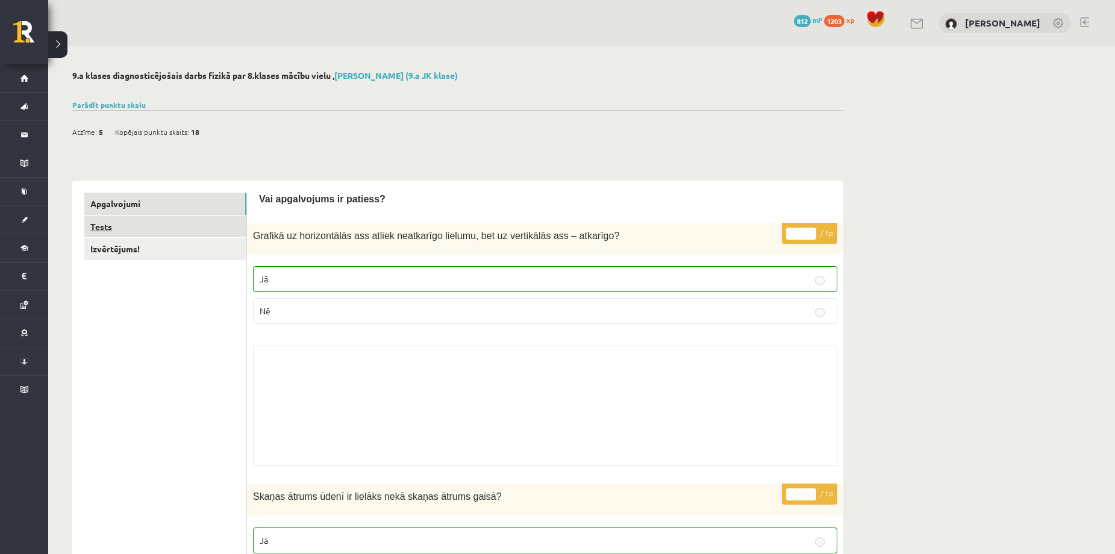
click at [102, 227] on link "Tests" at bounding box center [165, 227] width 162 height 22
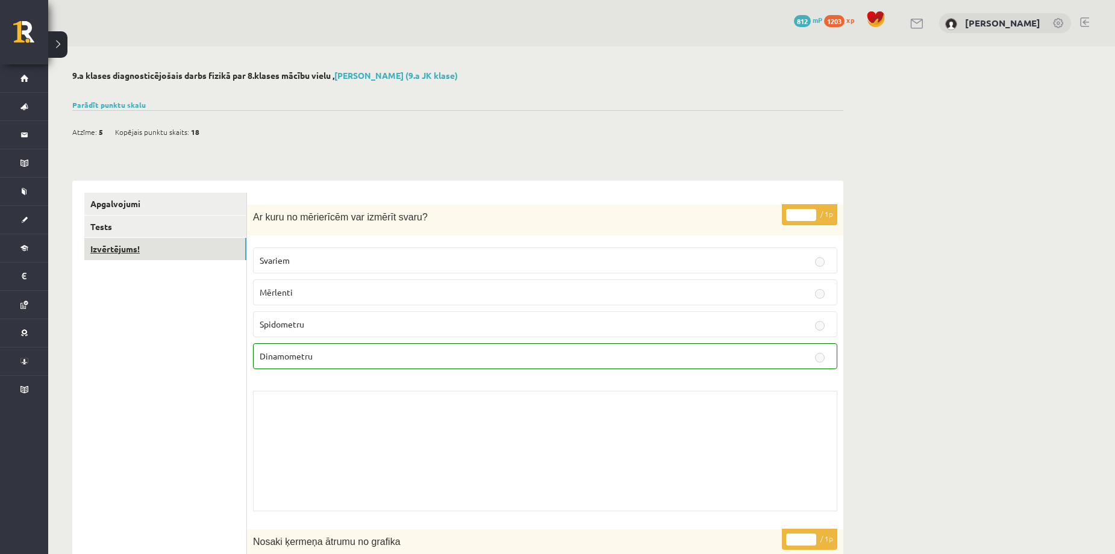
click at [137, 251] on link "Izvērtējums!" at bounding box center [165, 249] width 162 height 22
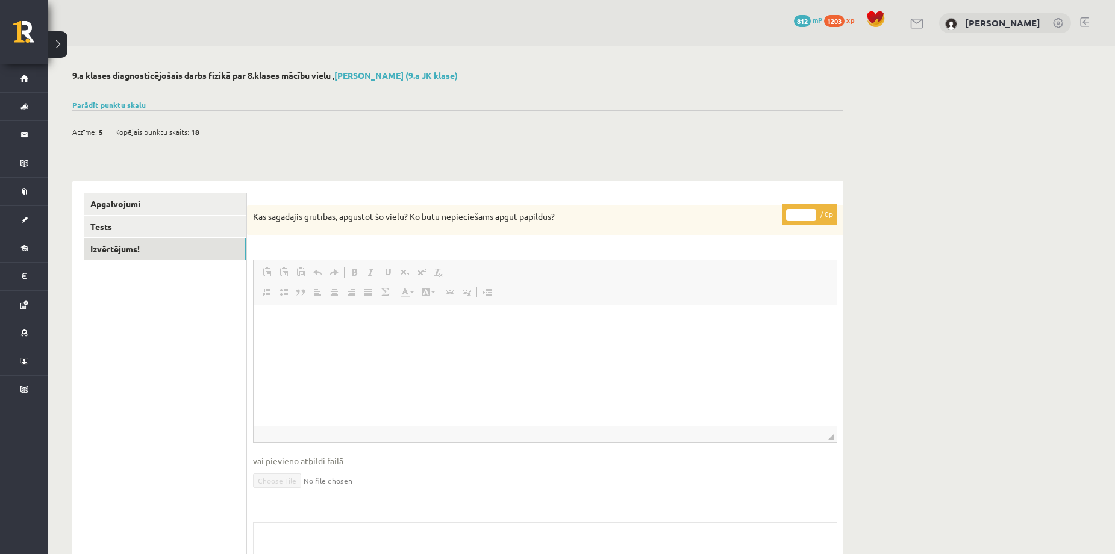
click at [453, 328] on p "Визуальный текстовый редактор, wiswyg-editor-user-answer-47433799675620" at bounding box center [545, 323] width 559 height 13
drag, startPoint x: 454, startPoint y: 329, endPoint x: 431, endPoint y: 353, distance: 33.2
click at [431, 342] on html at bounding box center [544, 323] width 583 height 37
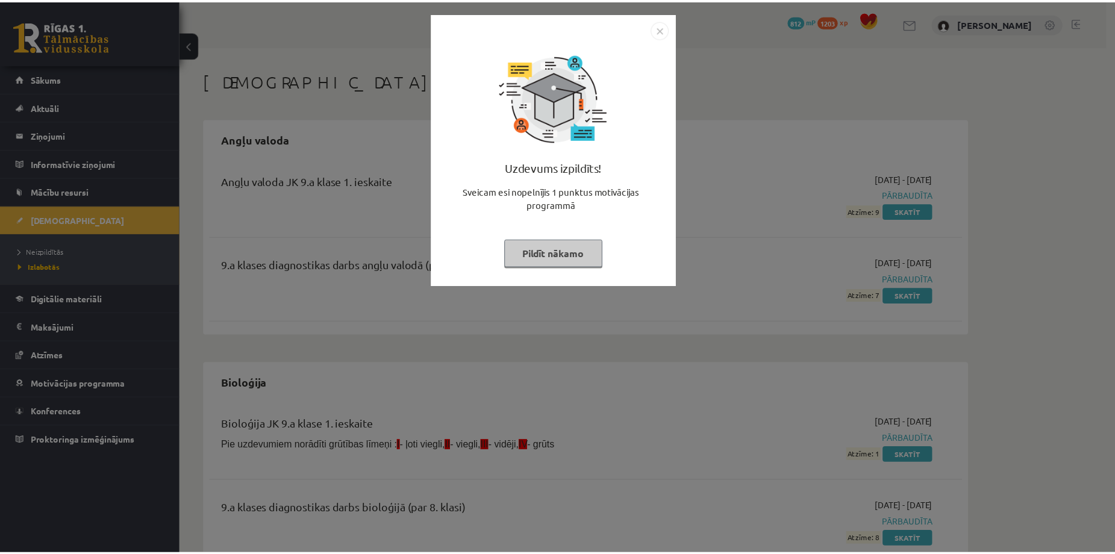
scroll to position [803, 0]
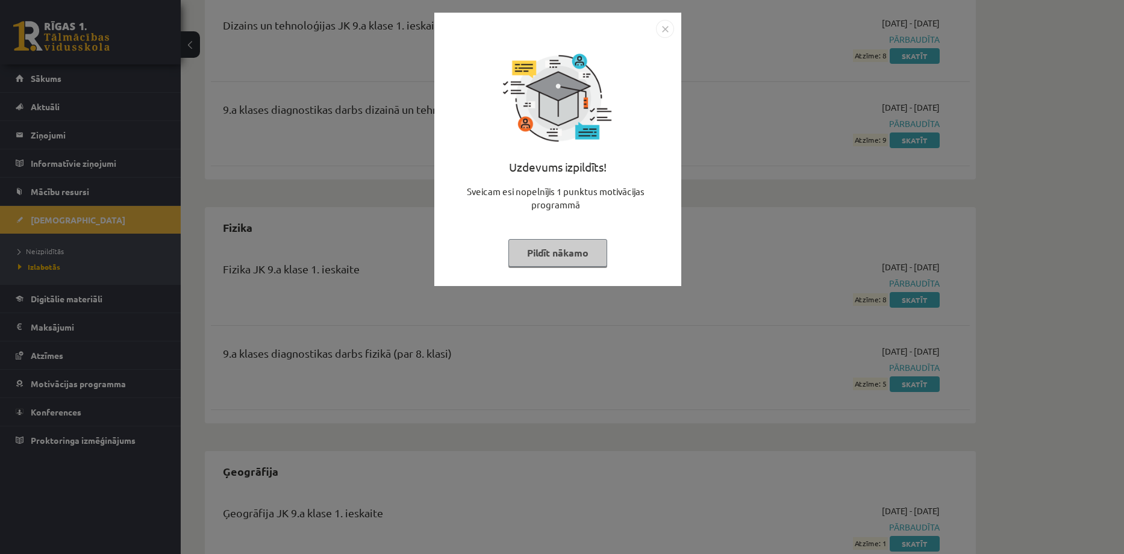
click at [554, 250] on button "Pildīt nākamo" at bounding box center [557, 253] width 99 height 28
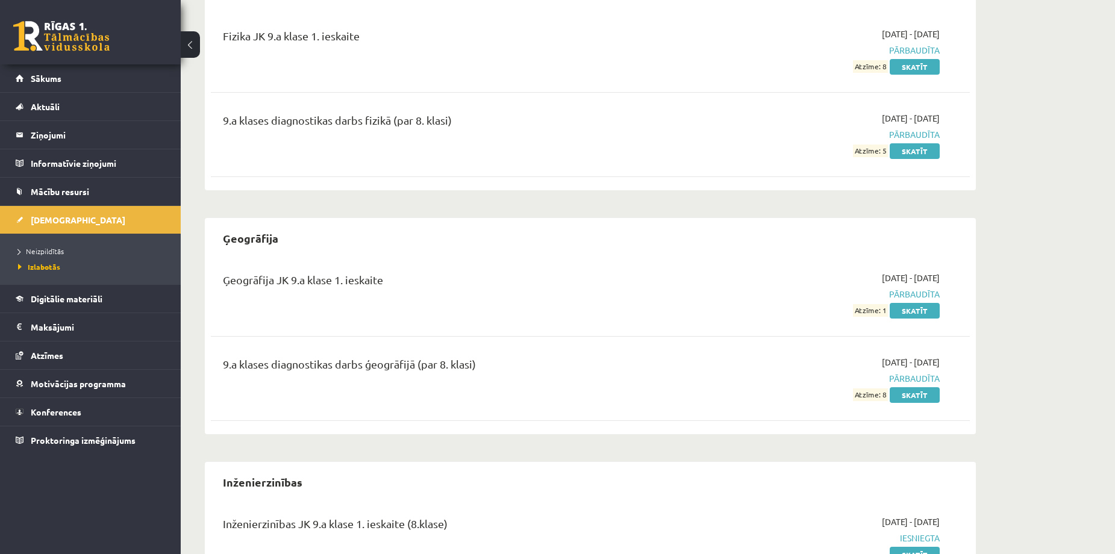
scroll to position [1043, 0]
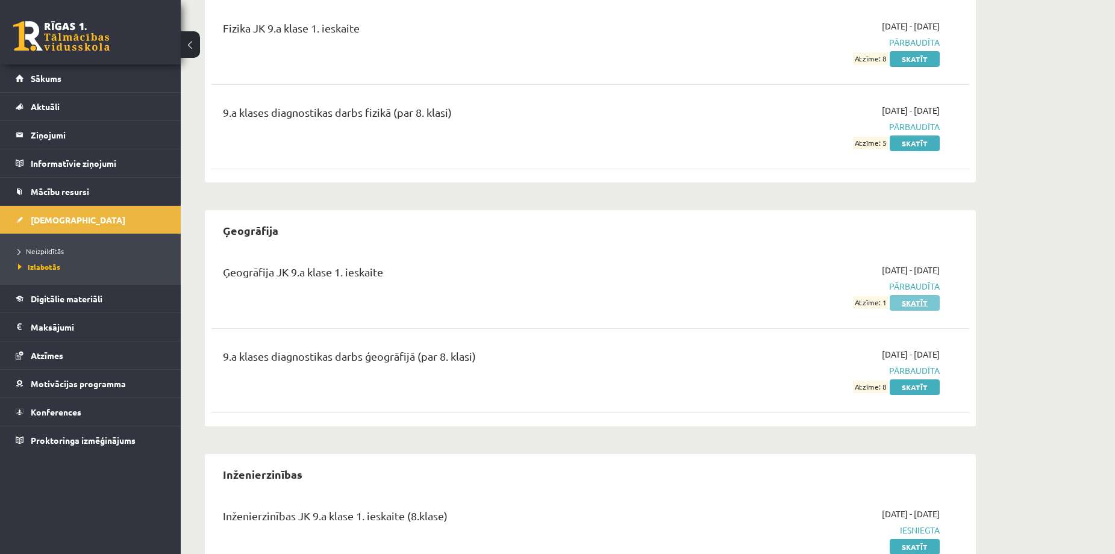
click at [911, 300] on link "Skatīt" at bounding box center [914, 303] width 50 height 16
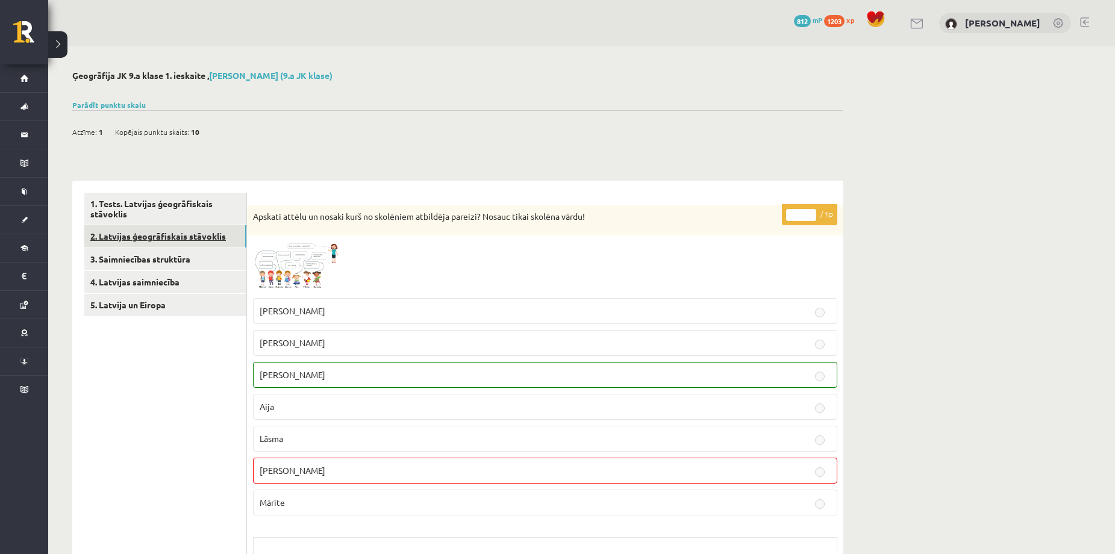
click at [169, 237] on link "2. Latvijas ģeogrāfiskais stāvoklis" at bounding box center [165, 236] width 162 height 22
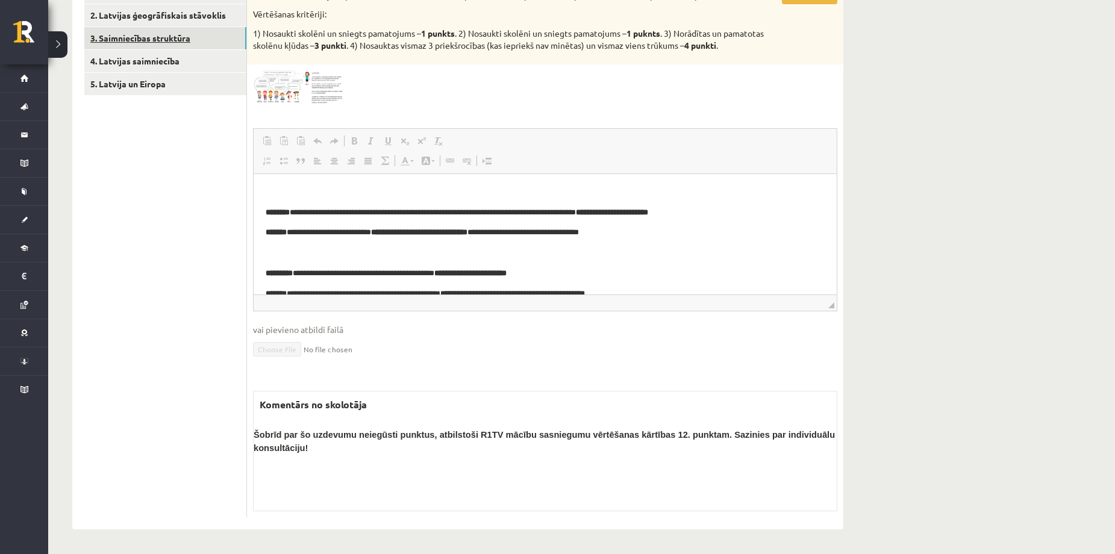
click at [170, 39] on link "3. Saimniecības struktūra" at bounding box center [165, 38] width 162 height 22
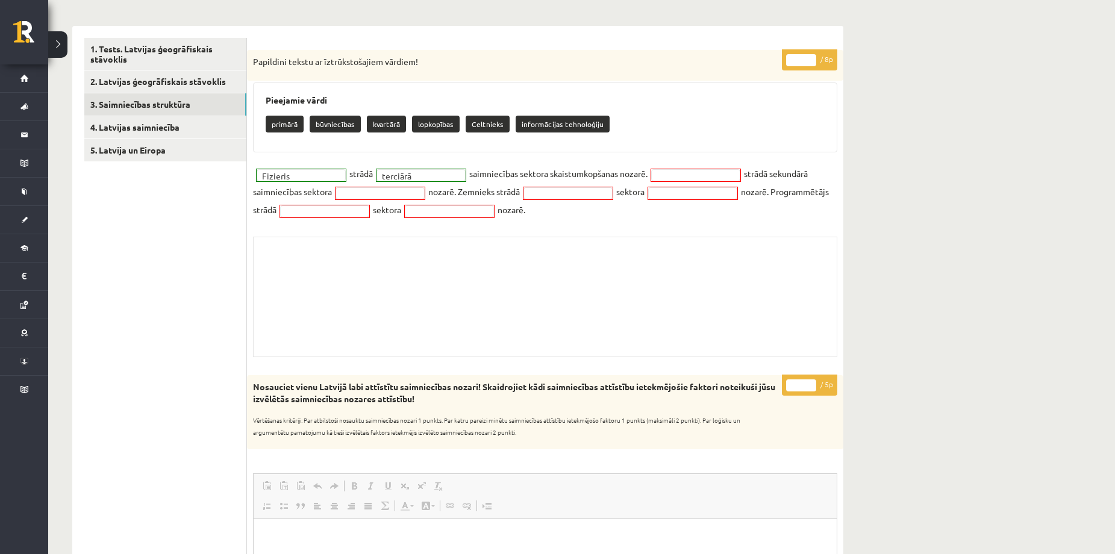
scroll to position [151, 0]
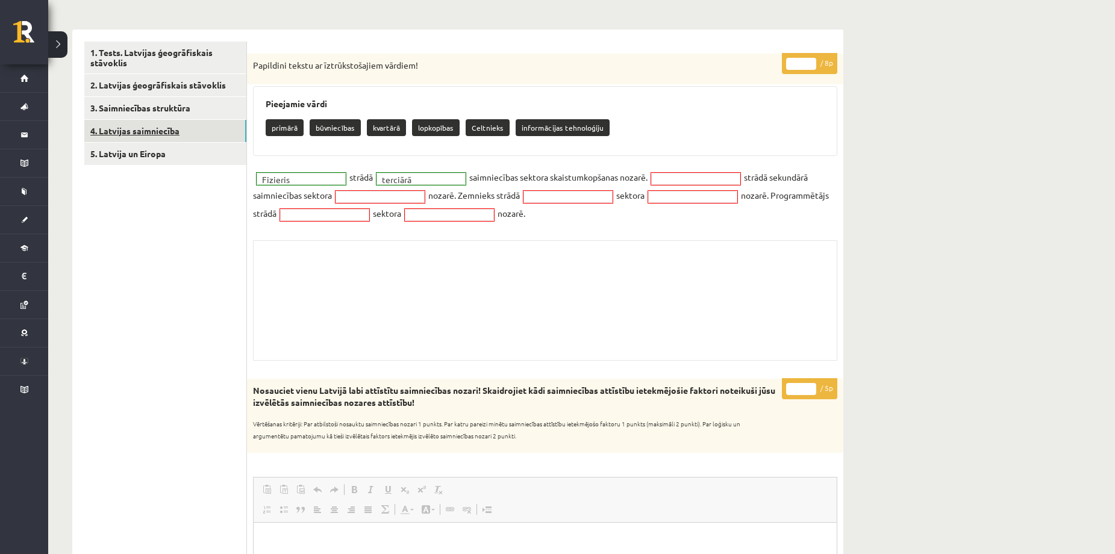
click at [154, 129] on link "4. Latvijas saimniecība" at bounding box center [165, 131] width 162 height 22
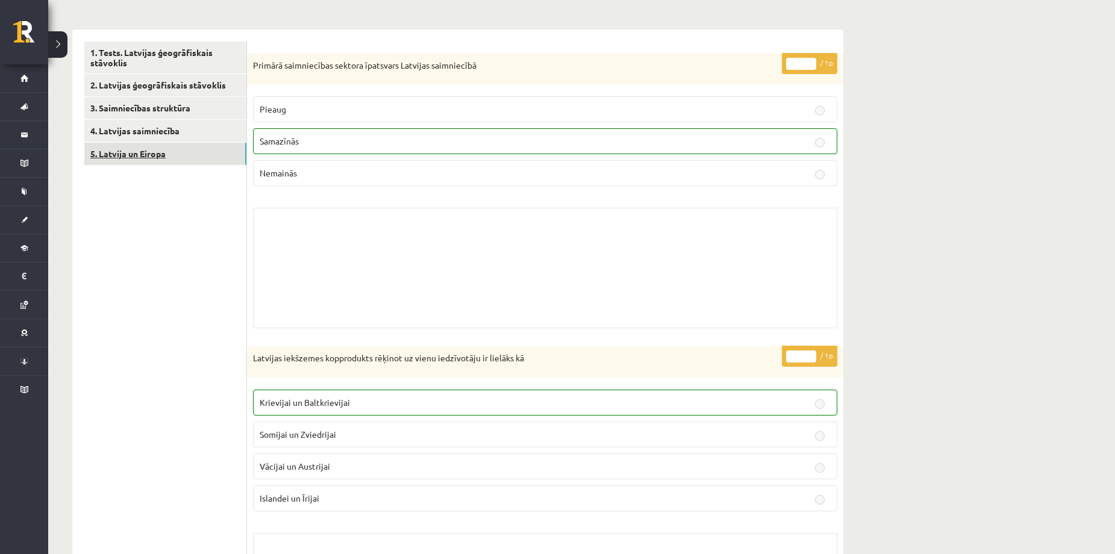
click at [152, 157] on link "5. Latvija un Eiropa" at bounding box center [165, 154] width 162 height 22
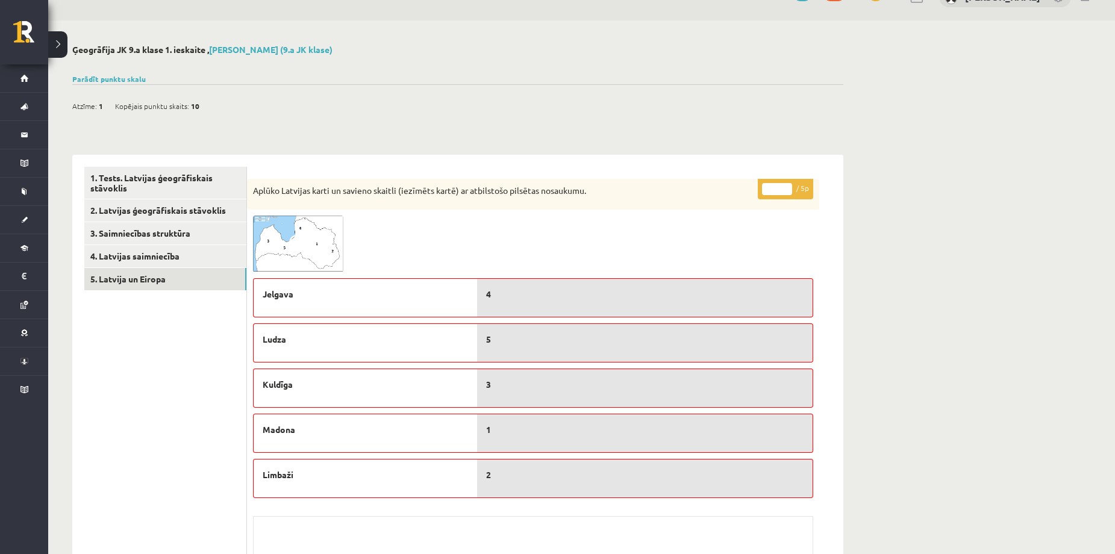
scroll to position [0, 0]
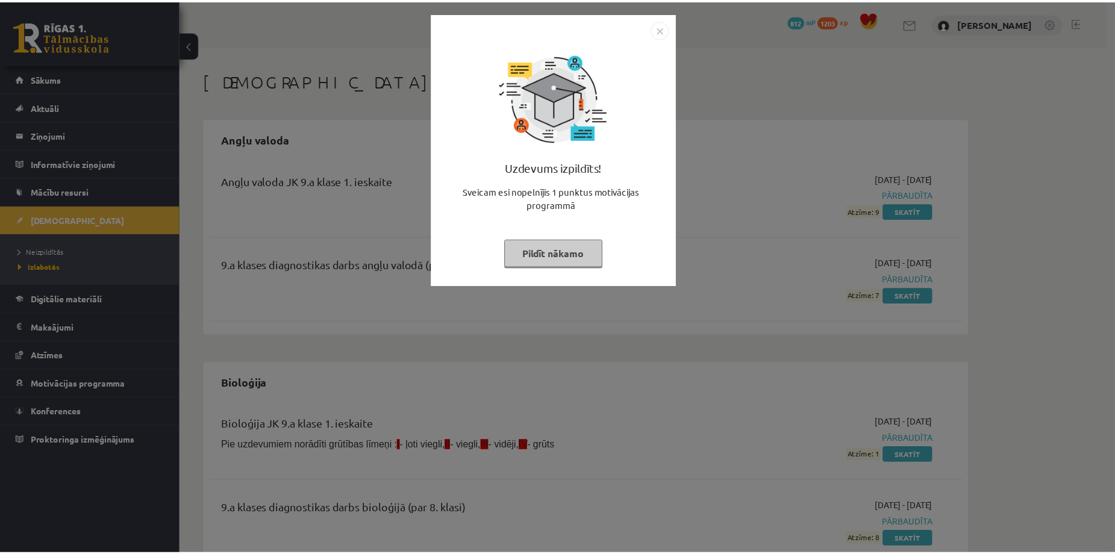
scroll to position [1043, 0]
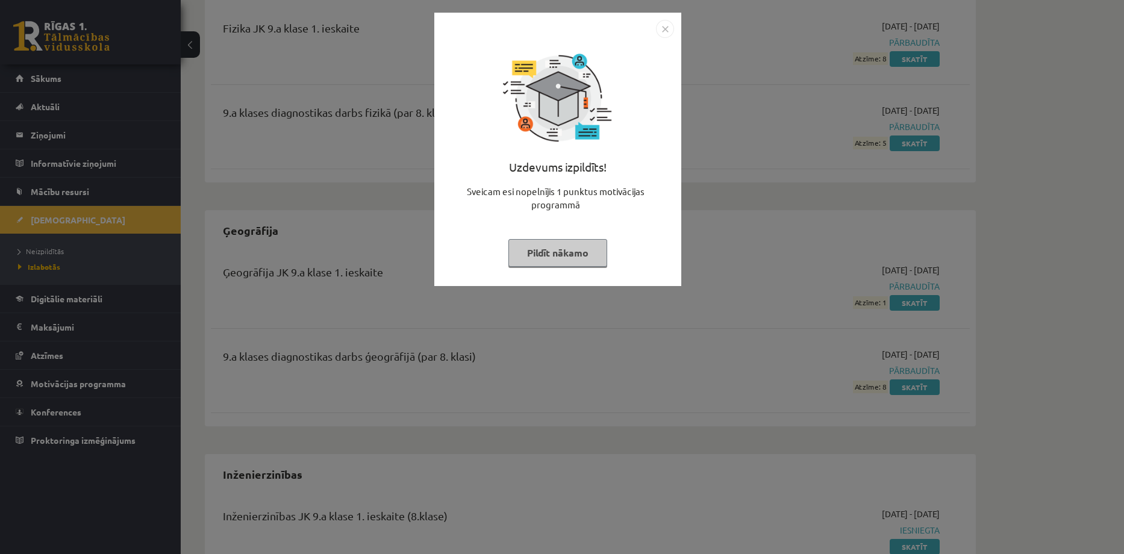
click at [574, 251] on button "Pildīt nākamo" at bounding box center [557, 253] width 99 height 28
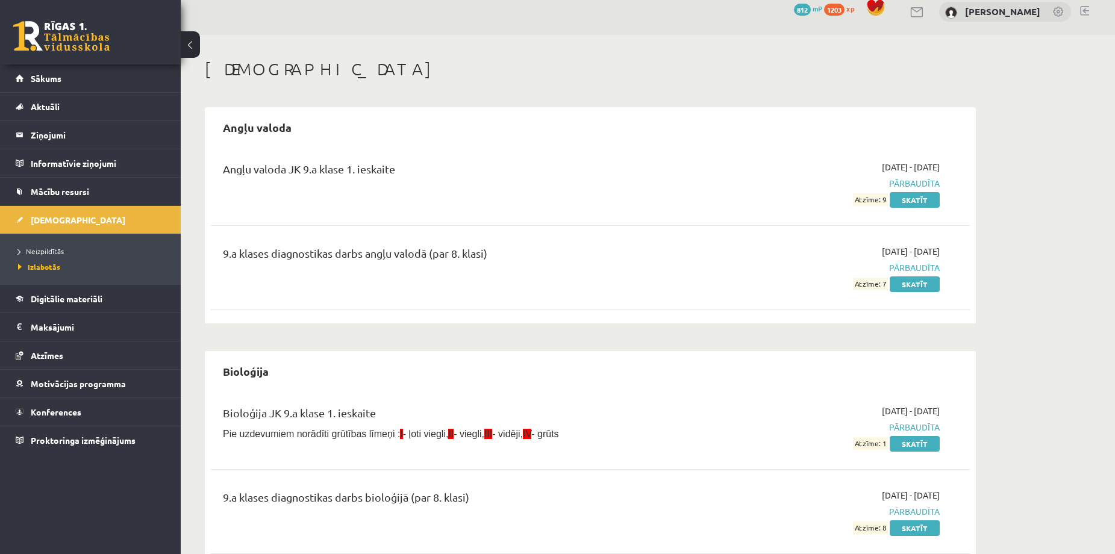
scroll to position [0, 0]
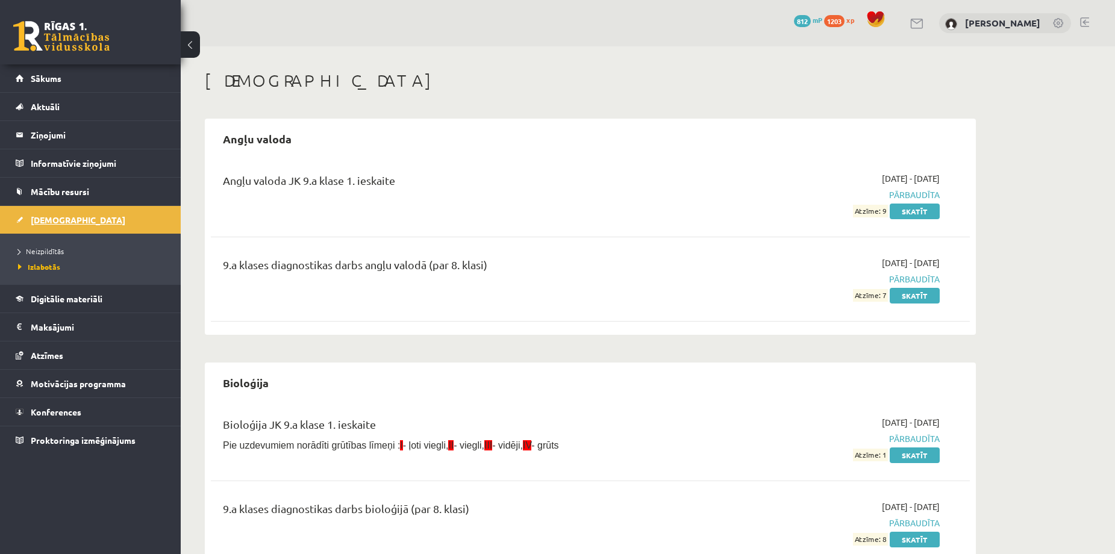
click at [63, 220] on span "[DEMOGRAPHIC_DATA]" at bounding box center [78, 219] width 95 height 11
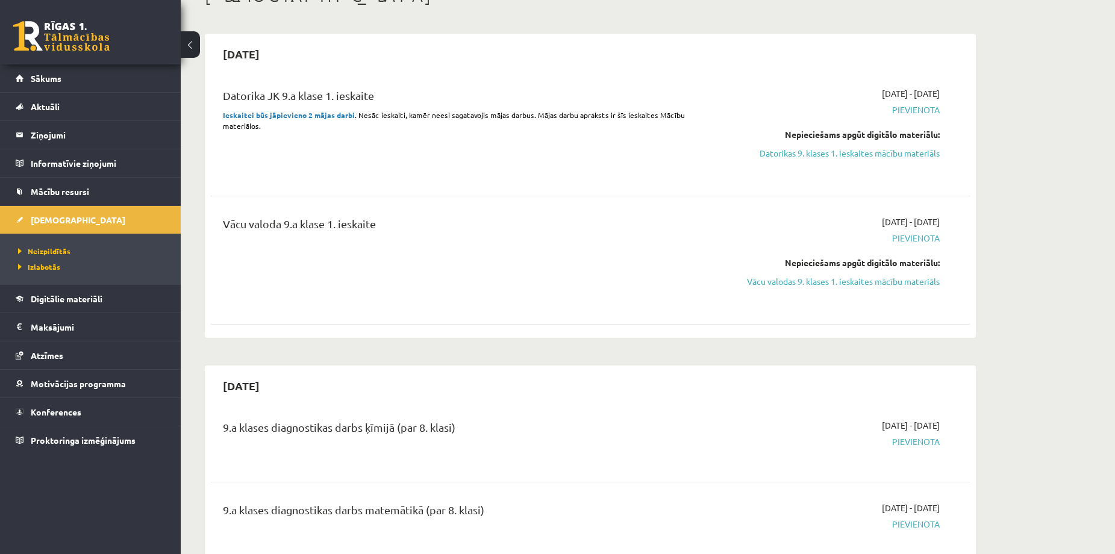
scroll to position [80, 0]
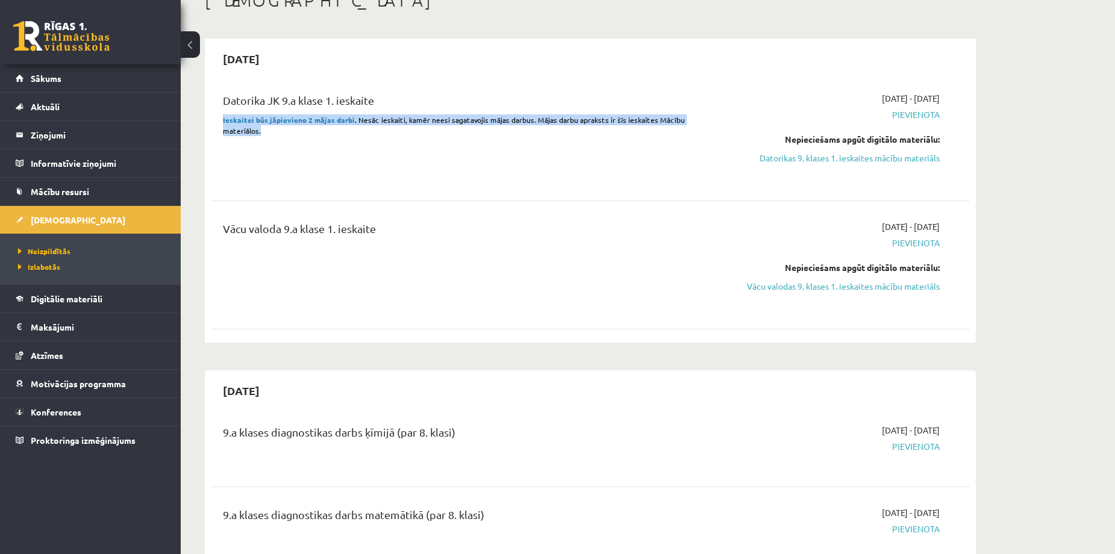
drag, startPoint x: 267, startPoint y: 133, endPoint x: 219, endPoint y: 122, distance: 49.5
click at [219, 122] on div "Datorika JK 9.a klase 1. ieskaite Ieskaitei būs jāpievieno 2 mājas darbi . Nesā…" at bounding box center [459, 136] width 490 height 89
click at [585, 169] on div "Datorika JK 9.a klase 1. ieskaite Ieskaitei būs jāpievieno 2 mājas darbi . Nesā…" at bounding box center [459, 136] width 490 height 89
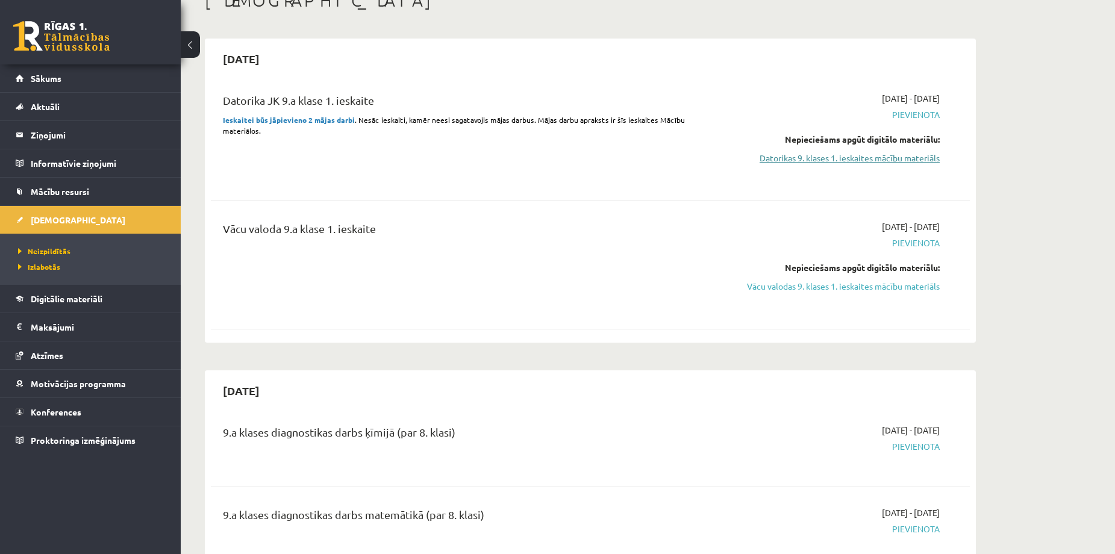
click at [847, 157] on link "Datorikas 9. klases 1. ieskaites mācību materiāls" at bounding box center [825, 158] width 227 height 13
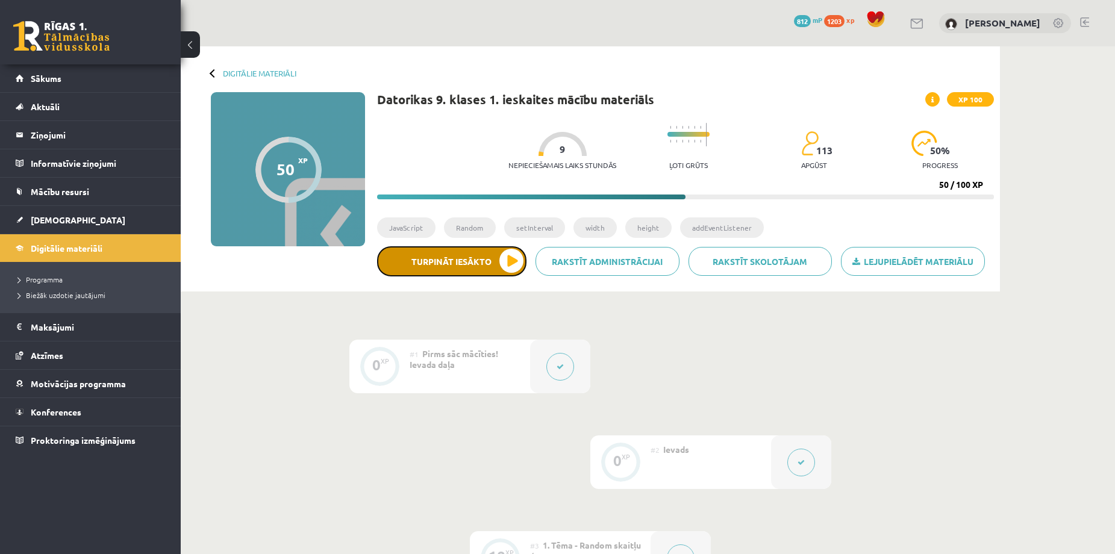
click at [505, 258] on button "Turpināt iesākto" at bounding box center [451, 261] width 149 height 30
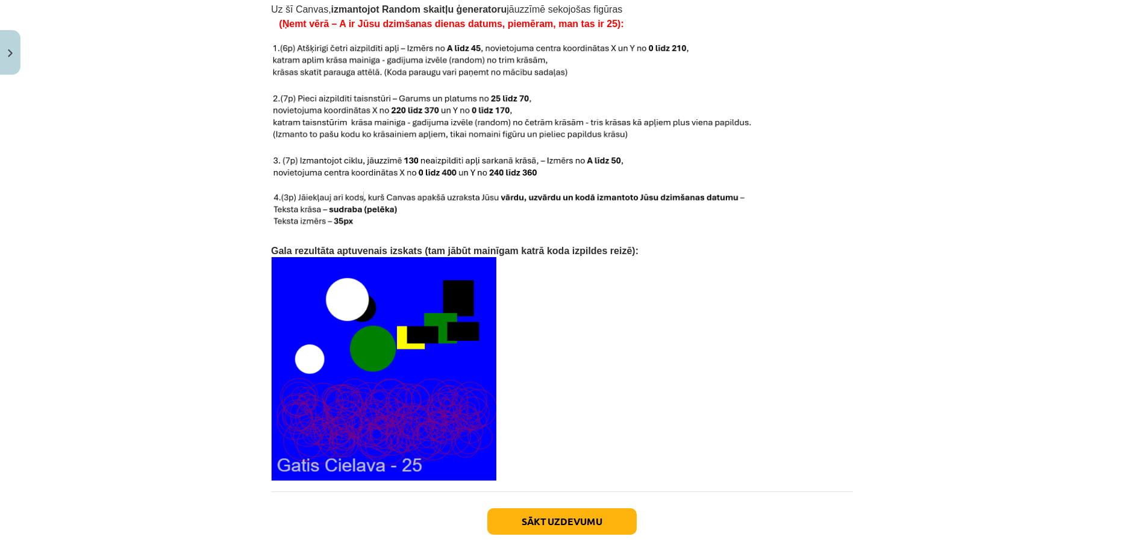
scroll to position [2453, 0]
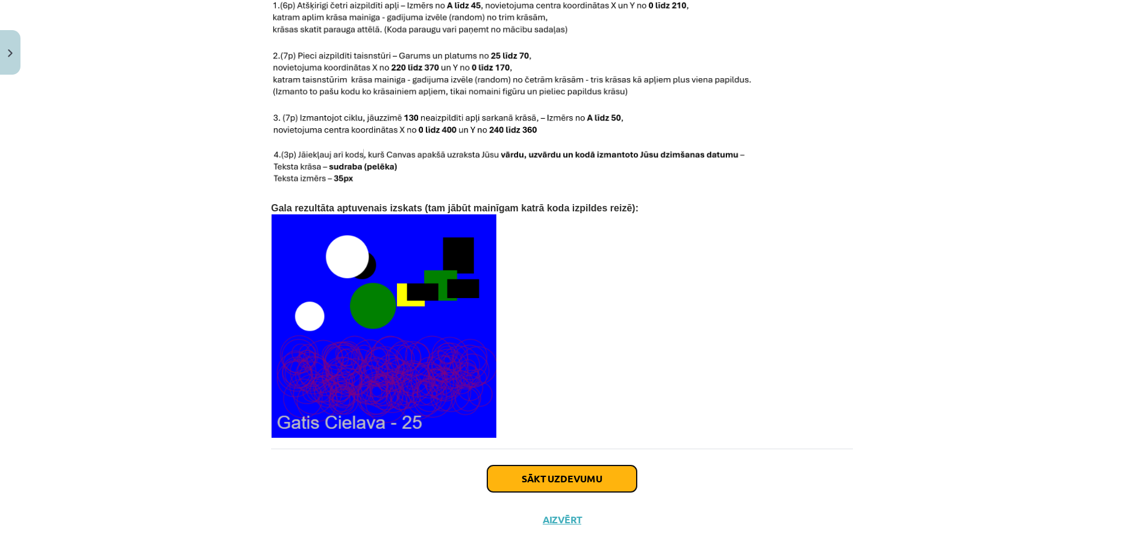
click at [550, 465] on button "Sākt uzdevumu" at bounding box center [561, 478] width 149 height 26
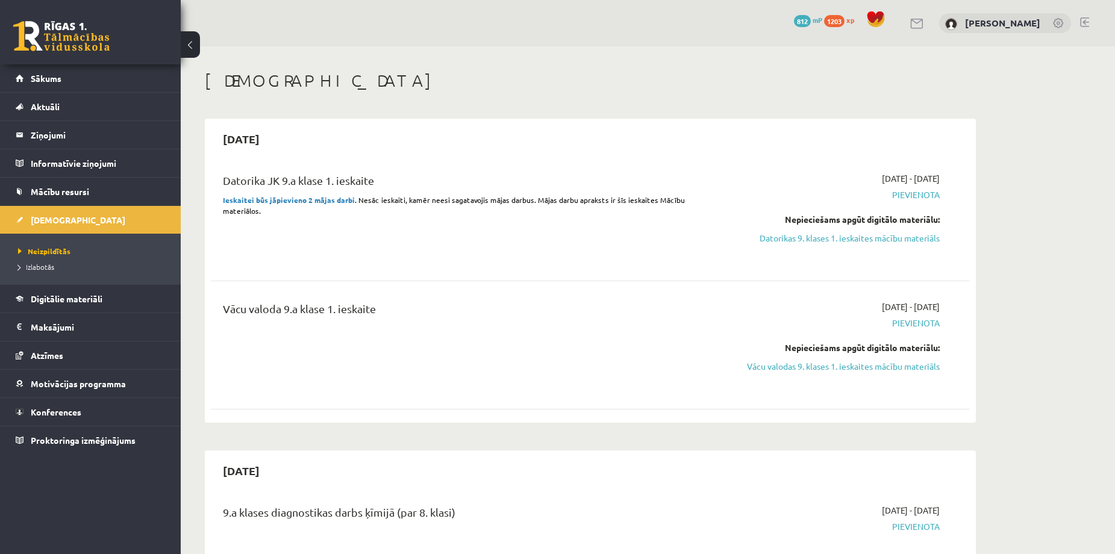
scroll to position [79, 0]
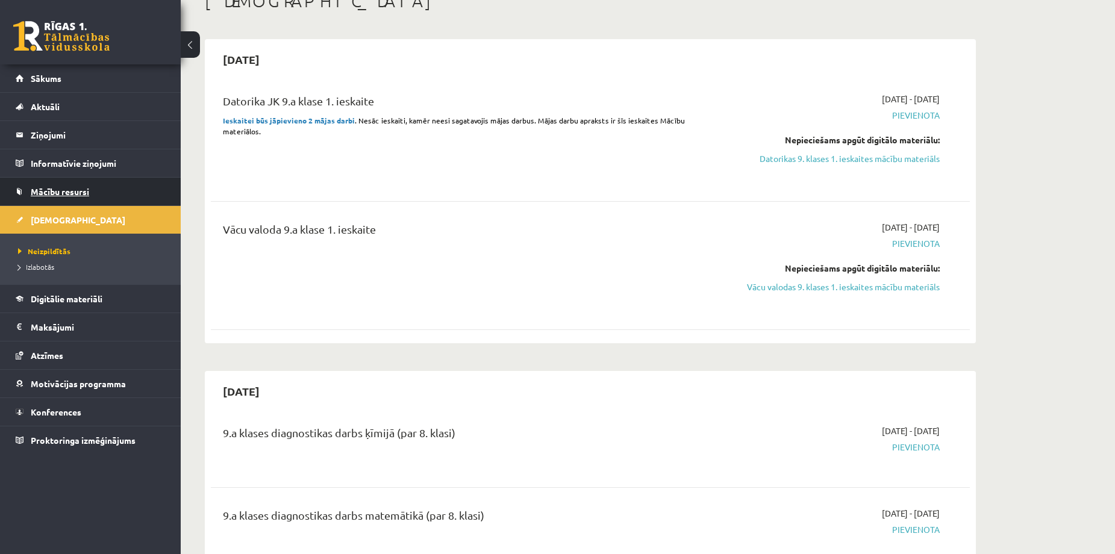
click at [72, 187] on span "Mācību resursi" at bounding box center [60, 191] width 58 height 11
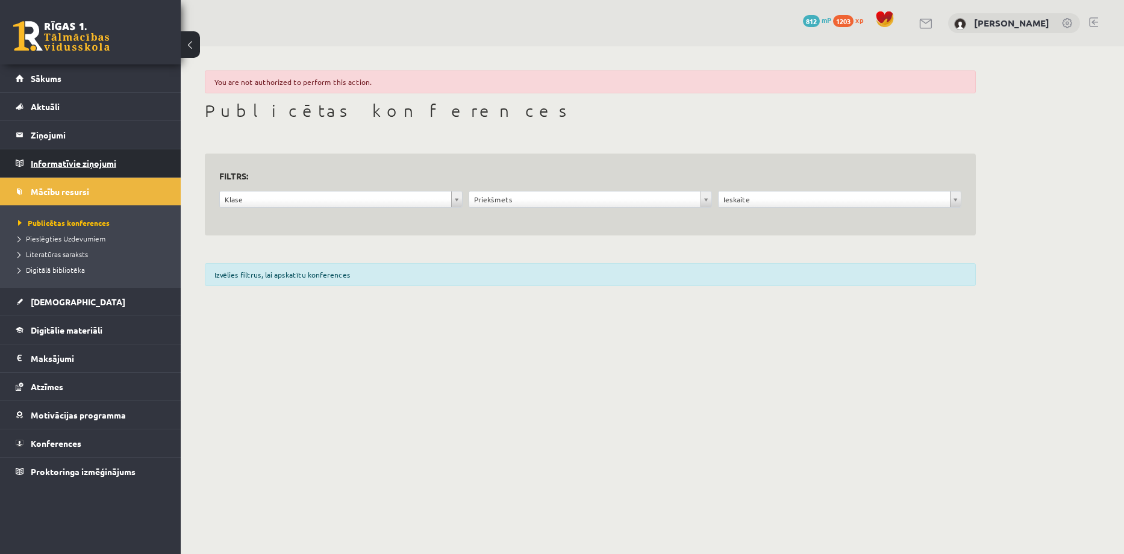
click at [64, 163] on legend "Informatīvie ziņojumi 0" at bounding box center [98, 163] width 135 height 28
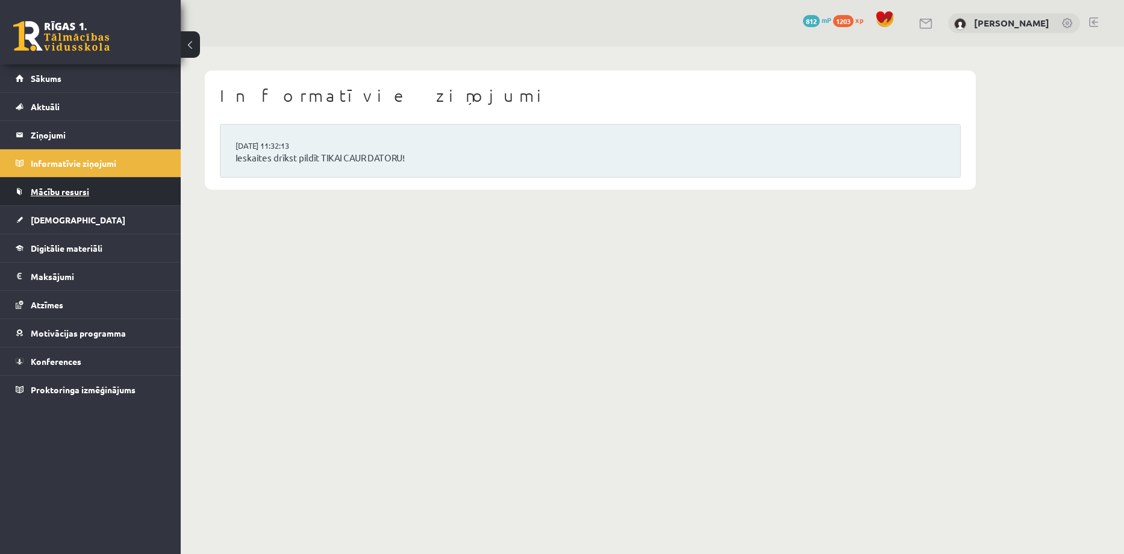
click at [69, 195] on span "Mācību resursi" at bounding box center [60, 191] width 58 height 11
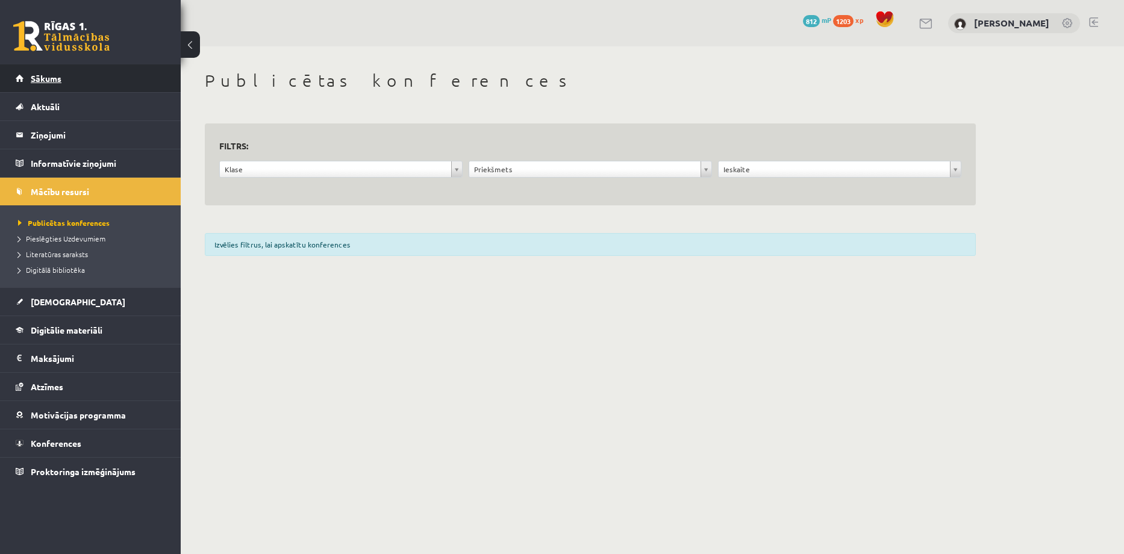
click at [50, 80] on span "Sākums" at bounding box center [46, 78] width 31 height 11
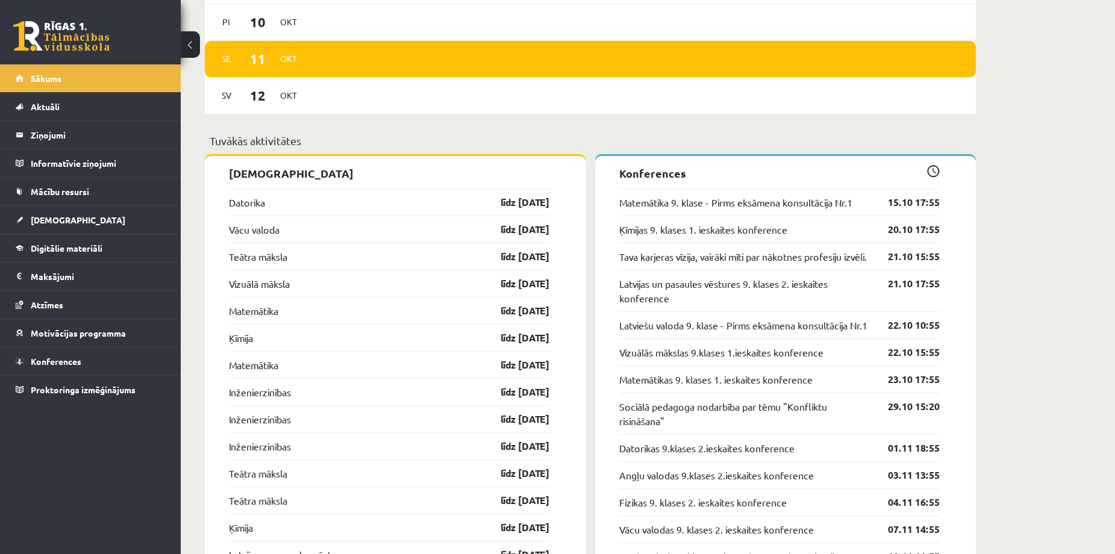
scroll to position [1039, 0]
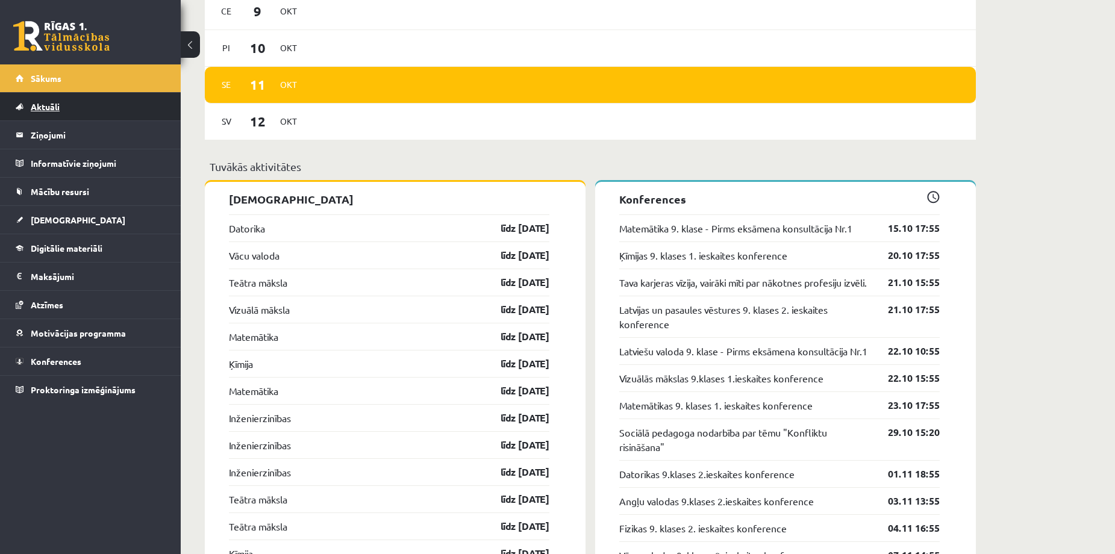
click at [57, 105] on span "Aktuāli" at bounding box center [45, 106] width 29 height 11
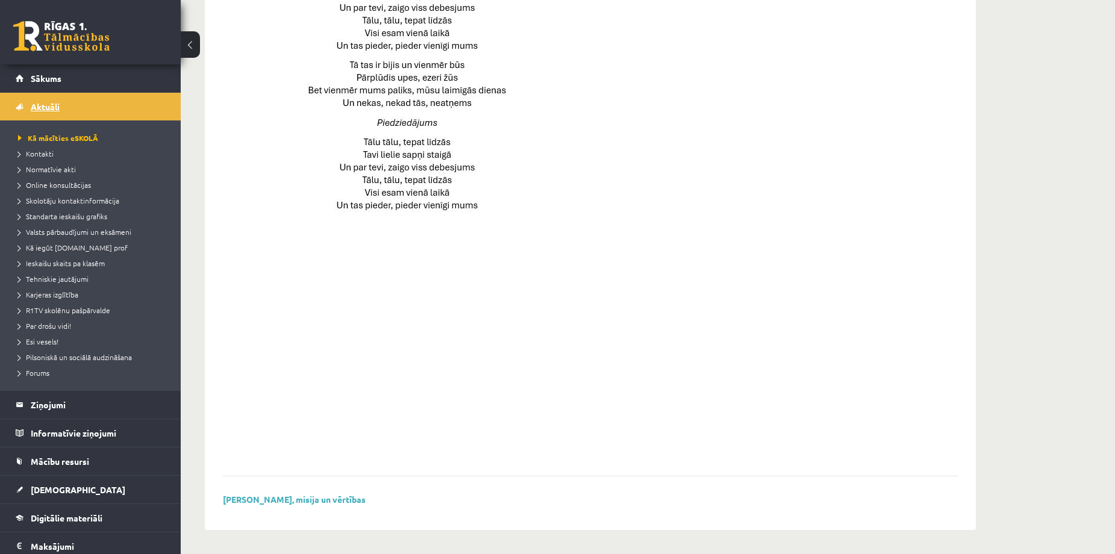
scroll to position [758, 0]
click at [802, 190] on div at bounding box center [581, 122] width 717 height 677
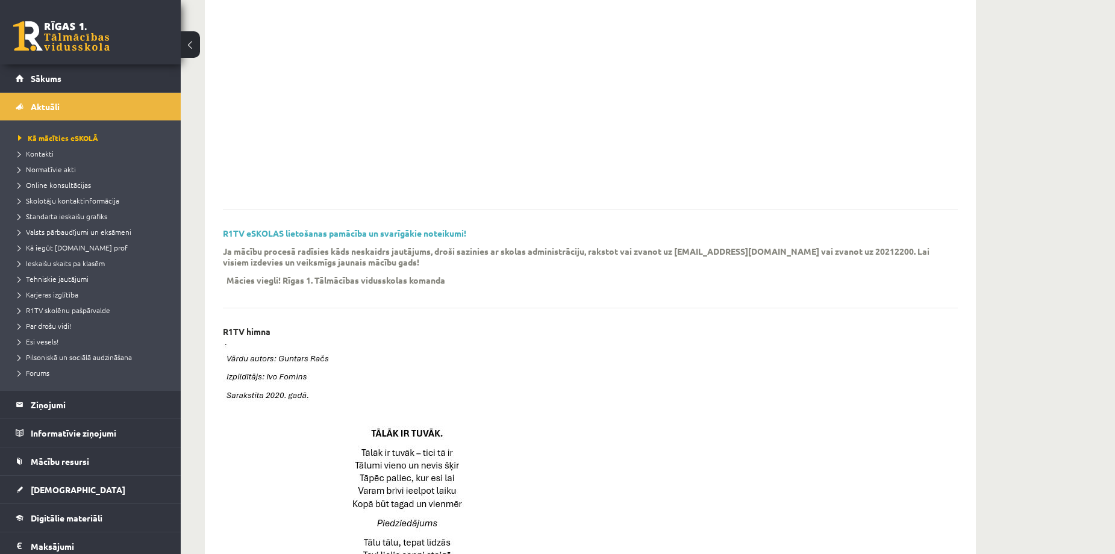
scroll to position [196, 0]
click at [49, 76] on span "Sākums" at bounding box center [46, 78] width 31 height 11
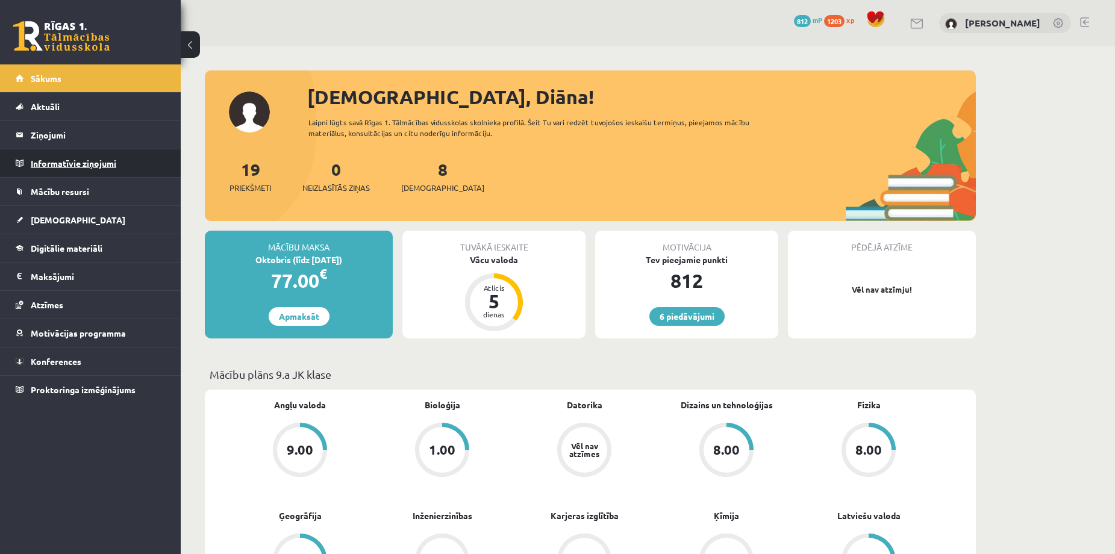
click at [71, 161] on legend "Informatīvie ziņojumi 0" at bounding box center [98, 163] width 135 height 28
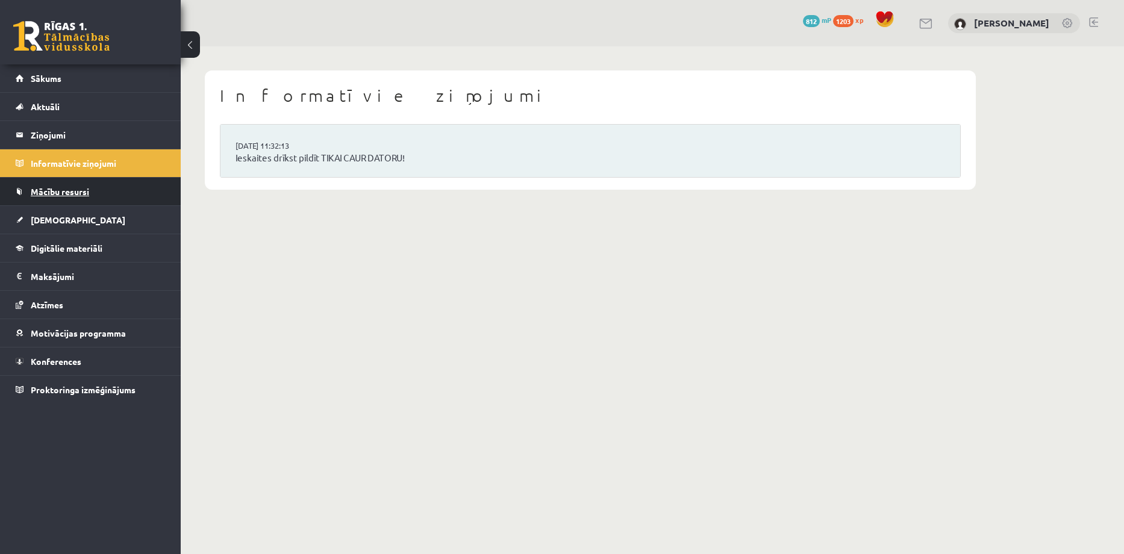
click at [71, 183] on link "Mācību resursi" at bounding box center [91, 192] width 150 height 28
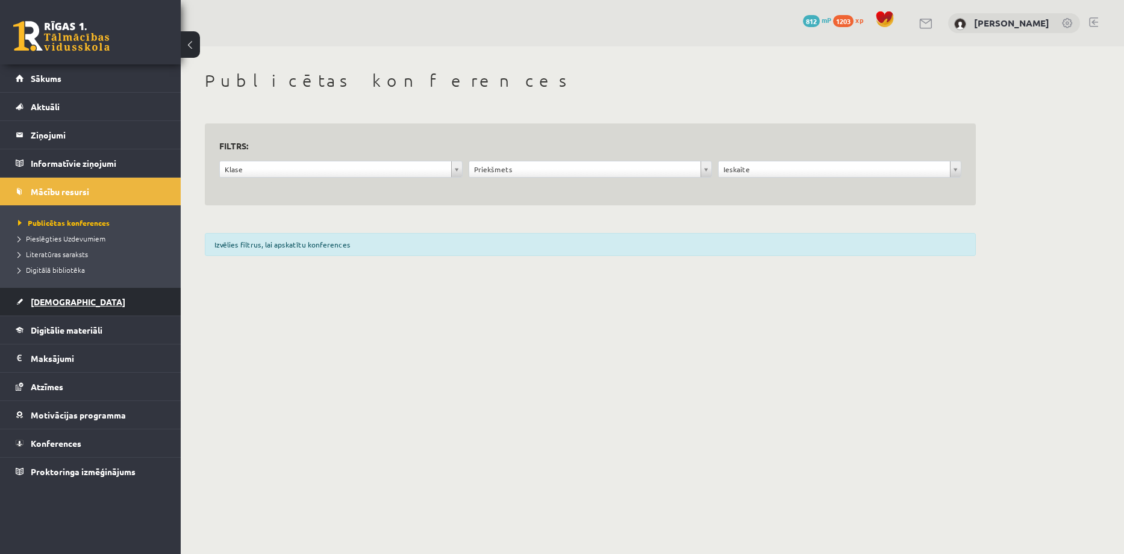
click at [64, 301] on span "[DEMOGRAPHIC_DATA]" at bounding box center [78, 301] width 95 height 11
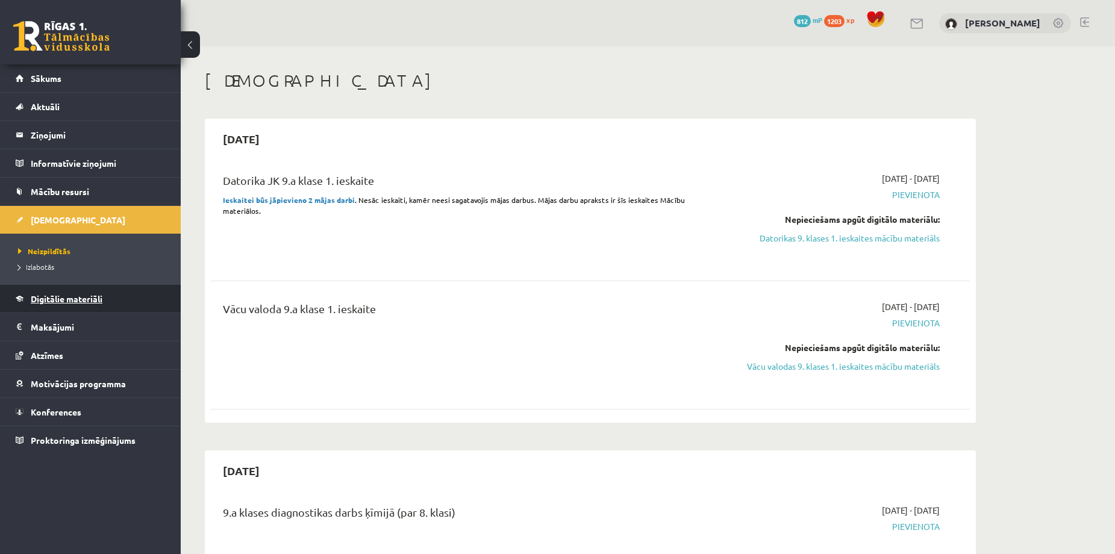
click at [78, 298] on span "Digitālie materiāli" at bounding box center [67, 298] width 72 height 11
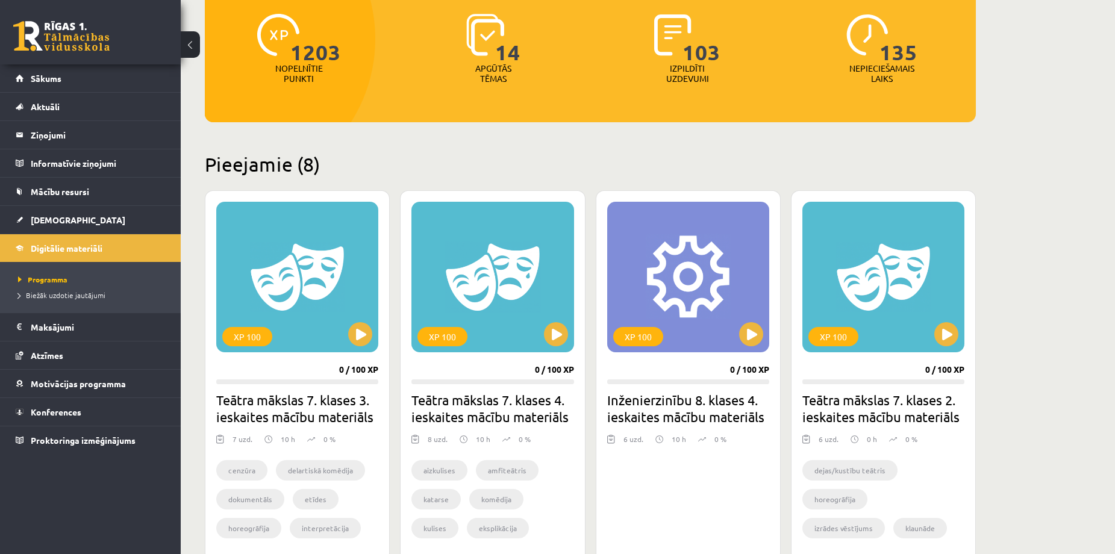
scroll to position [161, 0]
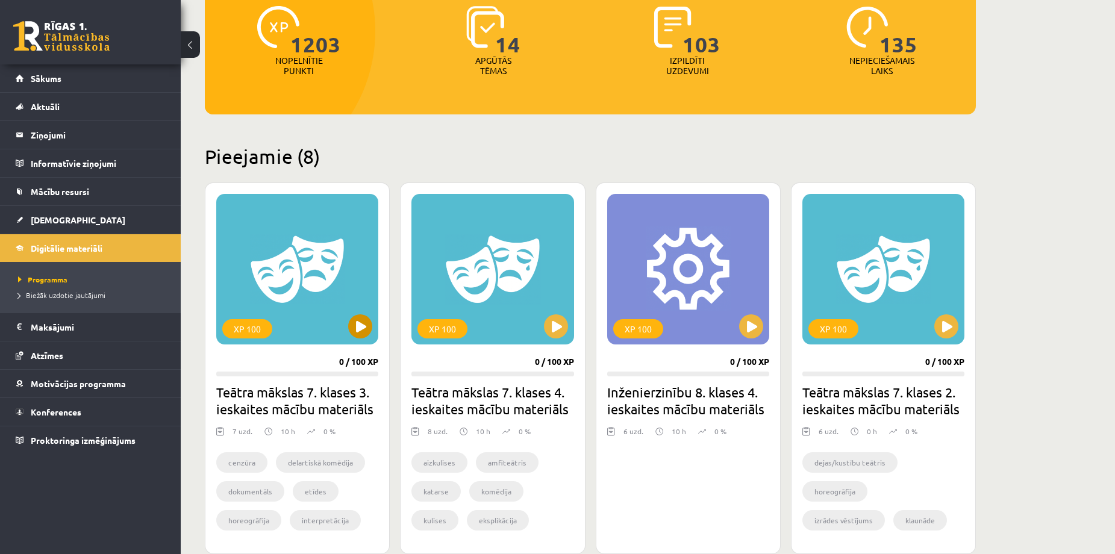
click at [364, 320] on div "XP 100" at bounding box center [297, 269] width 162 height 151
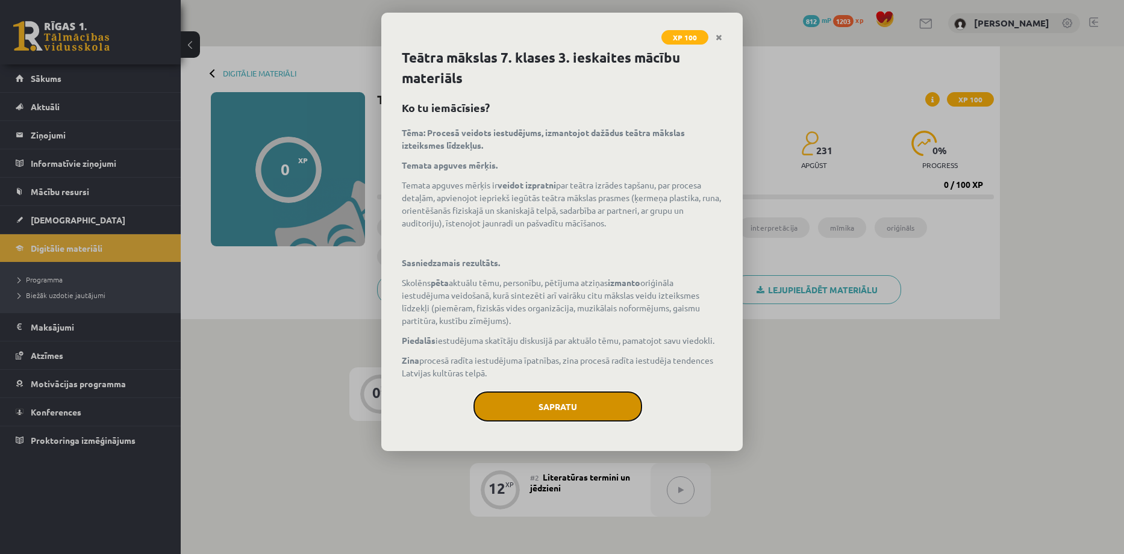
click at [534, 393] on button "Sapratu" at bounding box center [557, 406] width 169 height 30
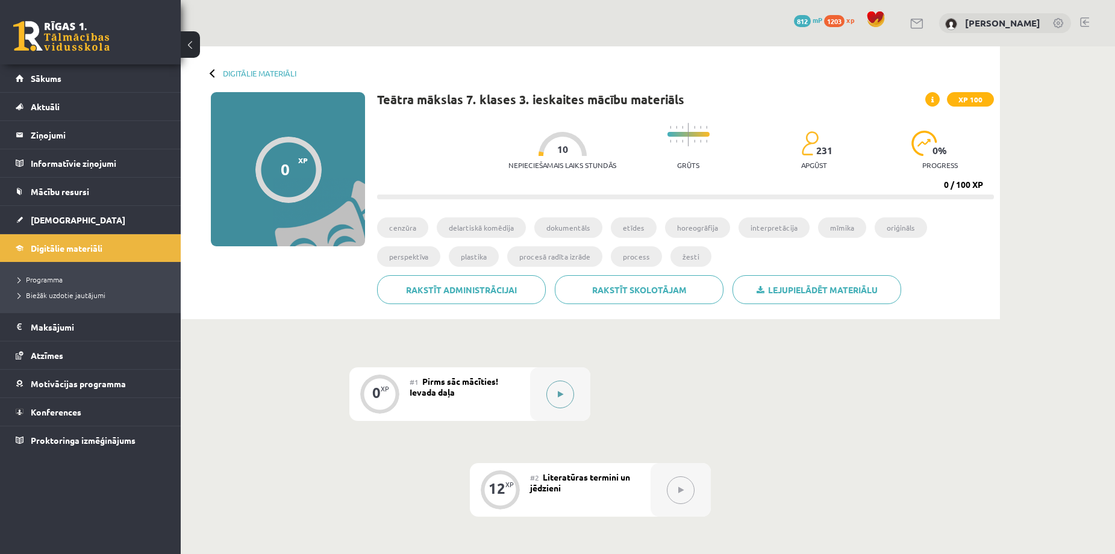
click at [561, 391] on icon at bounding box center [560, 394] width 5 height 7
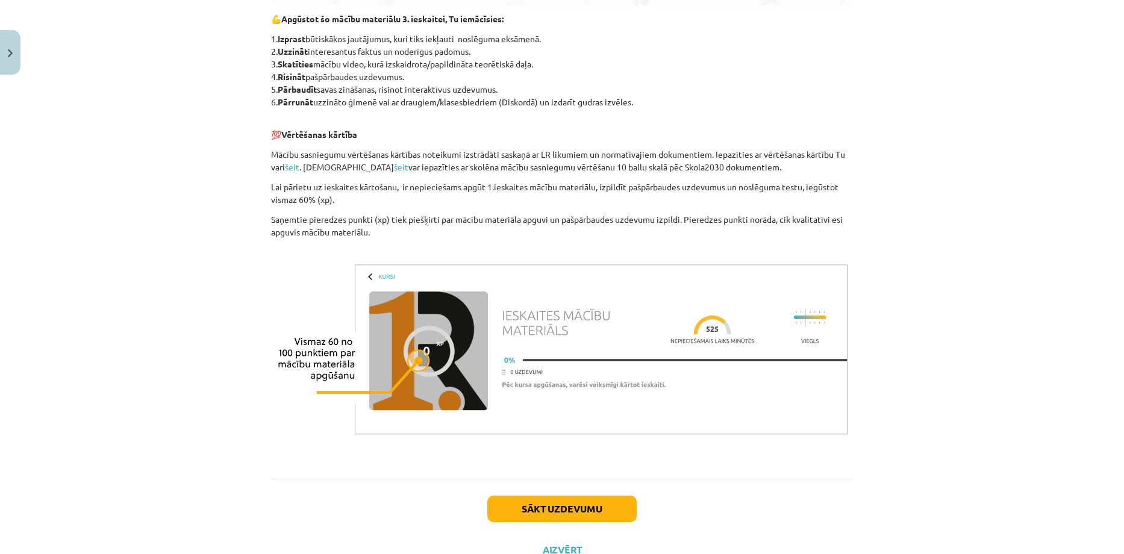
scroll to position [730, 0]
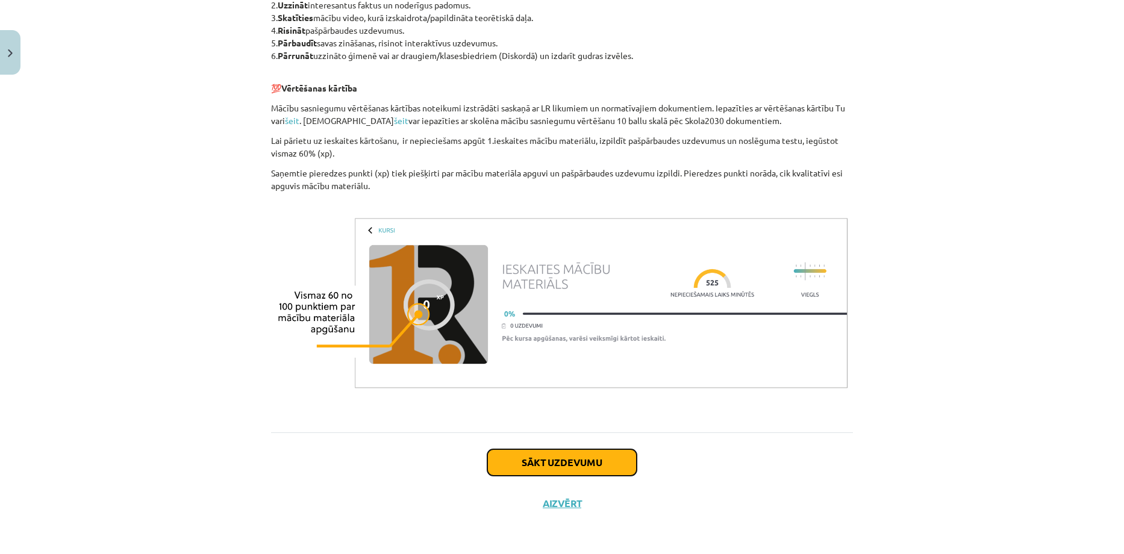
click at [565, 466] on button "Sākt uzdevumu" at bounding box center [561, 462] width 149 height 26
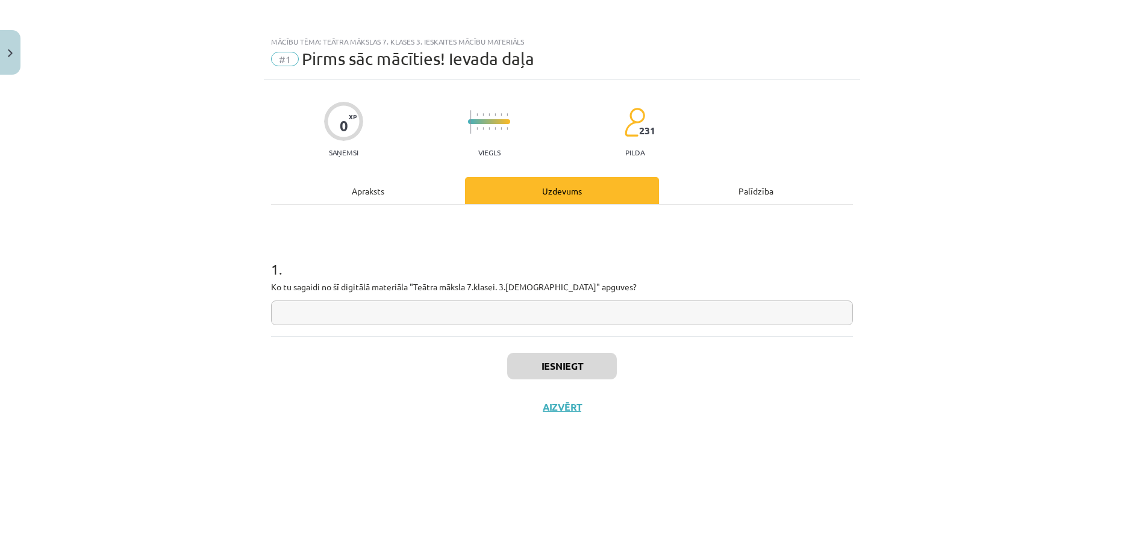
scroll to position [0, 0]
drag, startPoint x: 261, startPoint y: 284, endPoint x: 580, endPoint y: 288, distance: 319.1
click at [580, 288] on div "Mācību tēma: Teātra mākslas 7. klases 3. ieskaites mācību materiāls #1 Pirms sā…" at bounding box center [562, 277] width 1124 height 554
copy p "Ko tu sagaidi no šī digitālā materiāla "Teātra māksla 7.klasei. 3.[DEMOGRAPHIC_…"
click at [442, 310] on input "text" at bounding box center [562, 312] width 582 height 25
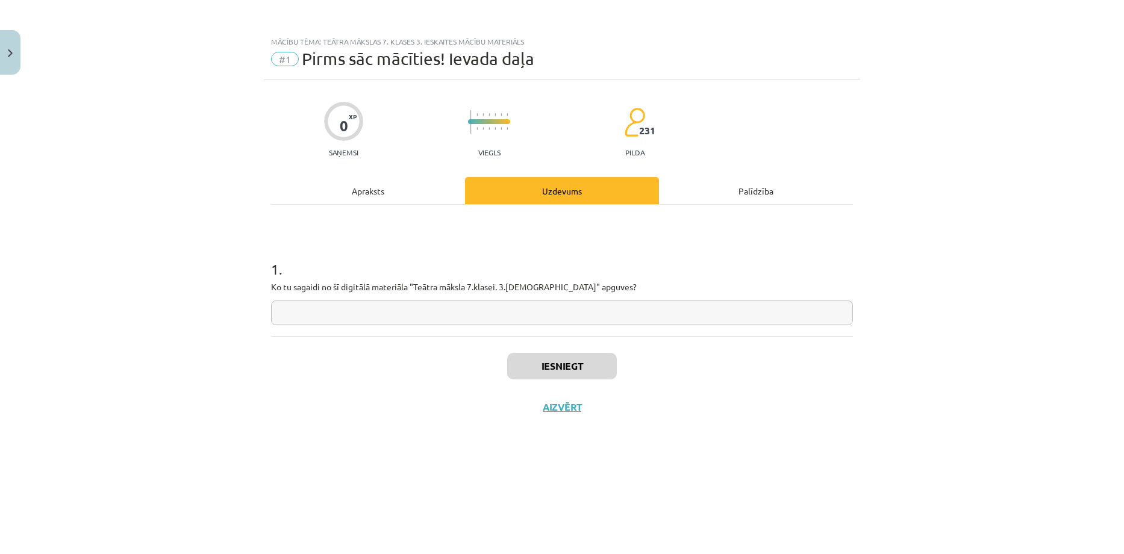
click at [383, 309] on input "text" at bounding box center [562, 312] width 582 height 25
paste input "**********"
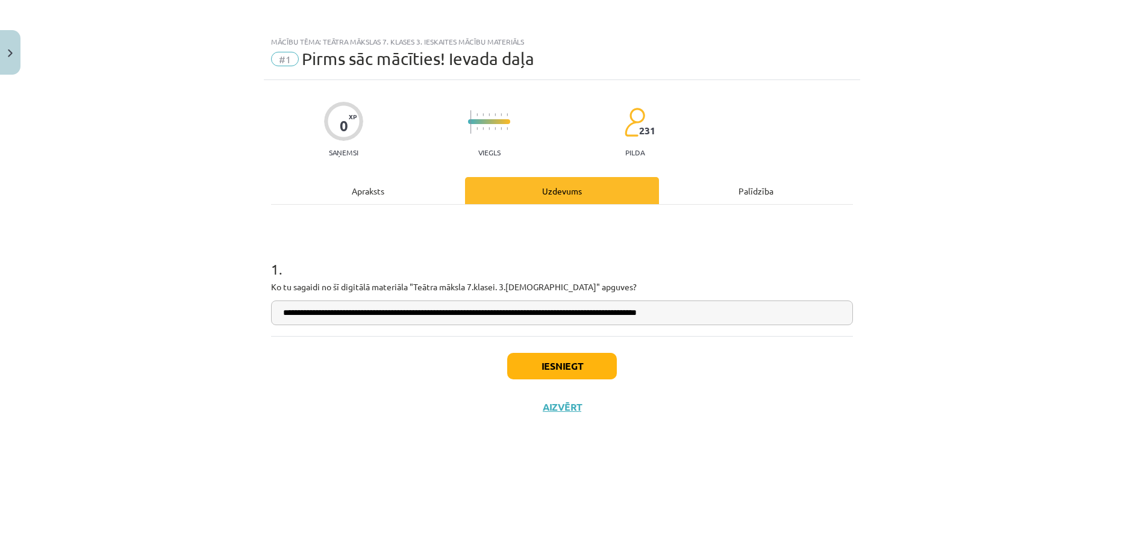
type input "**********"
click at [552, 368] on button "Iesniegt" at bounding box center [562, 366] width 110 height 26
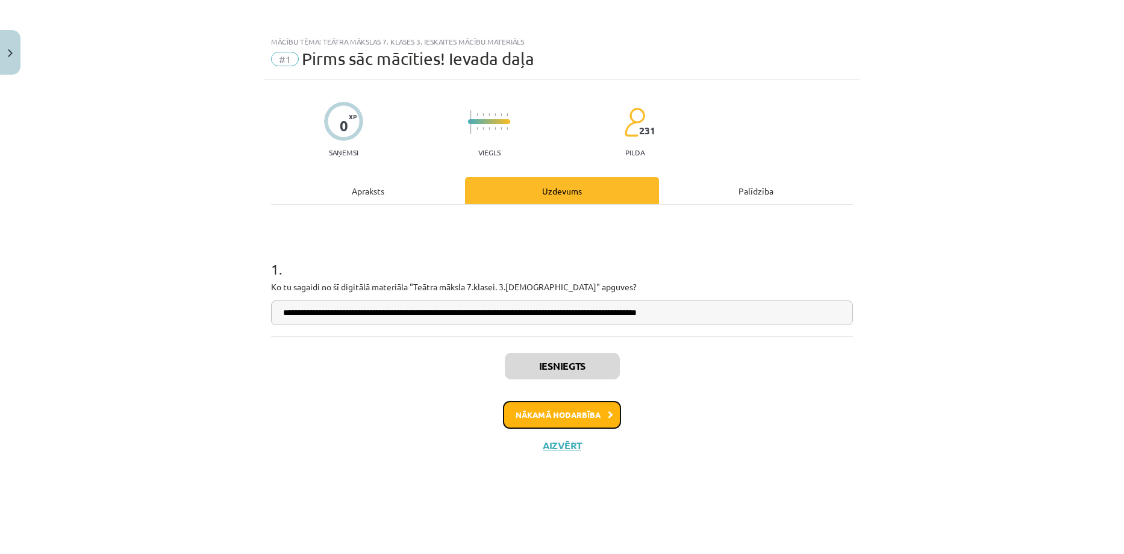
click at [561, 415] on button "Nākamā nodarbība" at bounding box center [562, 415] width 118 height 28
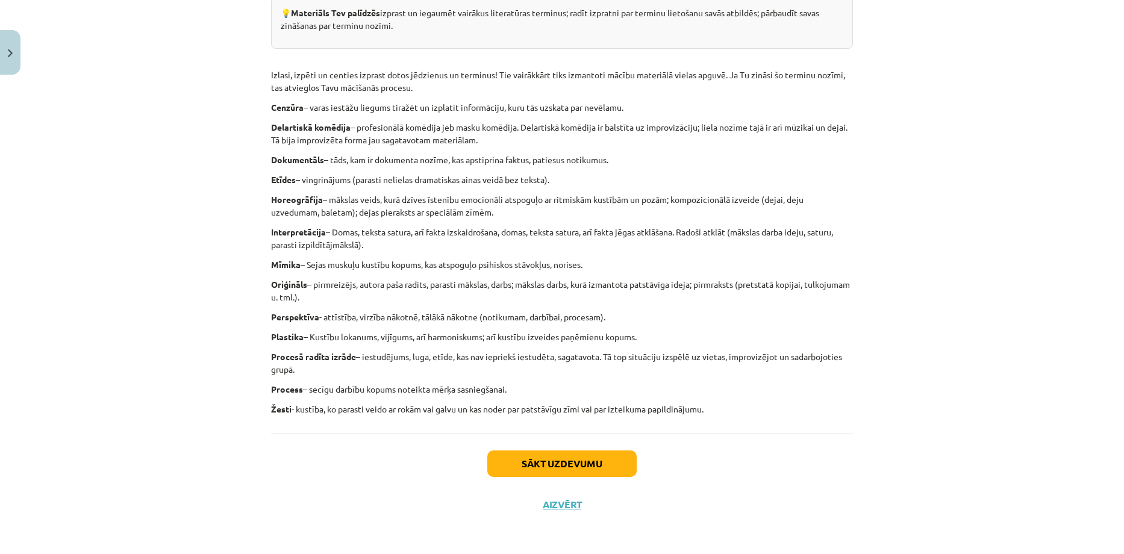
scroll to position [220, 0]
click at [541, 462] on button "Sākt uzdevumu" at bounding box center [561, 462] width 149 height 26
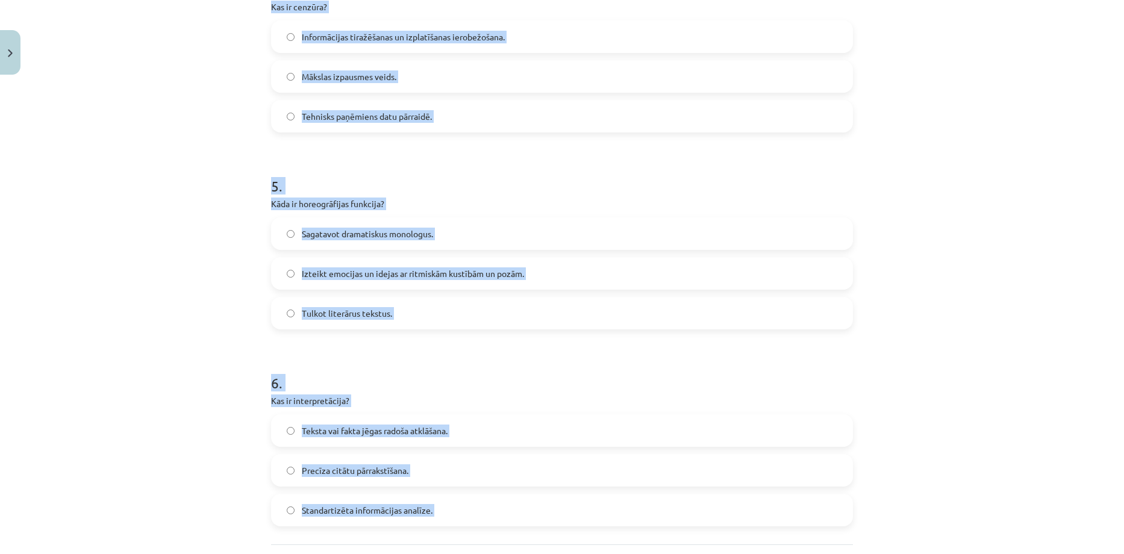
scroll to position [983, 0]
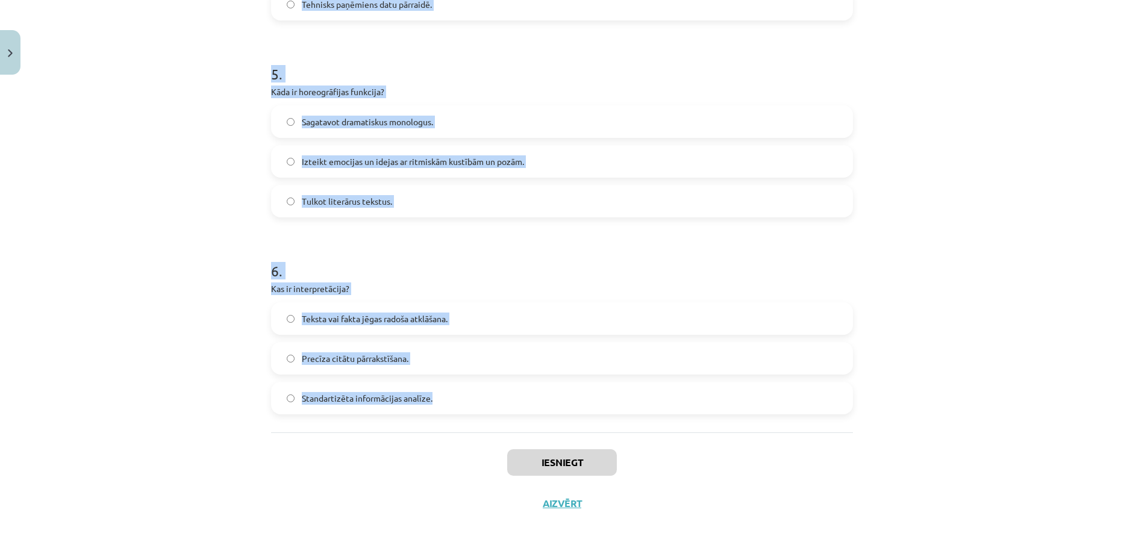
drag, startPoint x: 264, startPoint y: 220, endPoint x: 438, endPoint y: 399, distance: 249.5
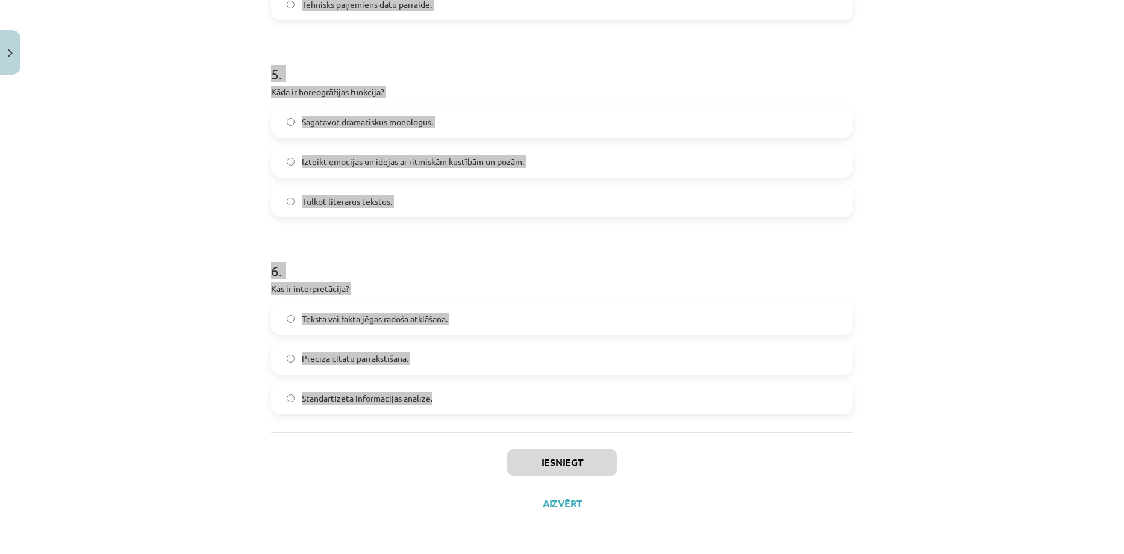
copy form "1 . Kas ir žesti? Kustības ar rokām vai galvu, kas kalpo par zīmēm vai izteikum…"
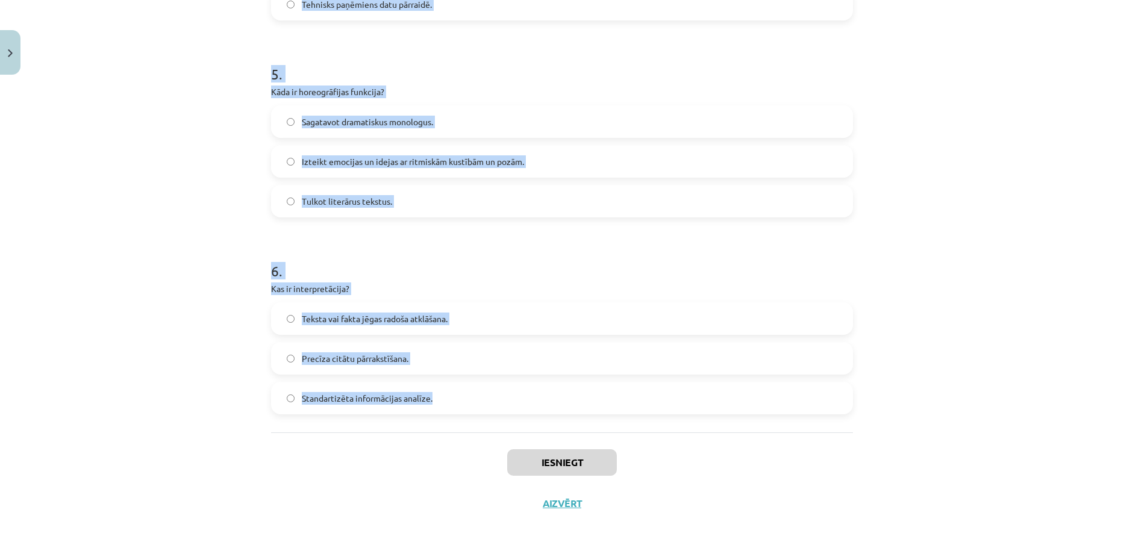
drag, startPoint x: 195, startPoint y: 107, endPoint x: 202, endPoint y: 113, distance: 9.4
click at [195, 108] on div "Mācību tēma: Teātra mākslas 7. klases 3. ieskaites mācību materiāls #2 Literatū…" at bounding box center [562, 277] width 1124 height 554
click at [202, 113] on div "Mācību tēma: Teātra mākslas 7. klases 3. ieskaites mācību materiāls #2 Literatū…" at bounding box center [562, 277] width 1124 height 554
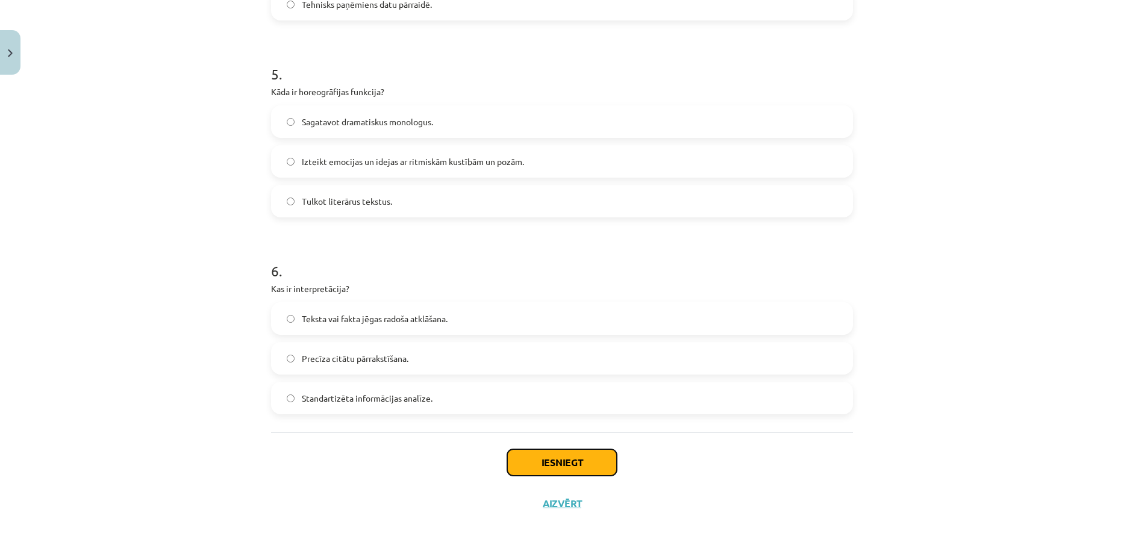
click at [564, 465] on button "Iesniegt" at bounding box center [562, 462] width 110 height 26
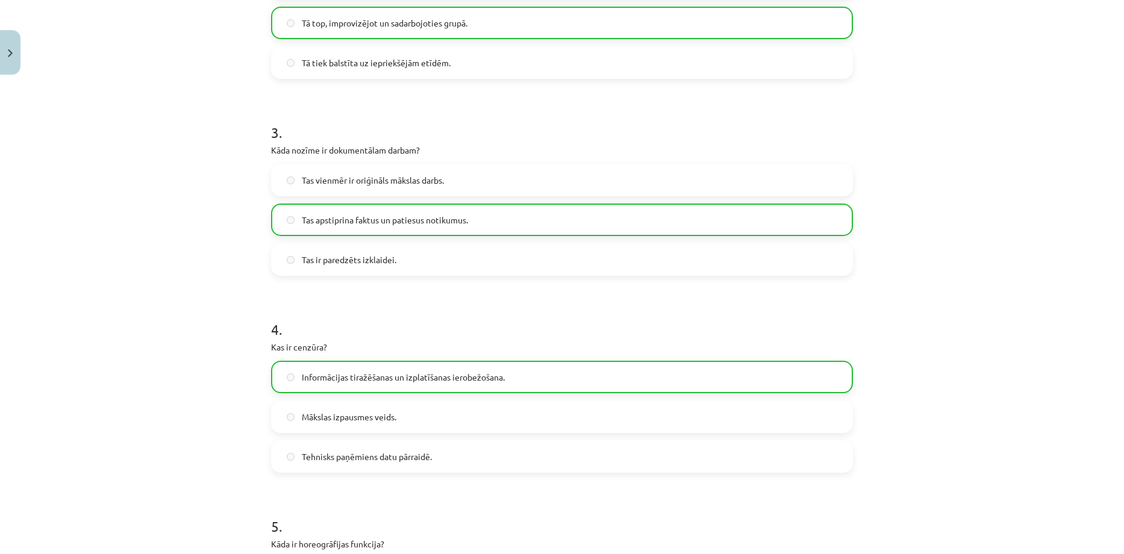
scroll to position [180, 0]
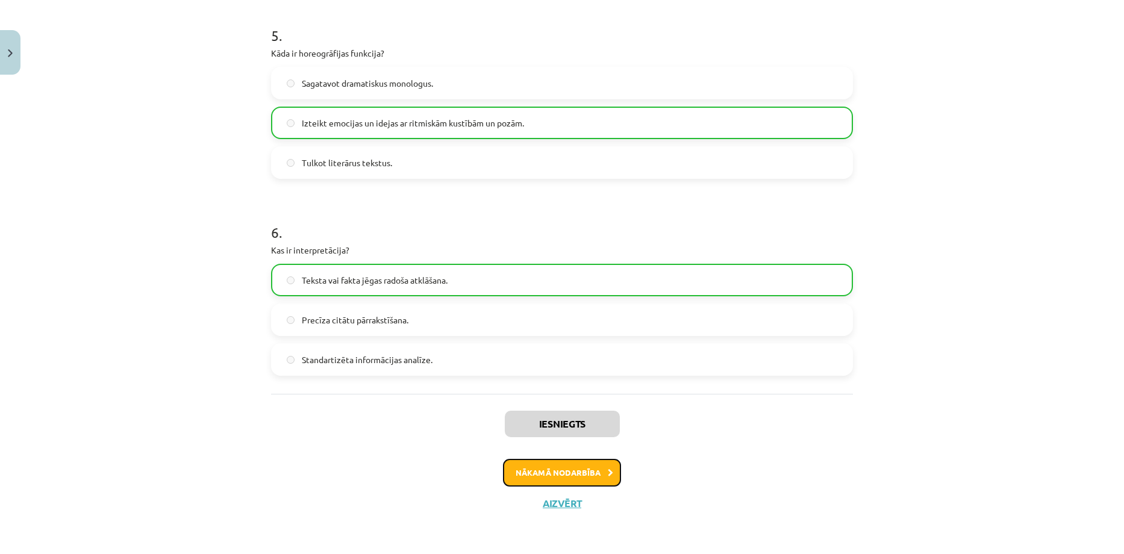
click at [577, 473] on button "Nākamā nodarbība" at bounding box center [562, 473] width 118 height 28
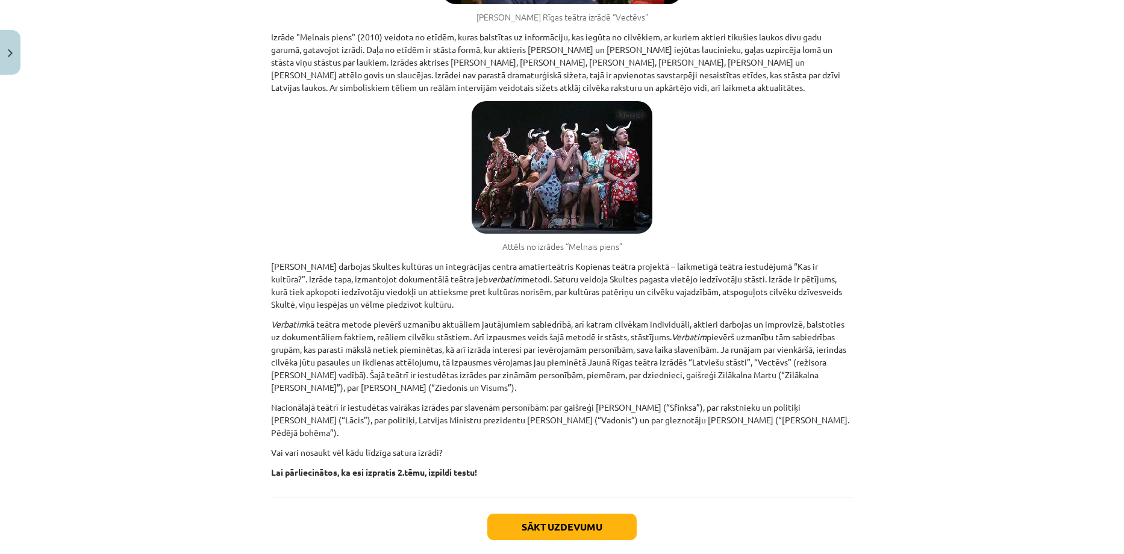
scroll to position [2685, 0]
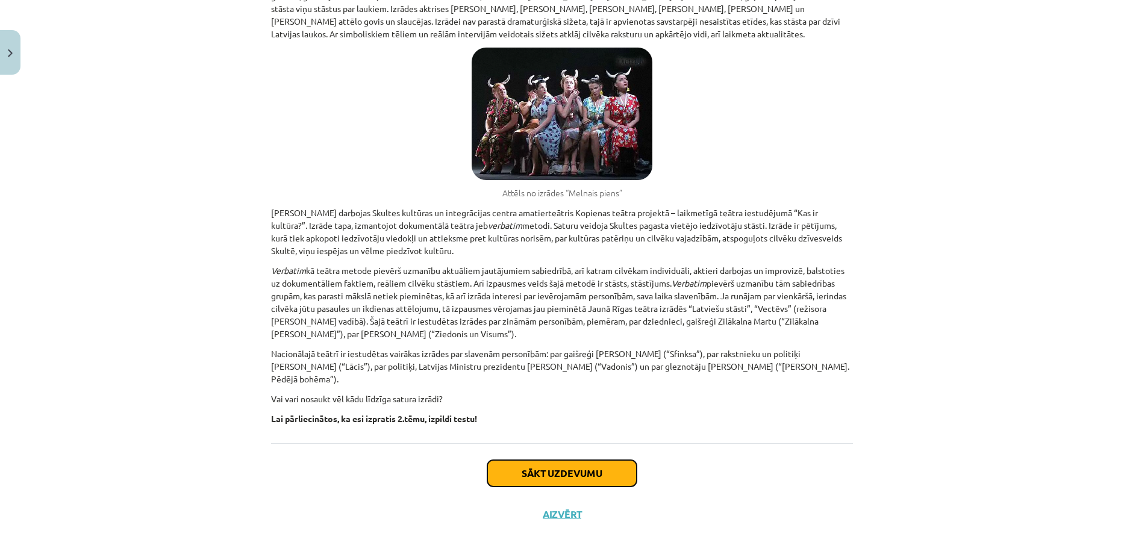
click at [565, 461] on button "Sākt uzdevumu" at bounding box center [561, 473] width 149 height 26
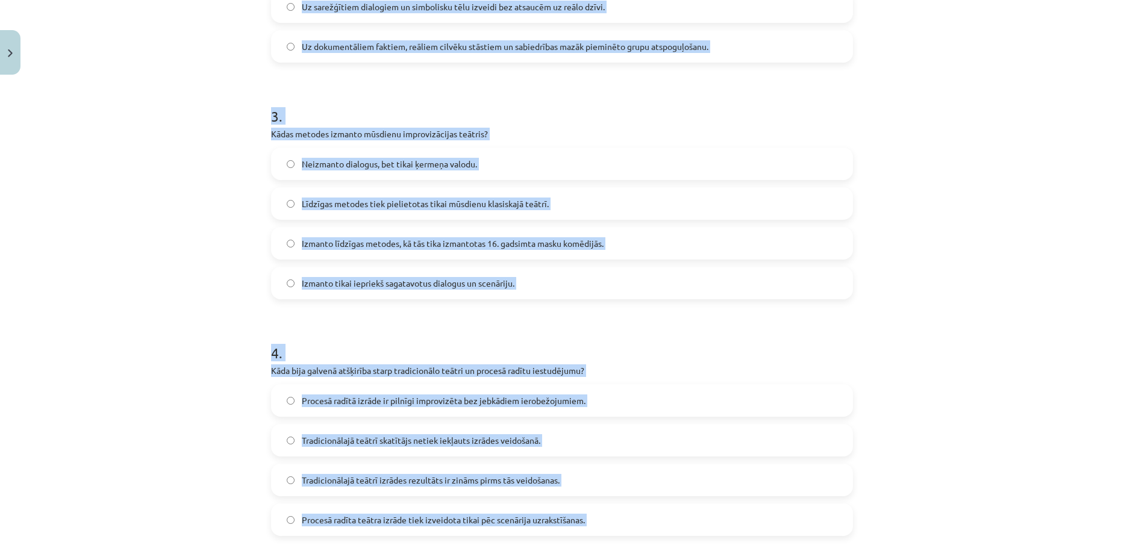
scroll to position [668, 0]
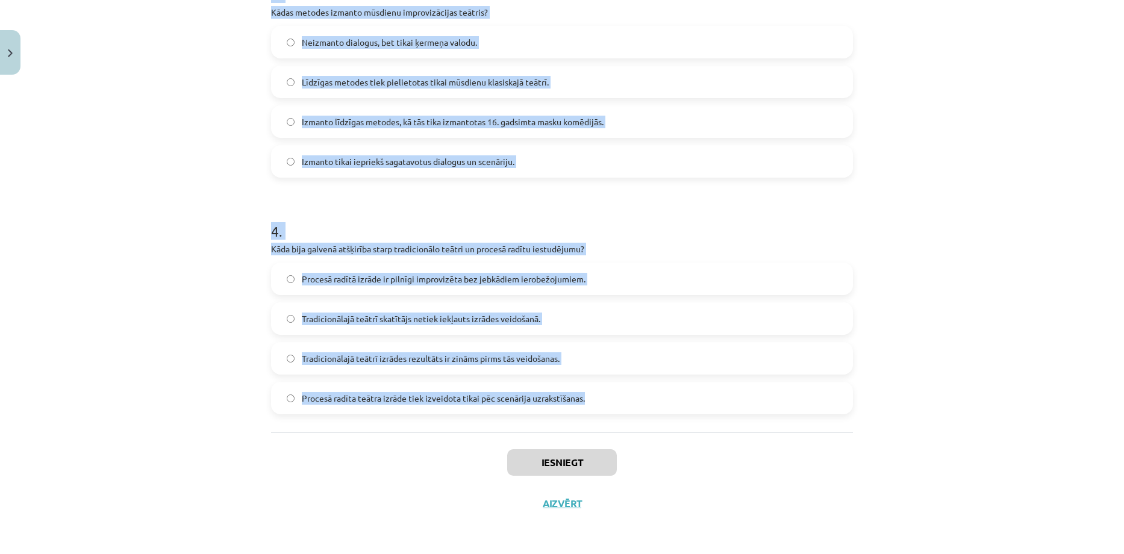
drag, startPoint x: 261, startPoint y: 215, endPoint x: 594, endPoint y: 399, distance: 380.0
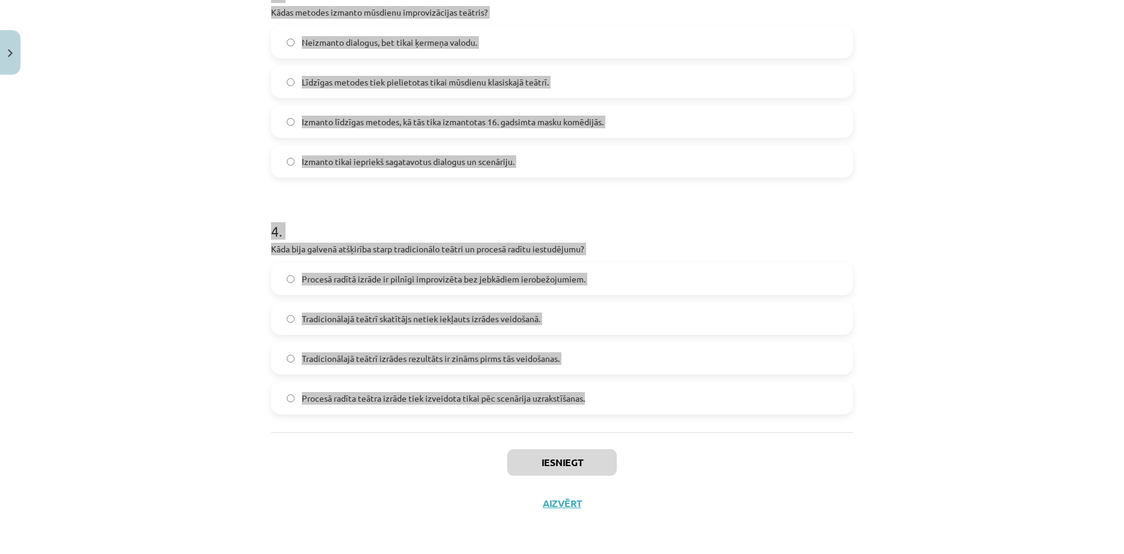
copy form "1 . Kā teātra kritiķe Zane Radzobe nosauc izrāžu kopumu, kas tapis astoņu gadu …"
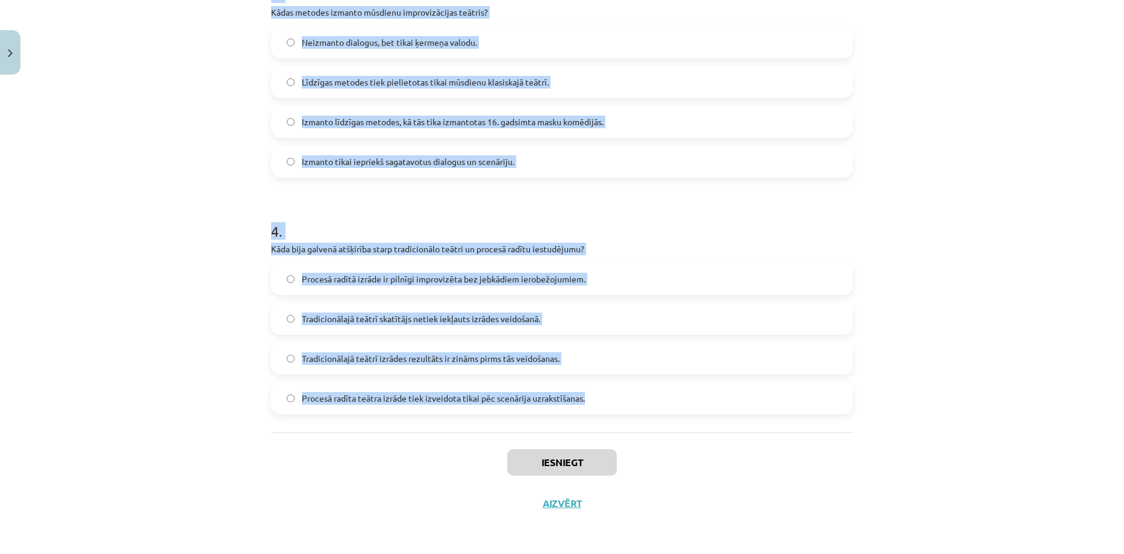
click at [201, 235] on div "Mācību tēma: Teātra mākslas 7. klases 3. ieskaites mācību materiāls #3 Procesā …" at bounding box center [562, 277] width 1124 height 554
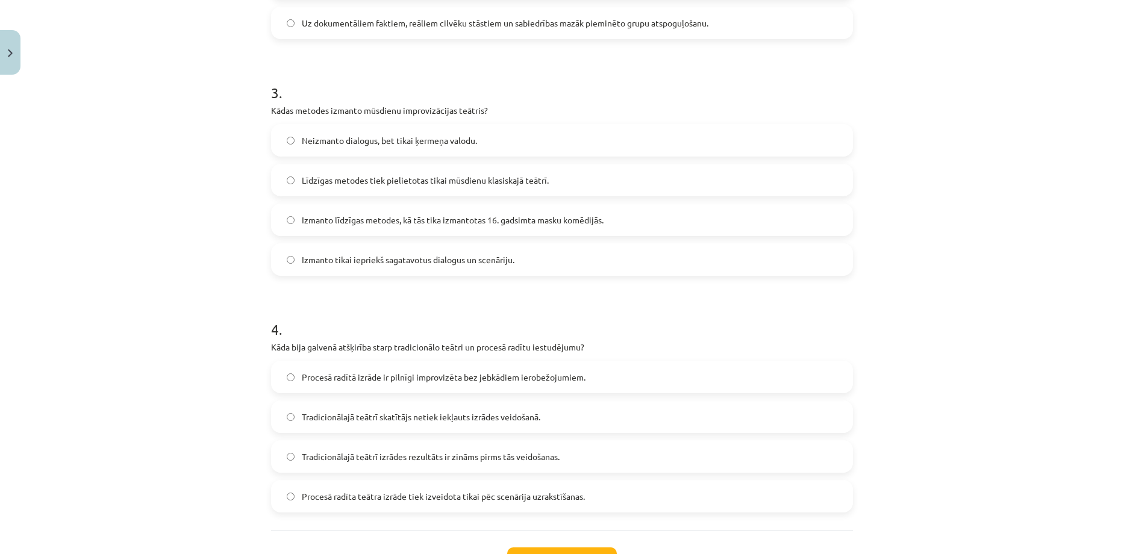
scroll to position [642, 0]
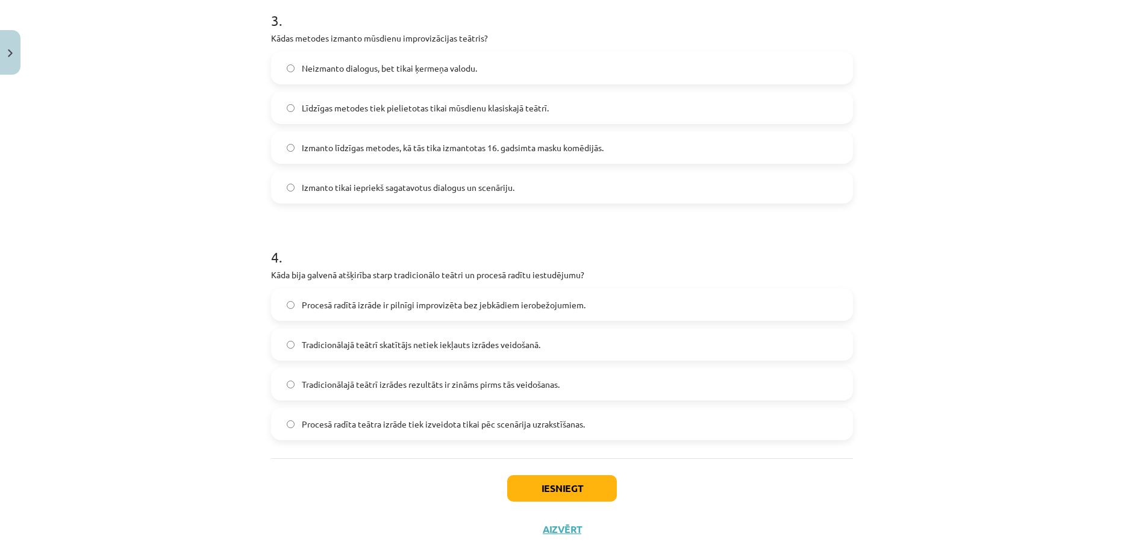
drag, startPoint x: 587, startPoint y: 273, endPoint x: 593, endPoint y: 291, distance: 19.6
click at [593, 291] on div "4 . Kāda bija galvenā atšķirība starp tradicionālo teātri un procesā radītu ies…" at bounding box center [562, 334] width 582 height 213
click at [592, 276] on p "Kāda bija galvenā atšķirība starp tradicionālo teātri un procesā radītu iestudē…" at bounding box center [562, 275] width 582 height 13
drag, startPoint x: 590, startPoint y: 273, endPoint x: 248, endPoint y: 274, distance: 342.0
click at [248, 273] on div "Mācību tēma: Teātra mākslas 7. klases 3. ieskaites mācību materiāls #3 Procesā …" at bounding box center [562, 277] width 1124 height 554
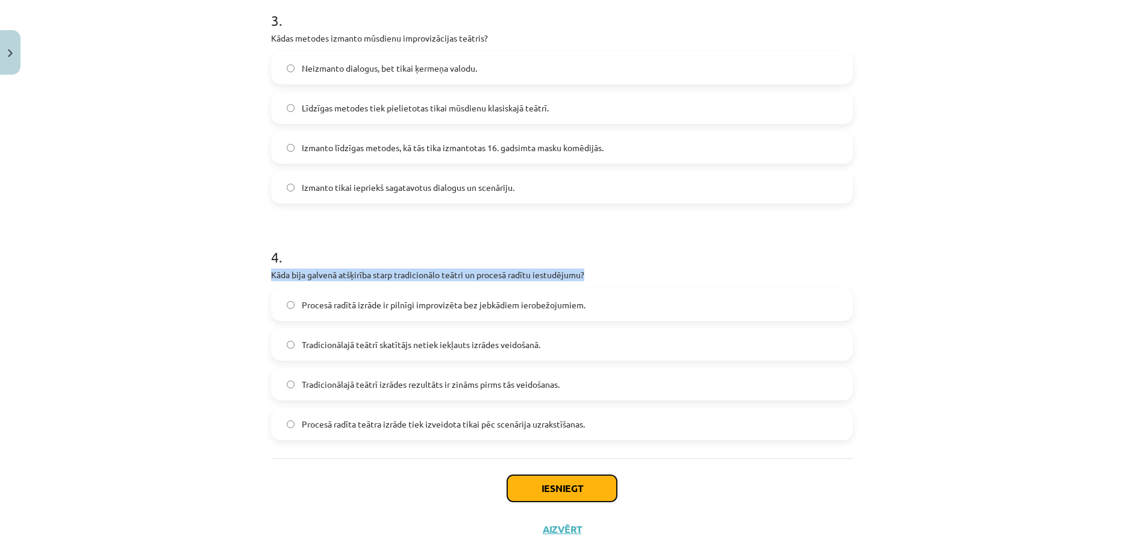
click at [544, 489] on button "Iesniegt" at bounding box center [562, 488] width 110 height 26
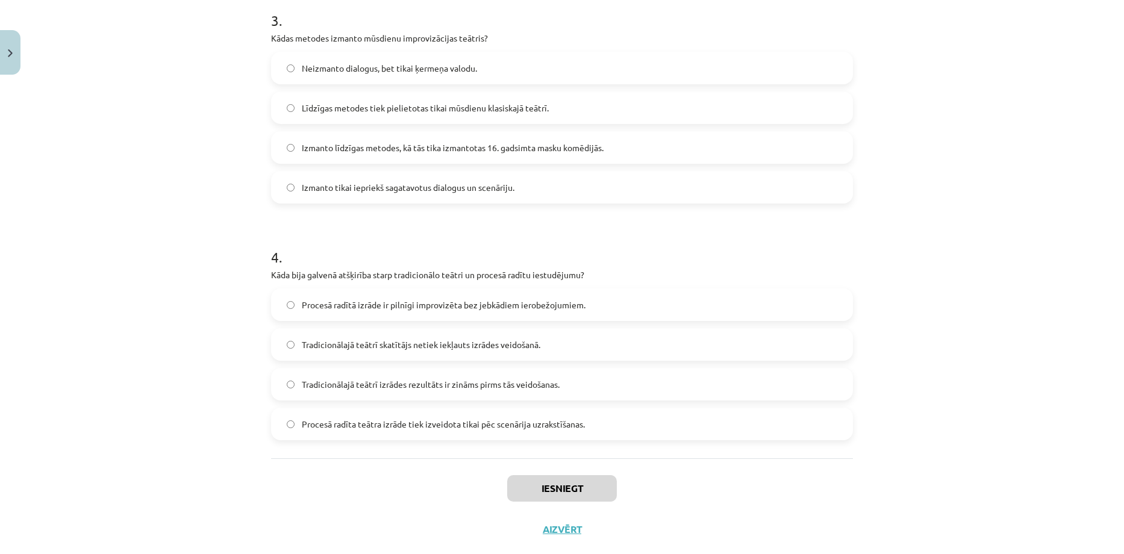
click at [200, 363] on div "Mācību tēma: Teātra mākslas 7. klases 3. ieskaites mācību materiāls #3 Procesā …" at bounding box center [562, 277] width 1124 height 554
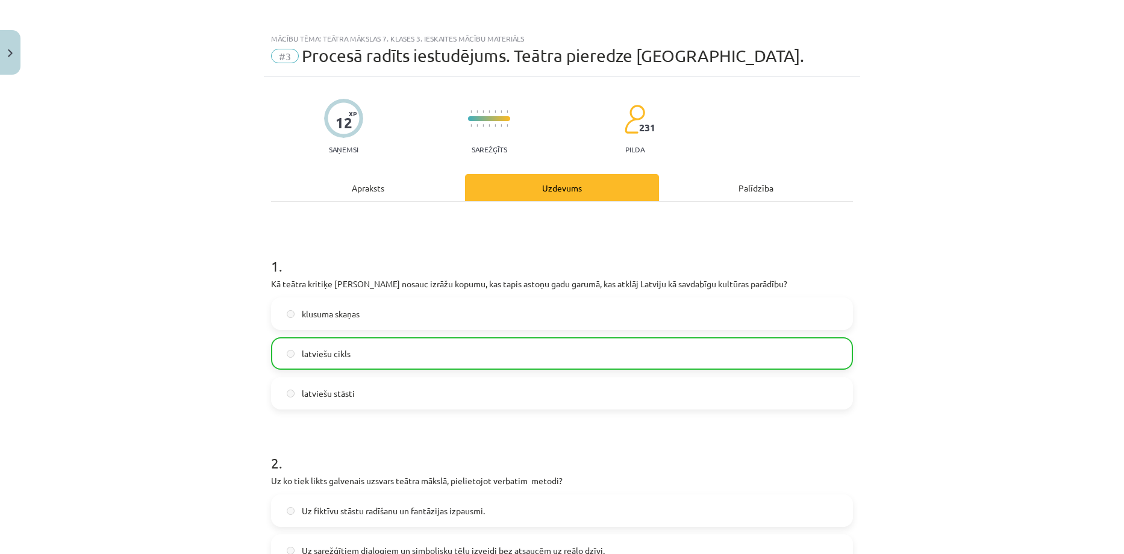
scroll to position [0, 0]
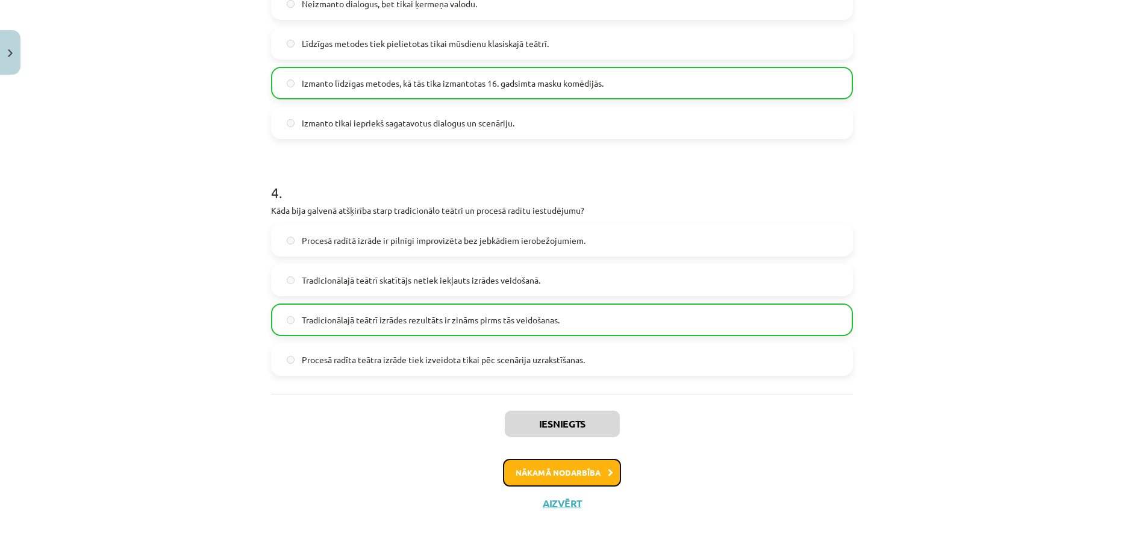
click at [577, 474] on button "Nākamā nodarbība" at bounding box center [562, 473] width 118 height 28
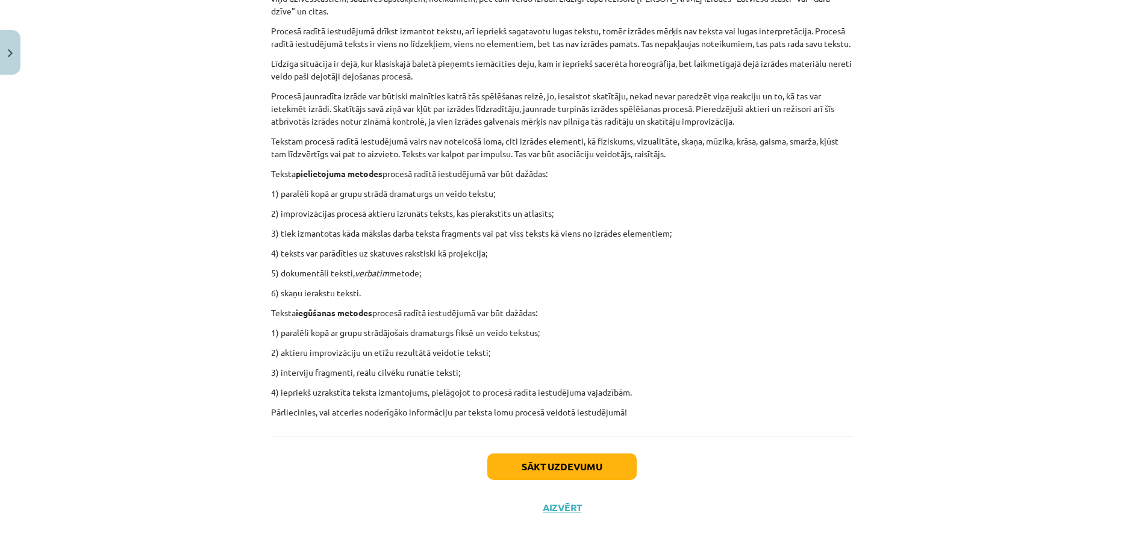
scroll to position [459, 0]
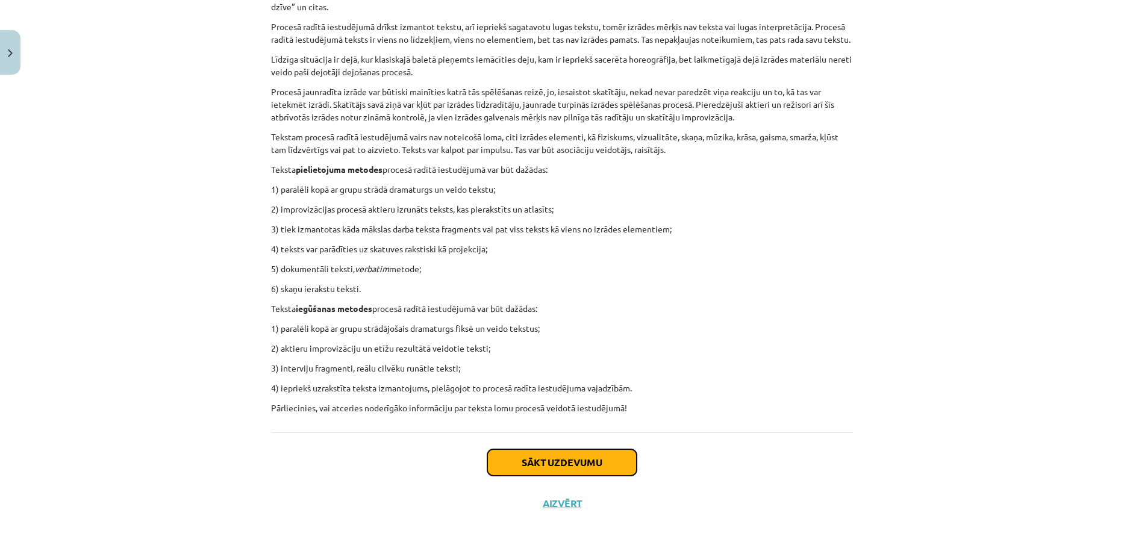
click at [514, 457] on button "Sākt uzdevumu" at bounding box center [561, 462] width 149 height 26
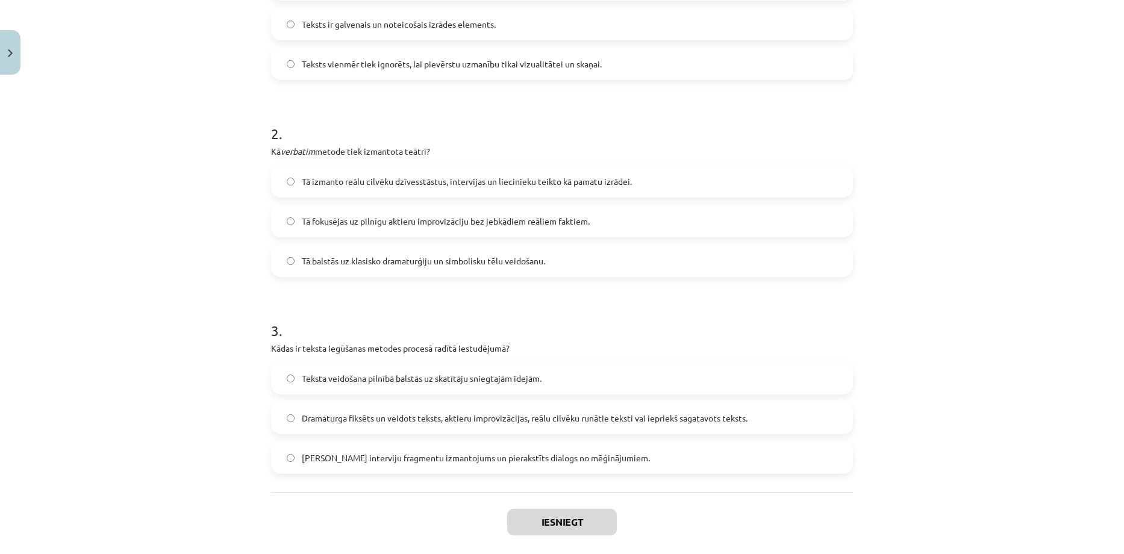
scroll to position [392, 0]
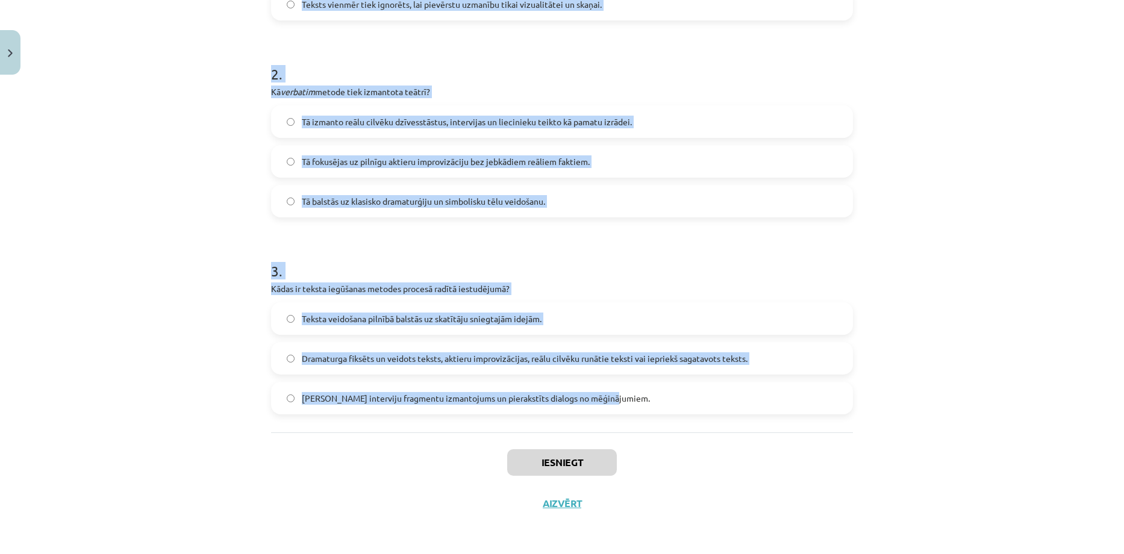
drag, startPoint x: 249, startPoint y: 214, endPoint x: 614, endPoint y: 414, distance: 416.3
click at [614, 414] on div "Mācību tēma: Teātra mākslas 7. klases 3. ieskaites mācību materiāls #4 Teksta l…" at bounding box center [562, 277] width 1124 height 554
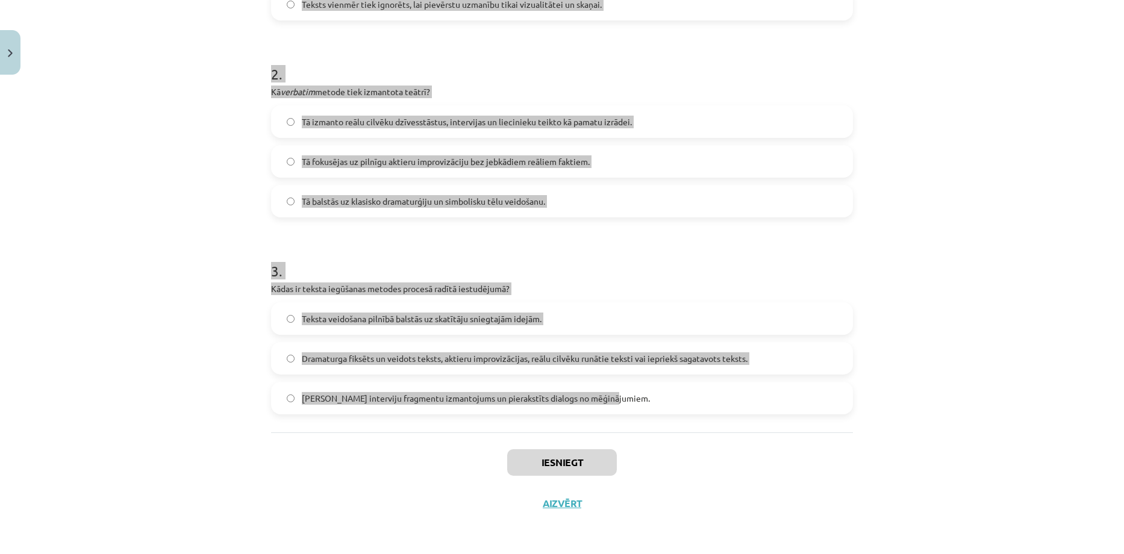
copy form "1 . Kādu lomu teksts spēlē procesā radītā iestudējumā? Teksts ir viens no eleme…"
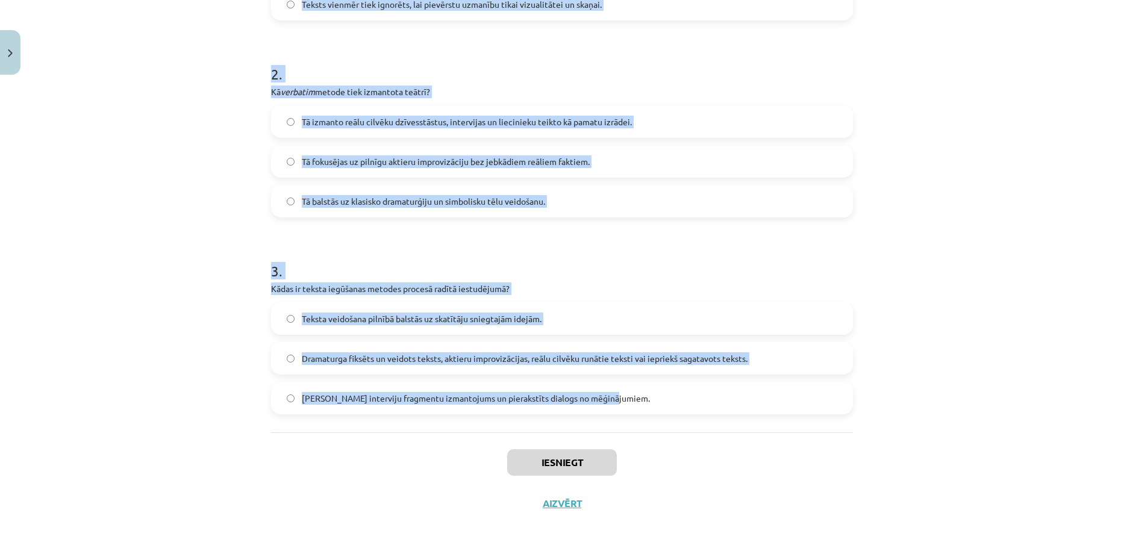
click at [172, 179] on div "Mācību tēma: Teātra mākslas 7. klases 3. ieskaites mācību materiāls #4 Teksta l…" at bounding box center [562, 277] width 1124 height 554
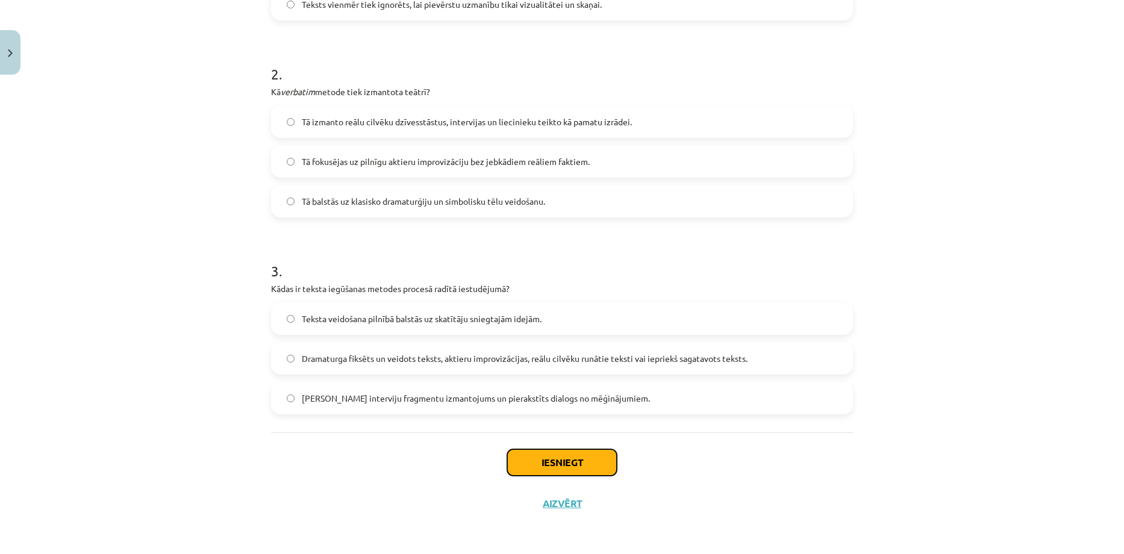
click at [533, 456] on button "Iesniegt" at bounding box center [562, 462] width 110 height 26
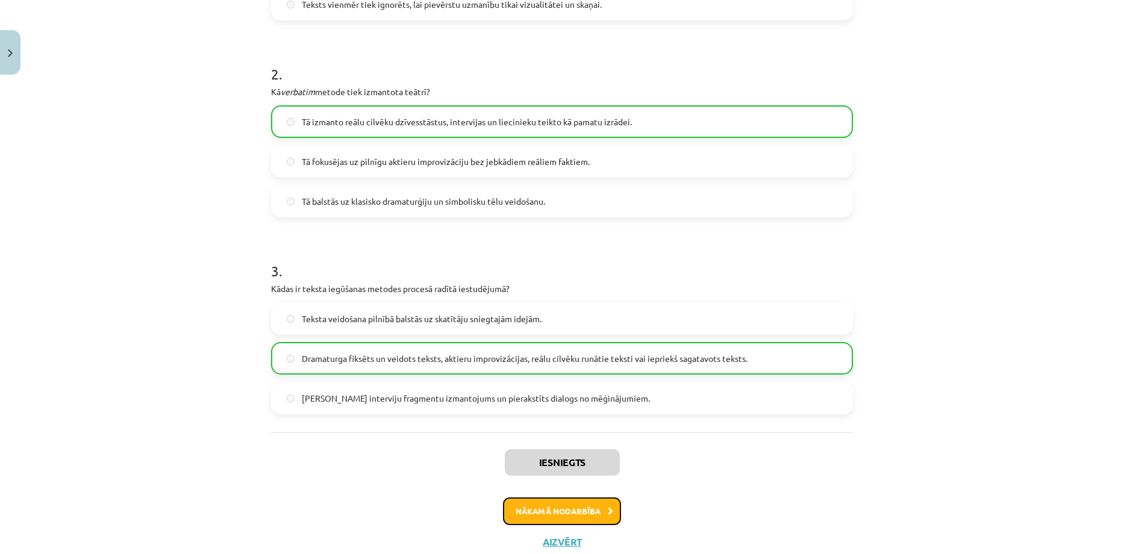
click at [561, 510] on button "Nākamā nodarbība" at bounding box center [562, 511] width 118 height 28
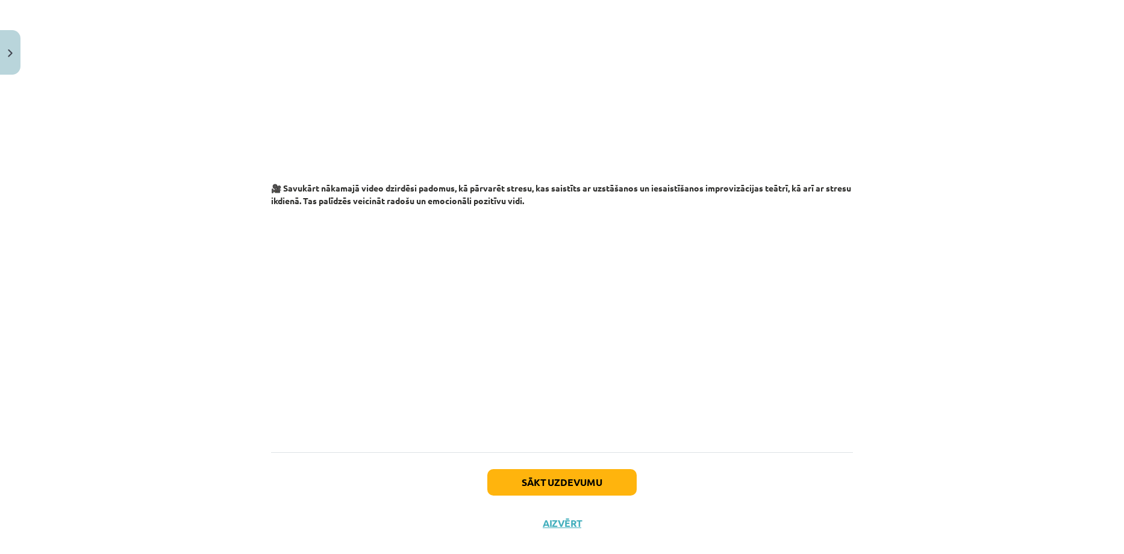
scroll to position [1369, 0]
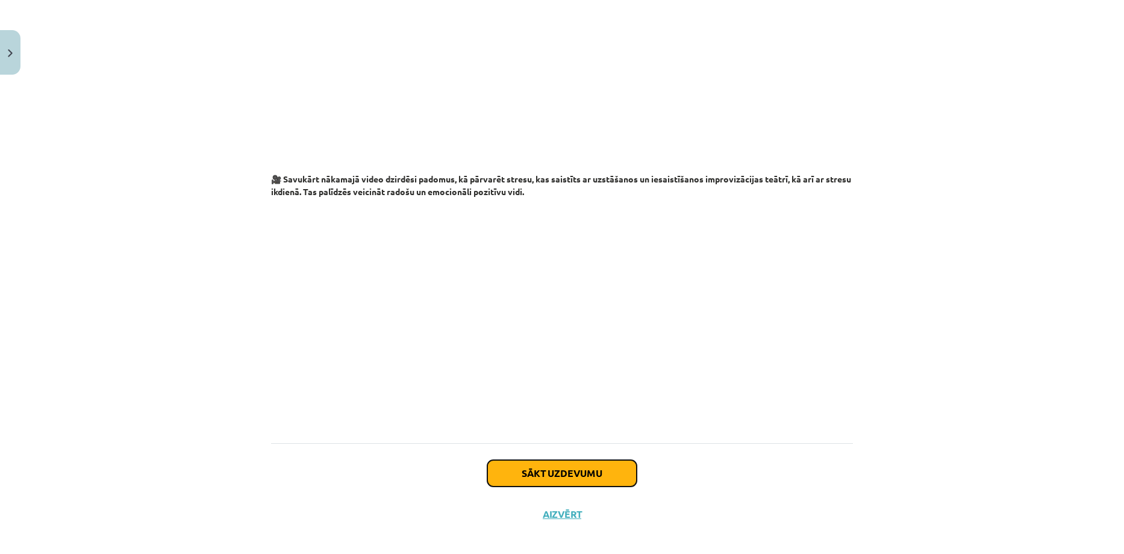
click at [533, 460] on button "Sākt uzdevumu" at bounding box center [561, 473] width 149 height 26
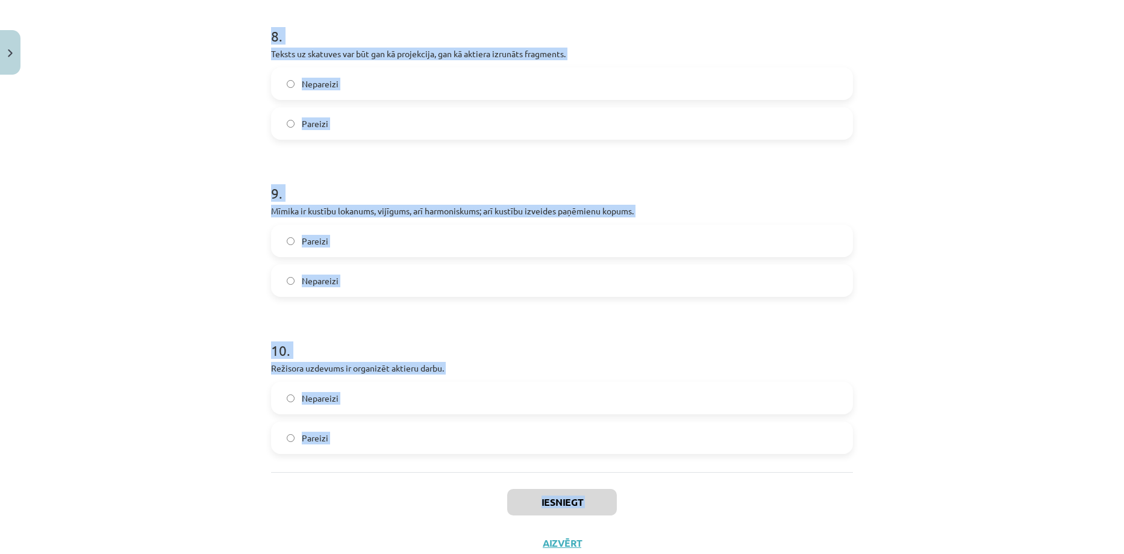
scroll to position [1398, 0]
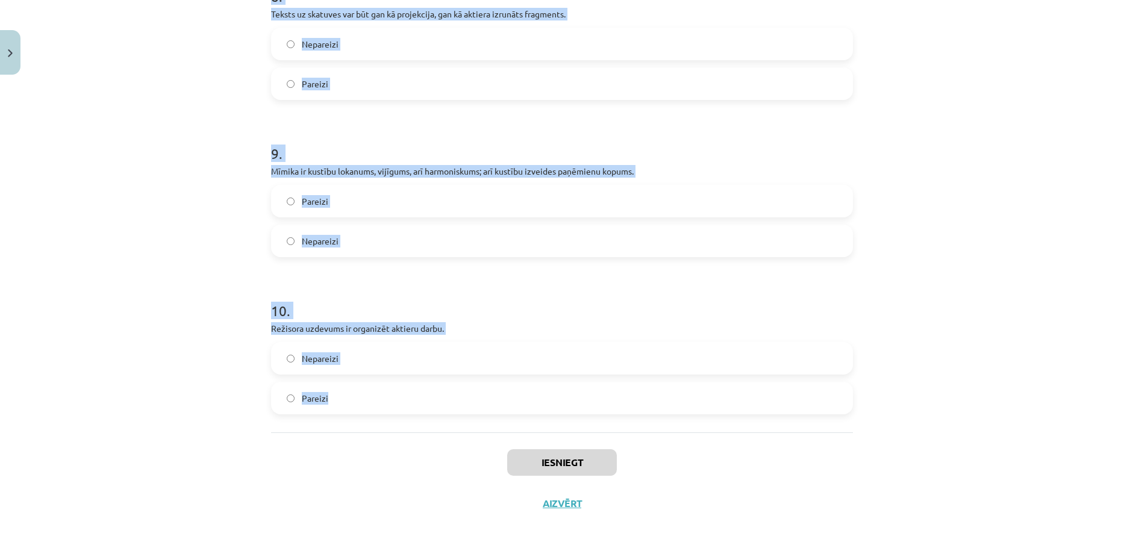
drag, startPoint x: 239, startPoint y: 192, endPoint x: 401, endPoint y: 384, distance: 250.8
click at [401, 384] on div "Mācību tēma: Teātra mākslas 7. klases 3. ieskaites mācību materiāls #5 Procesā …" at bounding box center [562, 277] width 1124 height 554
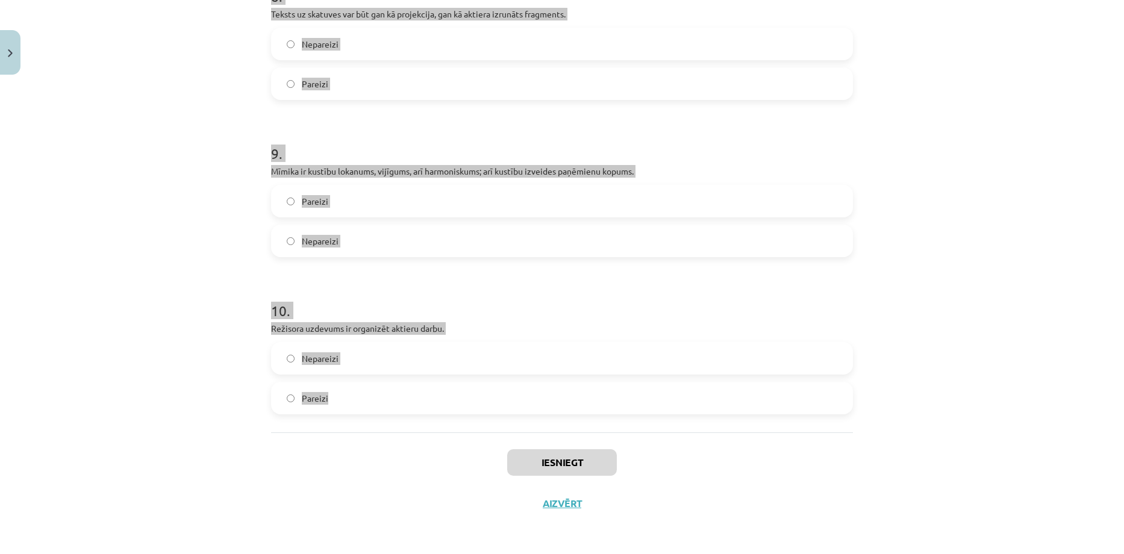
copy form "1 . Interpretācija ir domas, teksta satura, arī fakta izskaidrošana, domas, tek…"
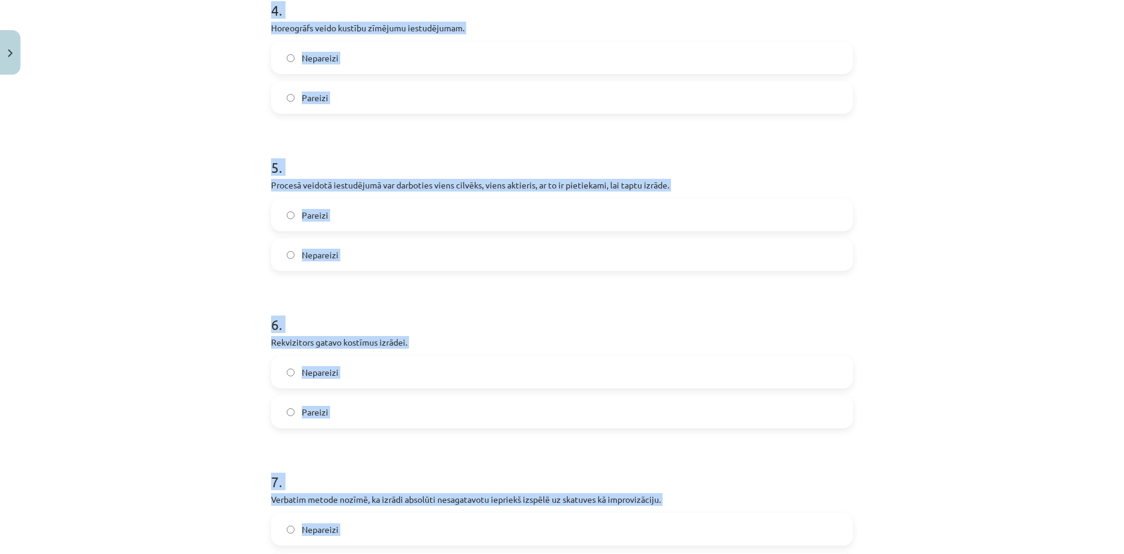
click at [187, 205] on div "Mācību tēma: Teātra mākslas 7. klases 3. ieskaites mācību materiāls #5 Procesā …" at bounding box center [562, 277] width 1124 height 554
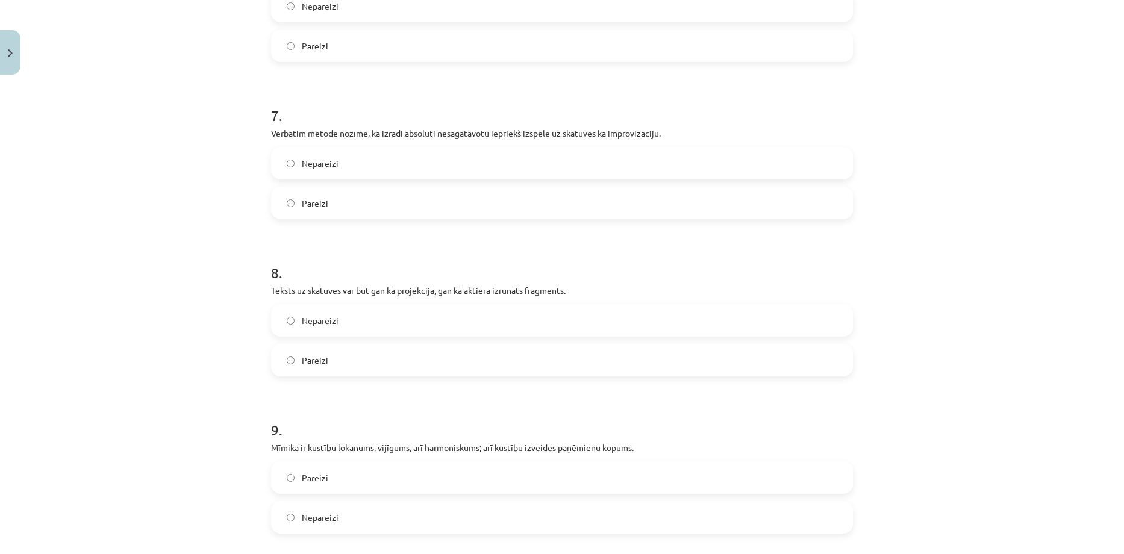
scroll to position [1318, 0]
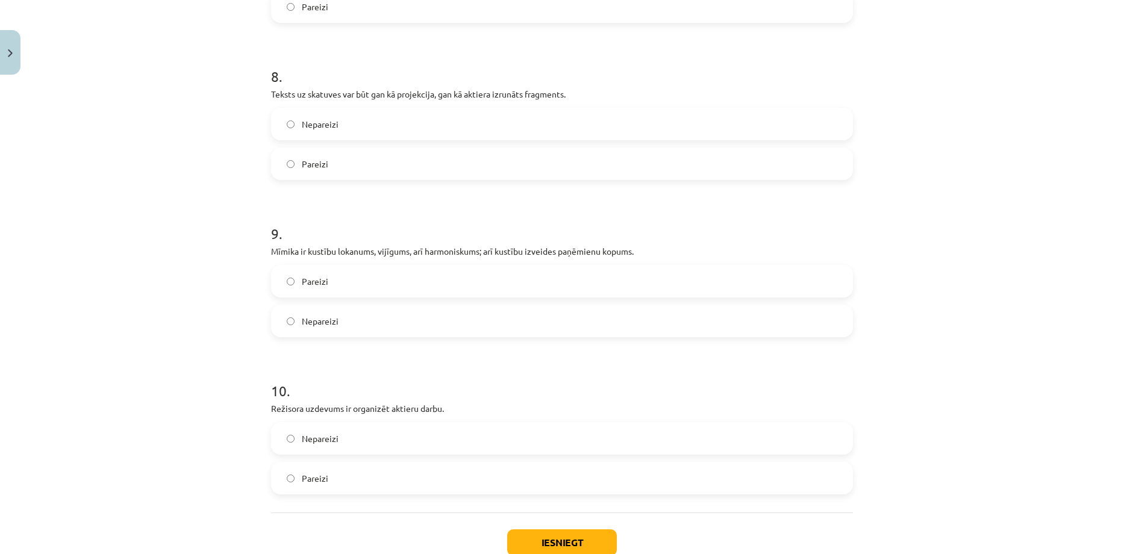
click at [287, 328] on label "Nepareizi" at bounding box center [561, 321] width 579 height 30
click at [524, 536] on button "Iesniegt" at bounding box center [562, 542] width 110 height 26
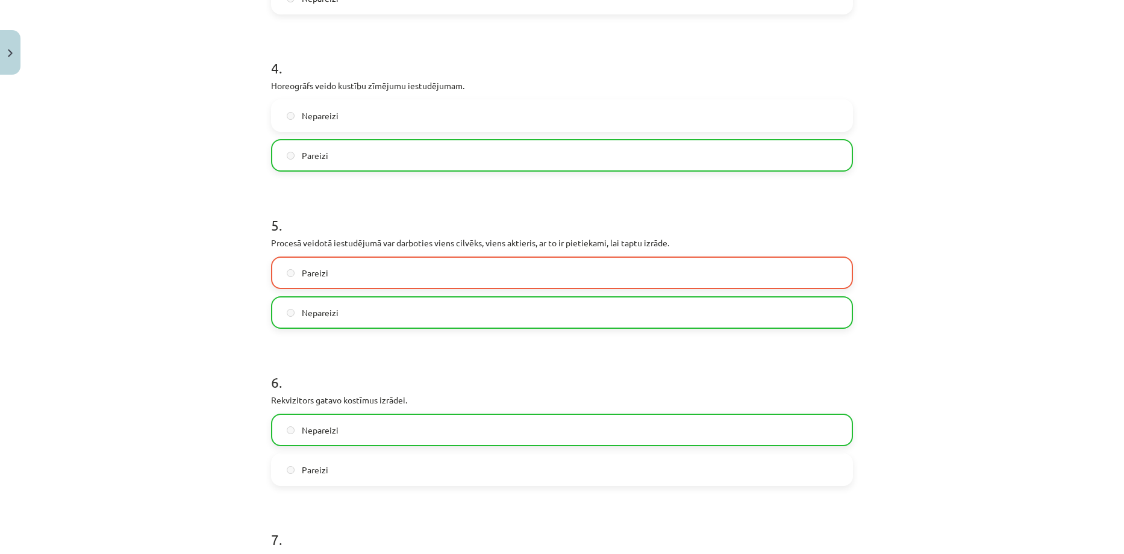
scroll to position [676, 0]
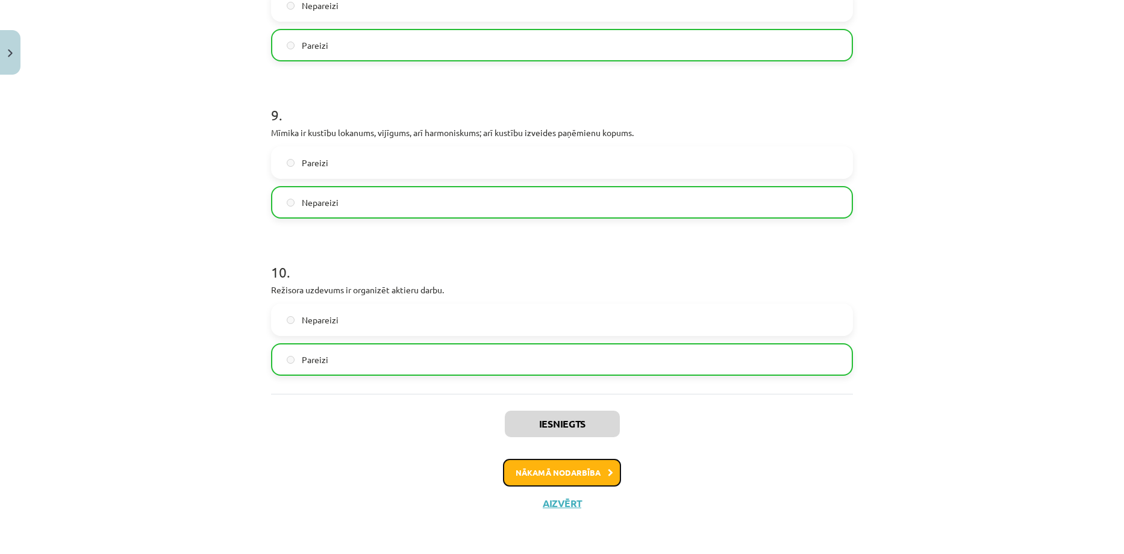
click at [574, 468] on button "Nākamā nodarbība" at bounding box center [562, 473] width 118 height 28
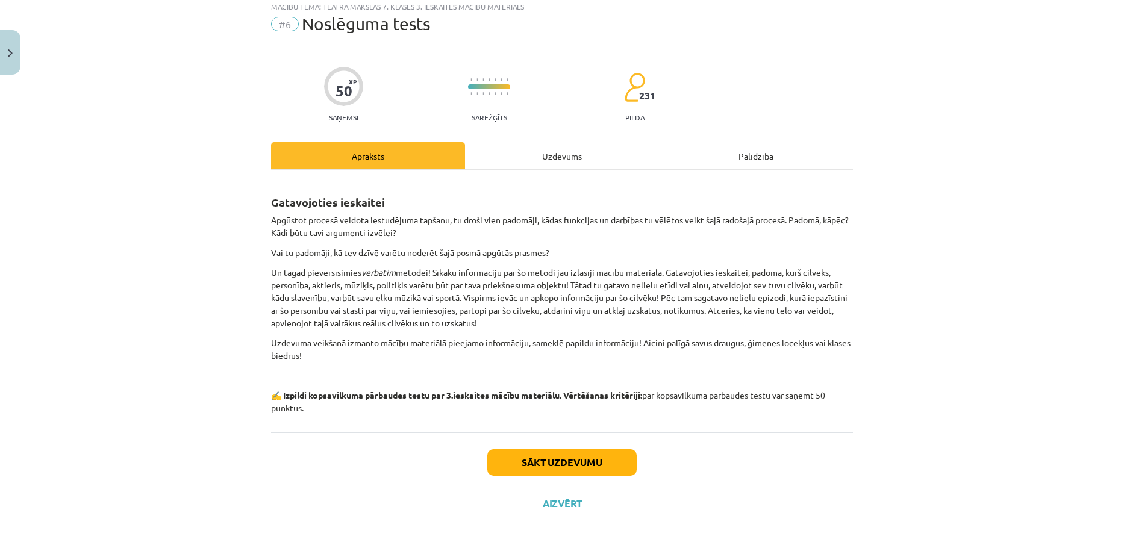
scroll to position [30, 0]
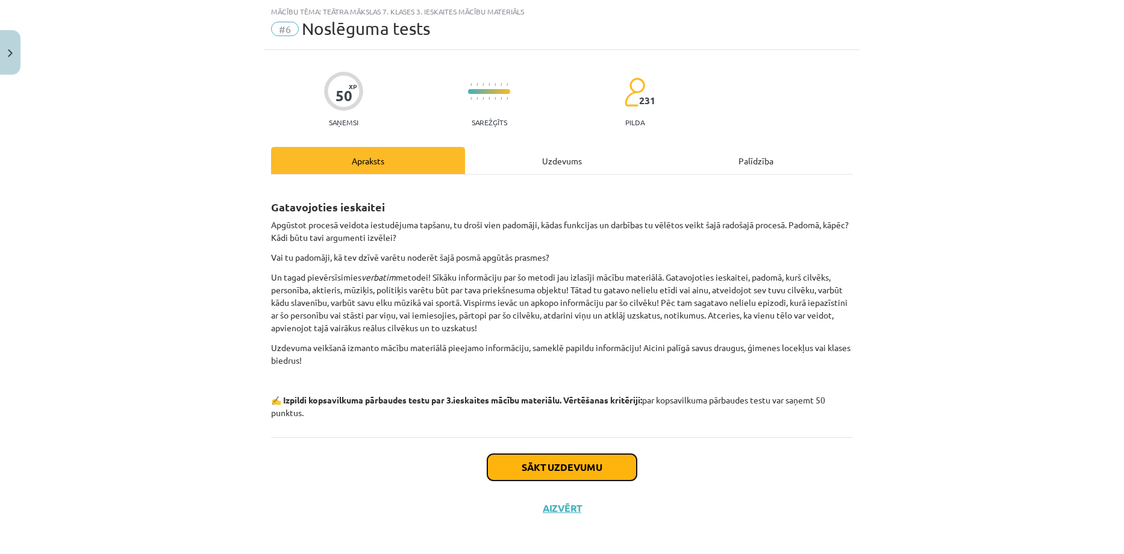
click at [574, 468] on button "Sākt uzdevumu" at bounding box center [561, 467] width 149 height 26
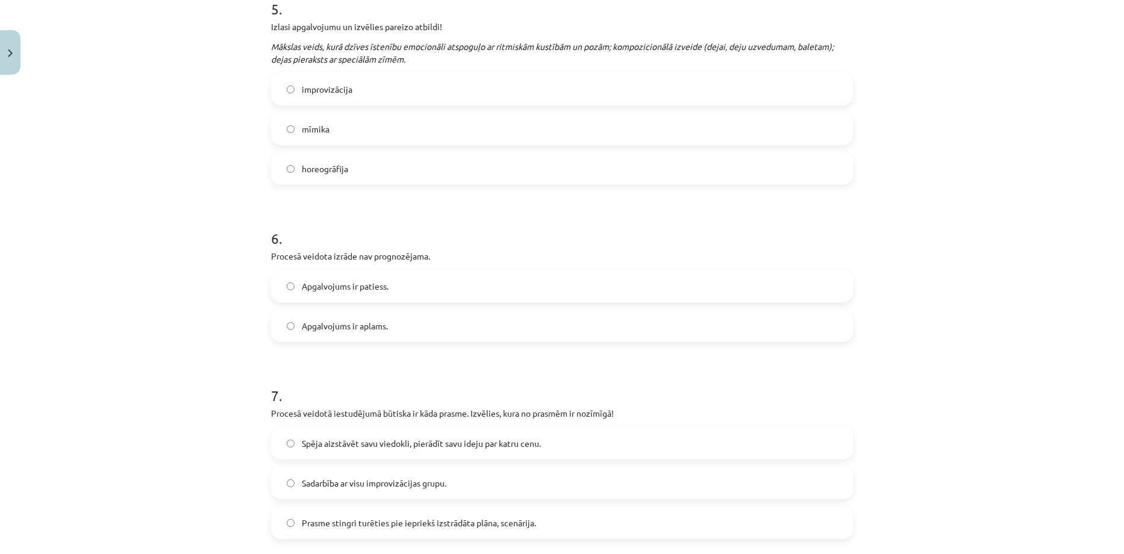
scroll to position [1743, 0]
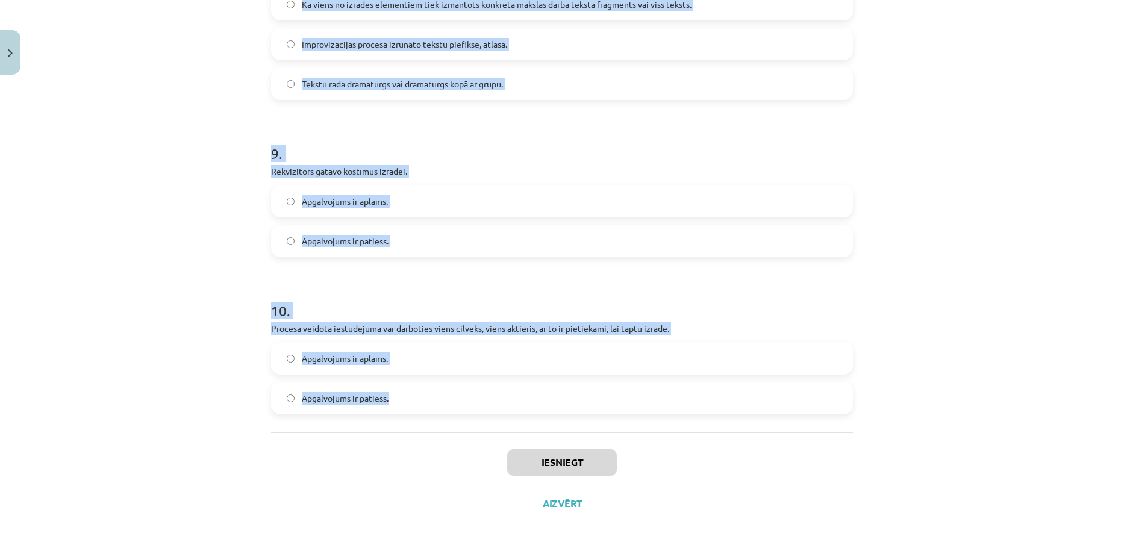
drag, startPoint x: 245, startPoint y: 241, endPoint x: 418, endPoint y: 400, distance: 234.8
click at [418, 400] on div "Mācību tēma: Teātra mākslas 7. klases 3. ieskaites mācību materiāls #6 Noslēgum…" at bounding box center [562, 277] width 1124 height 554
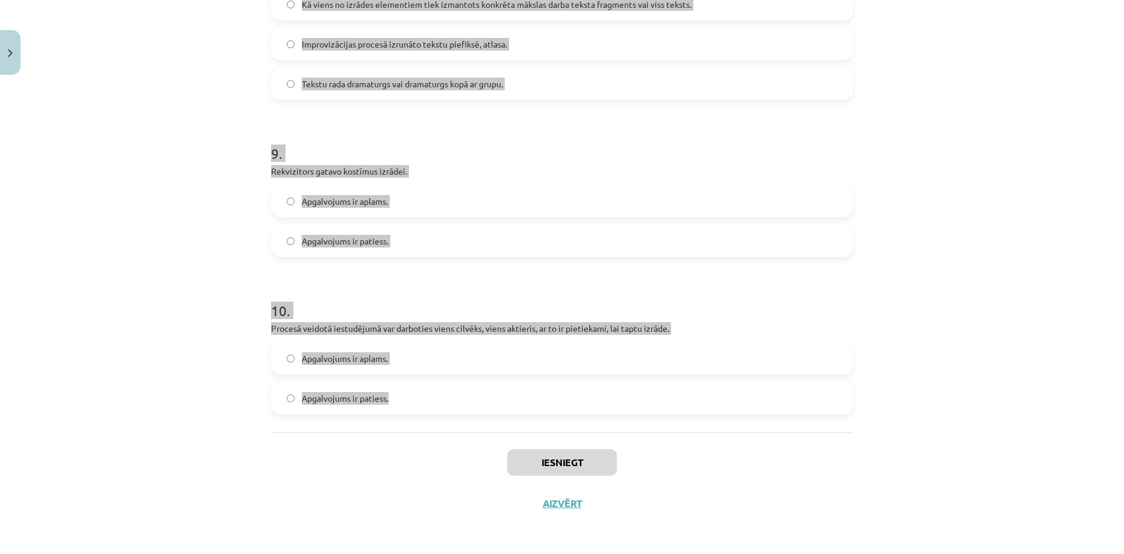
copy form "1 . Izlasi apgalvojumu un izvēlies pareizo atbildi! Kustība, ko parasti veido a…"
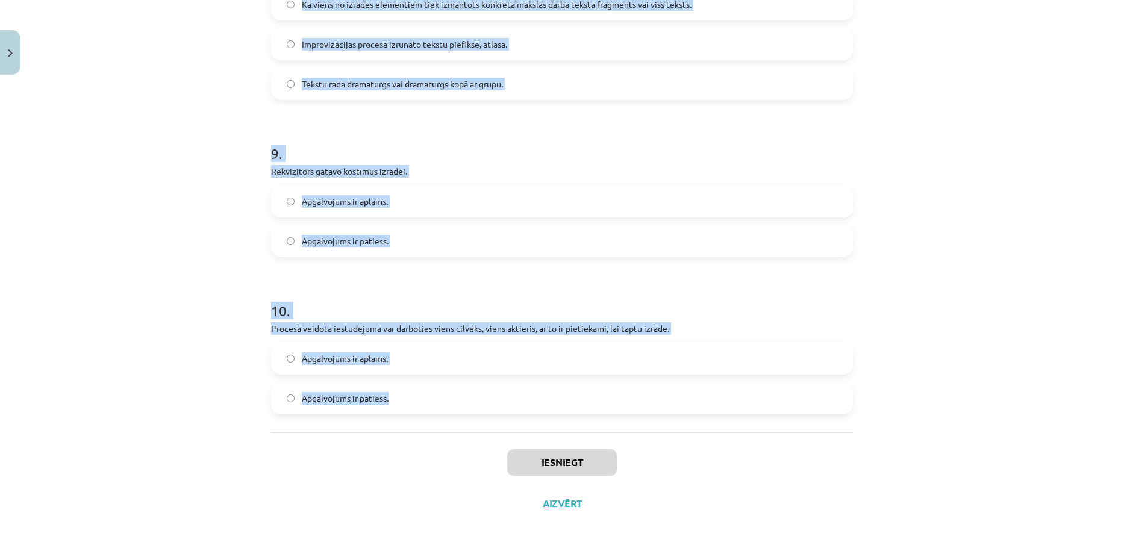
click at [193, 227] on div "Mācību tēma: Teātra mākslas 7. klases 3. ieskaites mācību materiāls #6 Noslēgum…" at bounding box center [562, 277] width 1124 height 554
click at [184, 224] on div "Mācību tēma: Teātra mākslas 7. klases 3. ieskaites mācību materiāls #6 Noslēgum…" at bounding box center [562, 277] width 1124 height 554
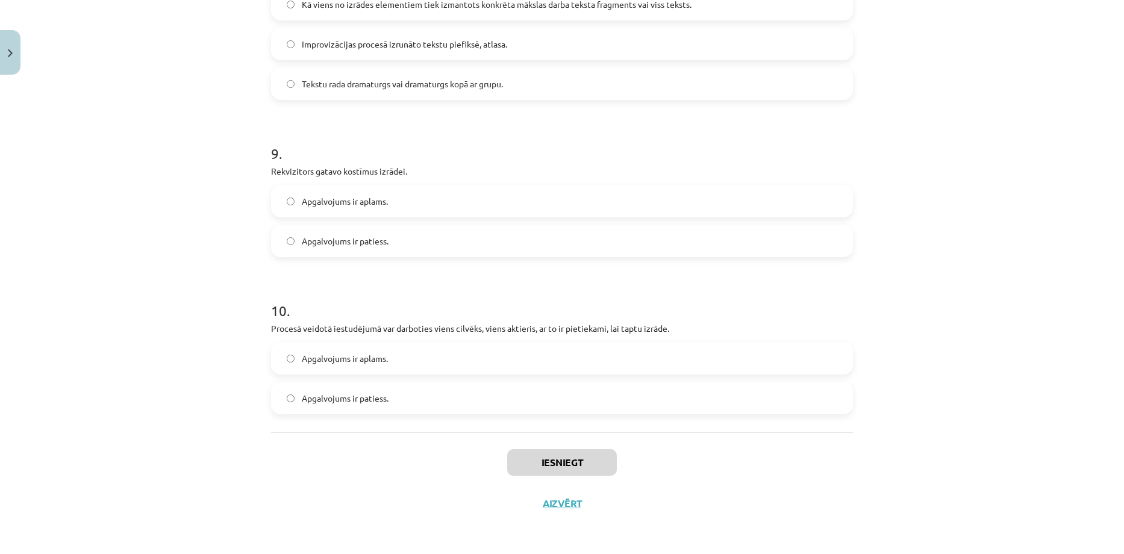
click at [184, 224] on div "Mācību tēma: Teātra mākslas 7. klases 3. ieskaites mācību materiāls #6 Noslēgum…" at bounding box center [562, 277] width 1124 height 554
click at [549, 463] on button "Iesniegt" at bounding box center [562, 462] width 110 height 26
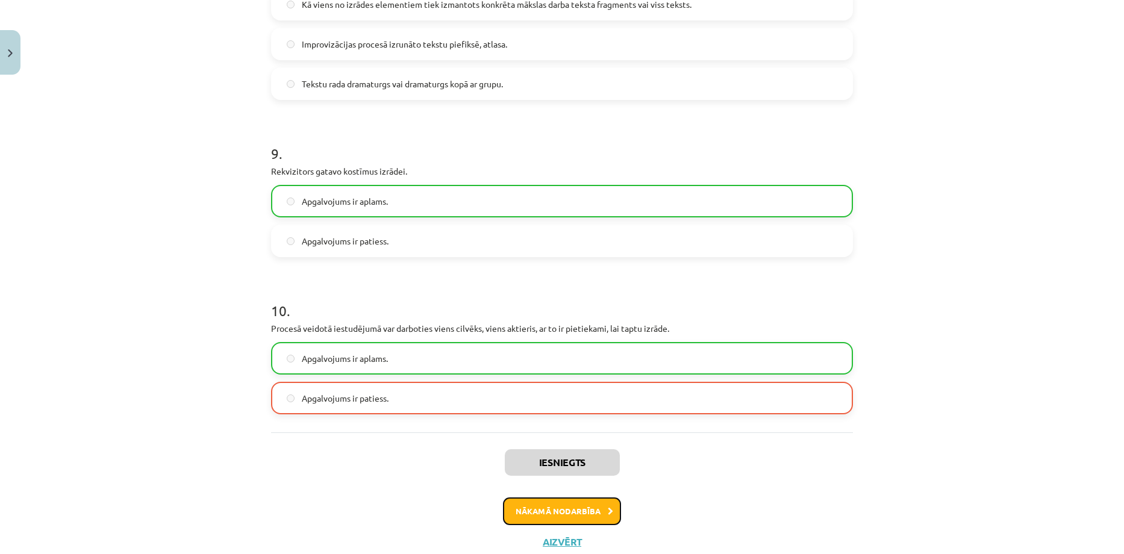
click at [579, 510] on button "Nākamā nodarbība" at bounding box center [562, 511] width 118 height 28
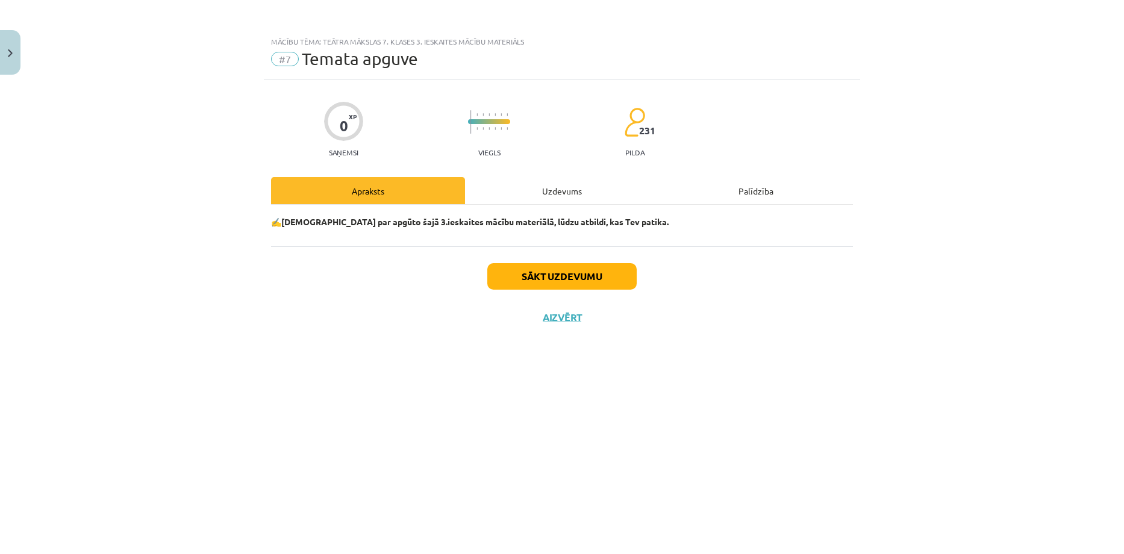
scroll to position [0, 0]
click at [572, 270] on button "Sākt uzdevumu" at bounding box center [561, 276] width 149 height 26
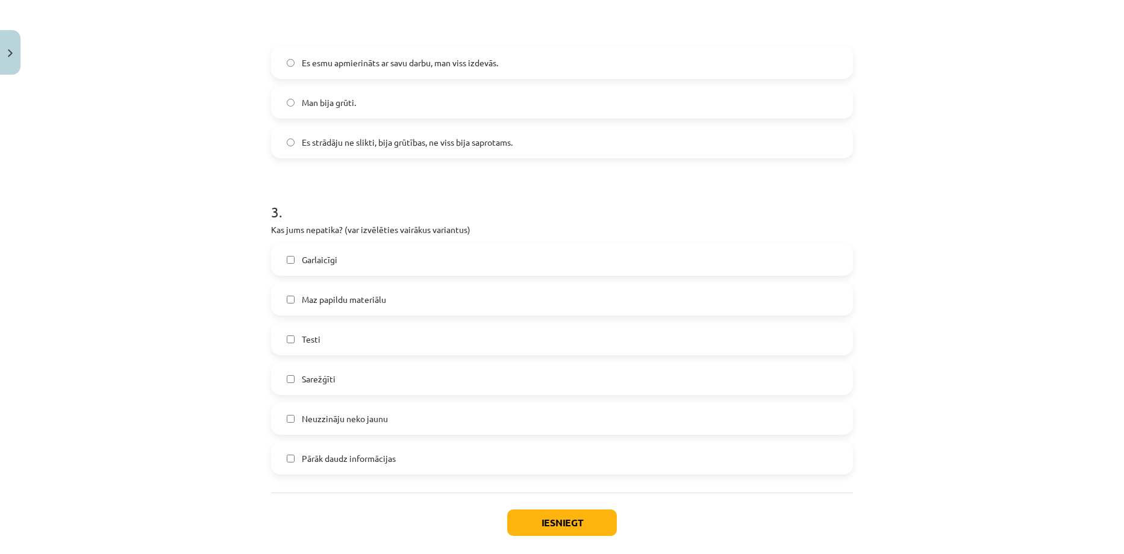
scroll to position [756, 0]
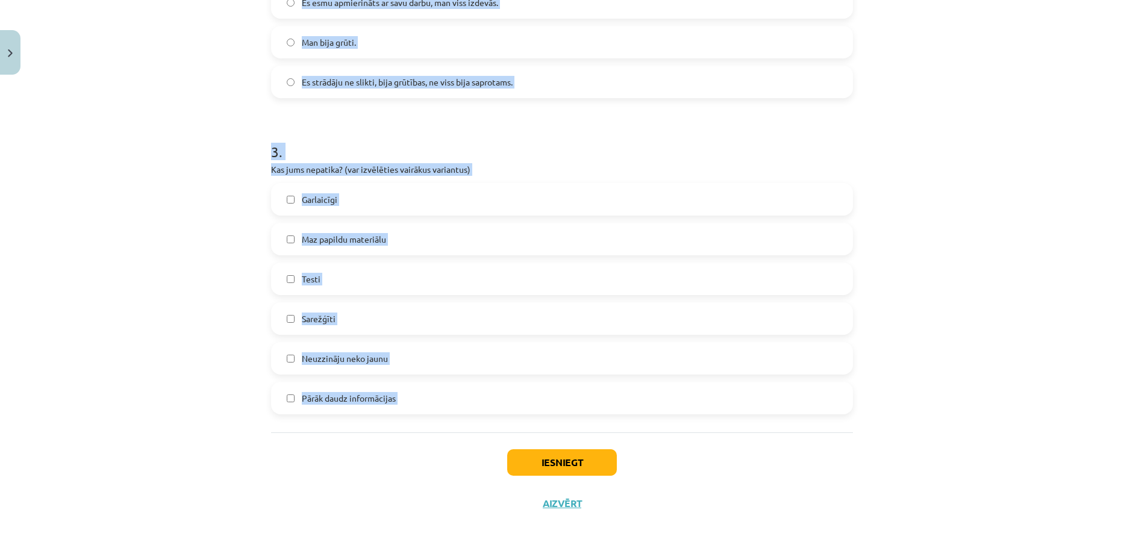
drag, startPoint x: 258, startPoint y: 136, endPoint x: 436, endPoint y: 392, distance: 311.5
click at [436, 392] on div "Mācību tēma: Teātra mākslas 7. klases 3. ieskaites mācību materiāls #7 Temata a…" at bounding box center [562, 277] width 1124 height 554
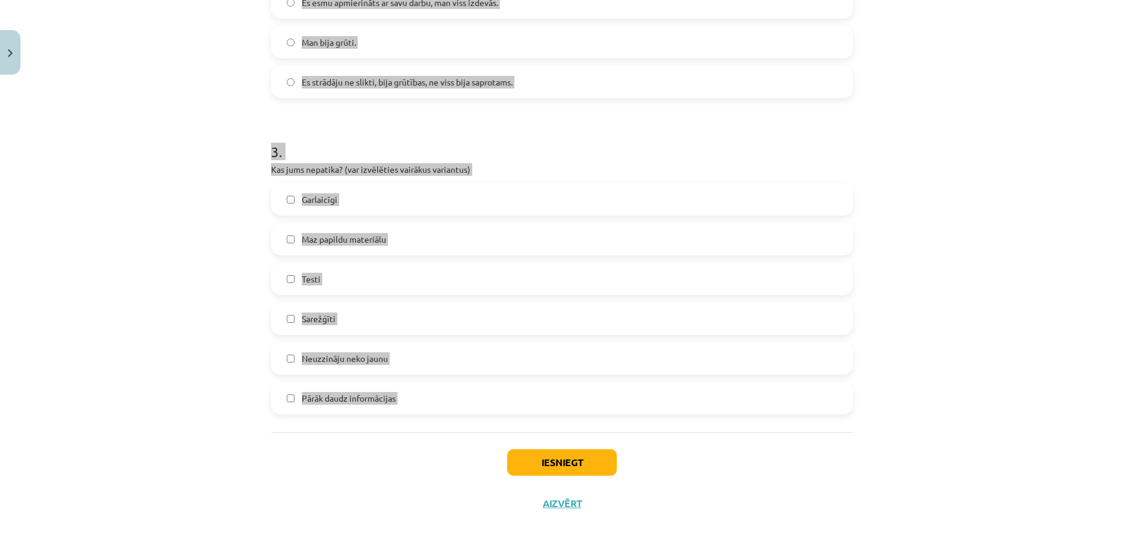
copy form "1 . Kas jums patika? (var izvēlēties vairākus variantus) Tēma ir aktuāla Viss b…"
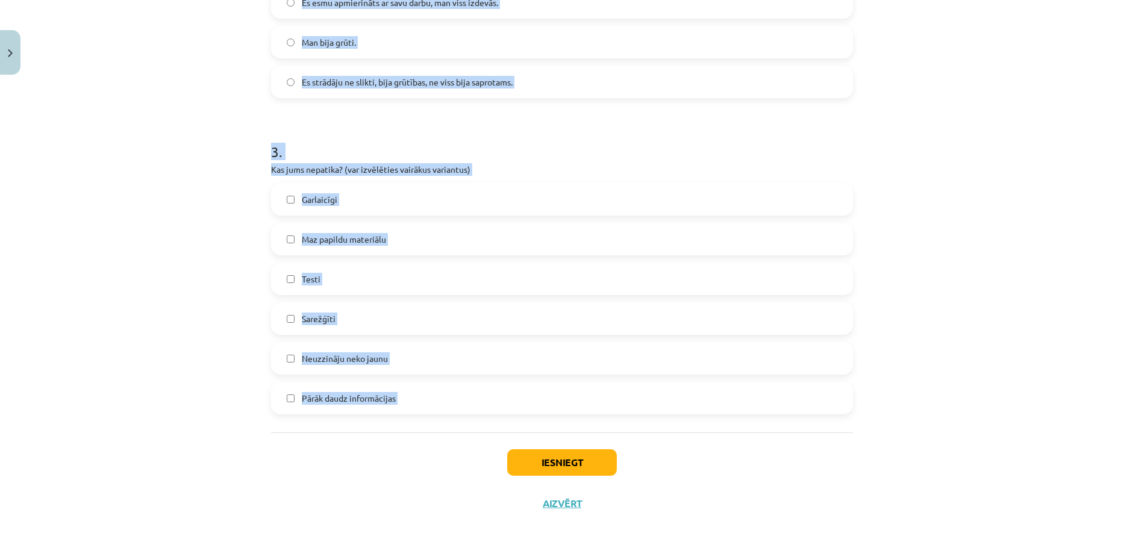
click at [163, 170] on div "Mācību tēma: Teātra mākslas 7. klases 3. ieskaites mācību materiāls #7 Temata a…" at bounding box center [562, 277] width 1124 height 554
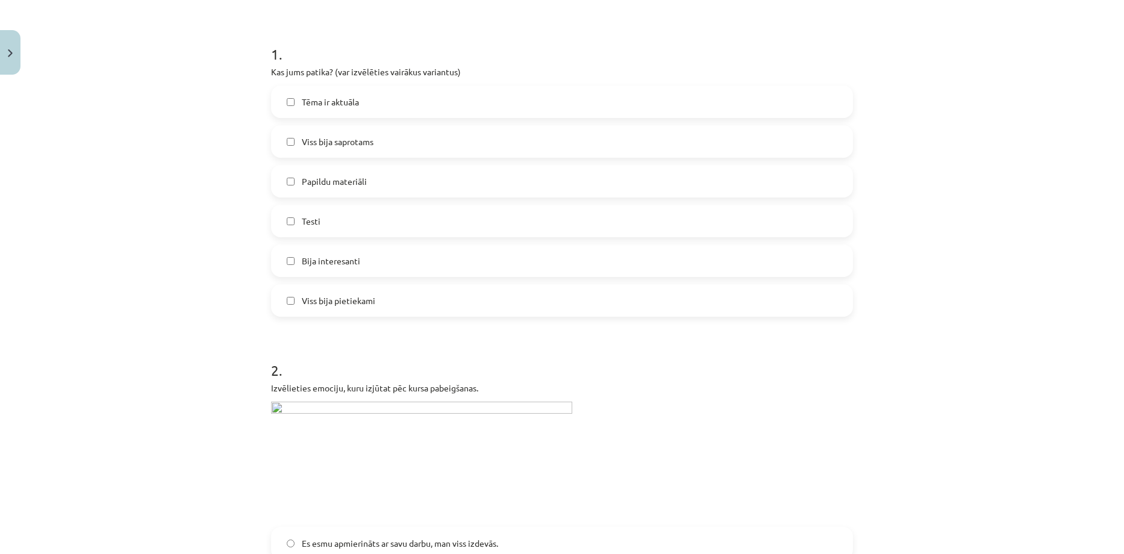
scroll to position [114, 0]
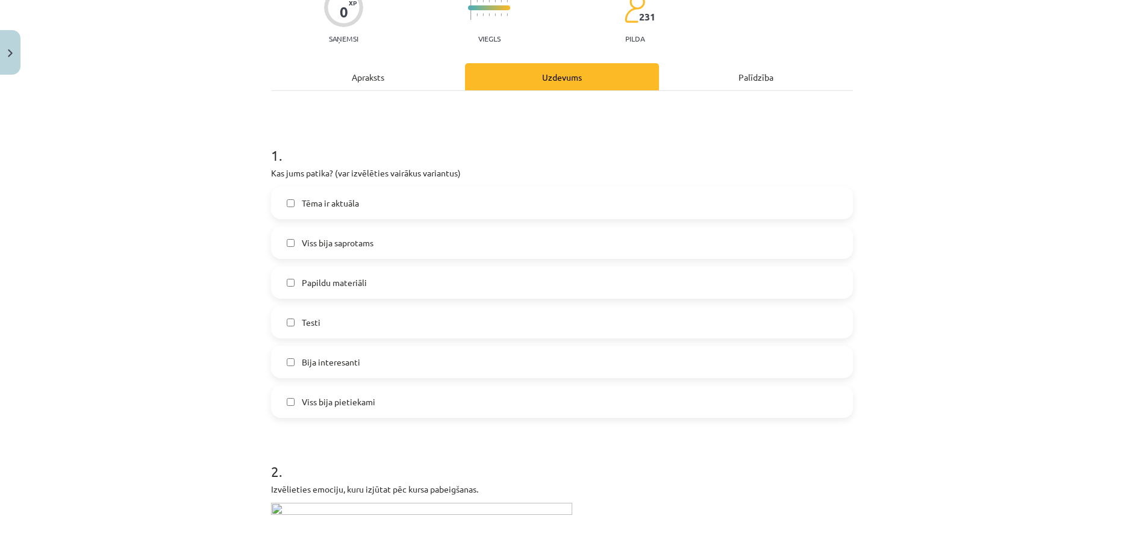
click at [284, 209] on label "Tēma ir aktuāla" at bounding box center [561, 203] width 579 height 30
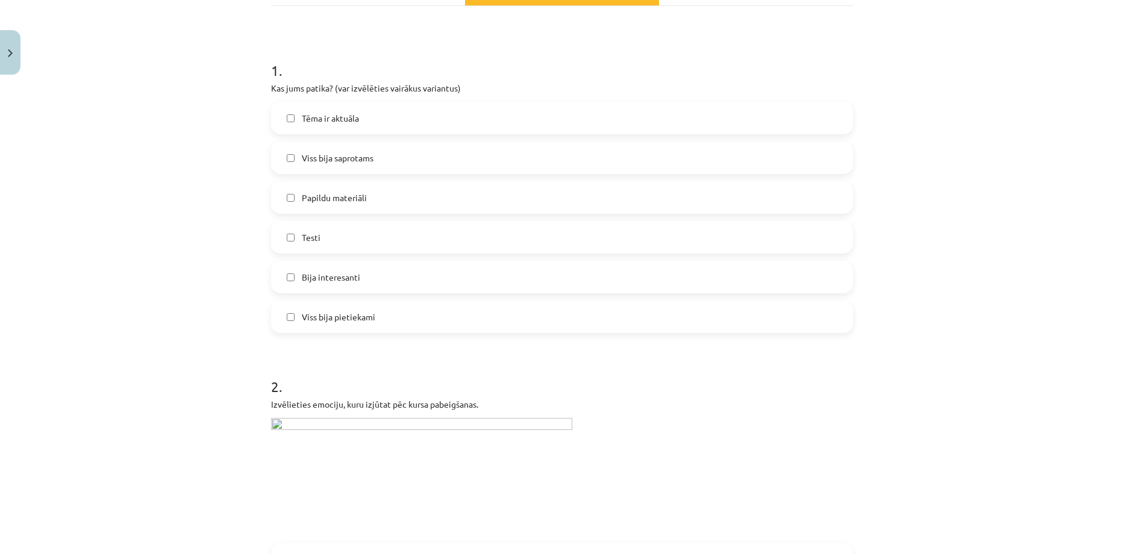
scroll to position [274, 0]
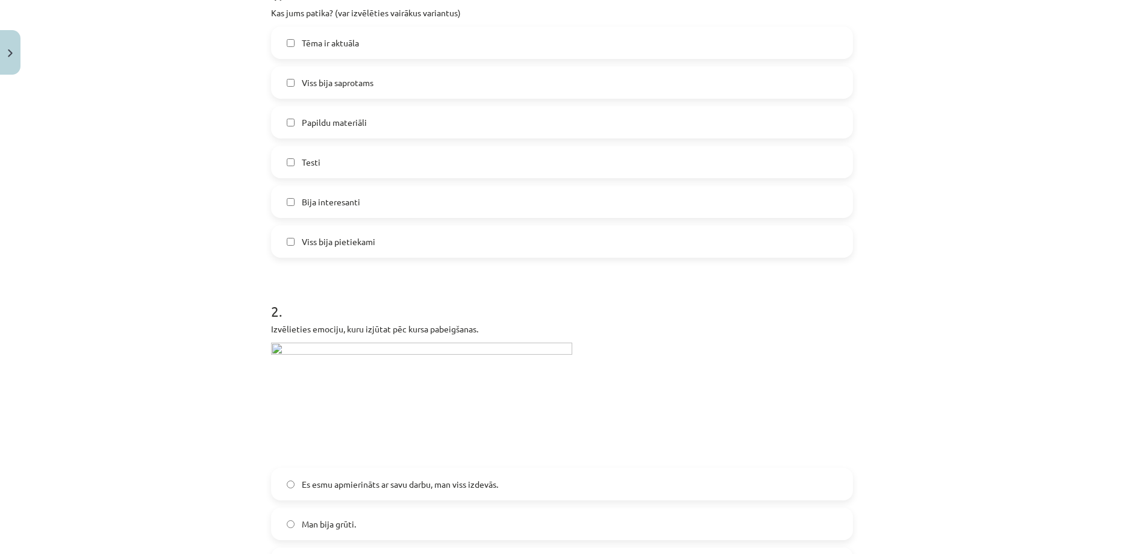
click at [271, 349] on img at bounding box center [421, 402] width 301 height 118
click at [283, 344] on img at bounding box center [421, 402] width 301 height 118
click at [300, 342] on div "Izvēlieties emociju, kuru izjūtat pēc kursa pabeigšanas." at bounding box center [562, 392] width 582 height 138
click at [300, 348] on img at bounding box center [421, 402] width 301 height 118
drag, startPoint x: 300, startPoint y: 347, endPoint x: 194, endPoint y: 358, distance: 106.6
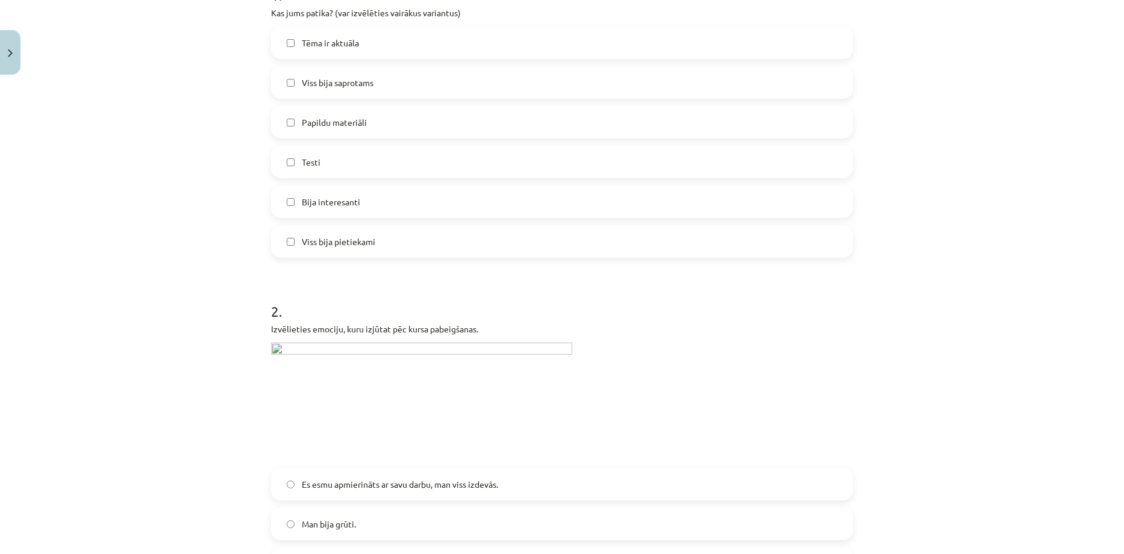
click at [194, 358] on div "Mācību tēma: Teātra mākslas 7. klases 3. ieskaites mācību materiāls #7 Temata a…" at bounding box center [562, 277] width 1124 height 554
click at [272, 346] on img at bounding box center [421, 402] width 301 height 118
click at [295, 348] on img at bounding box center [421, 402] width 301 height 118
click at [296, 348] on img at bounding box center [421, 402] width 301 height 118
click at [306, 346] on img at bounding box center [421, 402] width 301 height 118
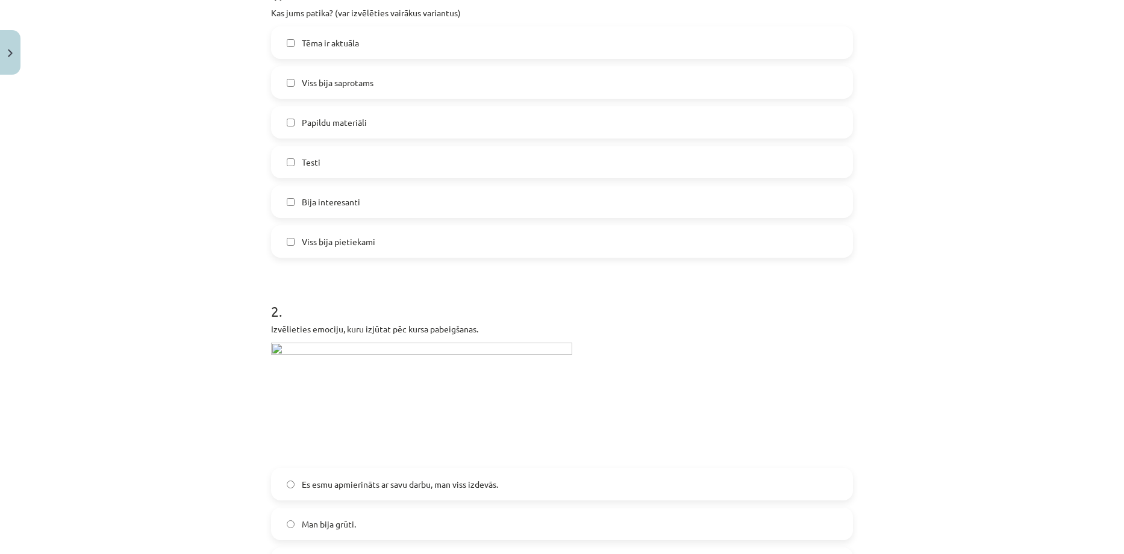
click at [307, 345] on img at bounding box center [421, 402] width 301 height 118
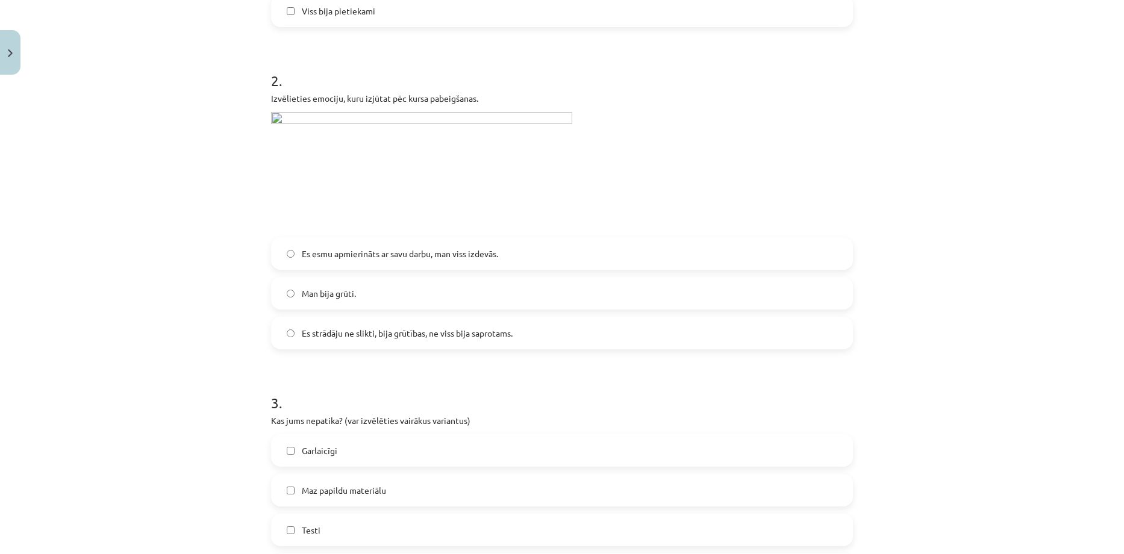
scroll to position [515, 0]
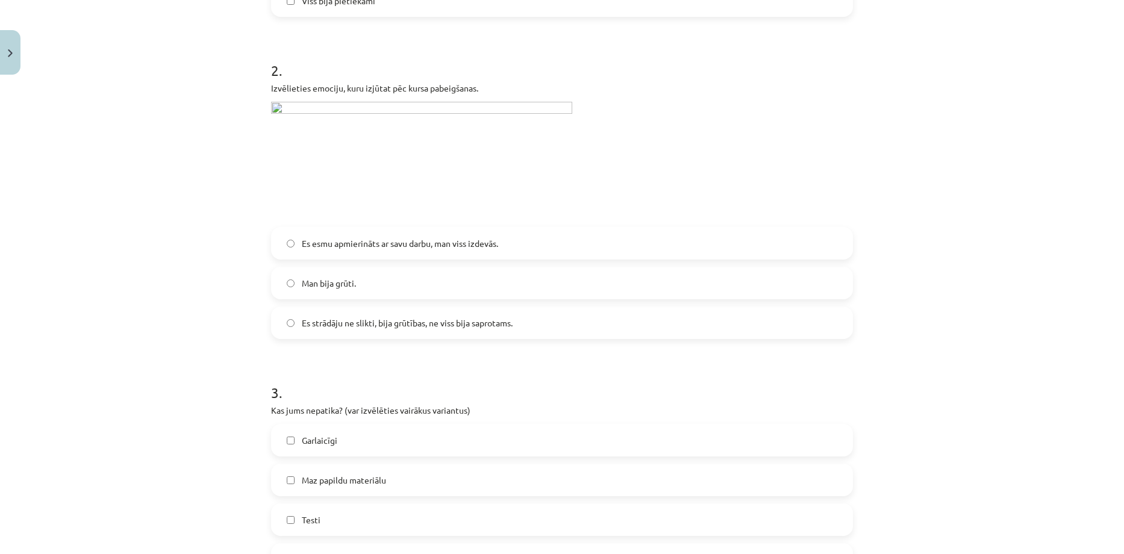
click at [388, 160] on img at bounding box center [421, 161] width 301 height 118
click at [400, 104] on img at bounding box center [421, 161] width 301 height 118
drag, startPoint x: 273, startPoint y: 104, endPoint x: 291, endPoint y: 104, distance: 18.1
click at [273, 104] on img at bounding box center [421, 161] width 301 height 118
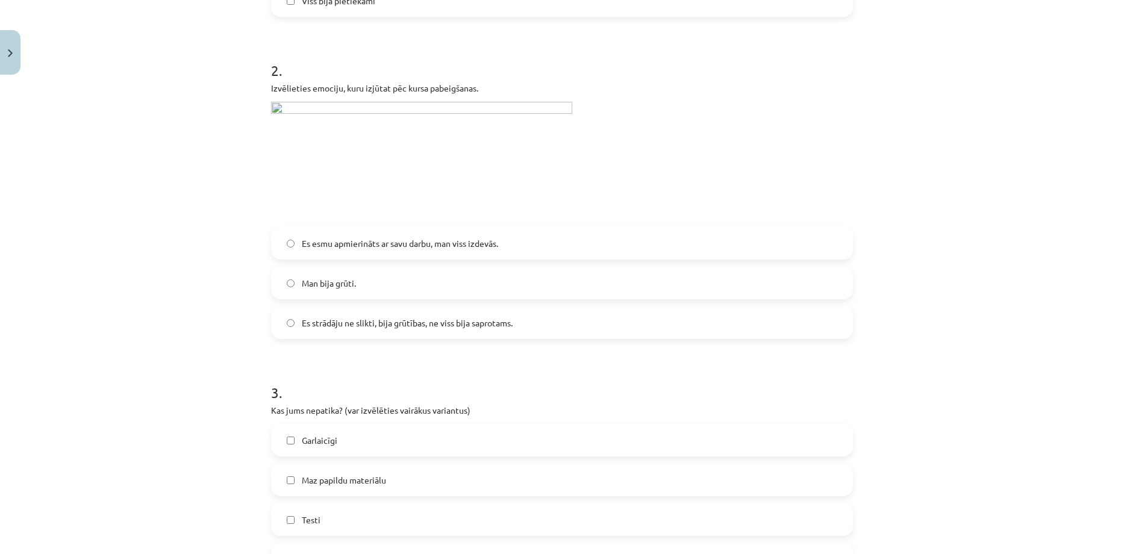
click at [303, 102] on img at bounding box center [421, 161] width 301 height 118
click at [305, 105] on img at bounding box center [421, 161] width 301 height 118
click at [306, 107] on img at bounding box center [421, 161] width 301 height 118
click at [306, 108] on img at bounding box center [421, 161] width 301 height 118
drag, startPoint x: 341, startPoint y: 170, endPoint x: 378, endPoint y: 170, distance: 37.3
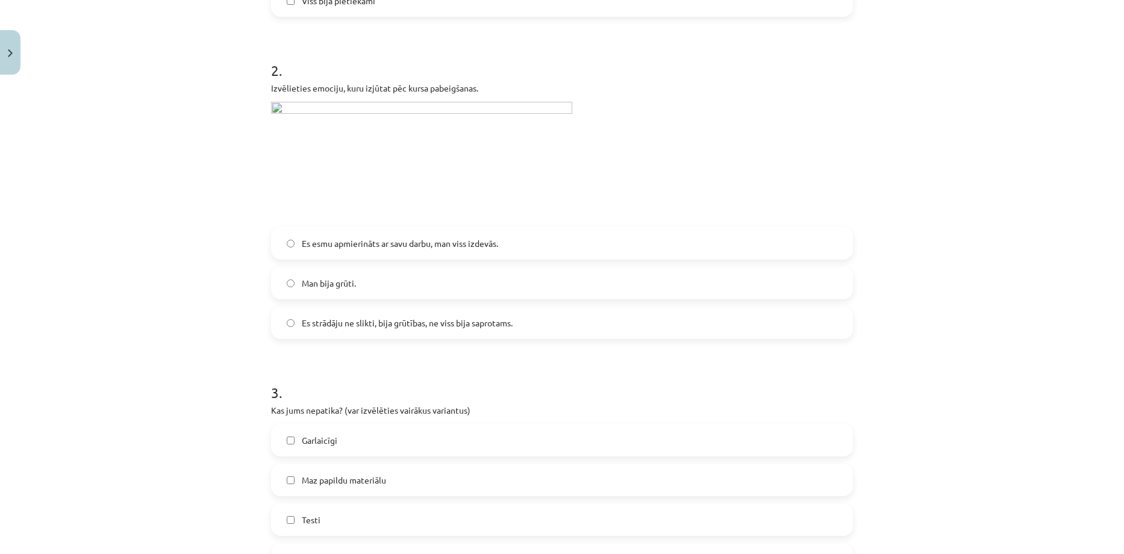
click at [341, 170] on img at bounding box center [421, 161] width 301 height 118
click at [428, 167] on img at bounding box center [421, 161] width 301 height 118
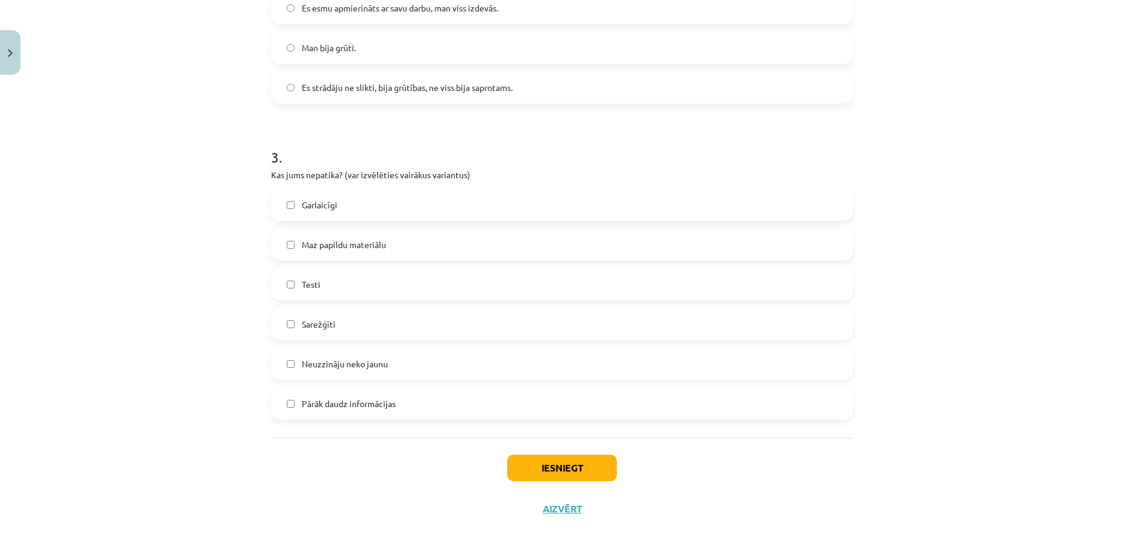
scroll to position [756, 0]
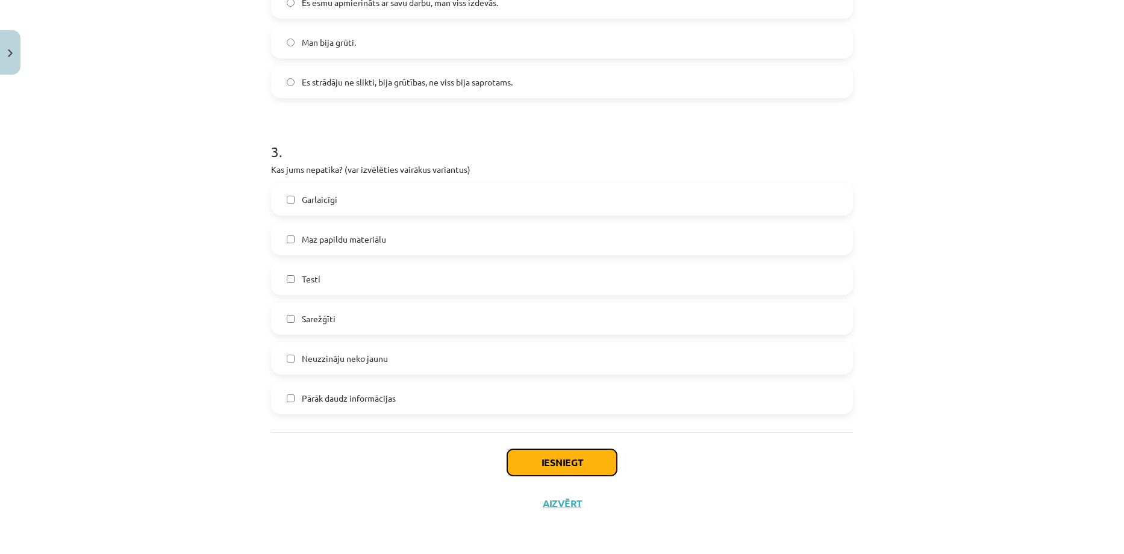
click at [526, 462] on button "Iesniegt" at bounding box center [562, 462] width 110 height 26
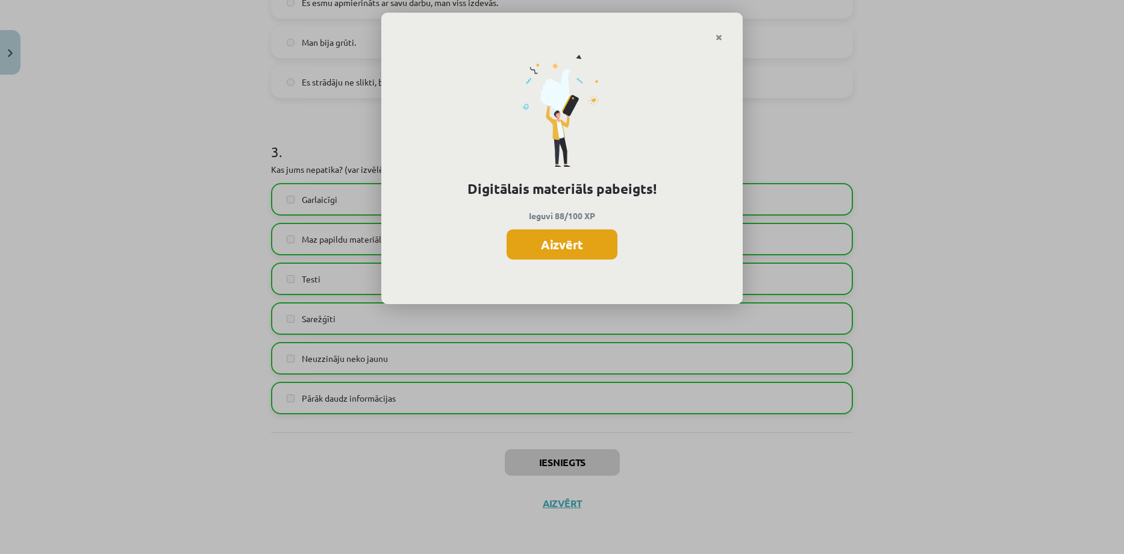
click at [570, 246] on button "Aizvērt" at bounding box center [561, 244] width 111 height 30
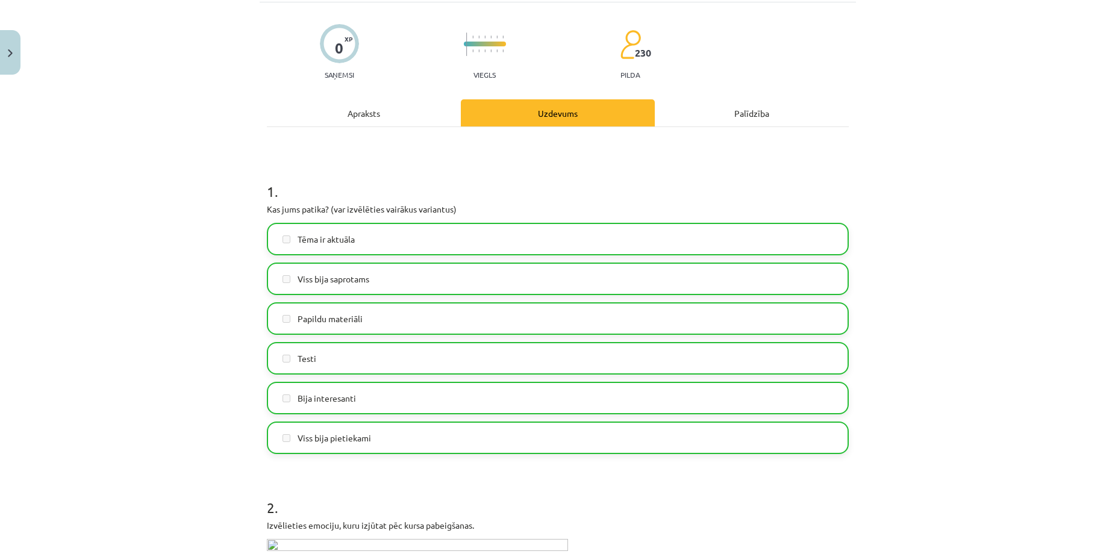
scroll to position [33, 0]
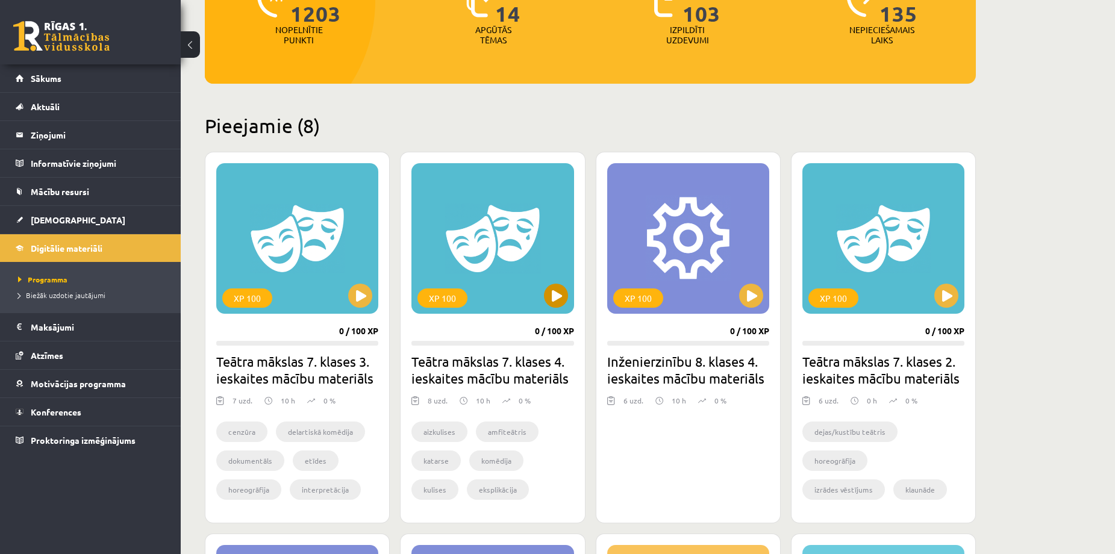
scroll to position [241, 0]
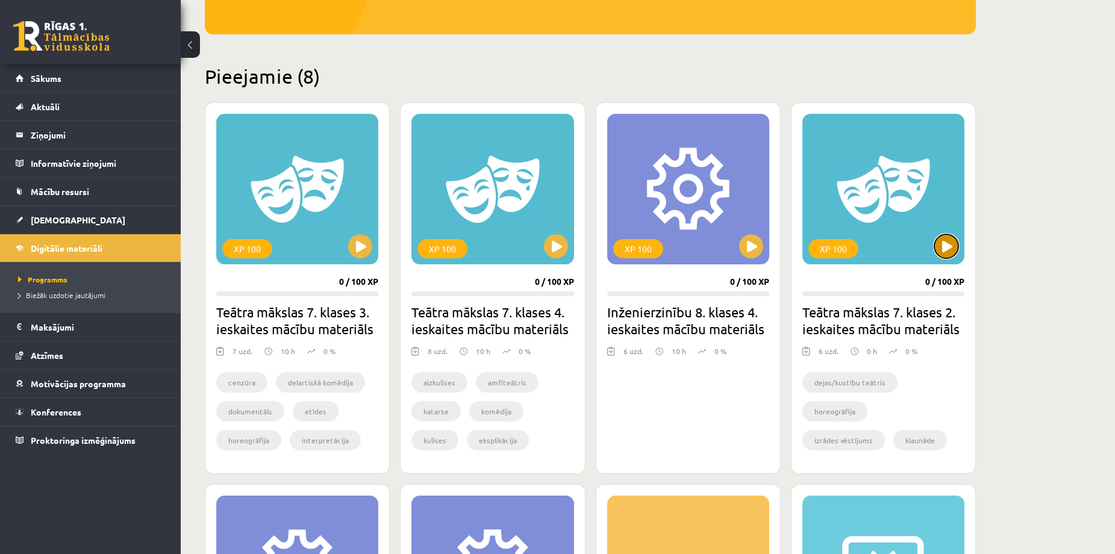
click at [945, 246] on button at bounding box center [946, 246] width 24 height 24
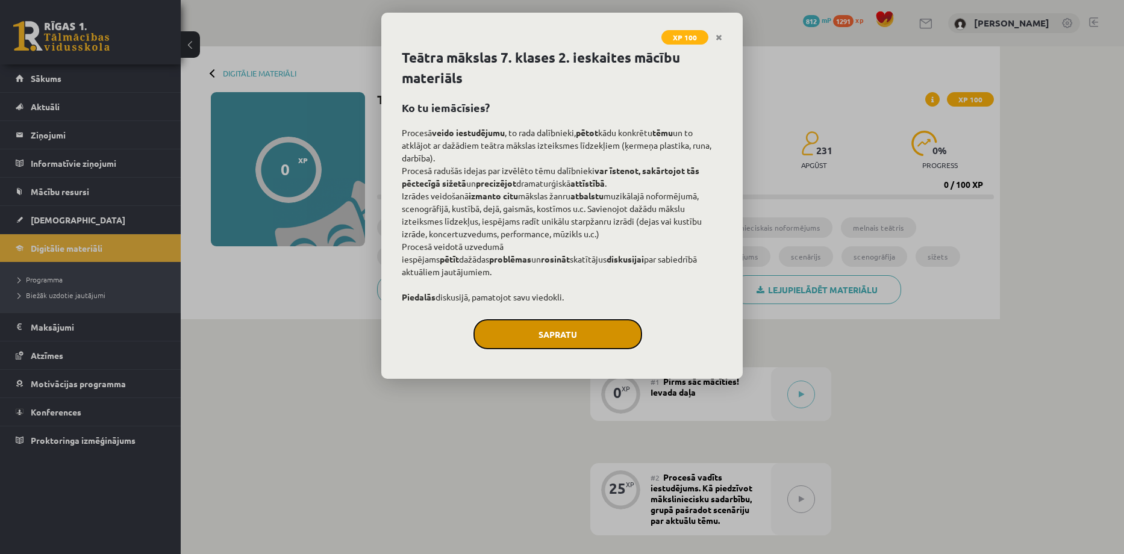
click at [595, 349] on button "Sapratu" at bounding box center [557, 334] width 169 height 30
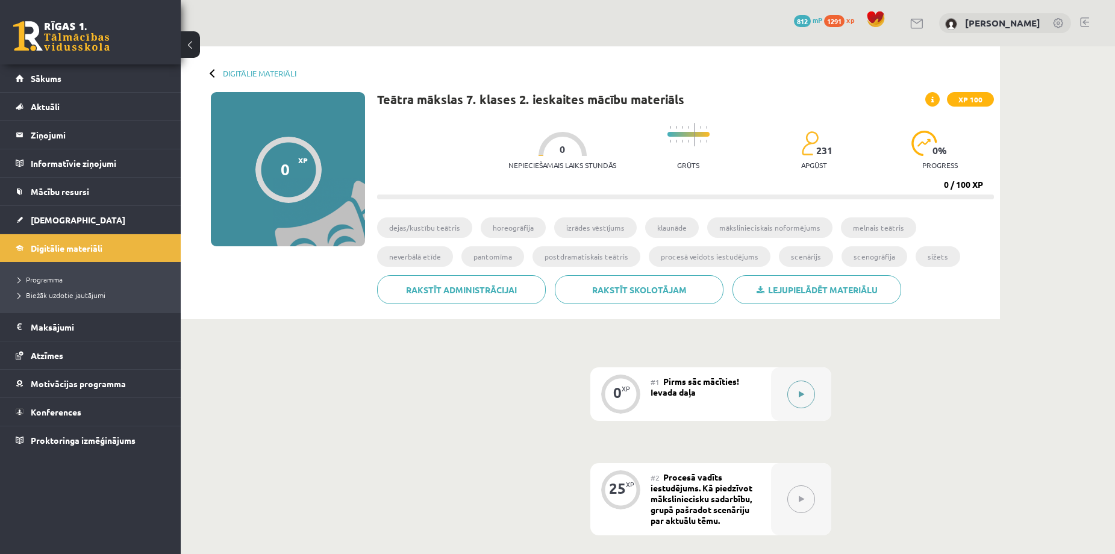
click at [795, 391] on button at bounding box center [801, 395] width 28 height 28
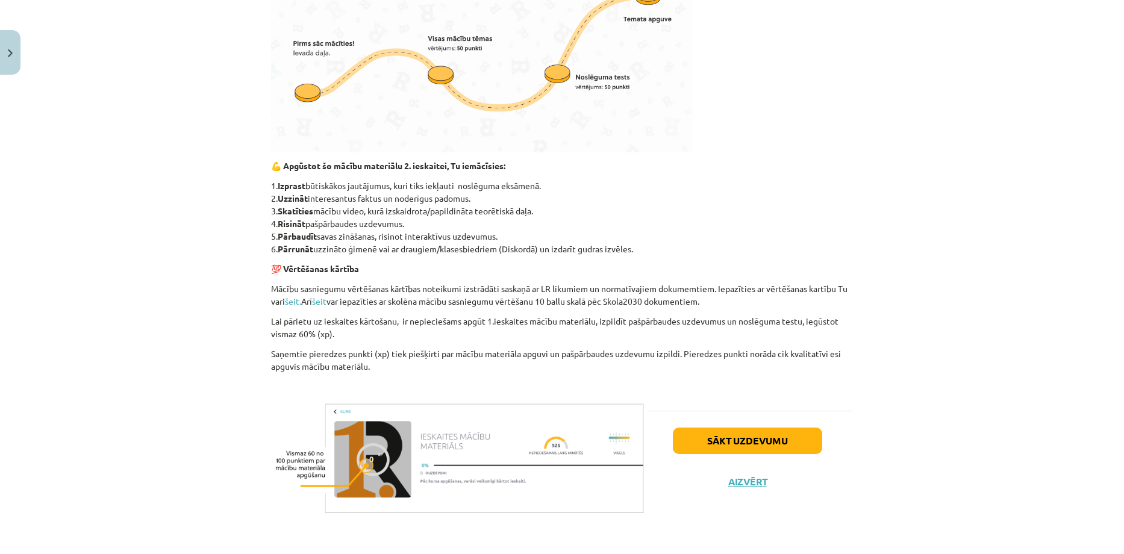
scroll to position [415, 0]
click at [734, 436] on button "Sākt uzdevumu" at bounding box center [747, 440] width 149 height 26
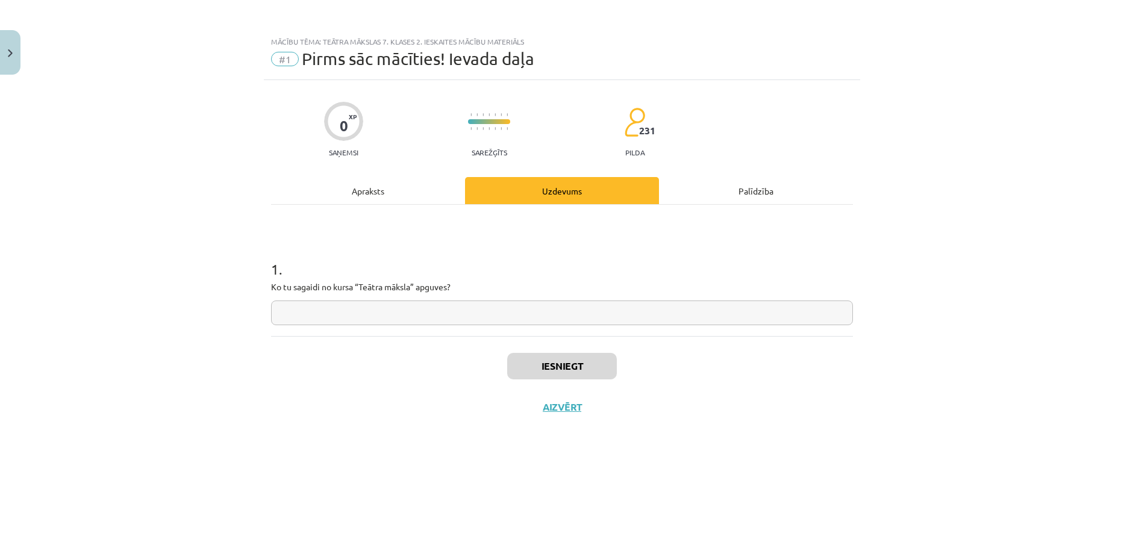
scroll to position [0, 0]
drag, startPoint x: 466, startPoint y: 284, endPoint x: 296, endPoint y: 277, distance: 170.6
click at [298, 273] on div "1 . Ko tu sagaidi no kursa “Teātra māksla” apguves?" at bounding box center [562, 283] width 582 height 86
copy div "Ko tu sagaidi no kursa “Teātra māksla” apguves?"
click at [362, 313] on input "text" at bounding box center [562, 312] width 582 height 25
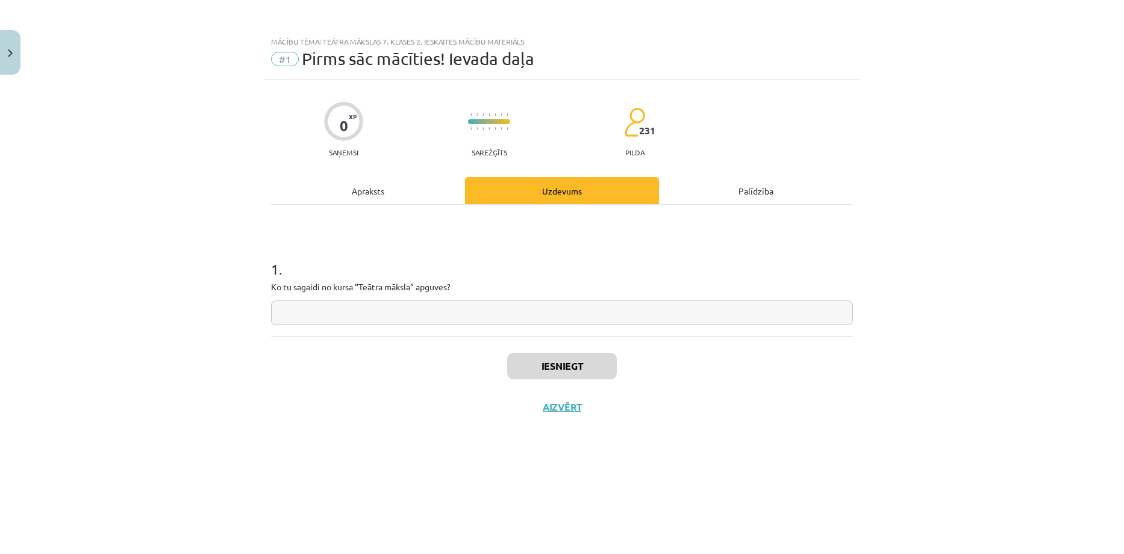
paste input "**********"
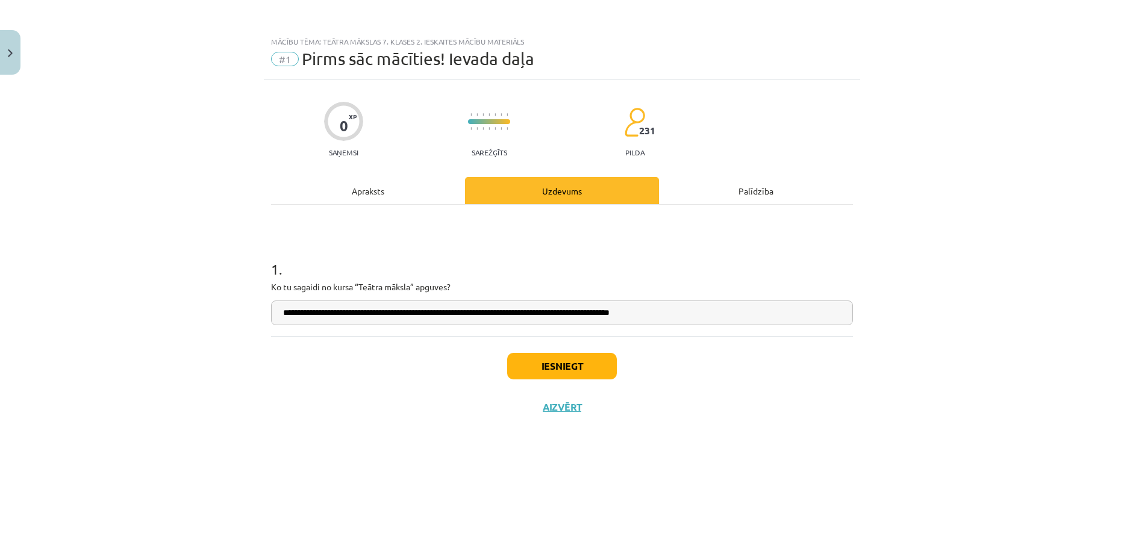
type input "**********"
click at [529, 365] on button "Iesniegt" at bounding box center [562, 366] width 110 height 26
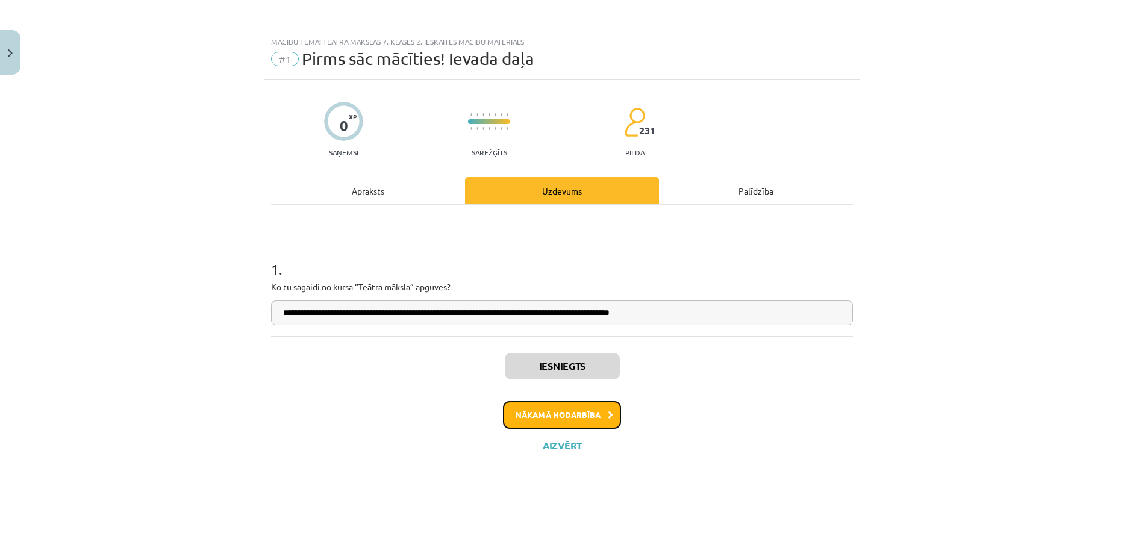
click at [582, 416] on button "Nākamā nodarbība" at bounding box center [562, 415] width 118 height 28
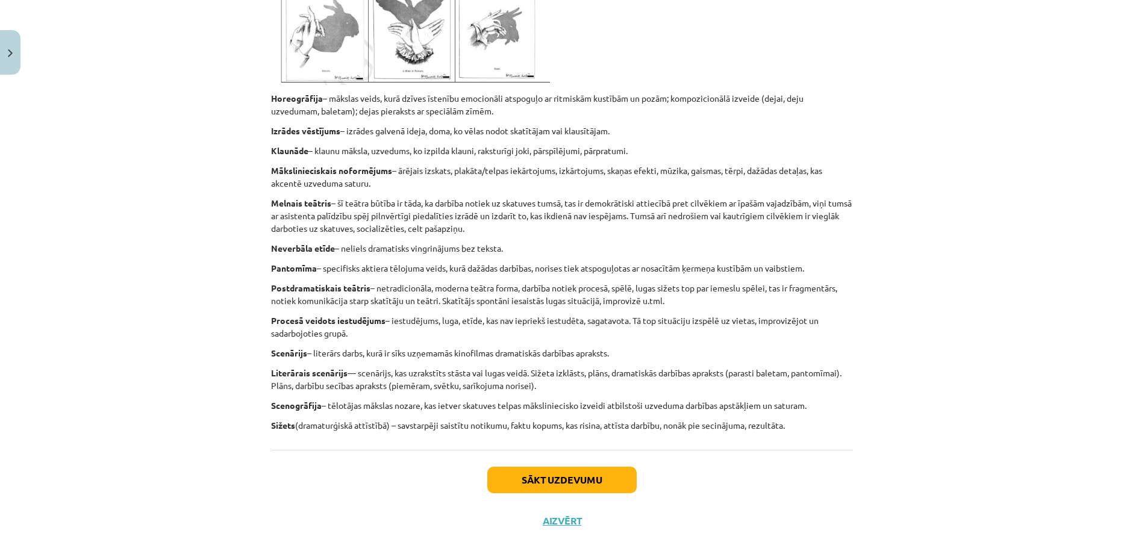
scroll to position [1000, 0]
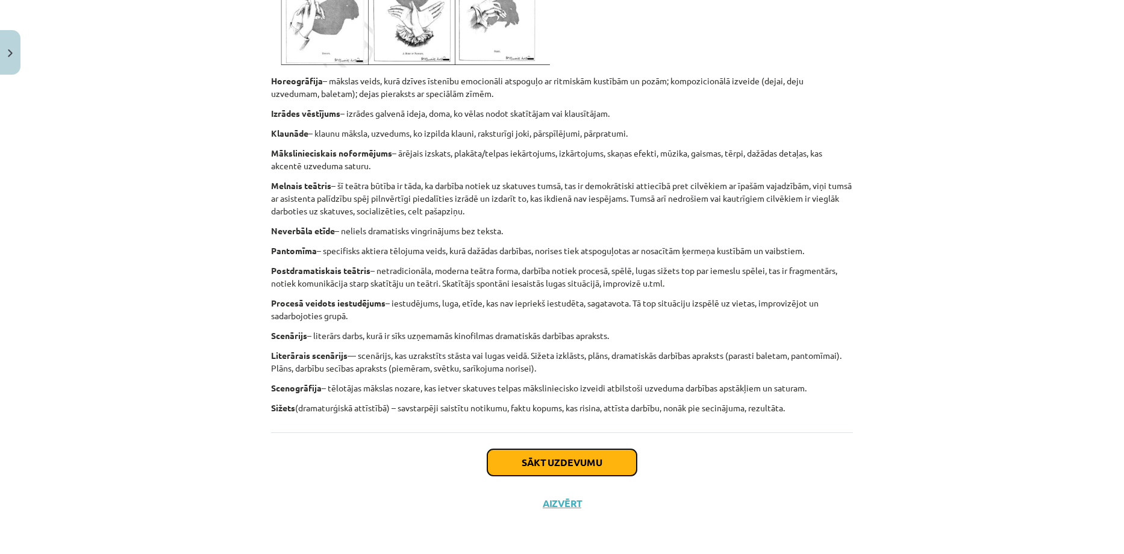
click at [508, 465] on button "Sākt uzdevumu" at bounding box center [561, 462] width 149 height 26
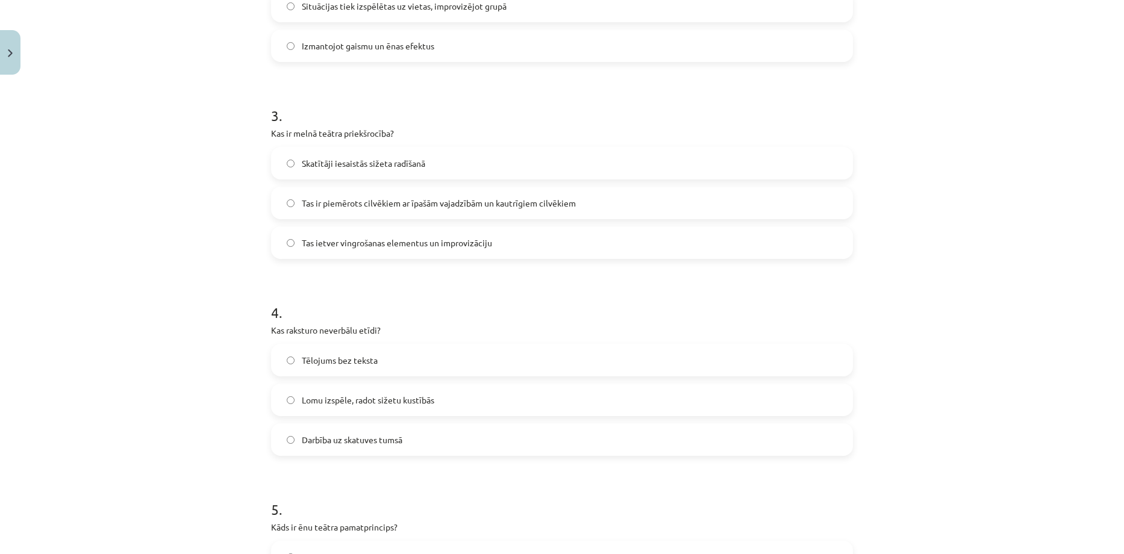
scroll to position [805, 0]
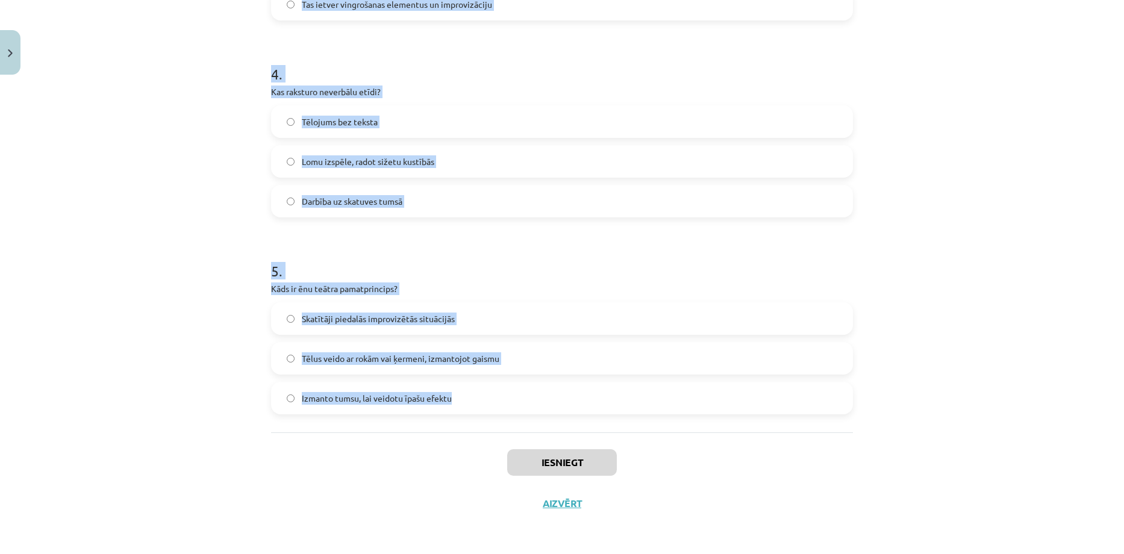
drag, startPoint x: 259, startPoint y: 137, endPoint x: 499, endPoint y: 393, distance: 350.6
click at [499, 393] on div "Mācību tēma: Teātra mākslas 7. klases 2. ieskaites mācību materiāls #2 Procesā …" at bounding box center [562, 277] width 1124 height 554
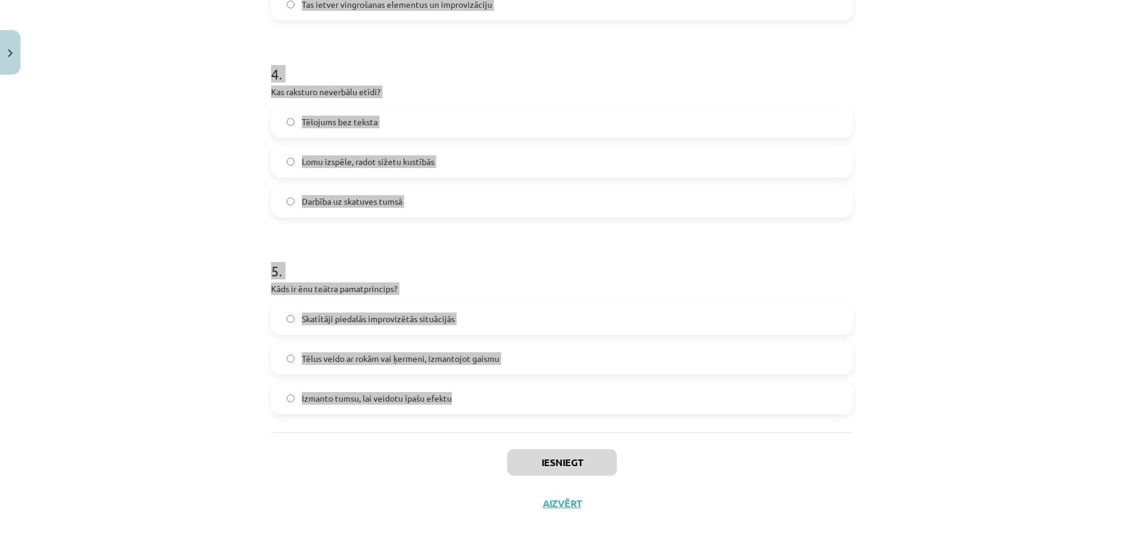
copy form "1 . Kas raksturo dejas/kustību teātri? Vizuālu tēlu radīšana ar rokām un gaismu…"
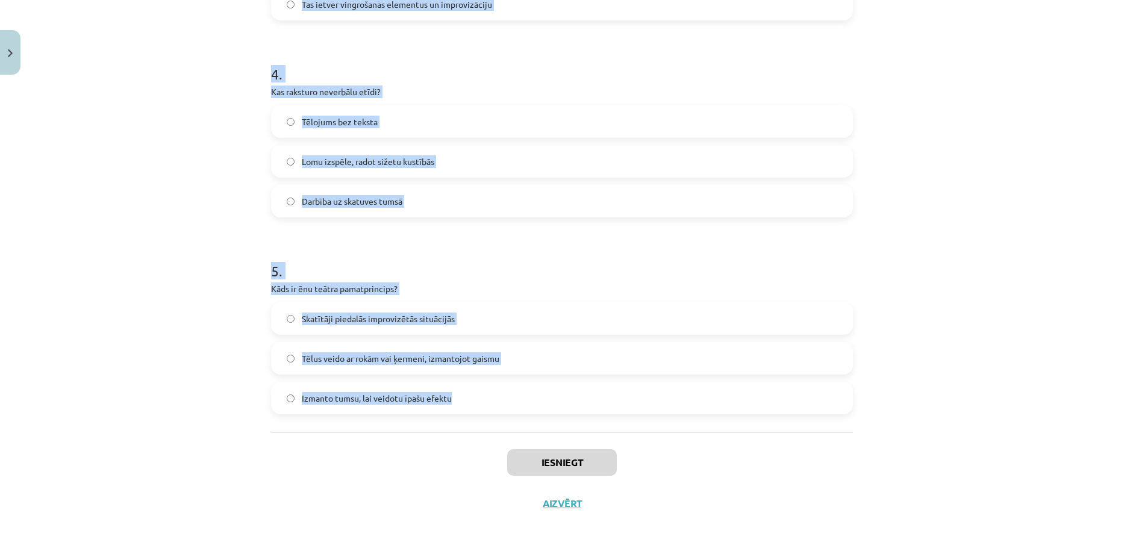
click at [166, 219] on div "Mācību tēma: Teātra mākslas 7. klases 2. ieskaites mācību materiāls #2 Procesā …" at bounding box center [562, 277] width 1124 height 554
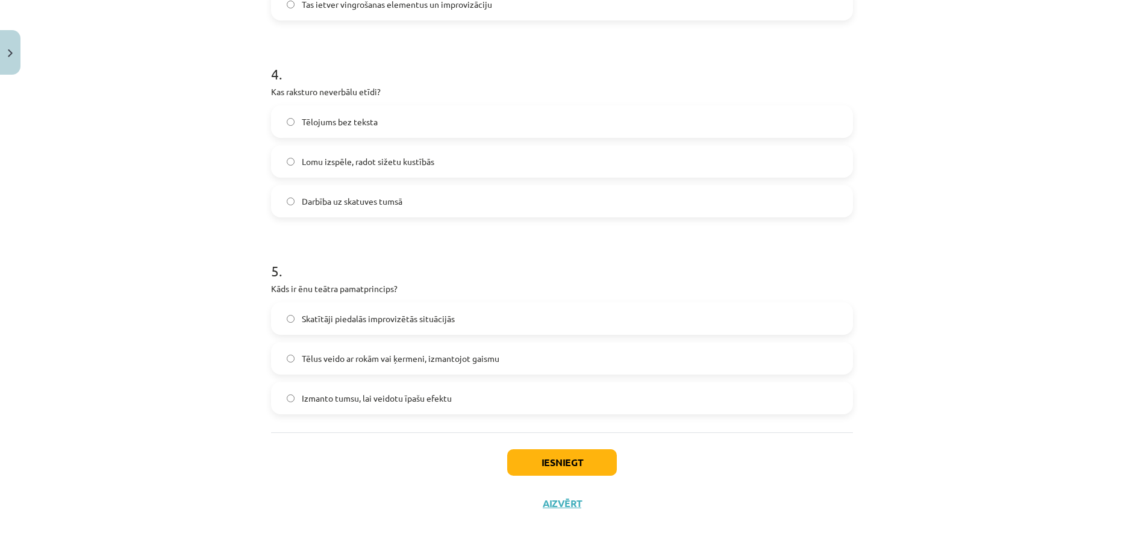
click at [285, 365] on label "Tēlus veido ar rokām vai ķermeni, izmantojot gaismu" at bounding box center [561, 358] width 579 height 30
click at [546, 461] on button "Iesniegt" at bounding box center [562, 462] width 110 height 26
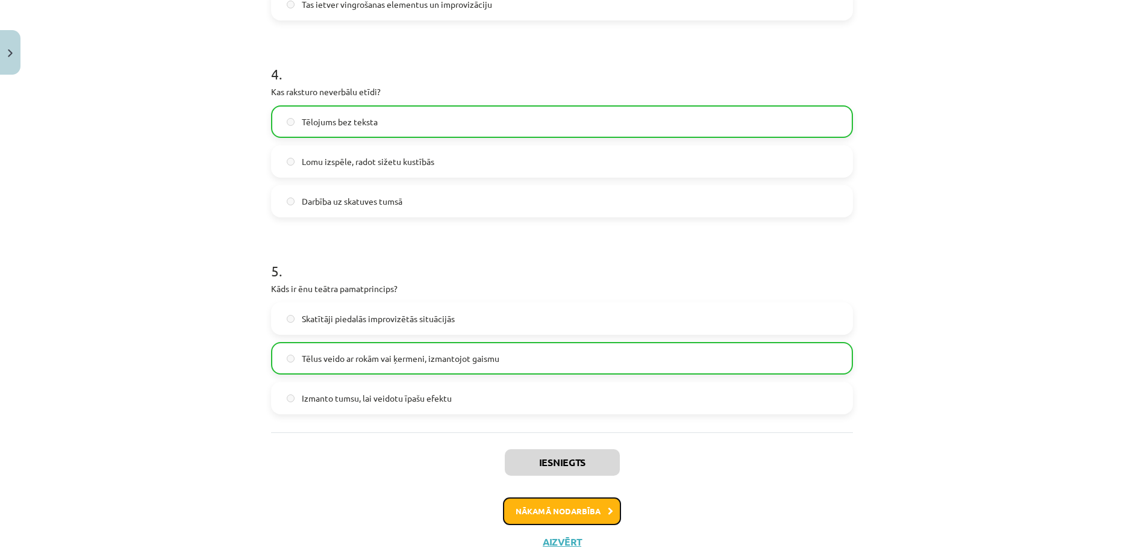
click at [555, 509] on button "Nākamā nodarbība" at bounding box center [562, 511] width 118 height 28
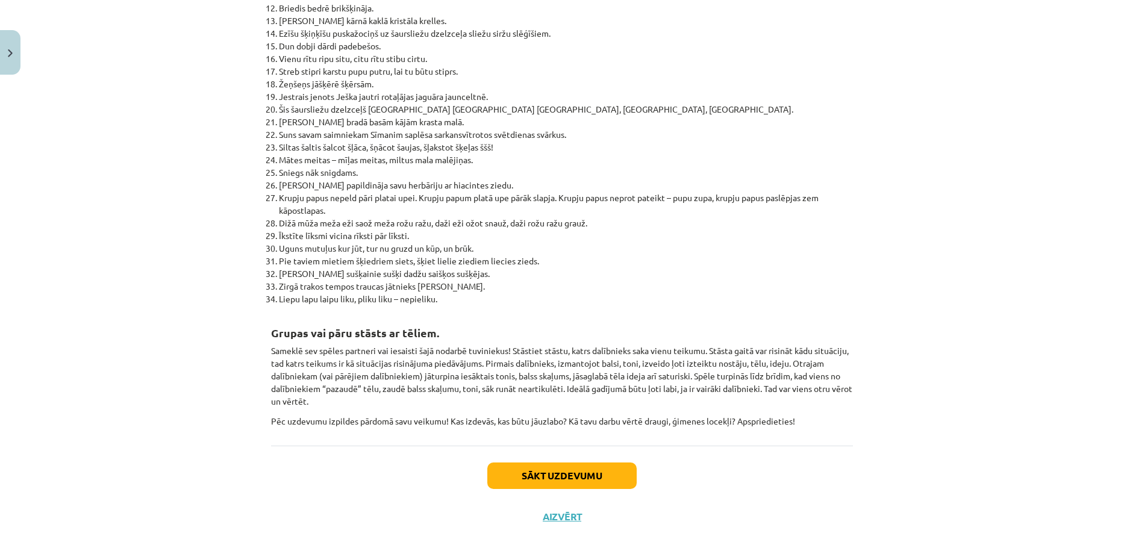
scroll to position [1634, 0]
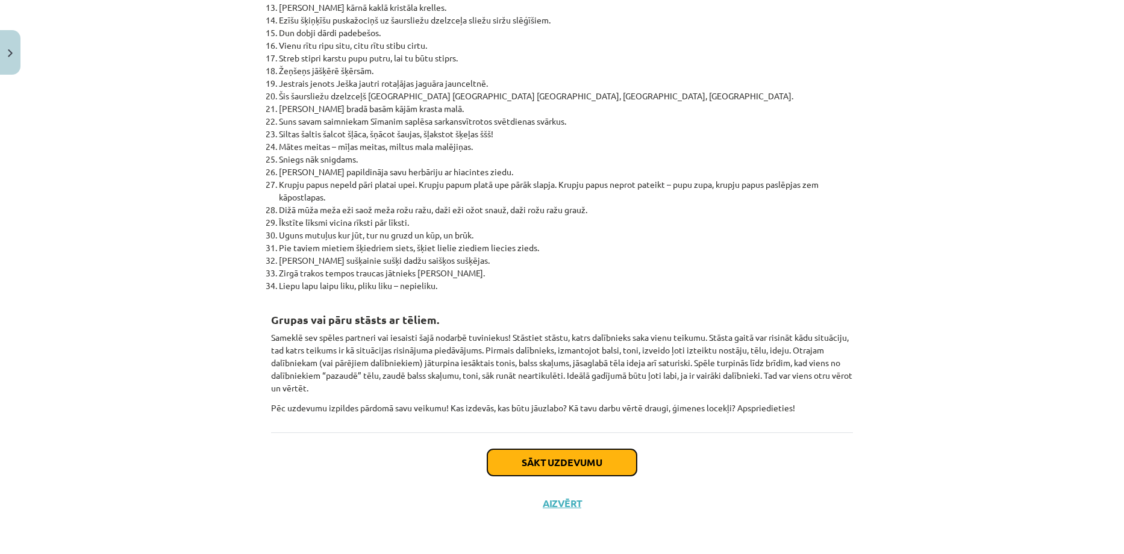
click at [562, 454] on button "Sākt uzdevumu" at bounding box center [561, 462] width 149 height 26
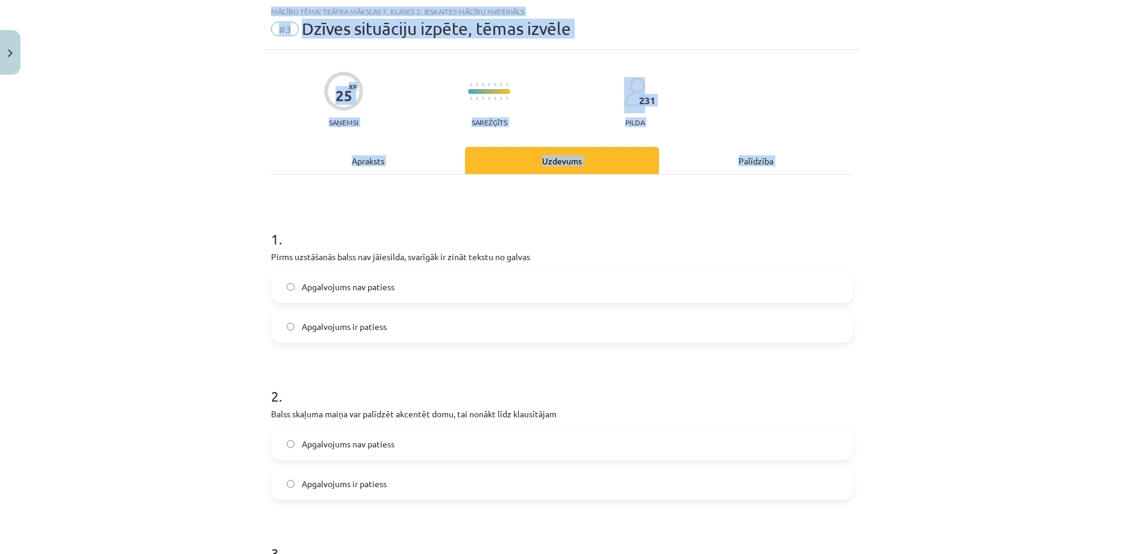
scroll to position [587, 0]
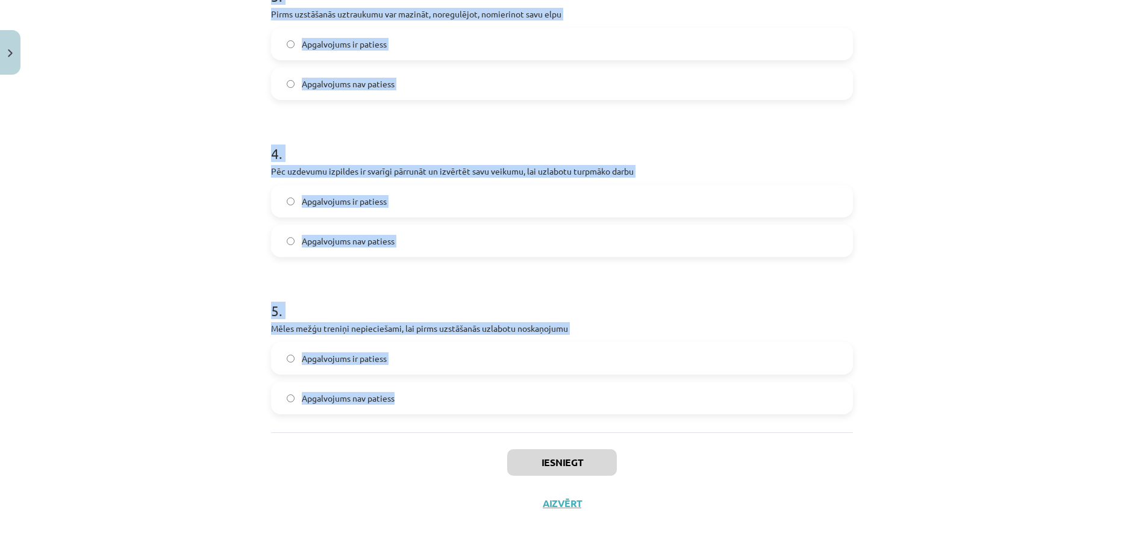
drag, startPoint x: 264, startPoint y: 228, endPoint x: 435, endPoint y: 414, distance: 252.3
click at [435, 414] on div "25 XP Saņemsi Sarežģīts 231 pilda Apraksts Uzdevums Palīdzība 1 . Pirms uzstāša…" at bounding box center [562, 8] width 596 height 1031
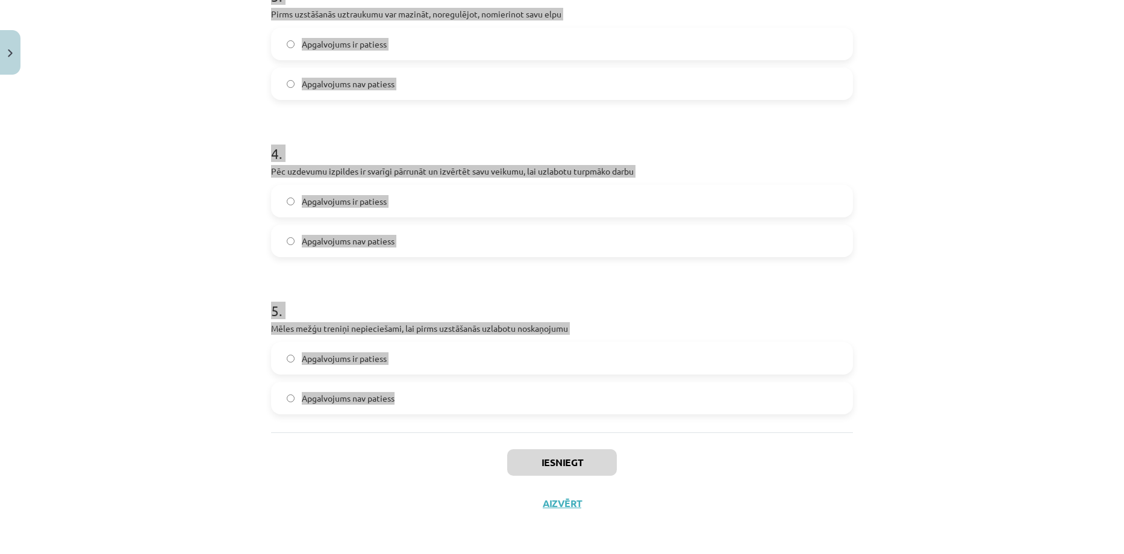
copy form "1 . Pirms uzstāšanās balss nav jāiesilda, svarīgāk ir zināt tekstu no galvas Ap…"
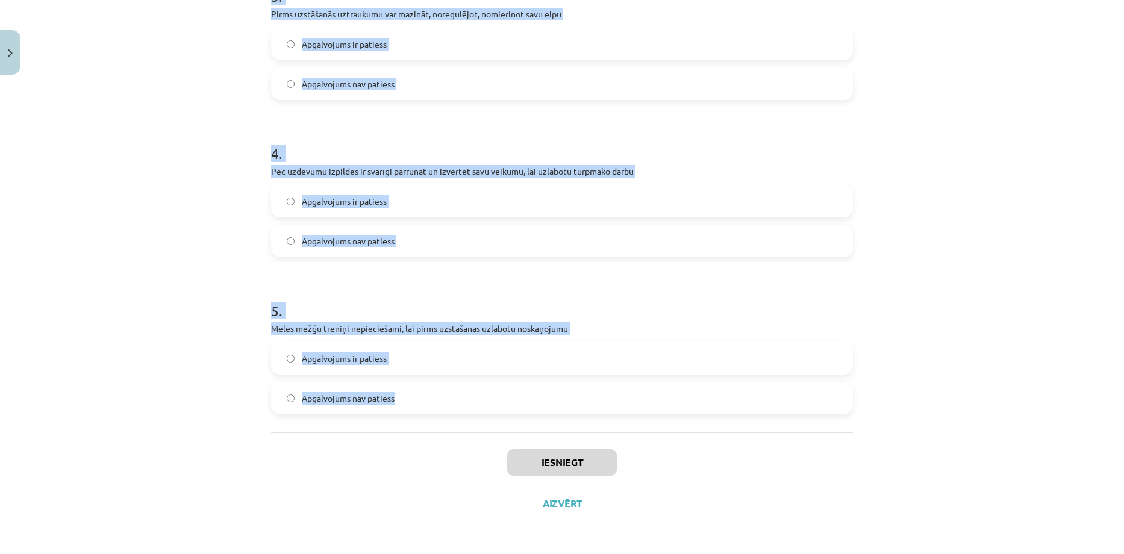
click at [227, 112] on div "Mācību tēma: Teātra mākslas 7. klases 2. ieskaites mācību materiāls #3 Dzīves s…" at bounding box center [562, 277] width 1124 height 554
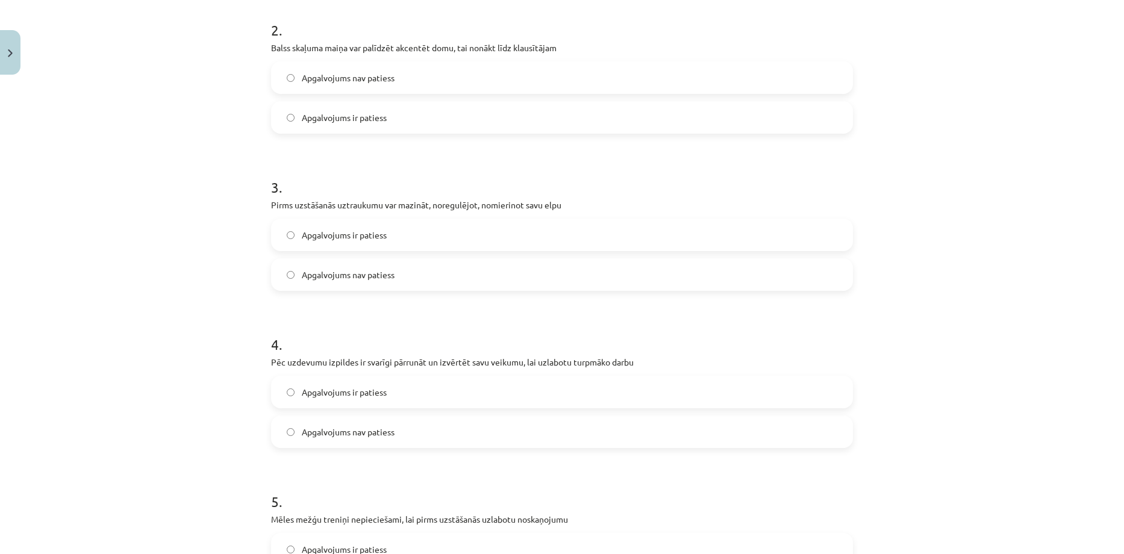
scroll to position [507, 0]
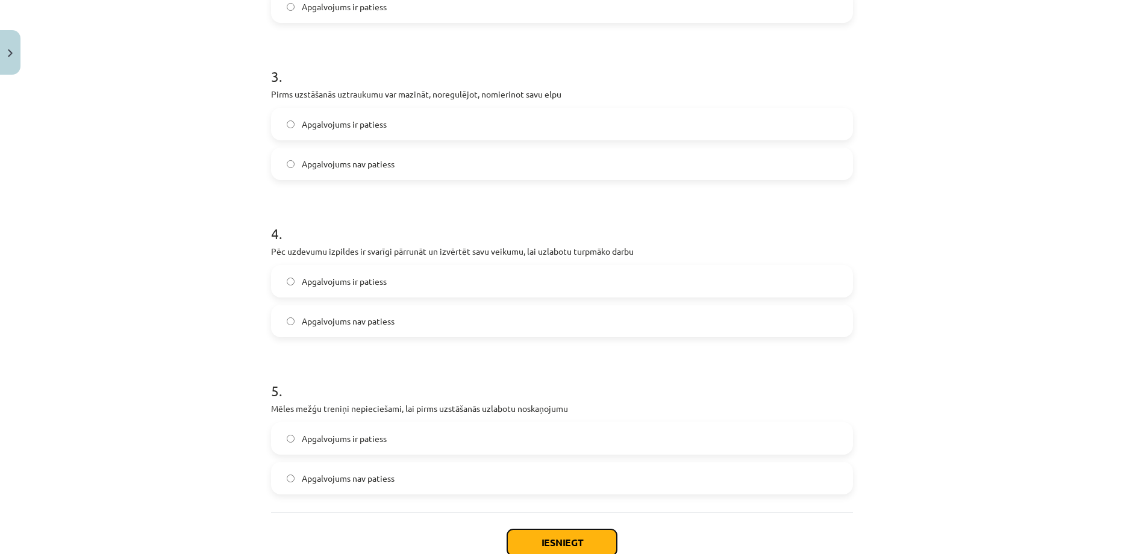
click at [548, 542] on button "Iesniegt" at bounding box center [562, 542] width 110 height 26
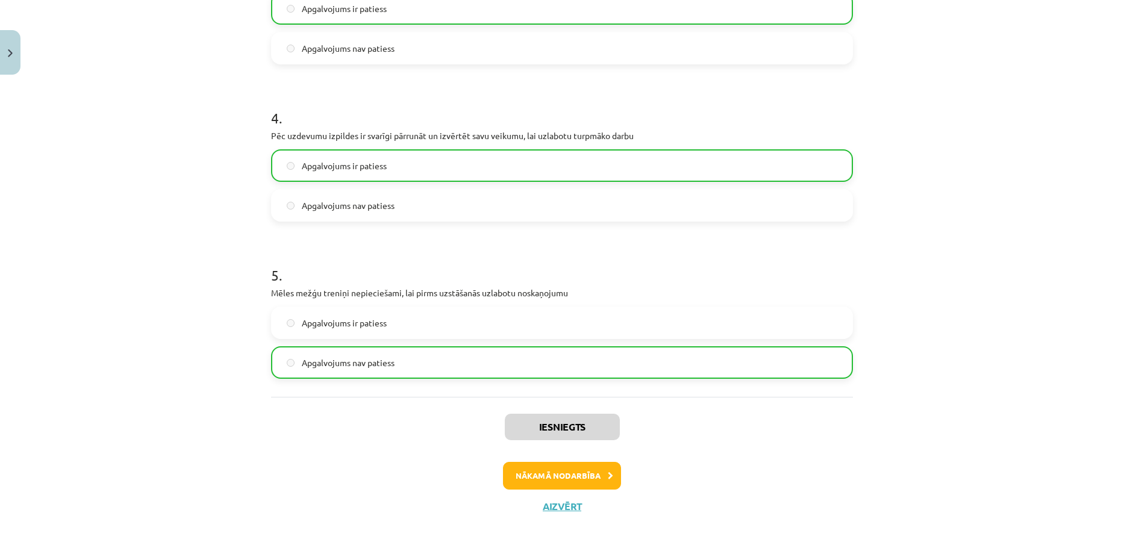
scroll to position [626, 0]
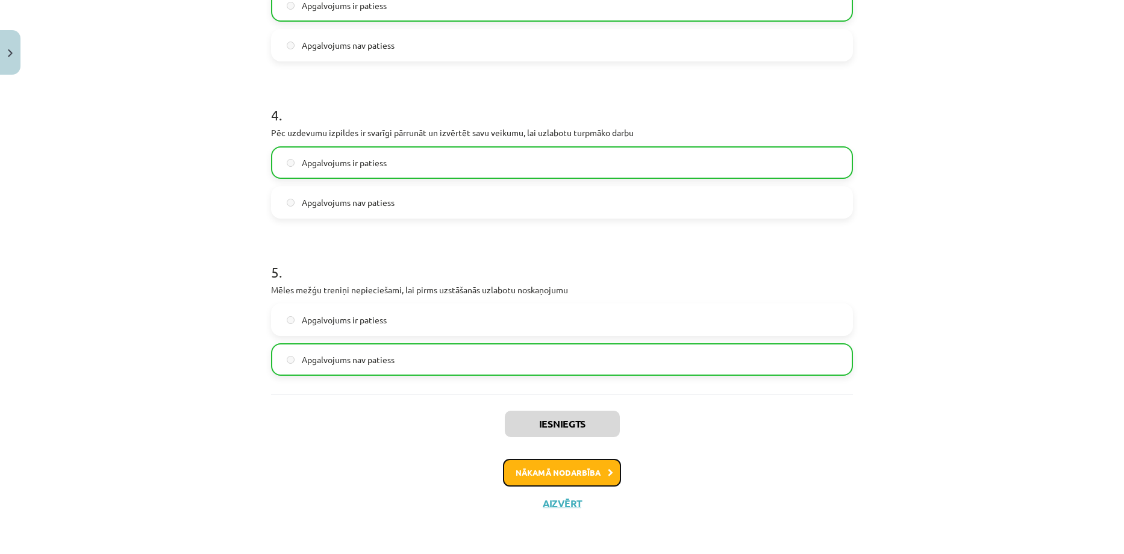
click at [576, 467] on button "Nākamā nodarbība" at bounding box center [562, 473] width 118 height 28
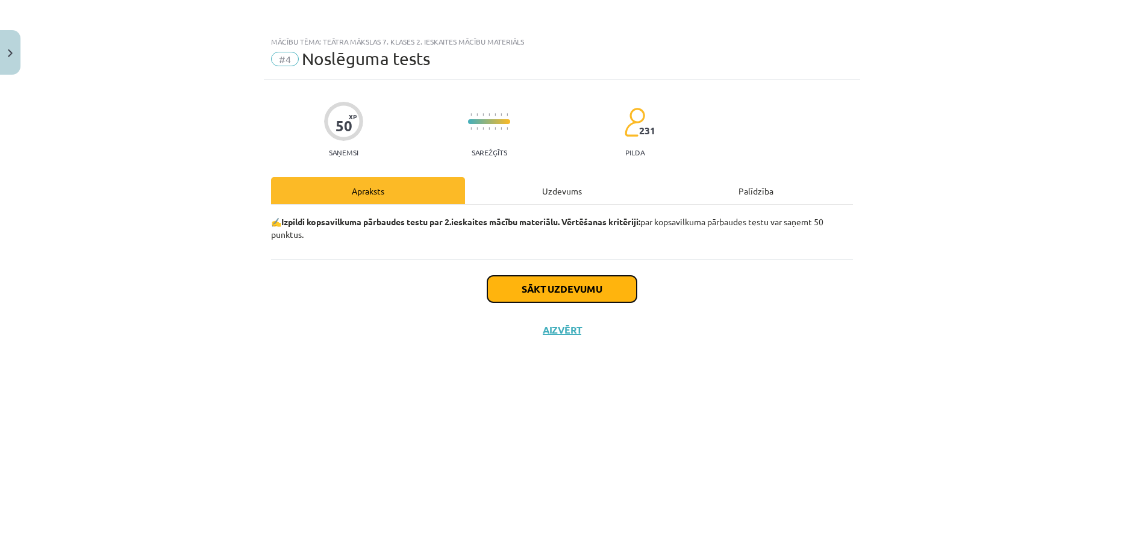
click at [576, 286] on button "Sākt uzdevumu" at bounding box center [561, 289] width 149 height 26
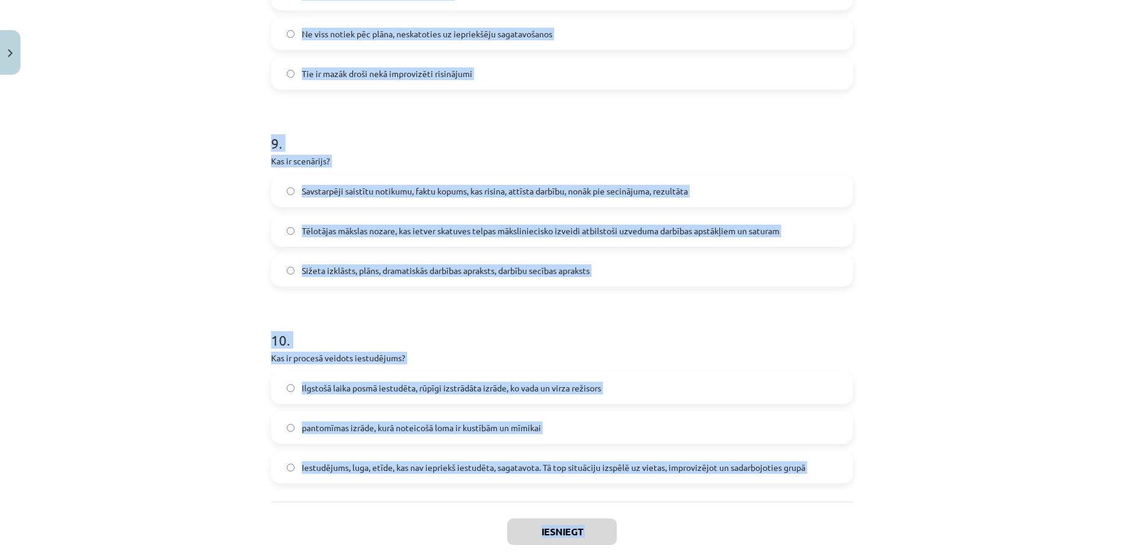
scroll to position [1770, 0]
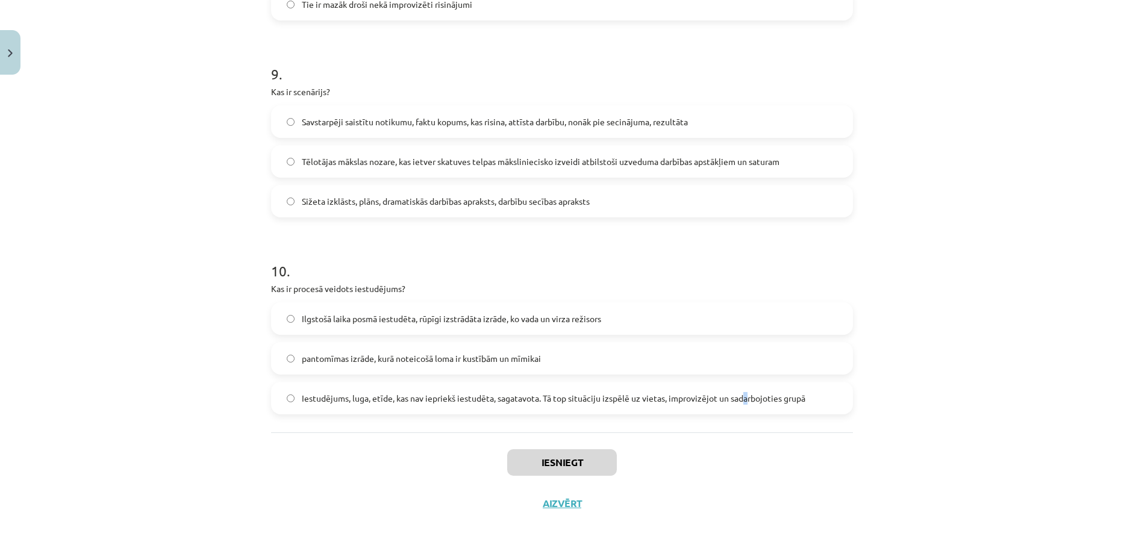
drag, startPoint x: 744, startPoint y: 406, endPoint x: 735, endPoint y: 428, distance: 23.2
click at [741, 414] on div "Iestudējums, luga, etīde, kas nav iepriekš iestudēta, sagatavota. Tā top situāc…" at bounding box center [562, 398] width 582 height 33
drag, startPoint x: 120, startPoint y: 294, endPoint x: 143, endPoint y: 292, distance: 22.4
click at [125, 292] on div "Mācību tēma: Teātra mākslas 7. klases 2. ieskaites mācību materiāls #4 Noslēgum…" at bounding box center [562, 277] width 1124 height 554
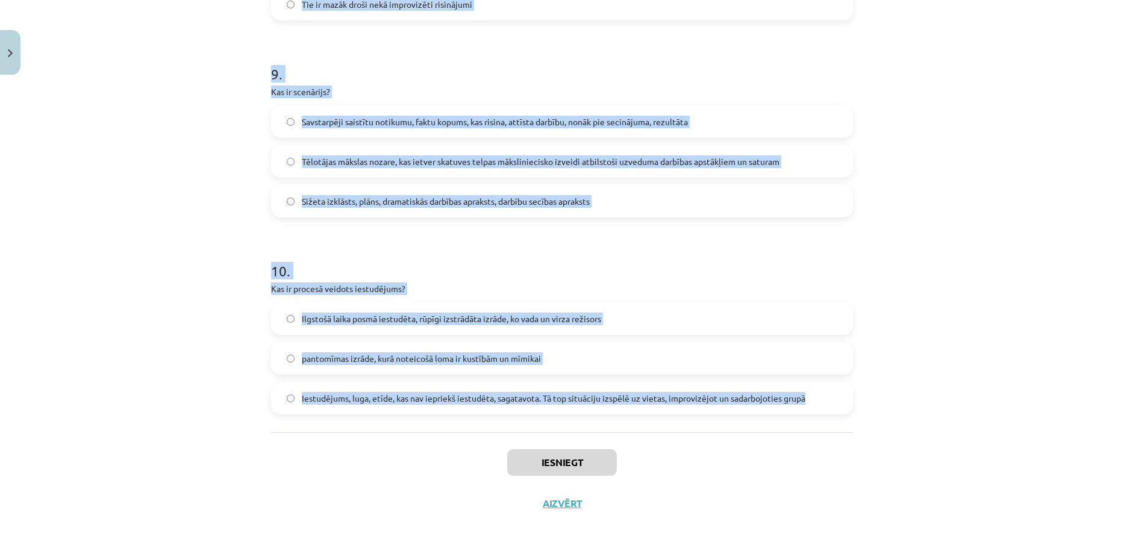
drag, startPoint x: 261, startPoint y: 8, endPoint x: 822, endPoint y: 400, distance: 685.0
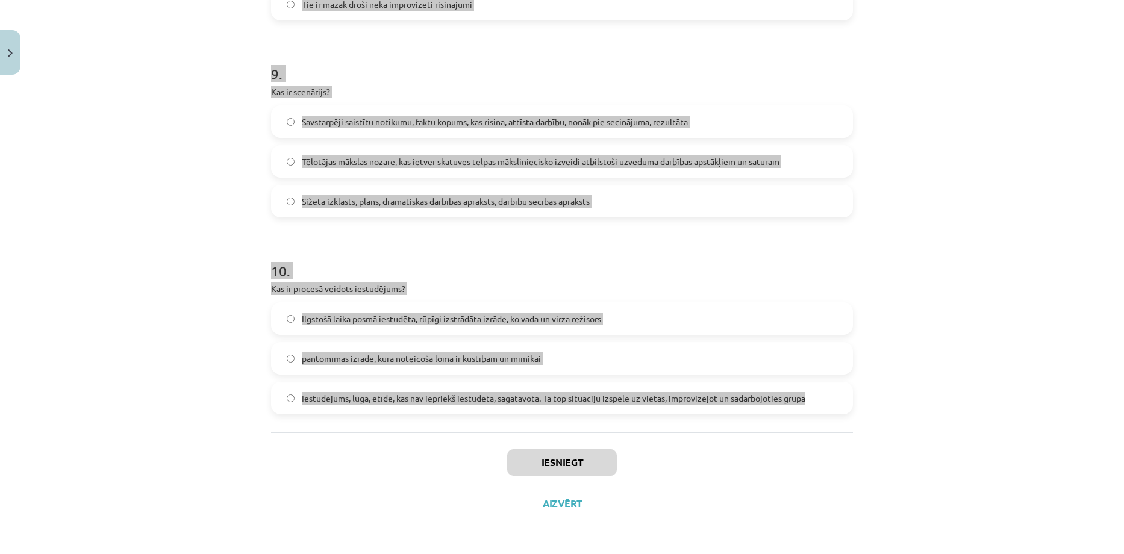
copy form "1 . Kas ir mēles mežģis? Skaņu izrunāšana ar mēles iesaistīšanu “cietais riekst…"
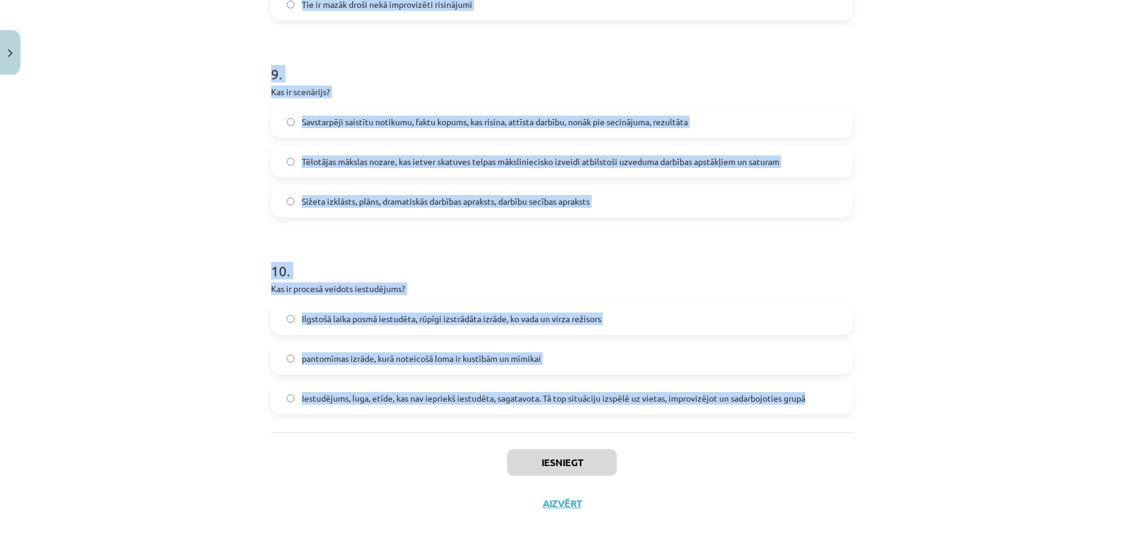
click at [194, 107] on div "Mācību tēma: Teātra mākslas 7. klases 2. ieskaites mācību materiāls #4 Noslēgum…" at bounding box center [562, 277] width 1124 height 554
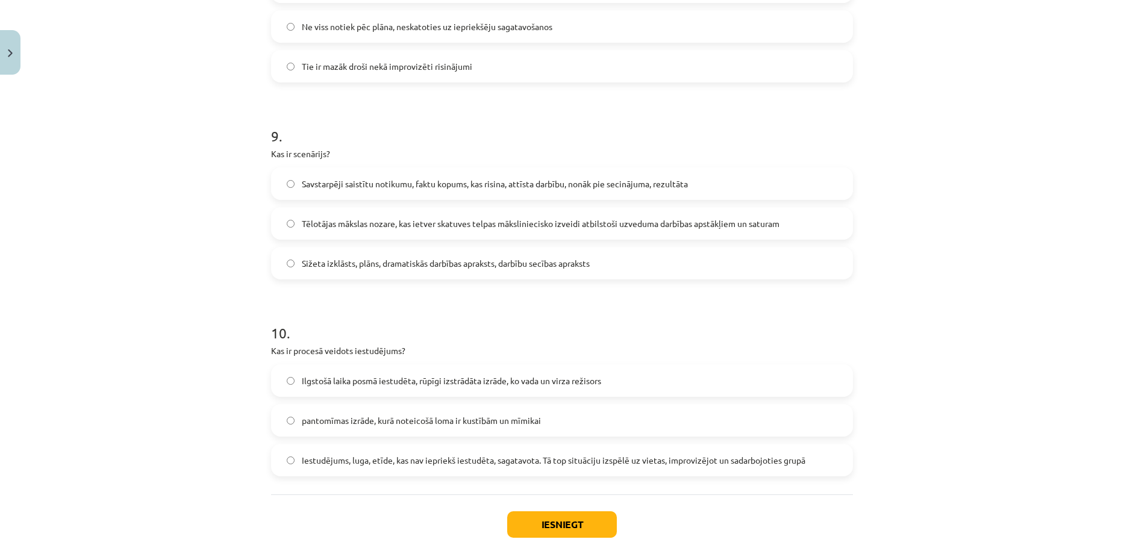
scroll to position [1766, 0]
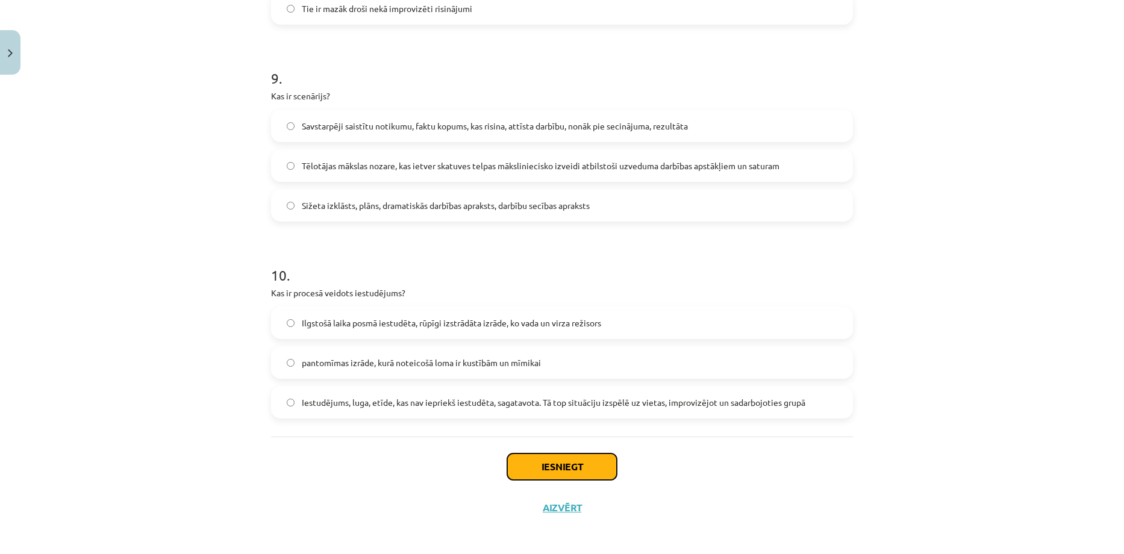
click at [540, 468] on button "Iesniegt" at bounding box center [562, 466] width 110 height 26
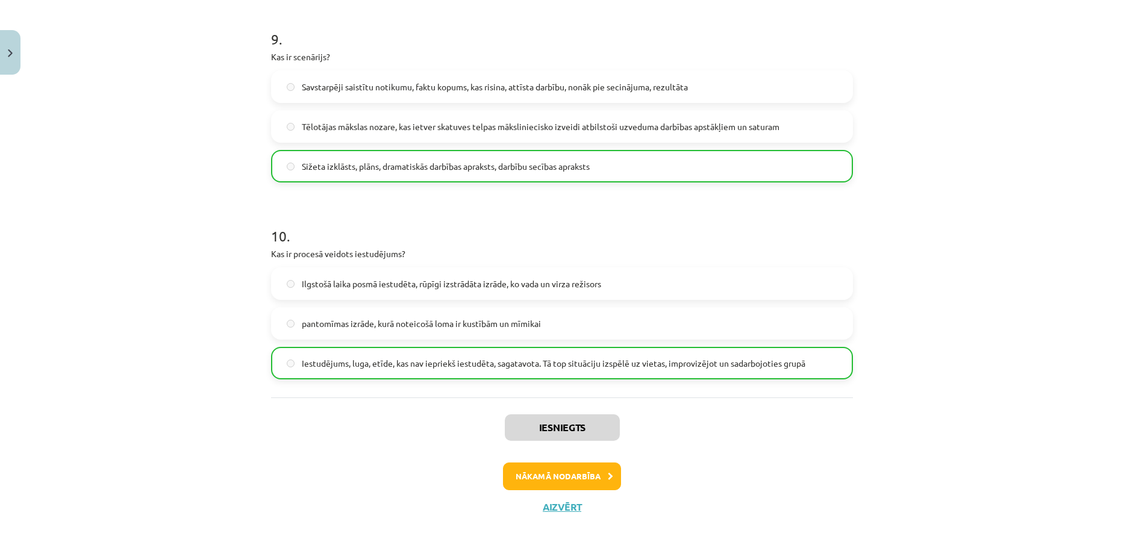
scroll to position [1809, 0]
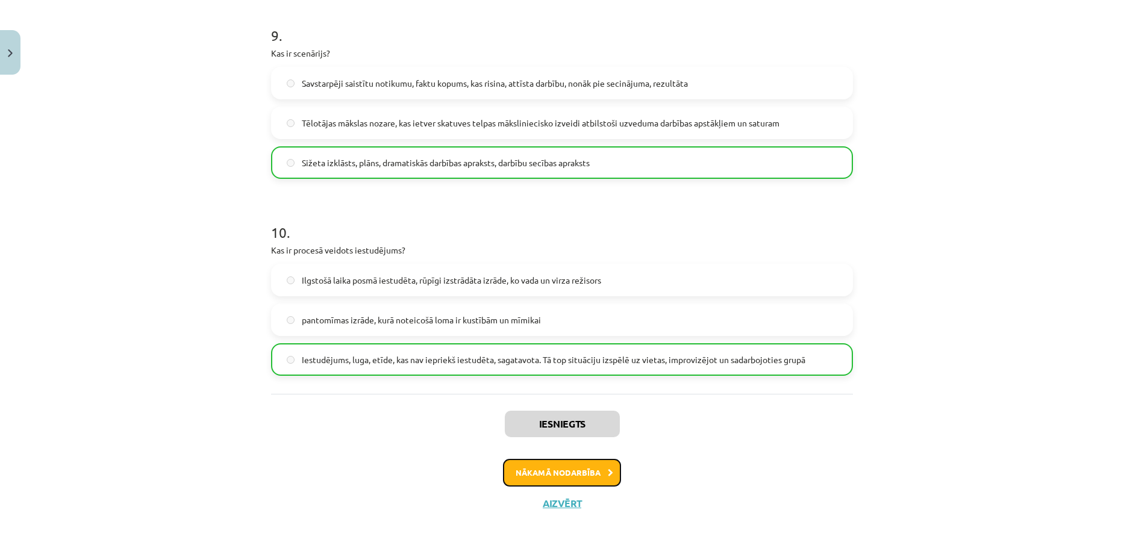
click at [549, 476] on button "Nākamā nodarbība" at bounding box center [562, 473] width 118 height 28
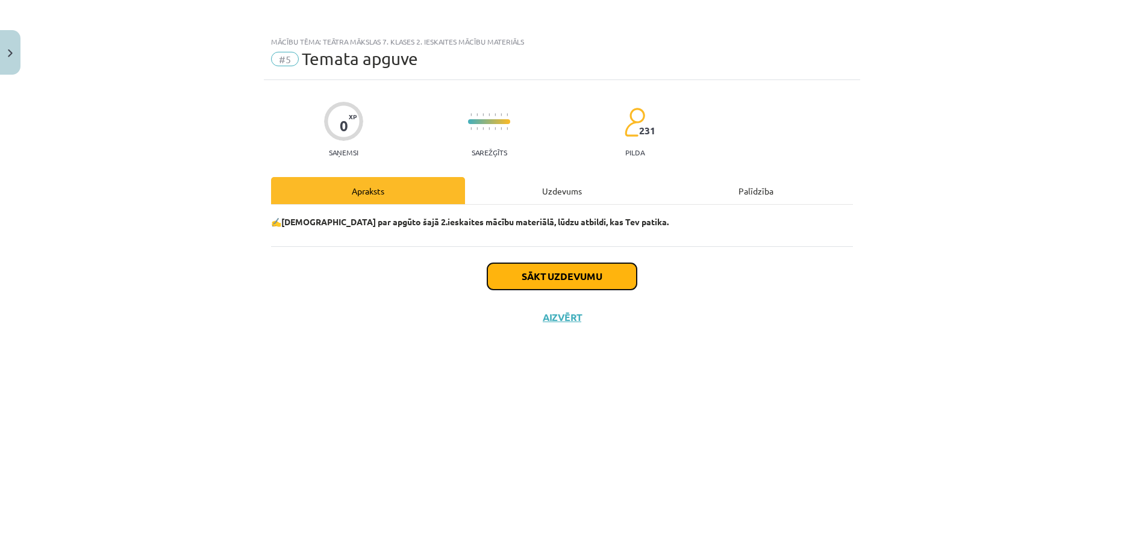
click at [558, 274] on button "Sākt uzdevumu" at bounding box center [561, 276] width 149 height 26
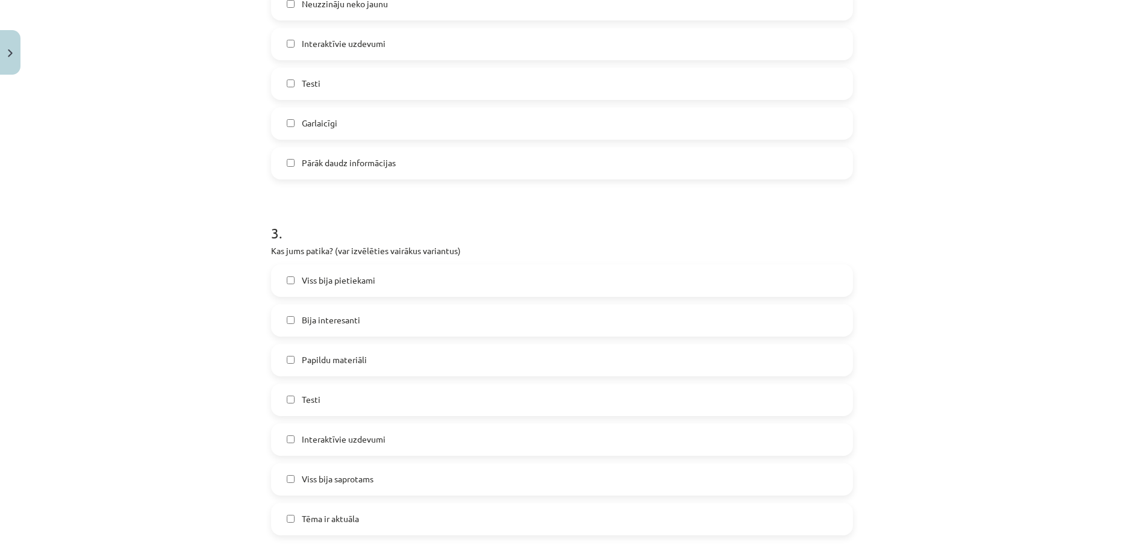
scroll to position [954, 0]
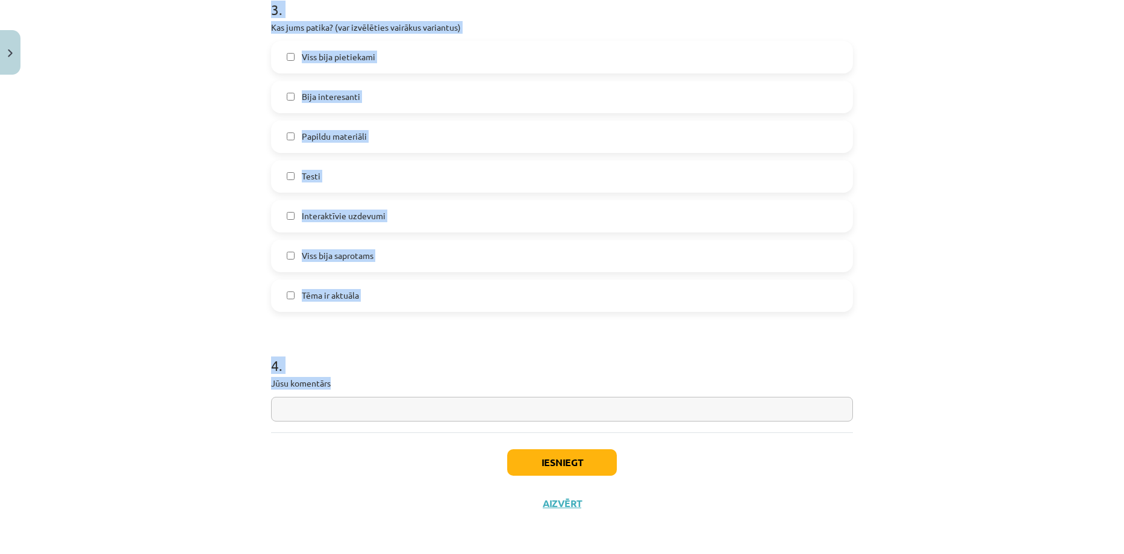
drag, startPoint x: 254, startPoint y: 235, endPoint x: 419, endPoint y: 385, distance: 223.3
click at [419, 385] on div "Mācību tēma: Teātra mākslas 7. klases 2. ieskaites mācību materiāls #5 Temata a…" at bounding box center [562, 277] width 1124 height 554
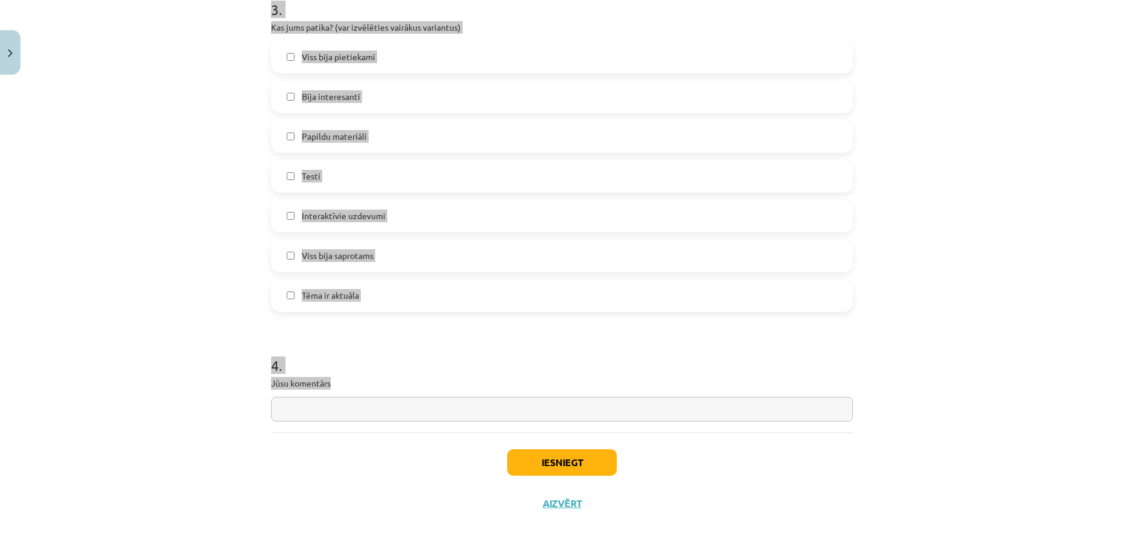
copy form "1 . Izvēlieties emociju, kuru izjūtat pēc kursa pabeigšanas Es strādāju ne slik…"
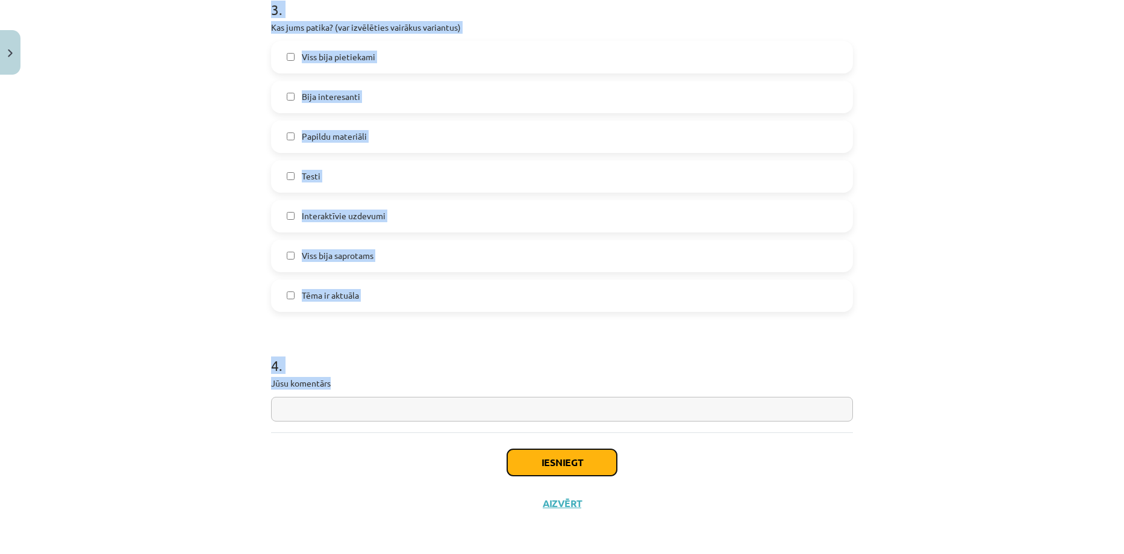
click at [555, 459] on button "Iesniegt" at bounding box center [562, 462] width 110 height 26
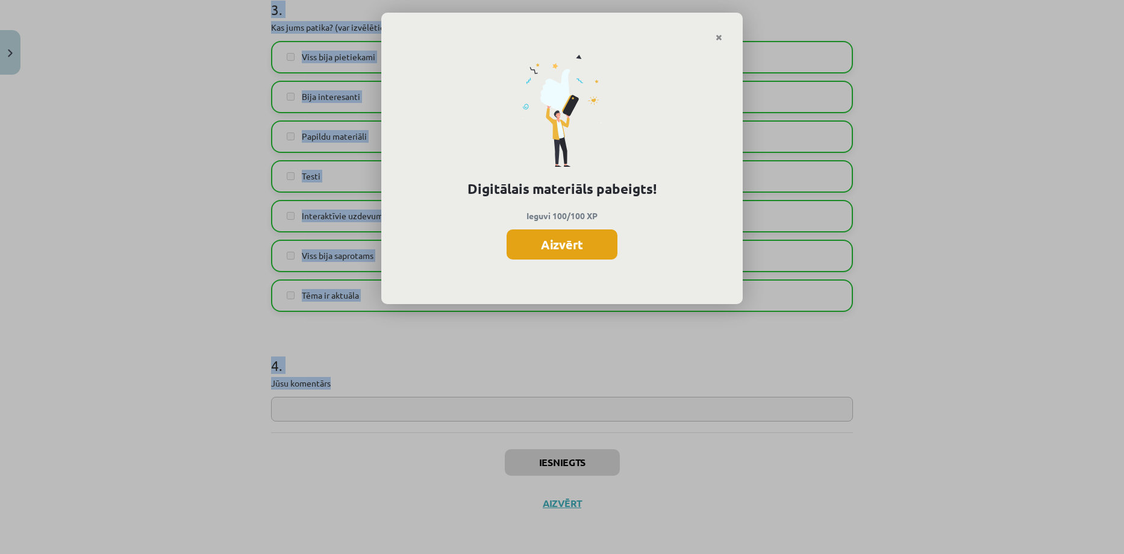
click at [567, 240] on button "Aizvērt" at bounding box center [561, 244] width 111 height 30
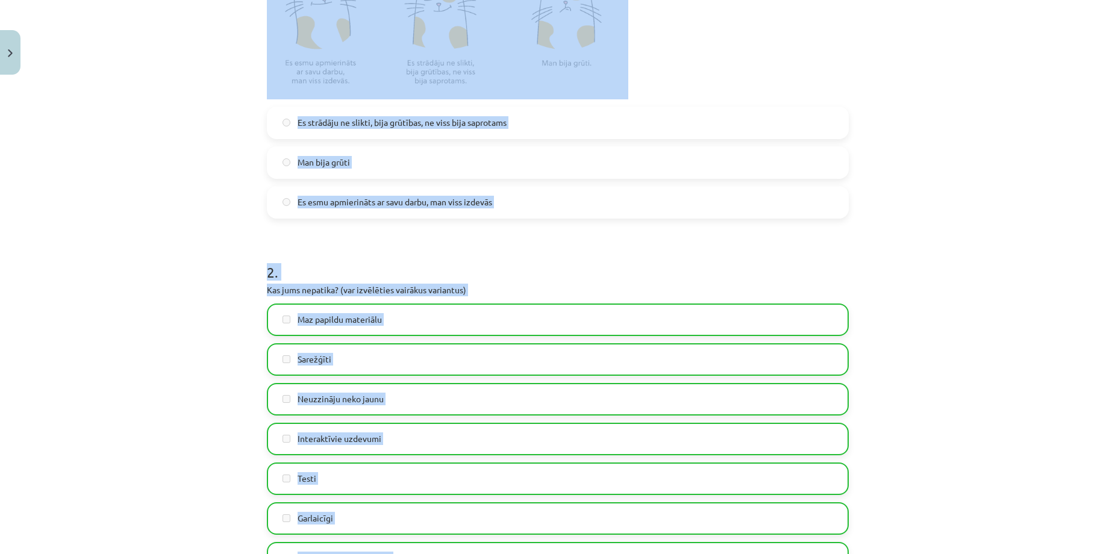
scroll to position [311, 0]
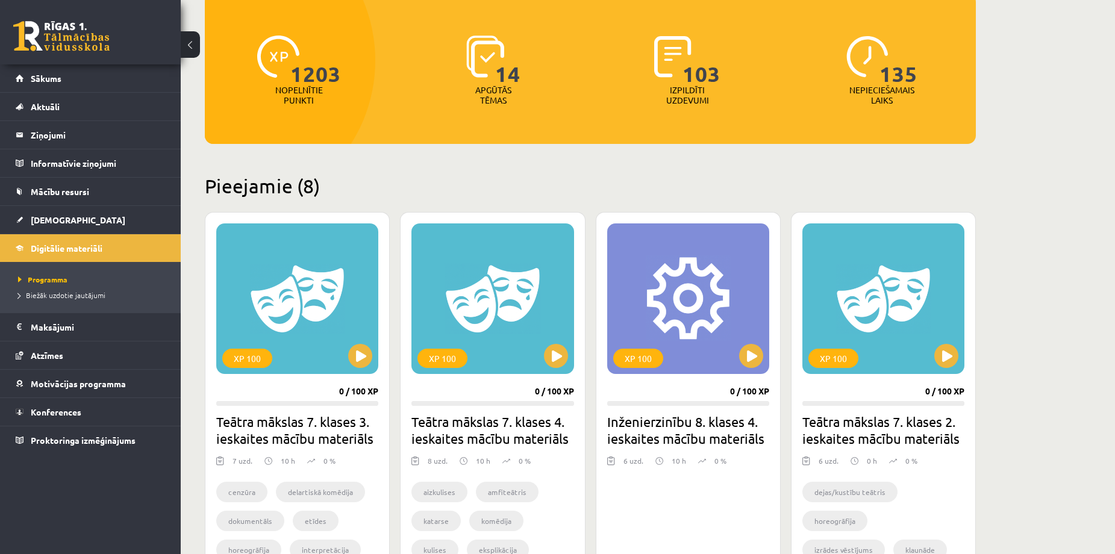
scroll to position [80, 0]
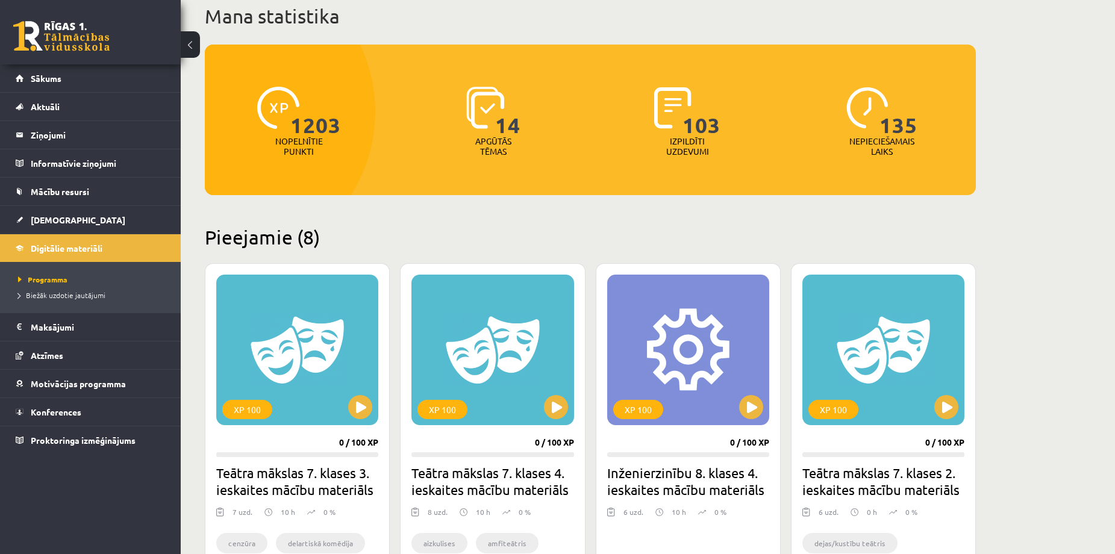
click at [305, 140] on p "Nopelnītie punkti" at bounding box center [299, 146] width 48 height 20
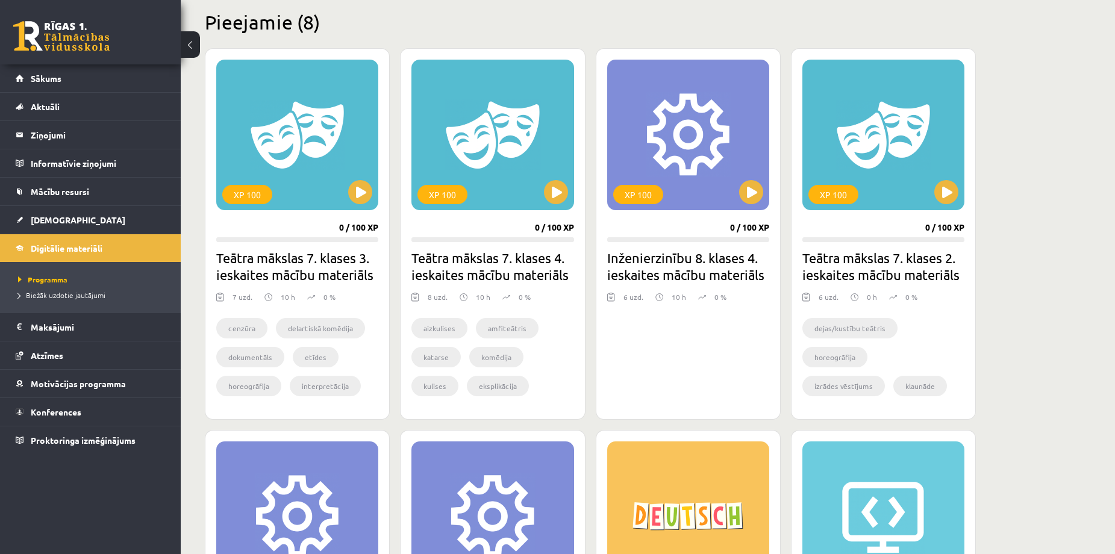
scroll to position [402, 0]
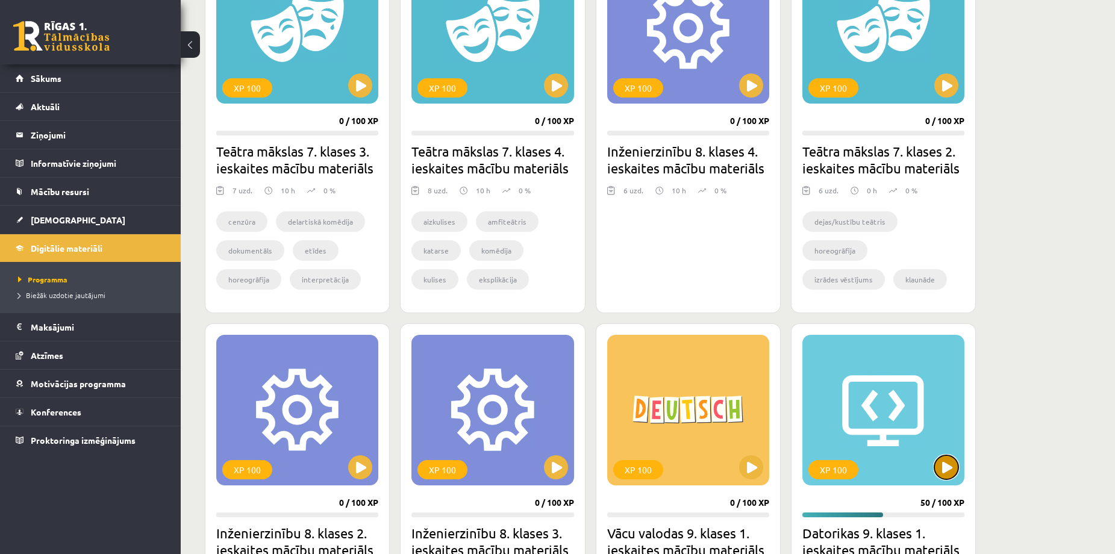
click at [950, 468] on button at bounding box center [946, 467] width 24 height 24
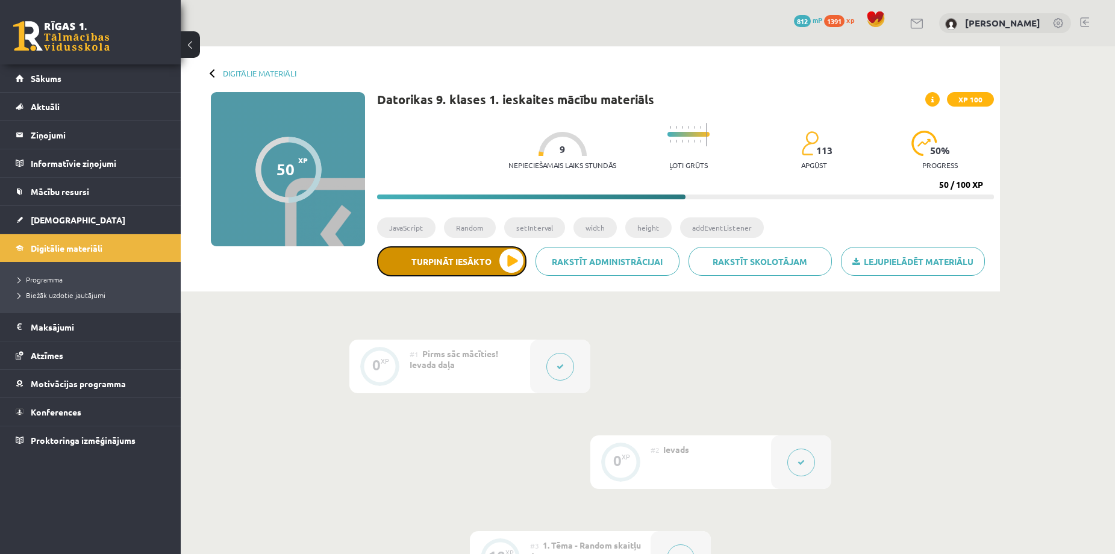
click at [512, 259] on button "Turpināt iesākto" at bounding box center [451, 261] width 149 height 30
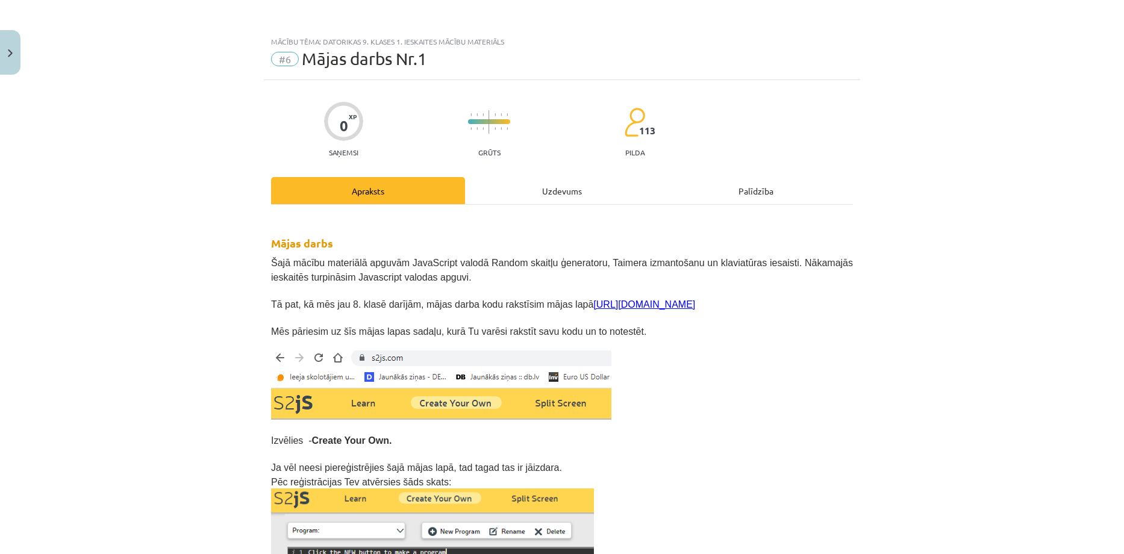
click at [599, 303] on link "[URL][DOMAIN_NAME]" at bounding box center [644, 304] width 102 height 10
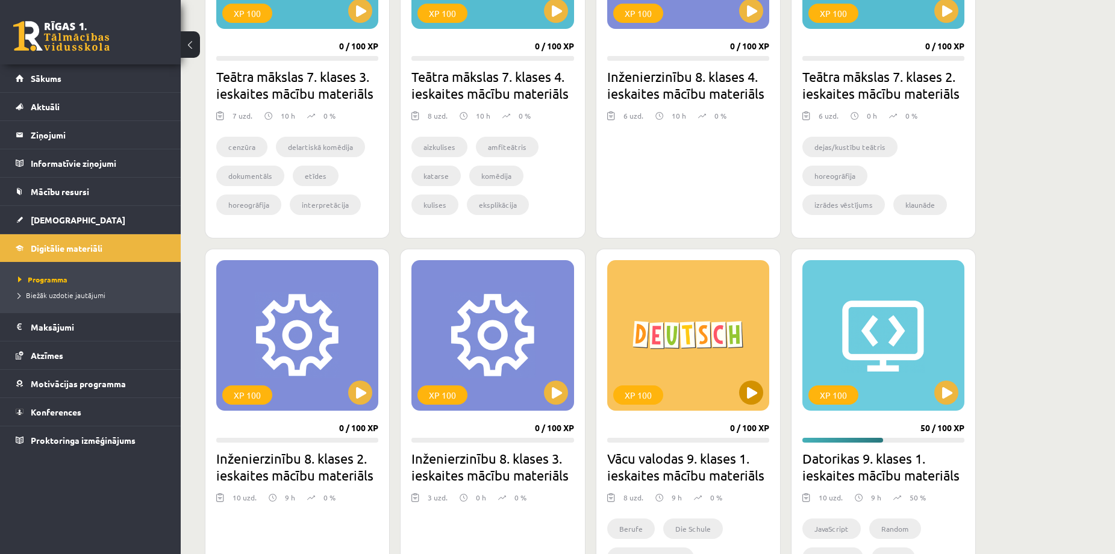
scroll to position [482, 0]
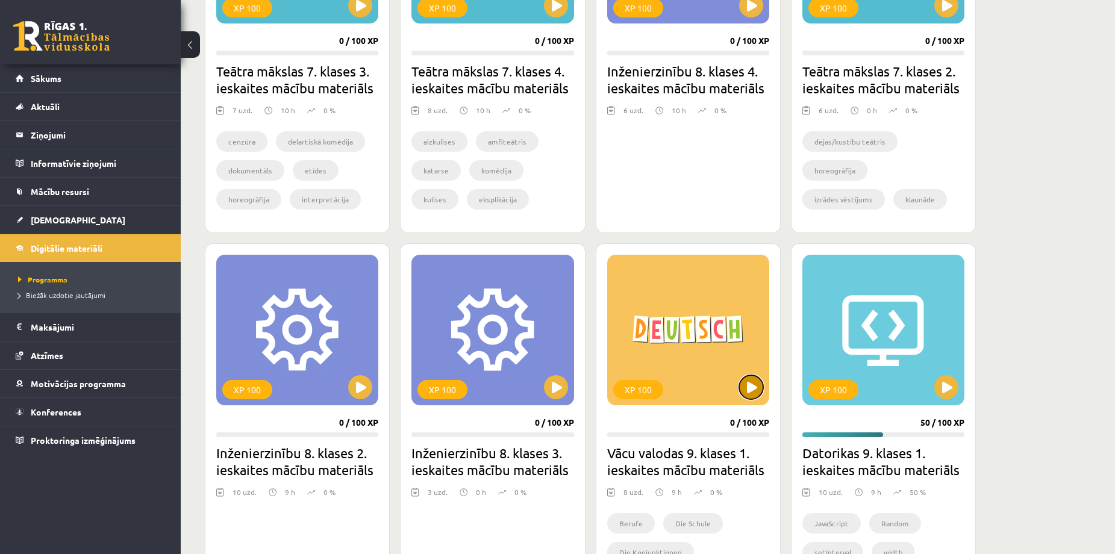
click at [750, 387] on button at bounding box center [751, 387] width 24 height 24
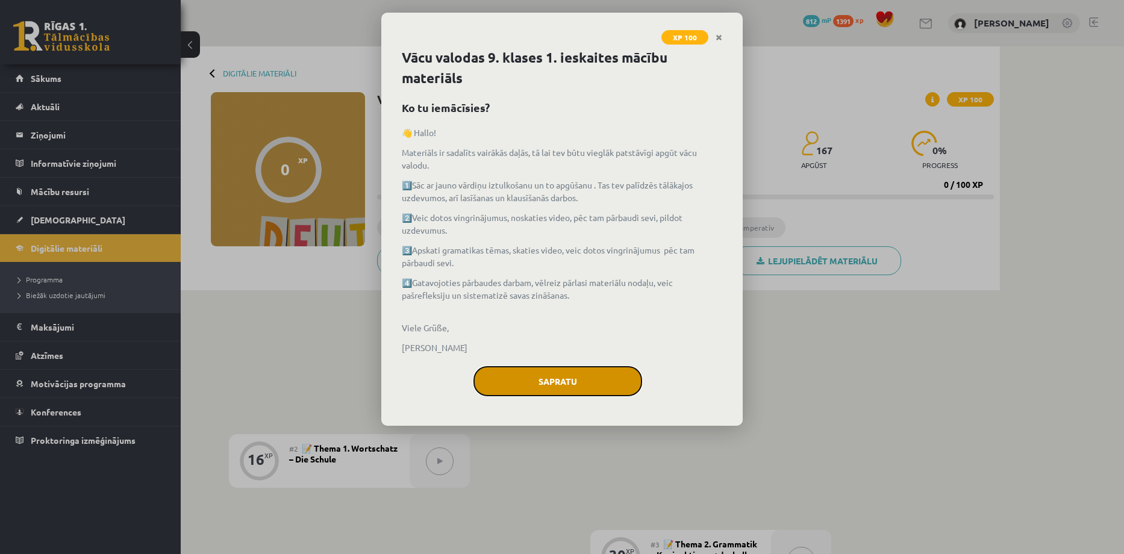
click at [547, 385] on button "Sapratu" at bounding box center [557, 381] width 169 height 30
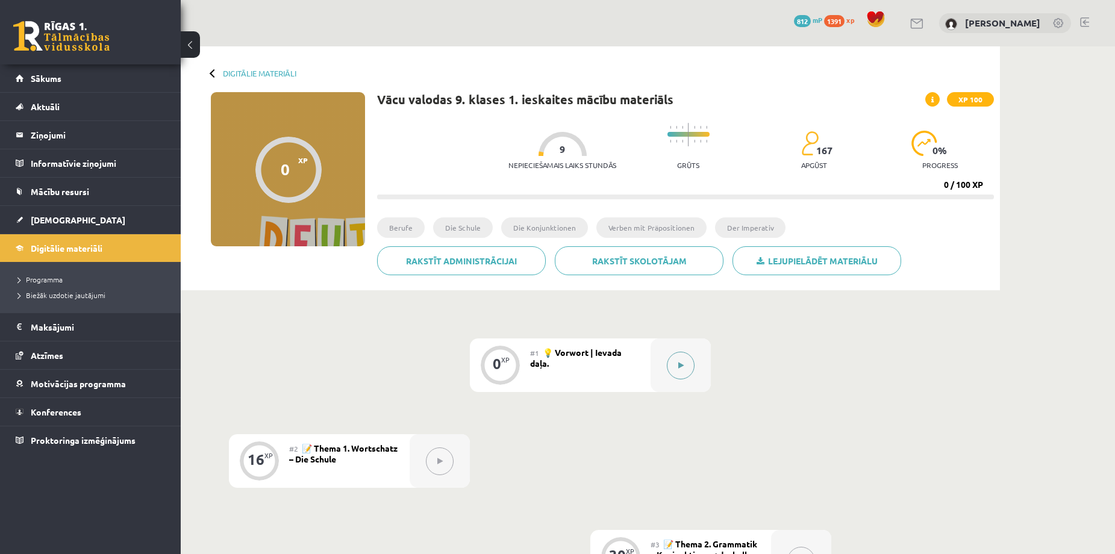
click at [678, 367] on icon at bounding box center [680, 365] width 5 height 7
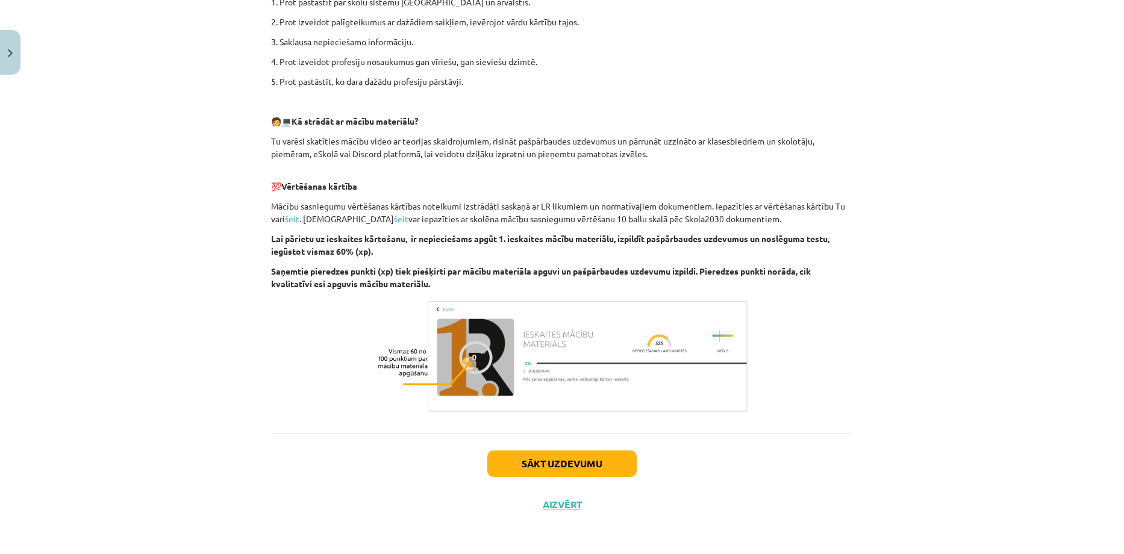
scroll to position [460, 0]
click at [602, 458] on button "Sākt uzdevumu" at bounding box center [561, 462] width 149 height 26
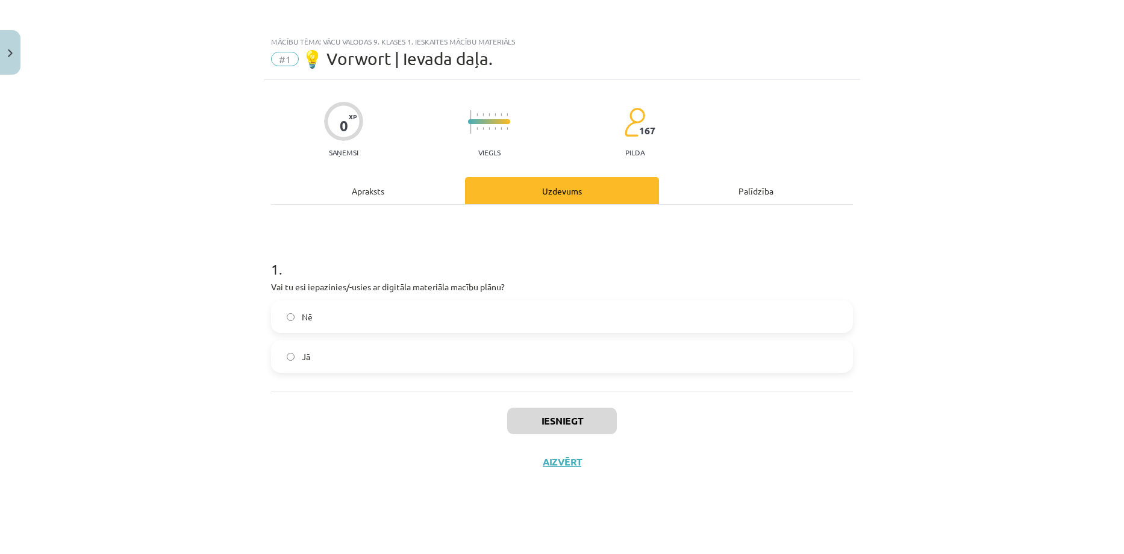
scroll to position [0, 0]
click at [295, 362] on label "Jā" at bounding box center [561, 356] width 579 height 30
click at [544, 426] on button "Iesniegt" at bounding box center [562, 421] width 110 height 26
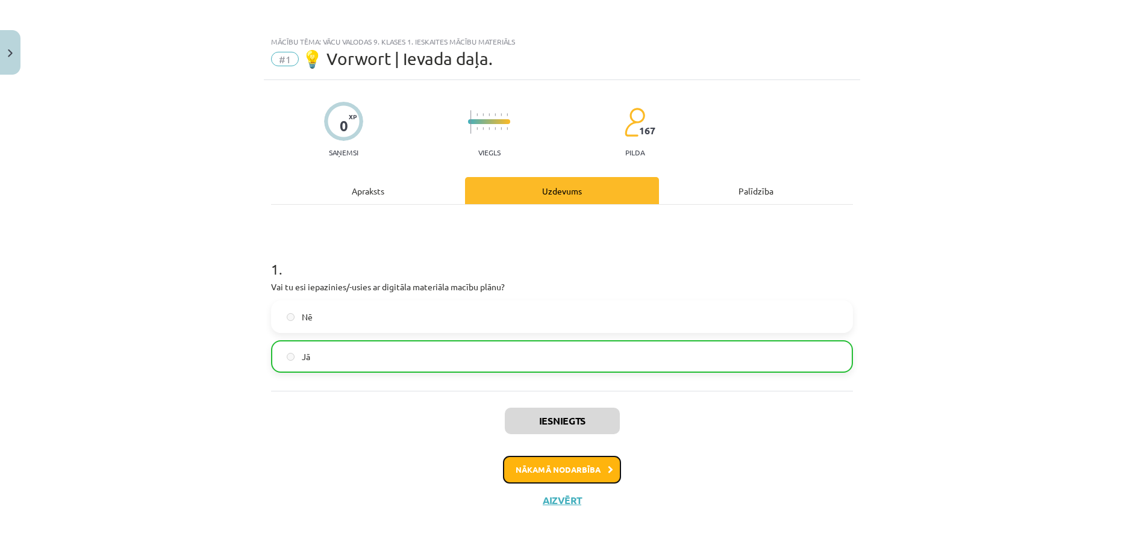
click at [565, 470] on button "Nākamā nodarbība" at bounding box center [562, 470] width 118 height 28
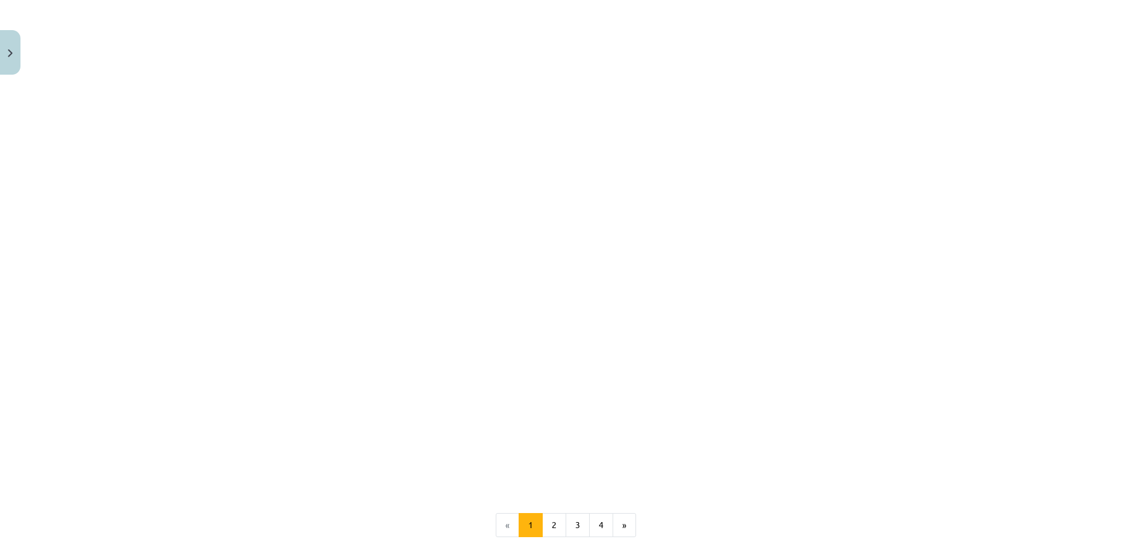
scroll to position [1606, 0]
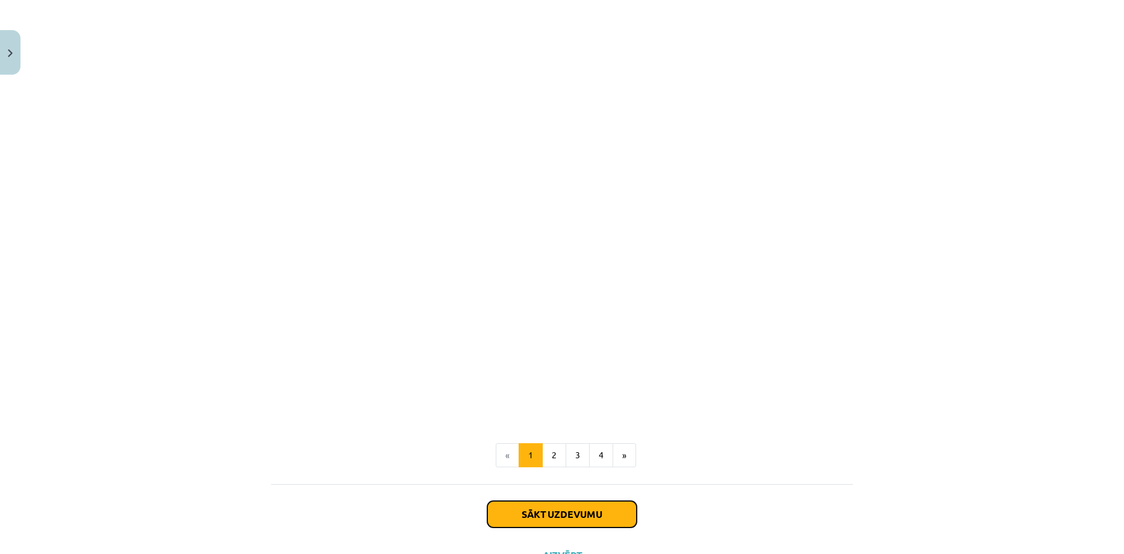
click at [547, 509] on button "Sākt uzdevumu" at bounding box center [561, 514] width 149 height 26
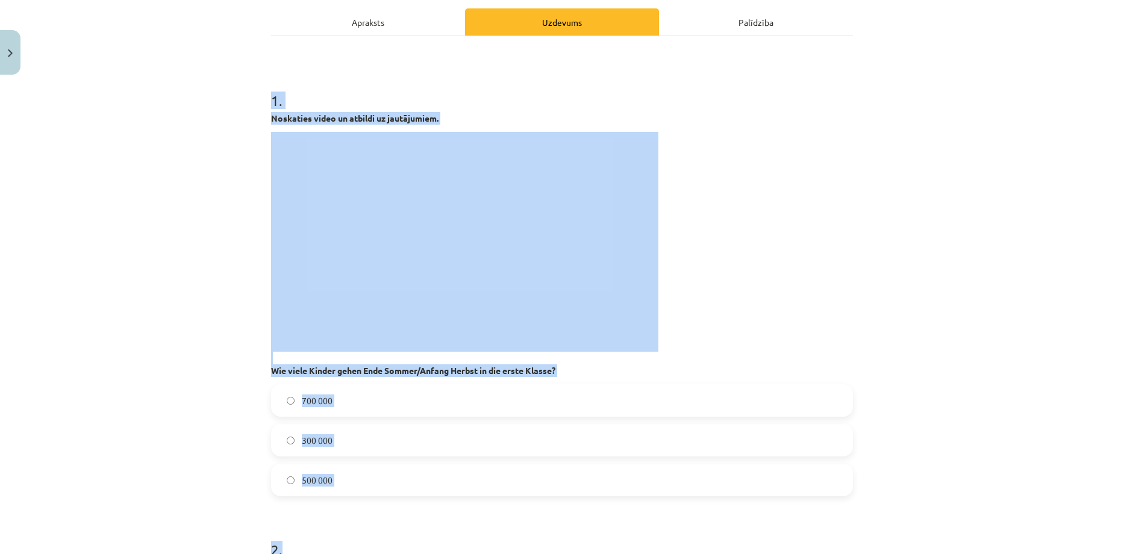
scroll to position [179, 0]
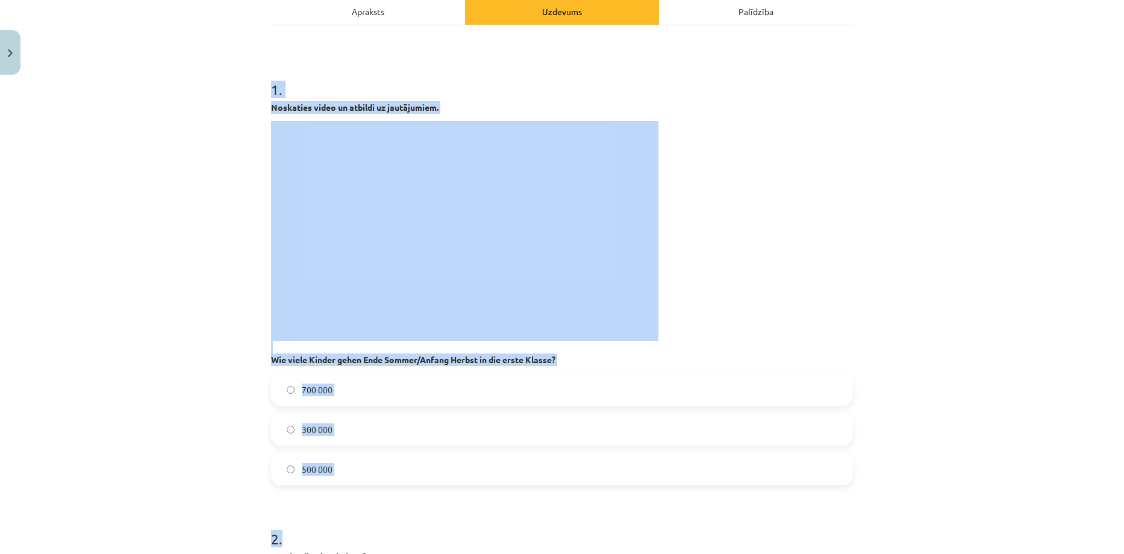
drag, startPoint x: 253, startPoint y: 231, endPoint x: 473, endPoint y: 494, distance: 343.3
click at [473, 494] on div "Mācību tēma: Vācu valodas 9. klases 1. ieskaites mācību materiāls #2 📝 Thema 1.…" at bounding box center [562, 277] width 1124 height 554
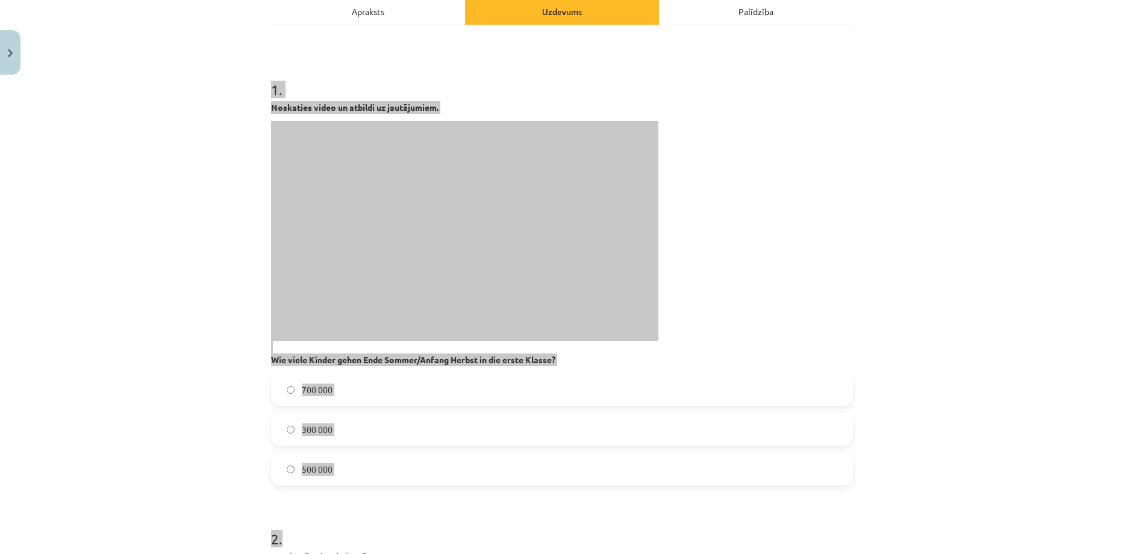
copy form "1 . Noskaties video un atbildi uz jautājumiem. Wie viele Kinder gehen Ende Somm…"
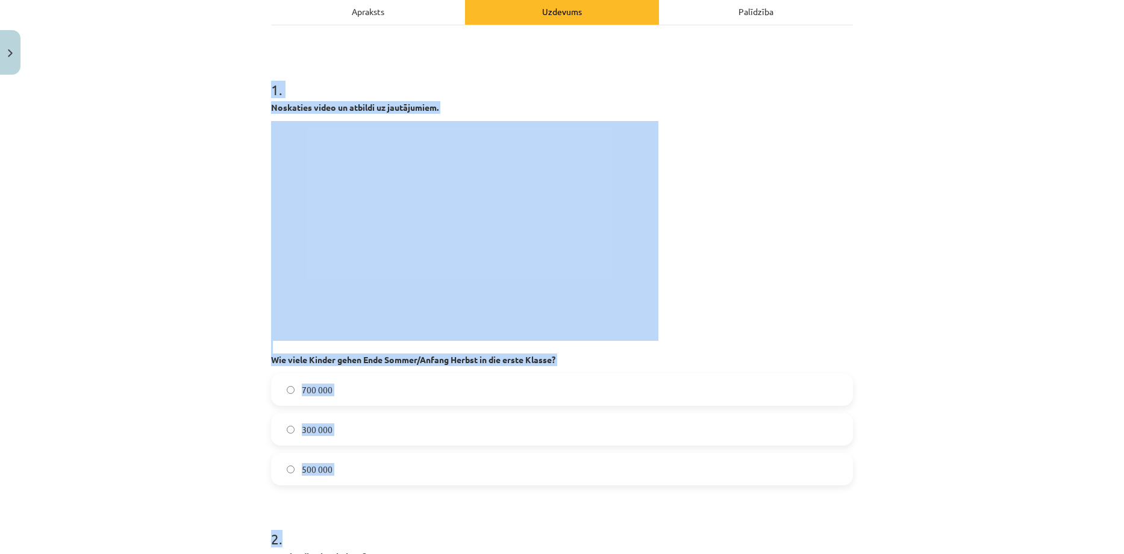
drag, startPoint x: 168, startPoint y: 305, endPoint x: 178, endPoint y: 314, distance: 13.7
click at [168, 305] on div "Mācību tēma: Vācu valodas 9. klases 1. ieskaites mācību materiāls #2 📝 Thema 1.…" at bounding box center [562, 277] width 1124 height 554
click at [192, 333] on div "Mācību tēma: Vācu valodas 9. klases 1. ieskaites mācību materiāls #2 📝 Thema 1.…" at bounding box center [562, 277] width 1124 height 554
click at [792, 211] on p "Wie viele Kinder gehen Ende Sommer/Anfang Herbst in die erste Klasse?" at bounding box center [562, 243] width 582 height 245
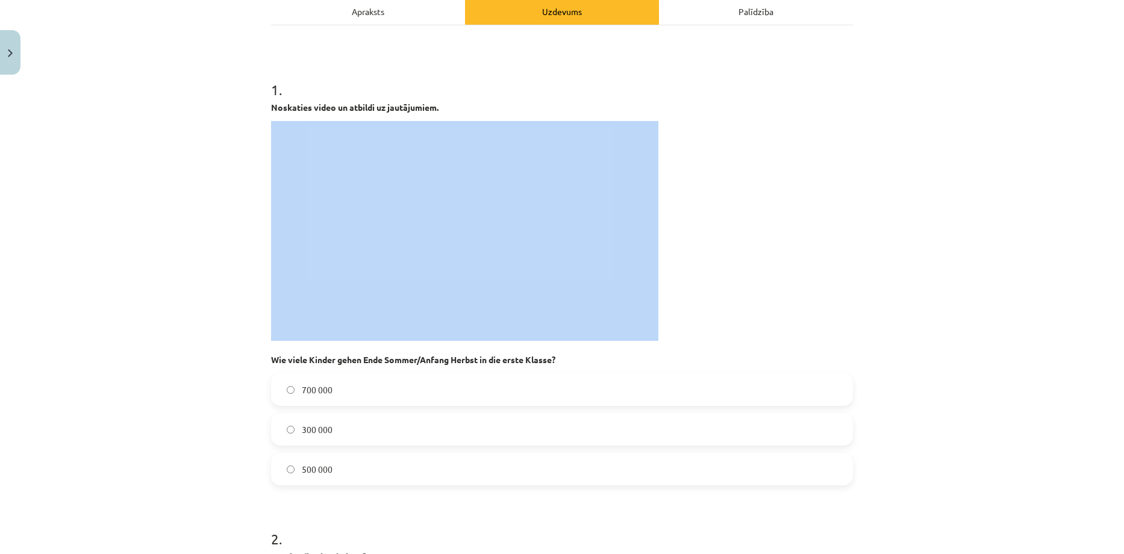
click at [792, 213] on p "Wie viele Kinder gehen Ende Sommer/Anfang Herbst in die erste Klasse?" at bounding box center [562, 243] width 582 height 245
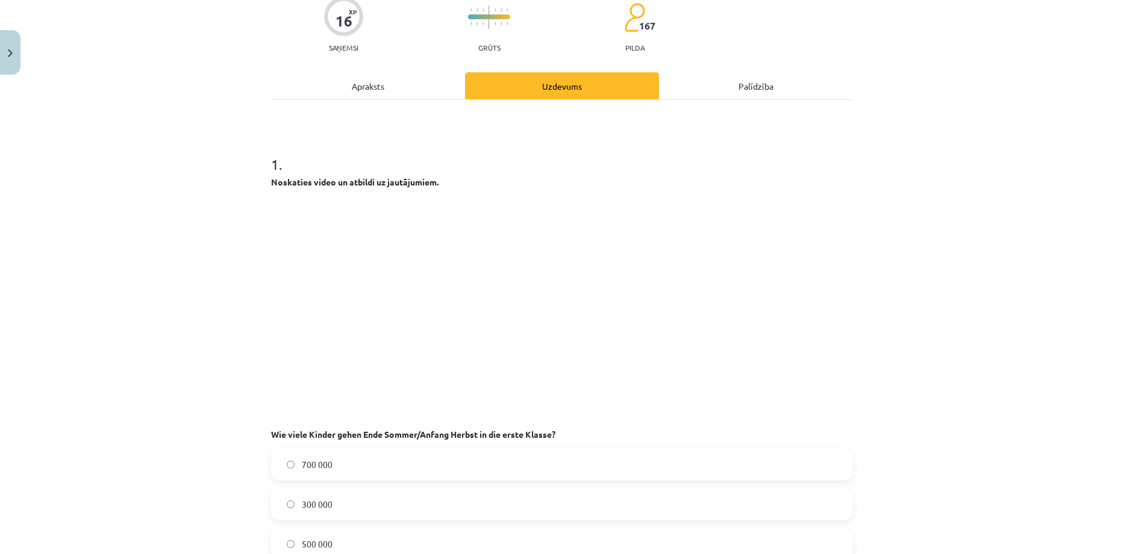
scroll to position [99, 0]
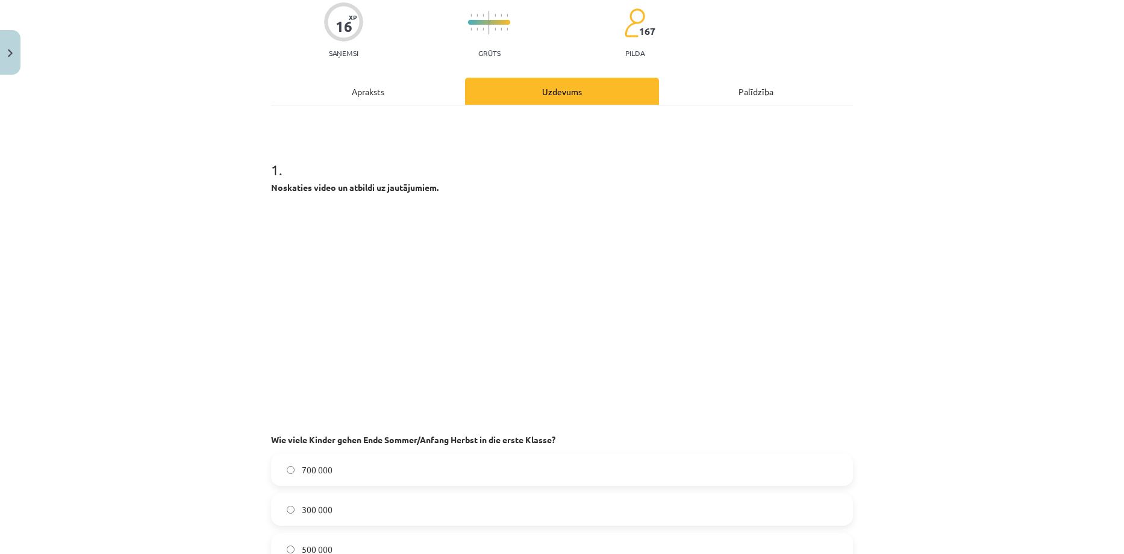
click at [753, 91] on div "Palīdzība" at bounding box center [756, 91] width 194 height 27
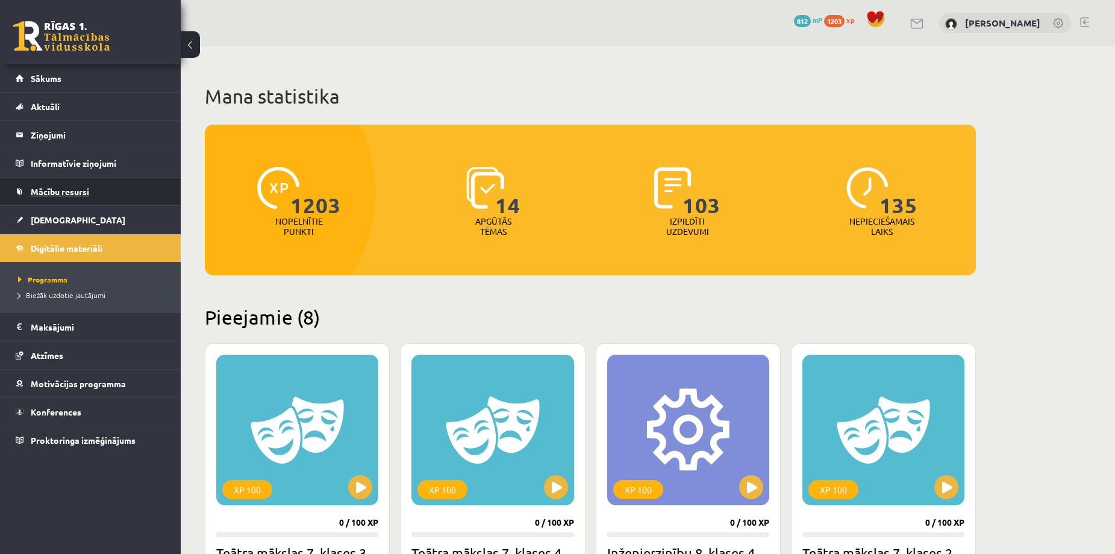
scroll to position [477, 0]
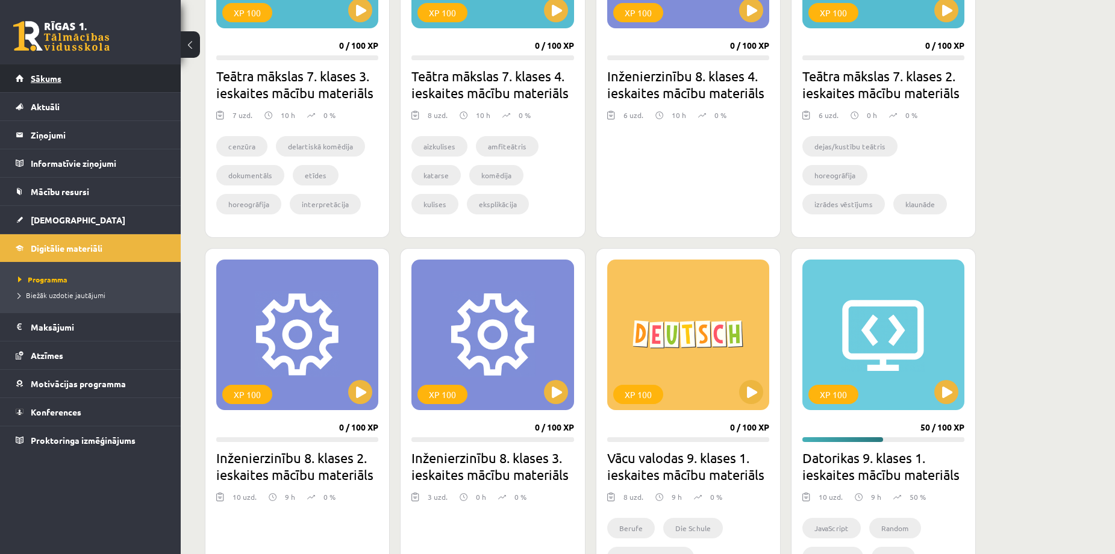
click at [61, 80] on link "Sākums" at bounding box center [91, 78] width 150 height 28
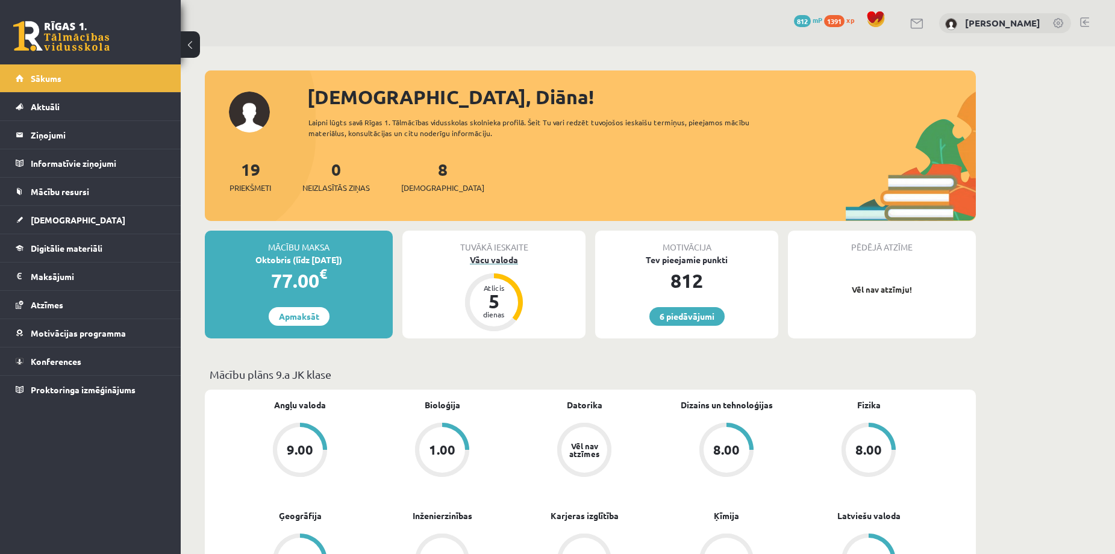
click at [506, 263] on div "Vācu valoda" at bounding box center [493, 259] width 183 height 13
